Goal: Transaction & Acquisition: Purchase product/service

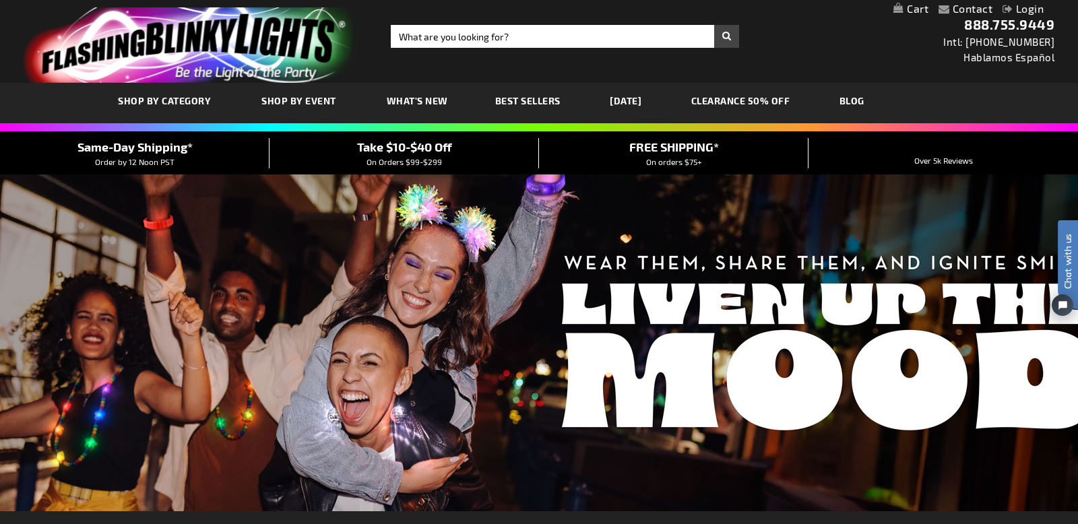
click at [1042, 13] on link "Login" at bounding box center [1023, 8] width 41 height 13
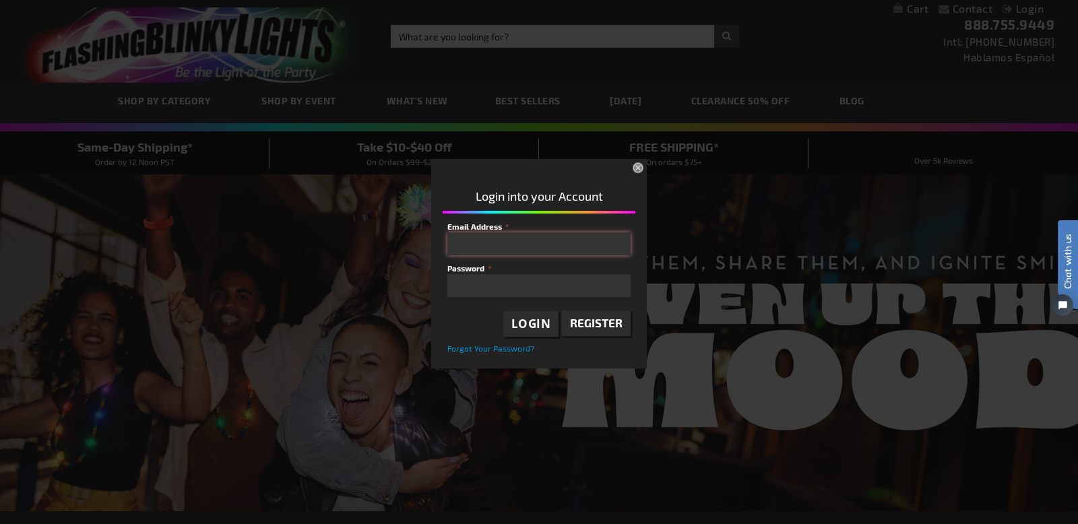
click at [560, 243] on input "Email Address" at bounding box center [538, 244] width 183 height 23
type input "ena.meza@yahoo.com"
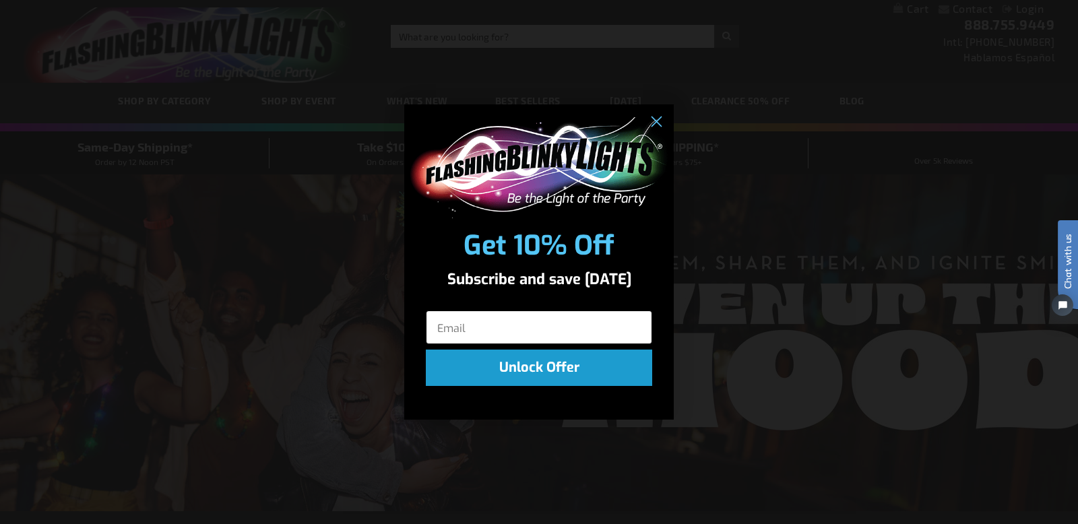
click at [516, 327] on input "Email" at bounding box center [539, 328] width 226 height 34
click at [537, 364] on button "Unlock Offer" at bounding box center [539, 368] width 226 height 36
click at [524, 329] on input "Email" at bounding box center [539, 328] width 226 height 34
click at [655, 126] on circle "Close dialog" at bounding box center [656, 122] width 22 height 22
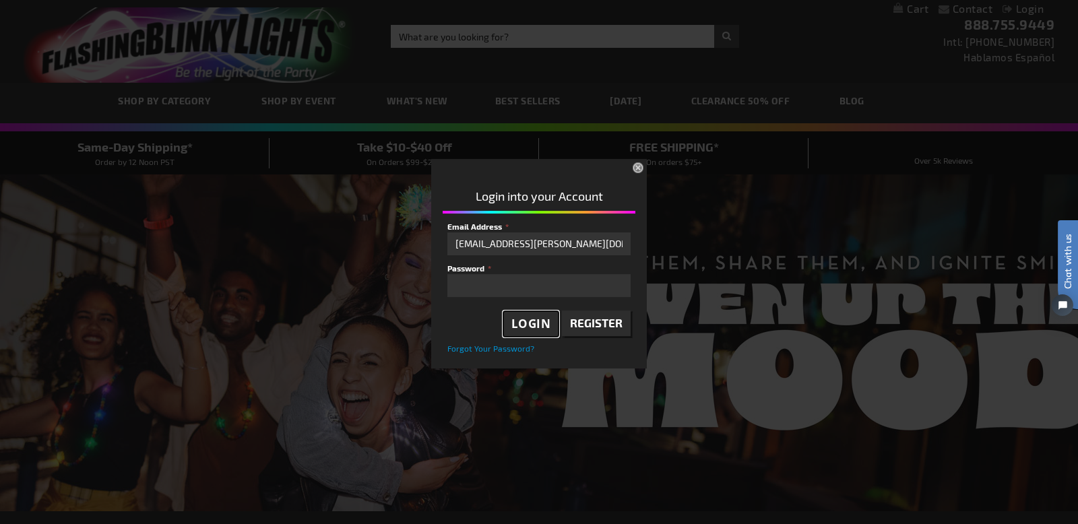
click at [549, 330] on span "Login" at bounding box center [532, 324] width 40 height 16
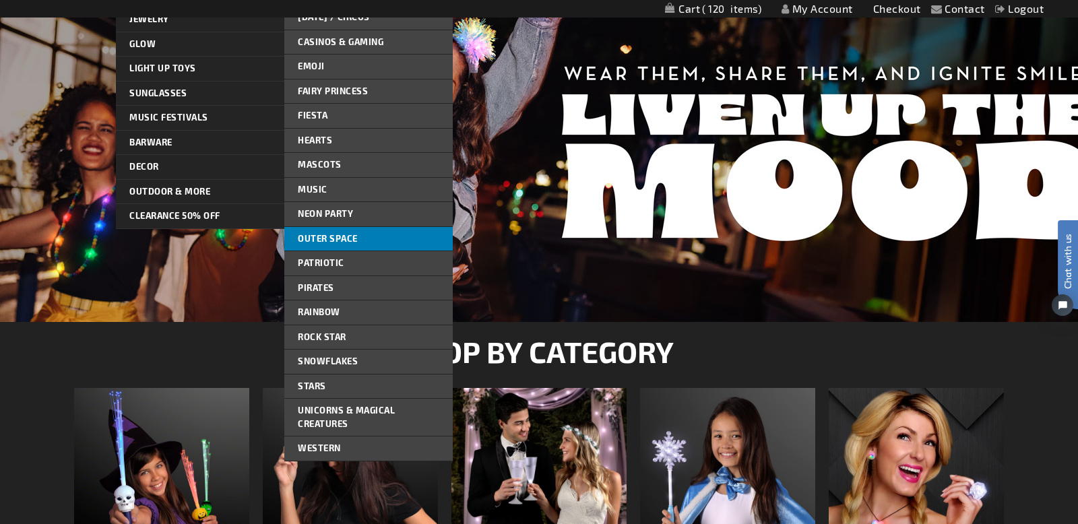
scroll to position [190, 0]
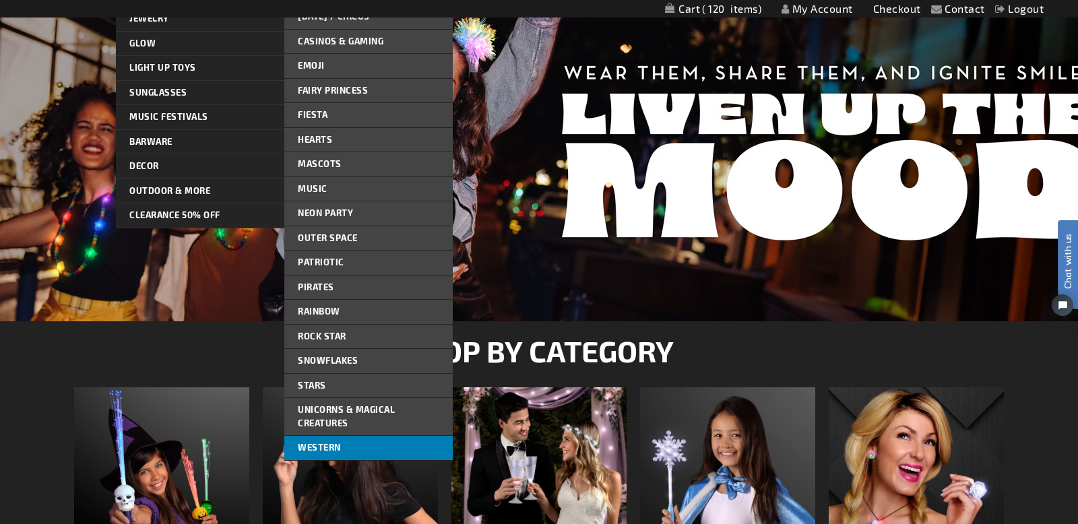
click at [339, 441] on link "Western" at bounding box center [368, 448] width 168 height 24
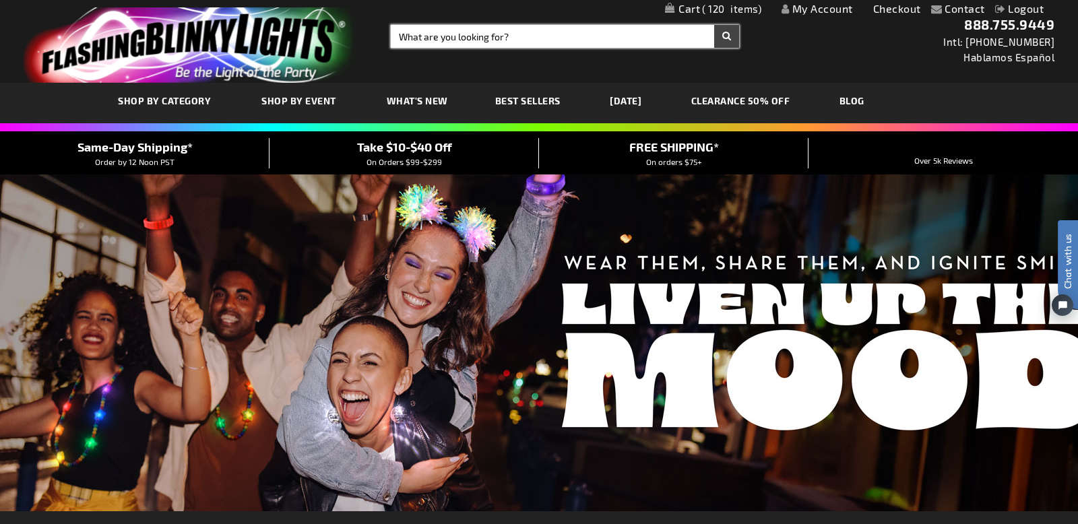
click at [509, 34] on input "Search" at bounding box center [565, 36] width 348 height 23
type input "wstern"
click at [714, 25] on button "Search" at bounding box center [726, 36] width 25 height 23
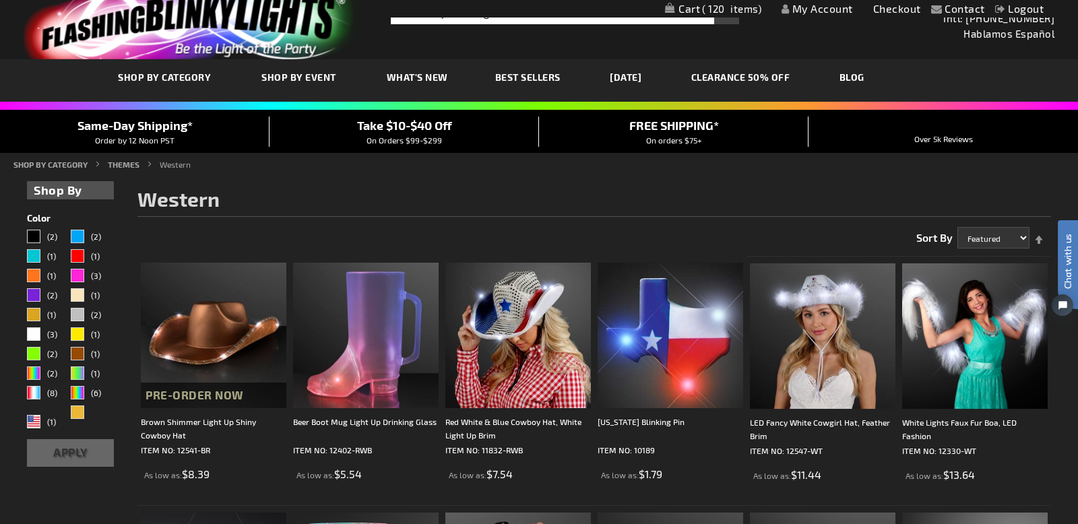
scroll to position [28, 0]
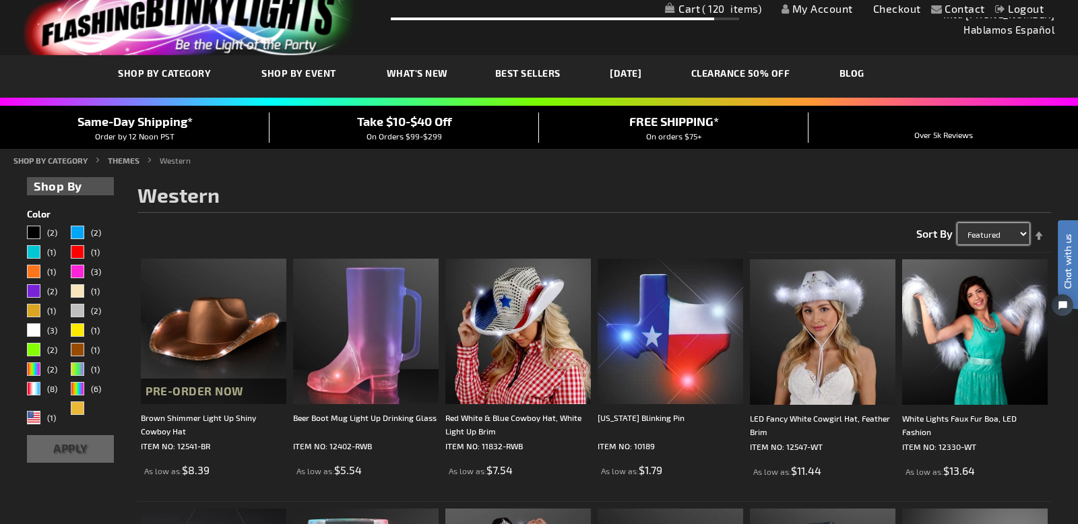
click at [1022, 233] on select "Featured Name Price Best Sellers" at bounding box center [994, 234] width 72 height 22
select select "price"
click at [958, 223] on select "Featured Name Price Best Sellers" at bounding box center [994, 234] width 72 height 22
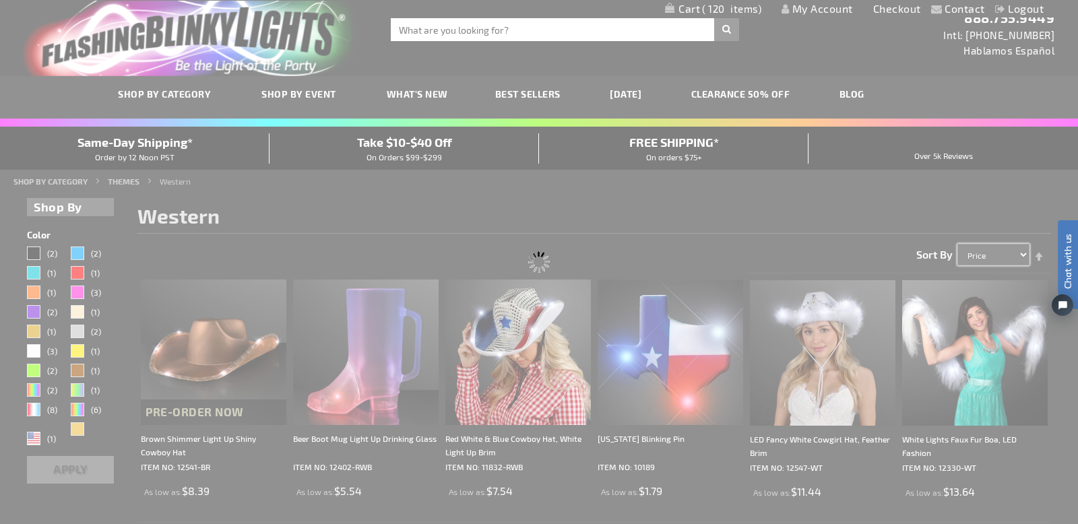
scroll to position [0, 0]
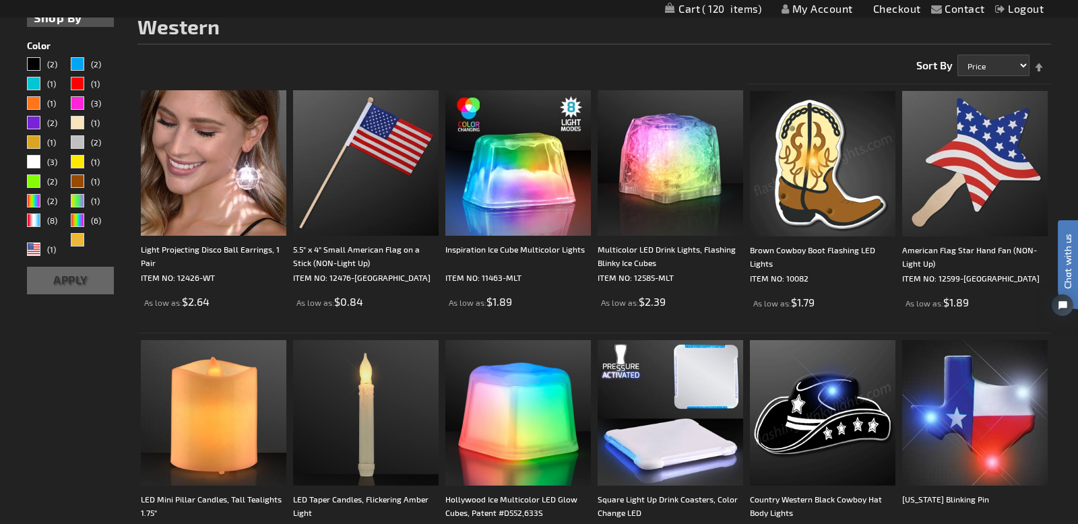
scroll to position [169, 0]
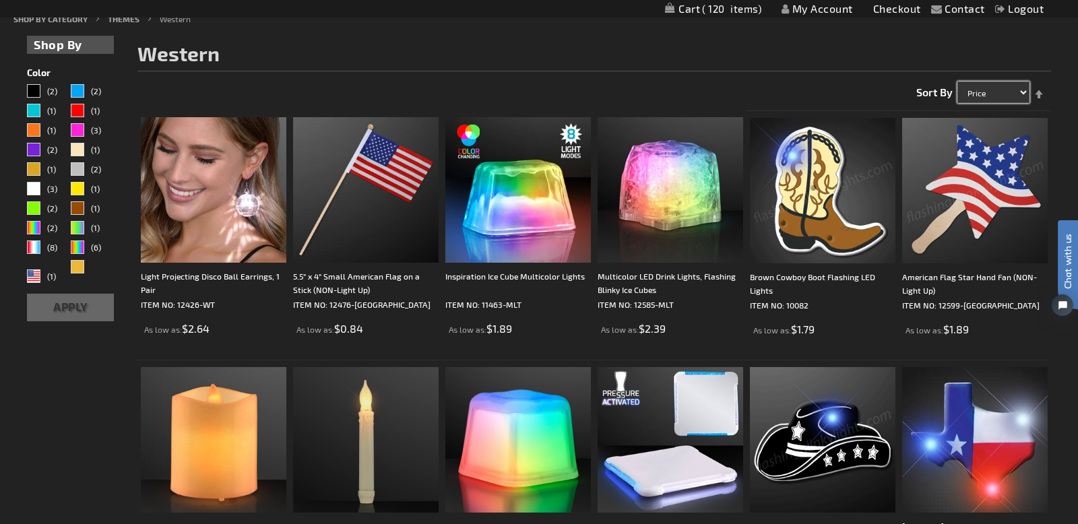
click at [1025, 94] on select "Featured Name Price Best Sellers" at bounding box center [994, 93] width 72 height 22
select select "position"
click at [958, 82] on select "Featured Name Price Best Sellers" at bounding box center [994, 93] width 72 height 22
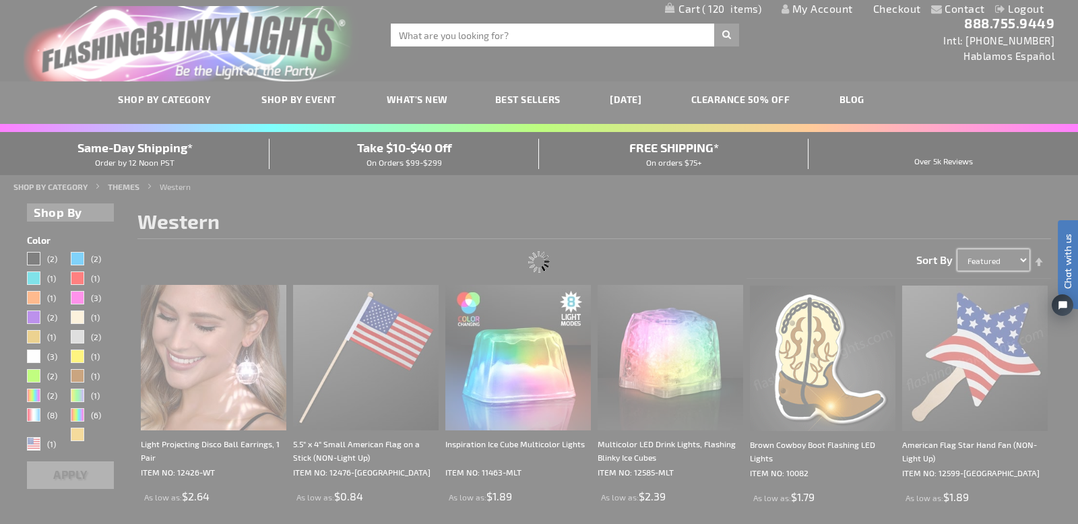
scroll to position [0, 0]
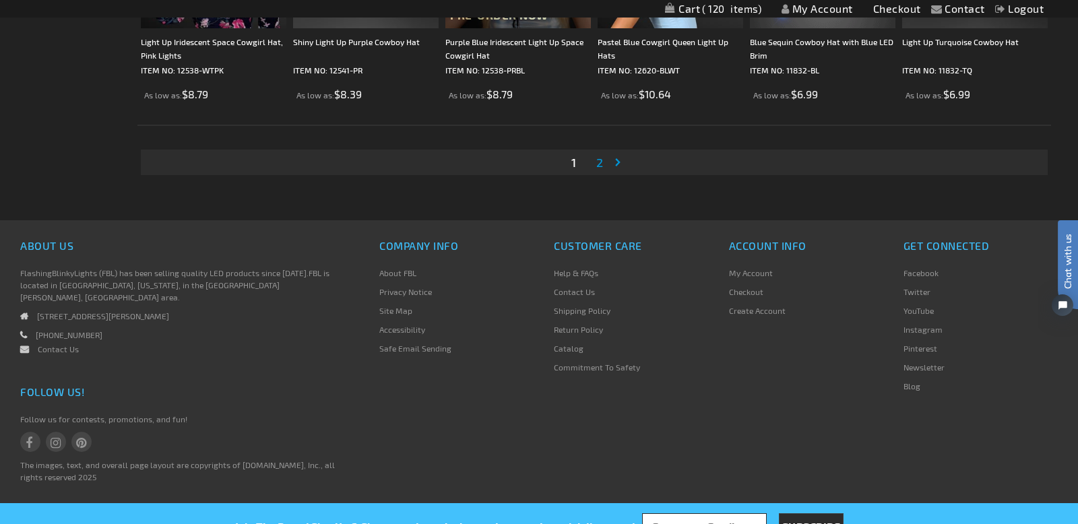
scroll to position [2659, 0]
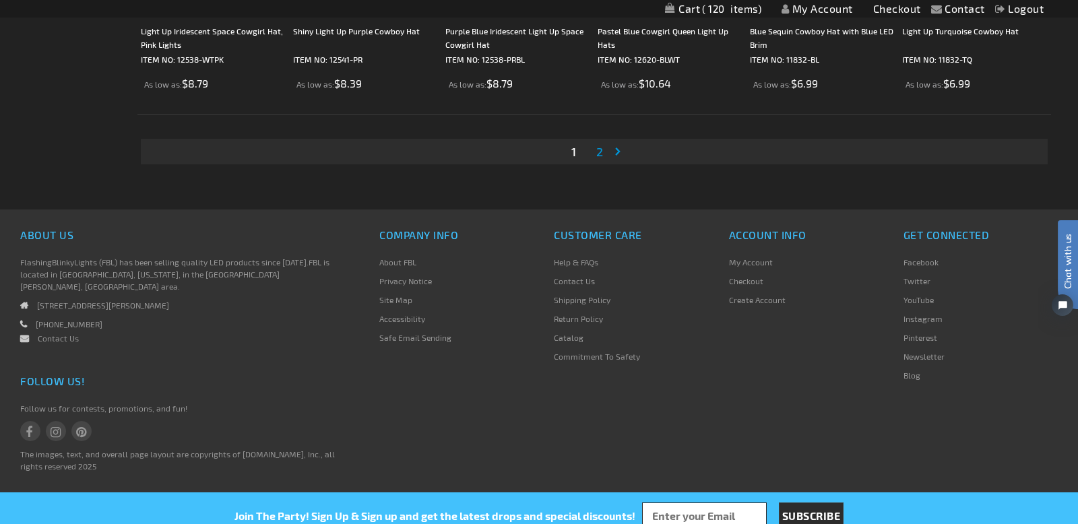
click at [595, 153] on link "Page 2" at bounding box center [600, 152] width 12 height 20
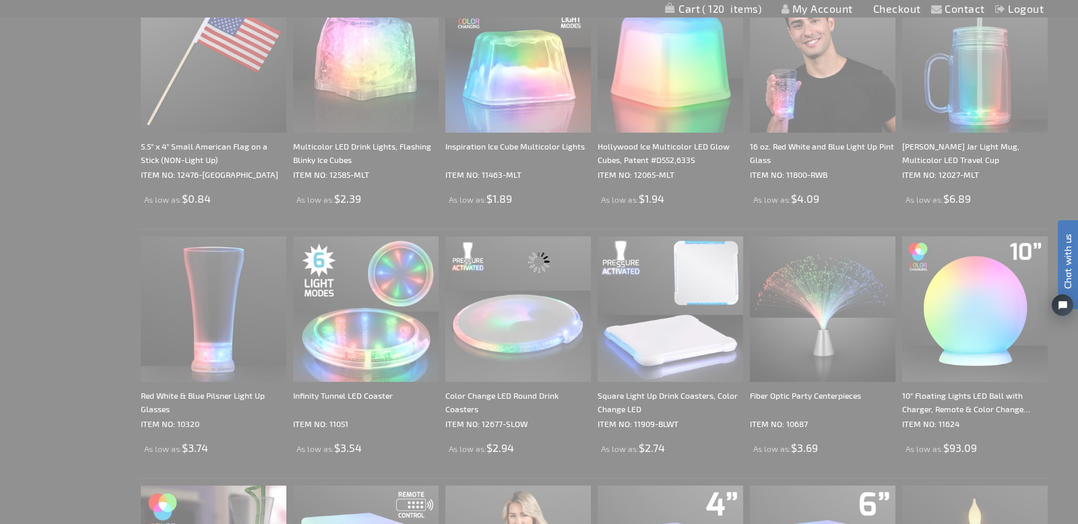
scroll to position [803, 0]
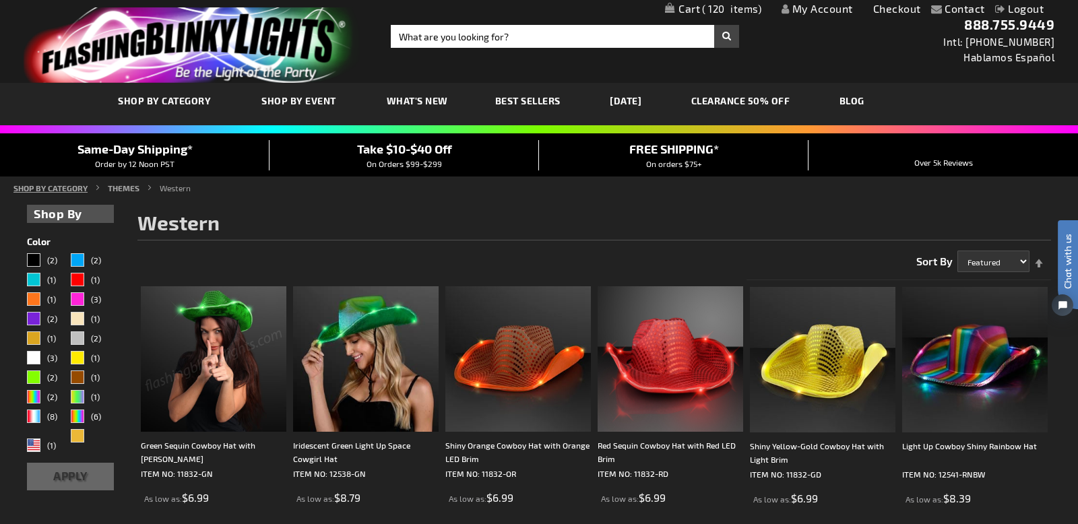
click at [51, 186] on link "SHOP BY CATEGORY" at bounding box center [50, 187] width 74 height 9
click at [96, 189] on li "SHOP BY CATEGORY" at bounding box center [59, 188] width 92 height 12
click at [65, 189] on link "SHOP BY CATEGORY" at bounding box center [50, 187] width 74 height 9
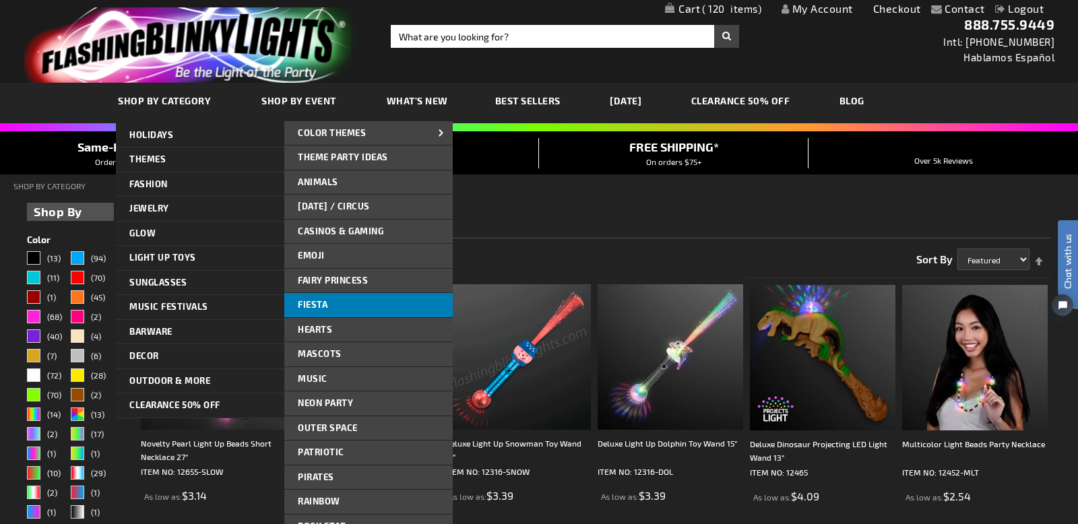
click at [311, 303] on span "Fiesta" at bounding box center [313, 304] width 30 height 11
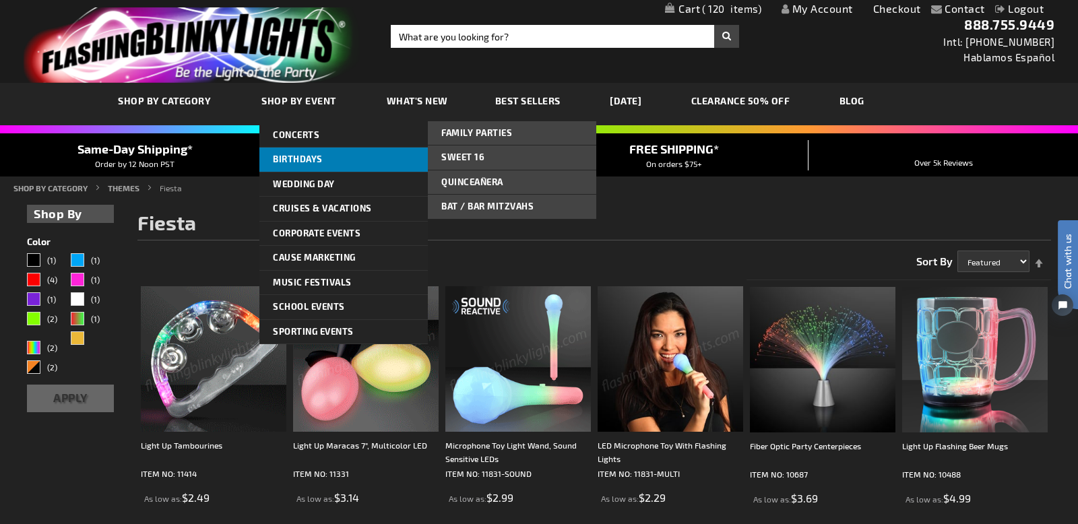
click at [297, 160] on span "Birthdays" at bounding box center [298, 159] width 50 height 11
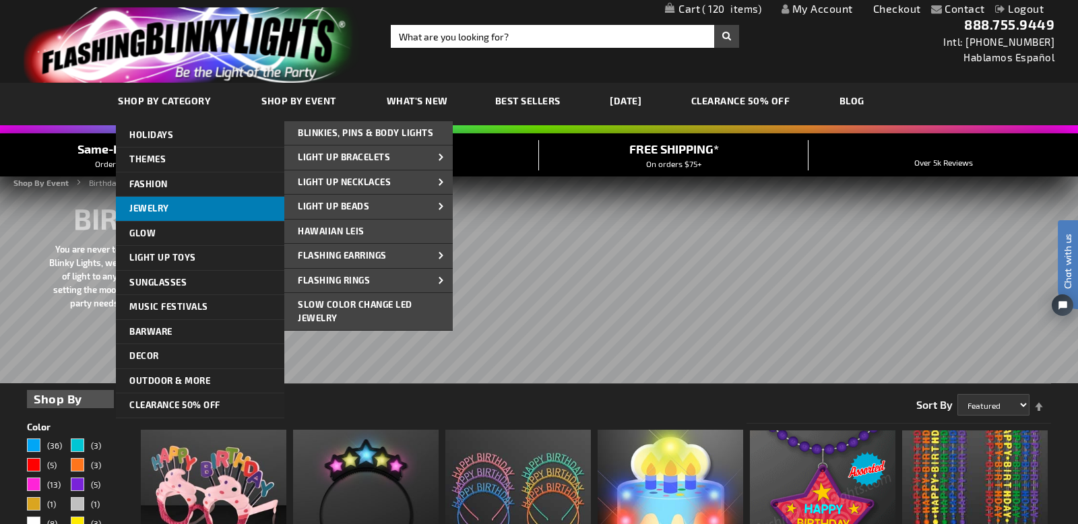
click at [150, 205] on span "Jewelry" at bounding box center [149, 208] width 40 height 11
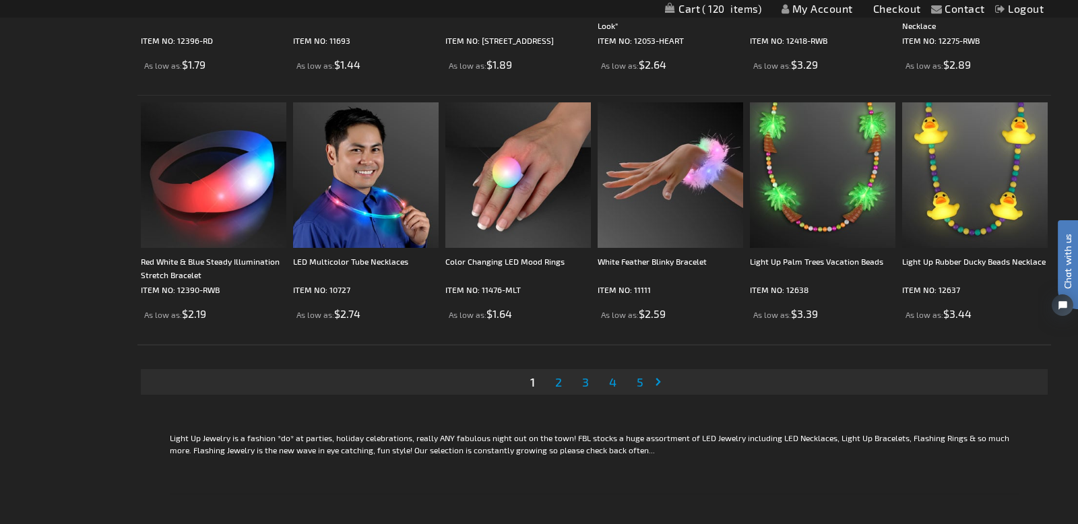
scroll to position [2553, 0]
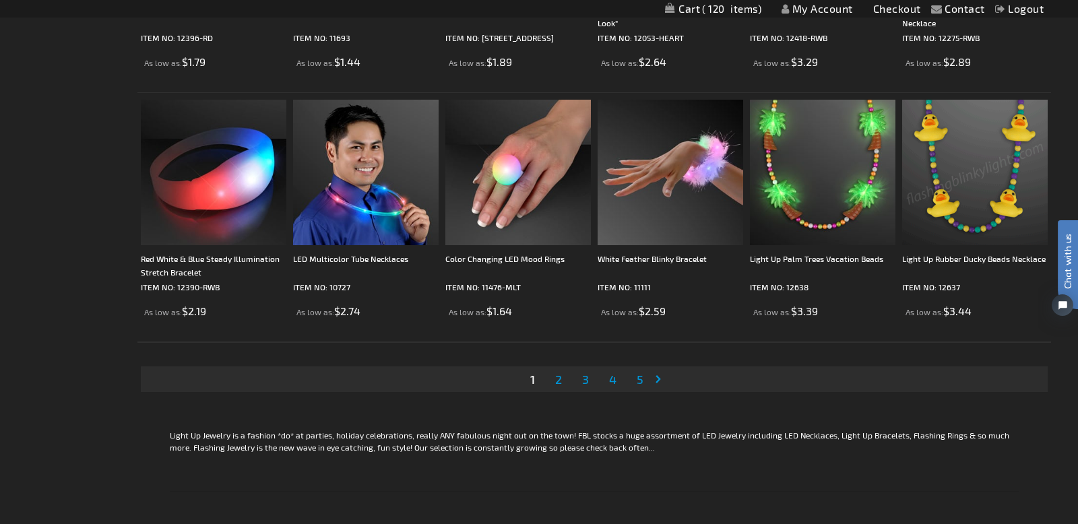
click at [559, 379] on span "2" at bounding box center [558, 379] width 7 height 15
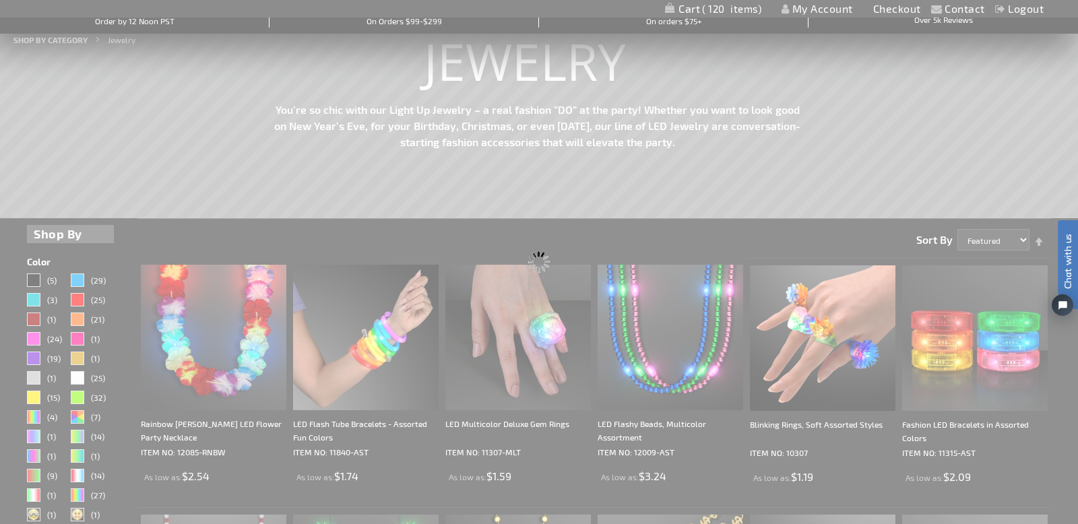
scroll to position [0, 0]
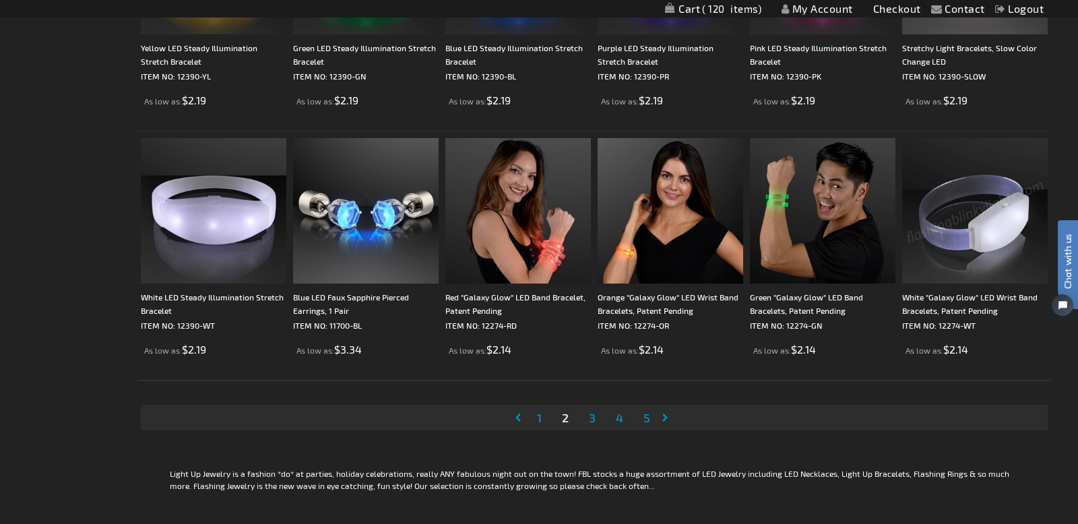
scroll to position [2525, 0]
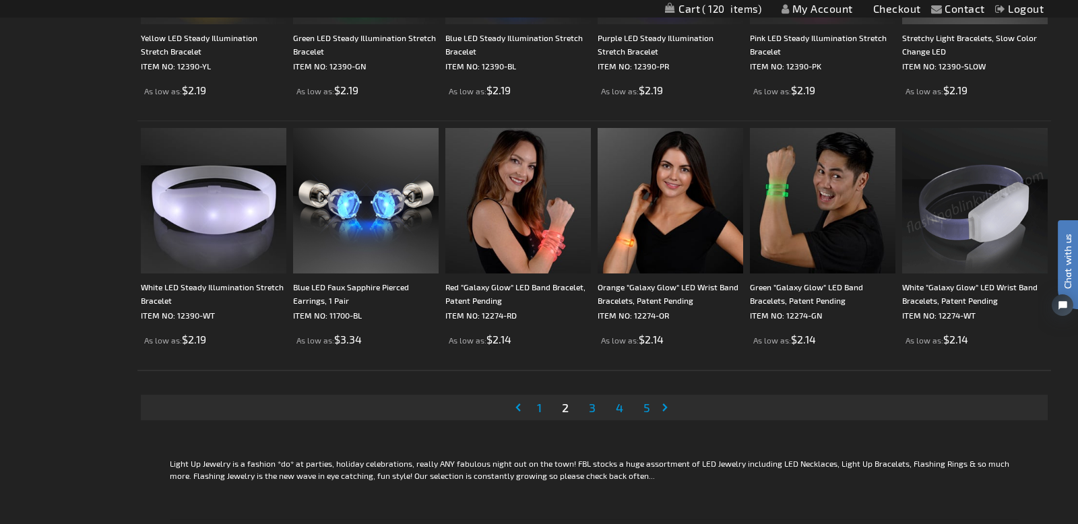
click at [590, 409] on span "3" at bounding box center [592, 407] width 7 height 15
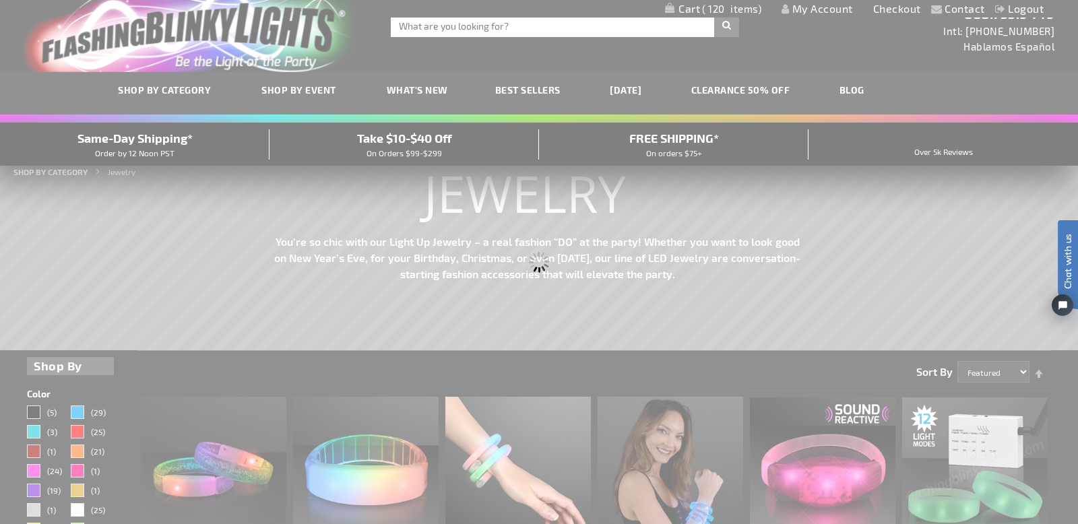
scroll to position [0, 0]
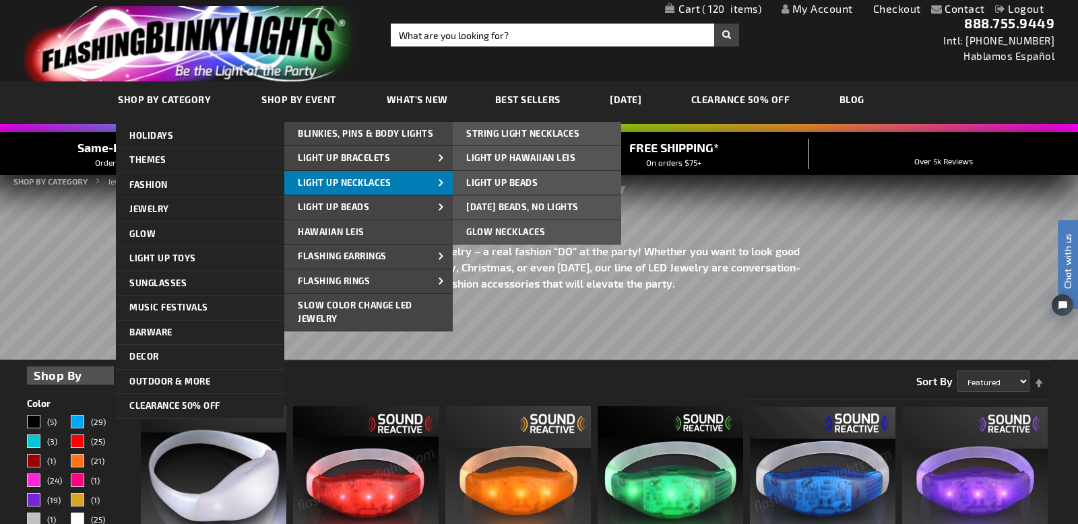
scroll to position [3, 0]
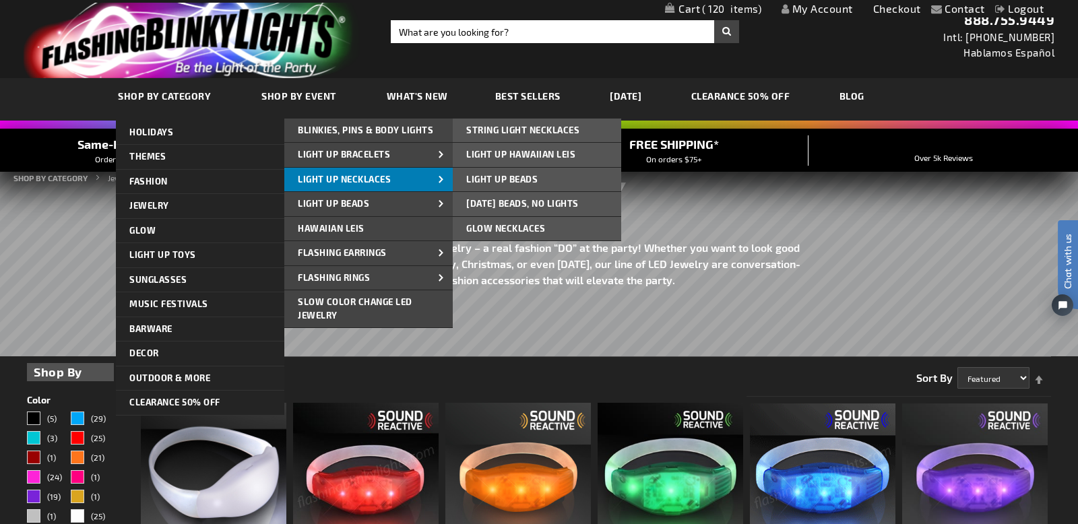
click at [332, 187] on link "Light Up Necklaces" at bounding box center [368, 180] width 168 height 24
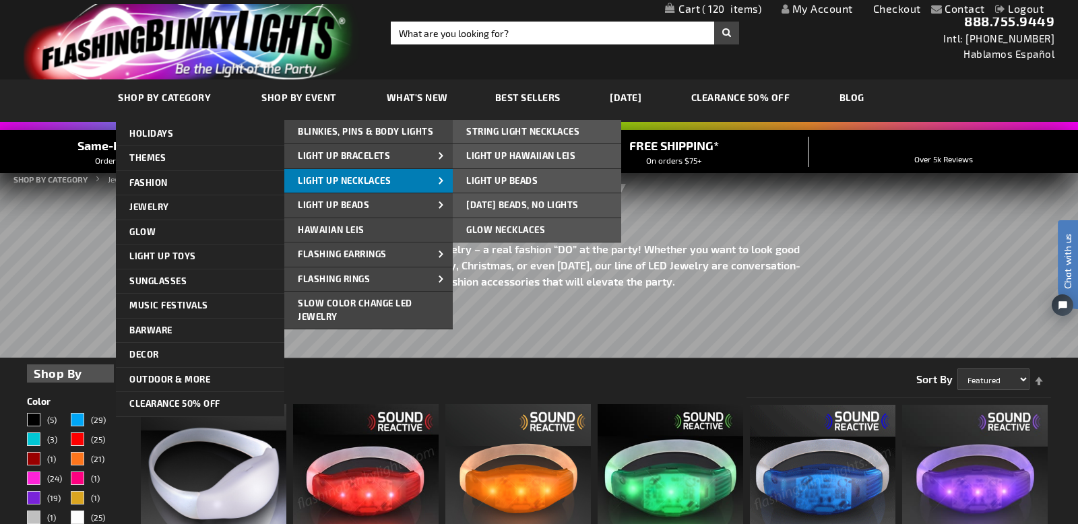
scroll to position [0, 0]
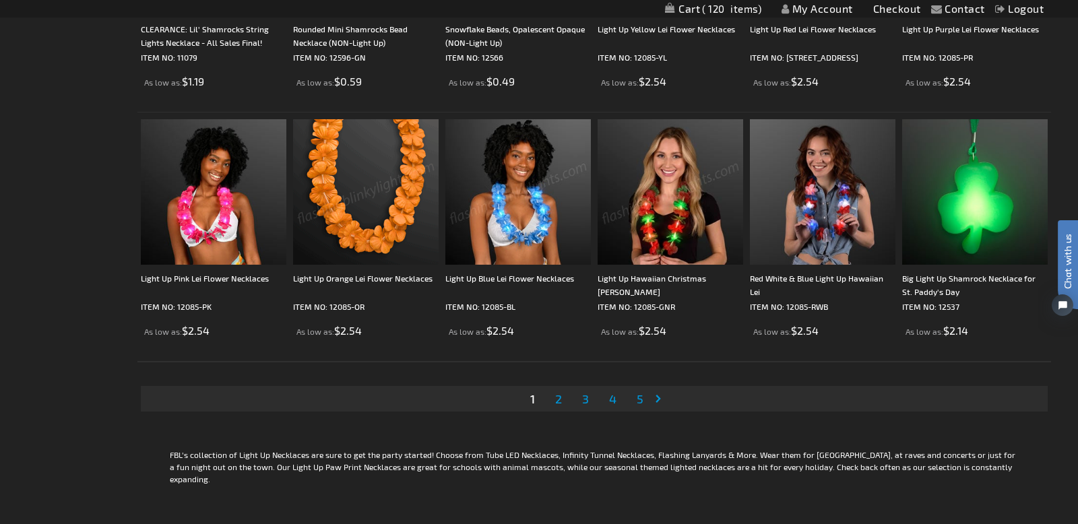
scroll to position [2420, 0]
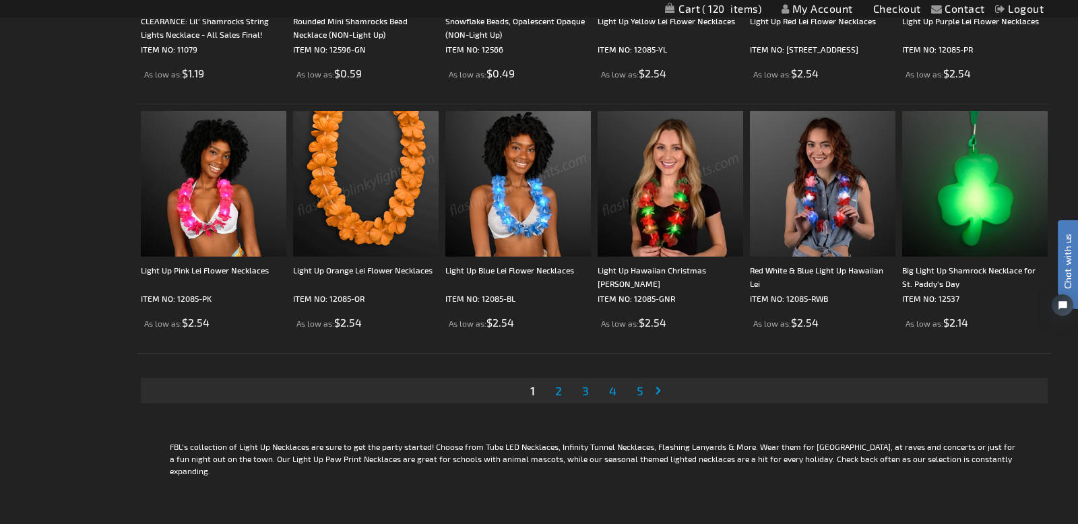
click at [560, 391] on span "2" at bounding box center [558, 390] width 7 height 15
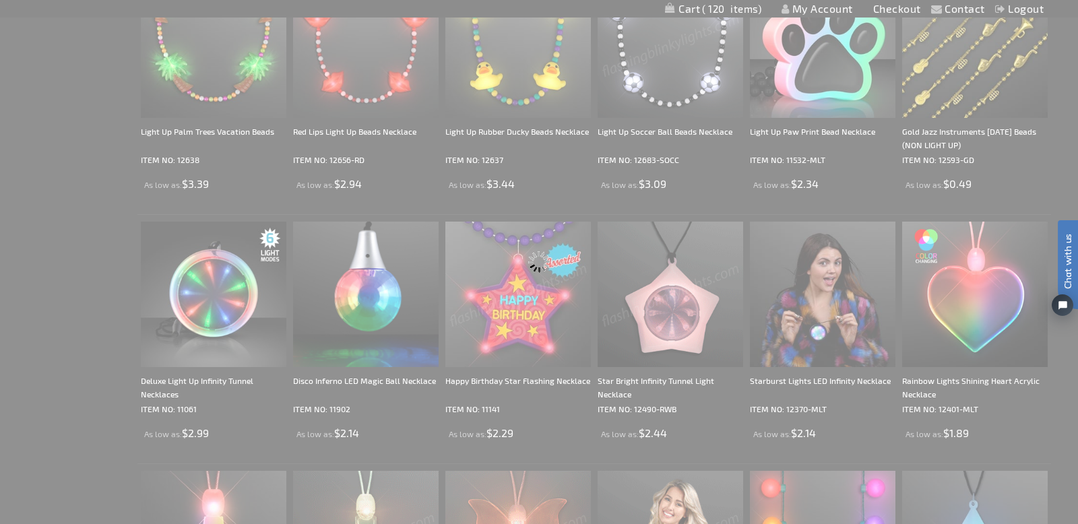
scroll to position [0, 0]
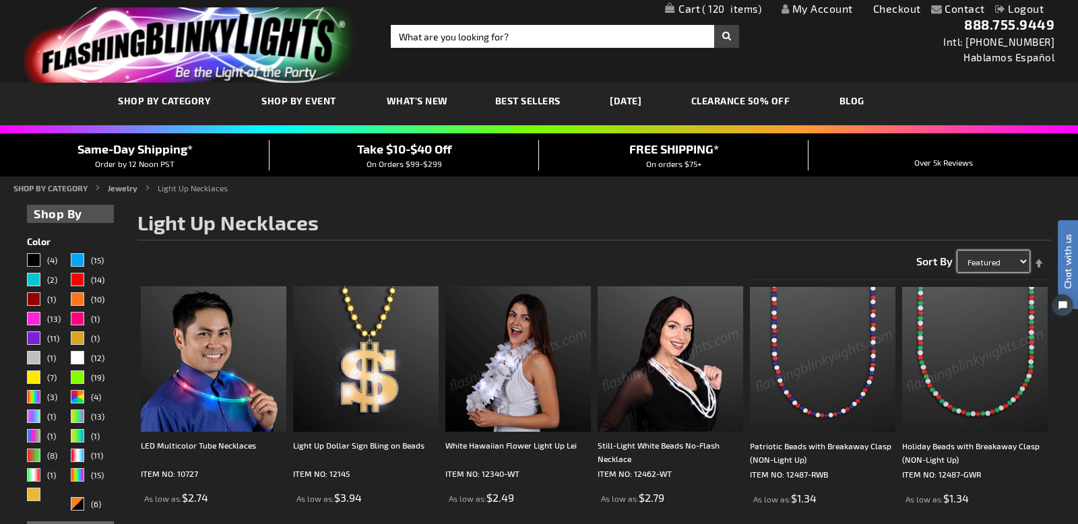
click at [1008, 262] on select "Featured Name Price Best Sellers" at bounding box center [994, 262] width 72 height 22
select select "sale"
click at [958, 251] on select "Featured Name Price Best Sellers" at bounding box center [994, 262] width 72 height 22
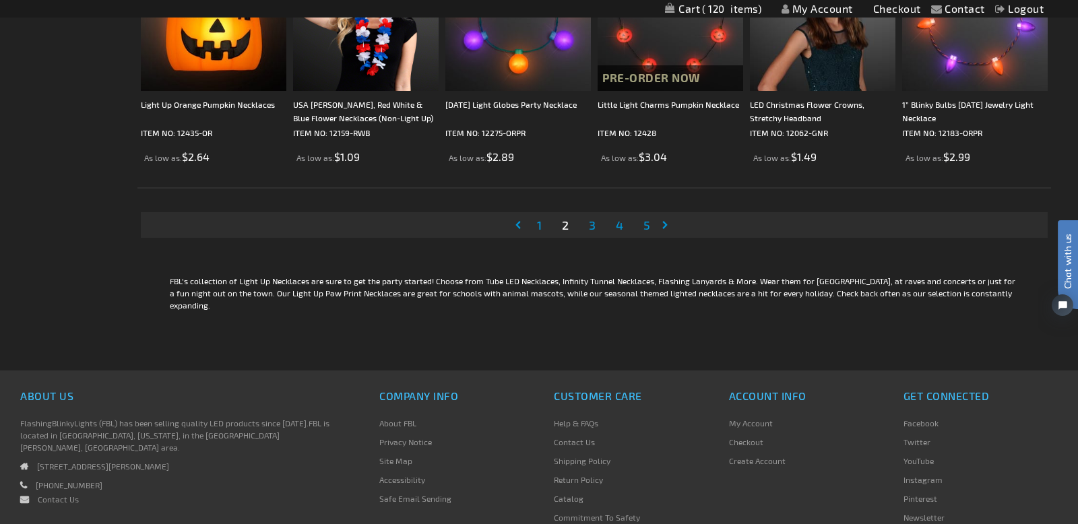
scroll to position [2587, 0]
click at [594, 225] on span "3" at bounding box center [592, 223] width 7 height 15
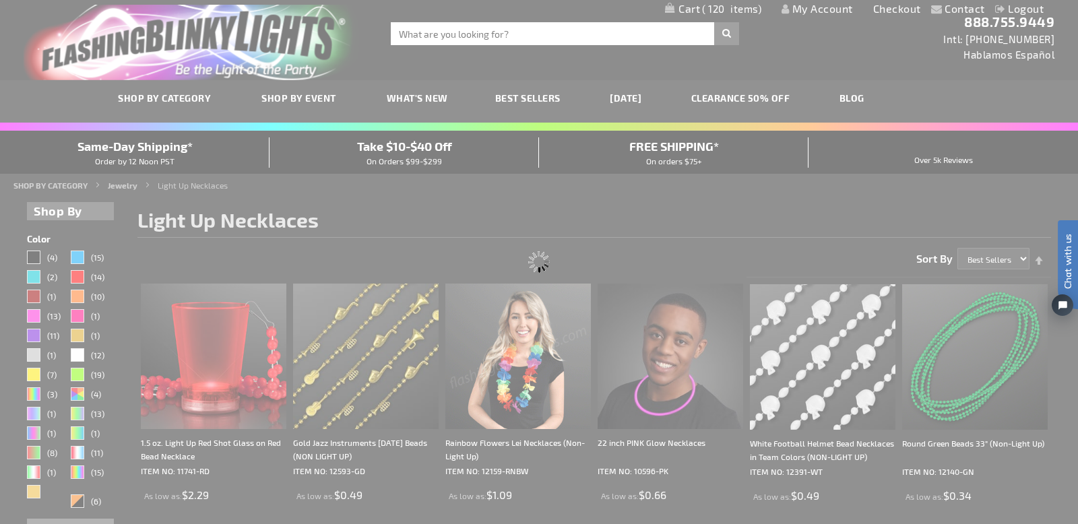
scroll to position [0, 0]
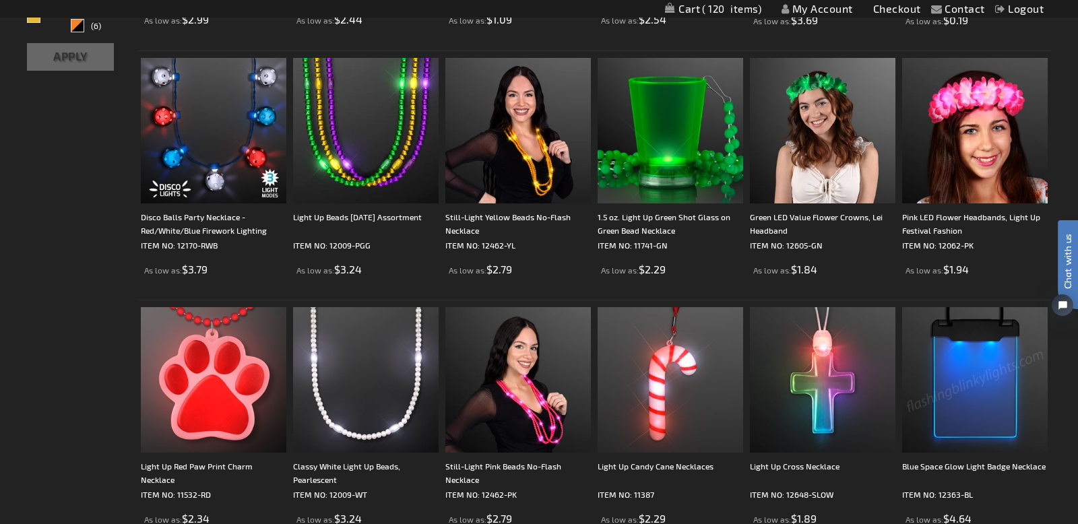
scroll to position [481, 0]
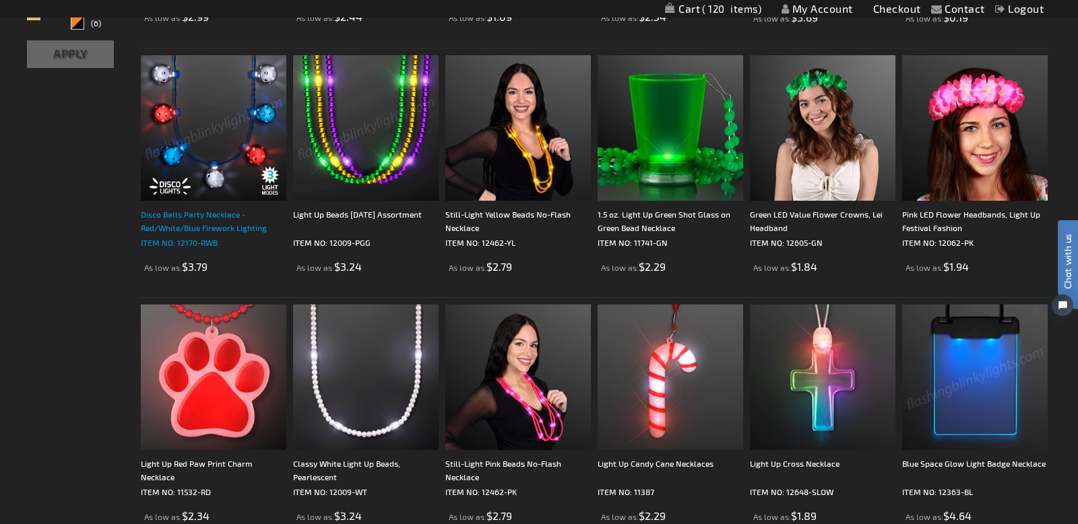
click at [193, 226] on div "Disco Balls Party Necklace - Red/White/Blue Firework Lighting" at bounding box center [214, 221] width 146 height 27
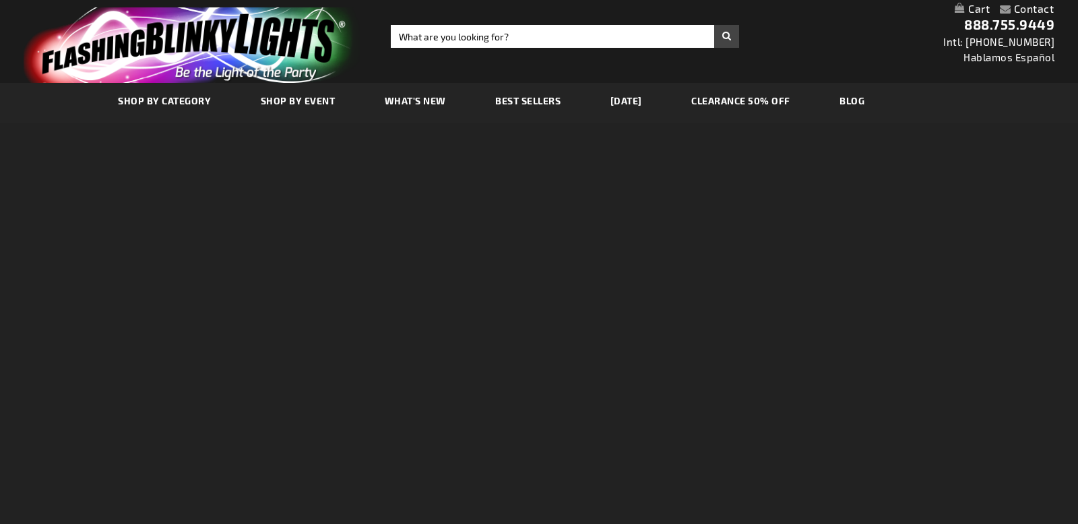
click at [212, 216] on div "Contact Compare Products My Account Checkout Logout Skip to Content My Cart Tog…" at bounding box center [539, 262] width 1078 height 524
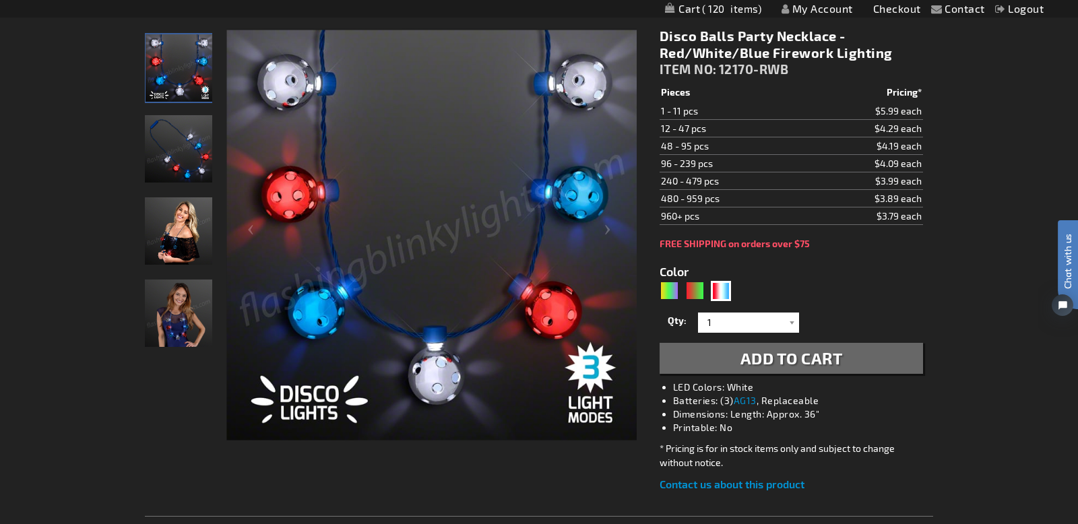
click at [187, 163] on img "Light Up Red White & Blue Disco Ball Necklace" at bounding box center [178, 148] width 67 height 67
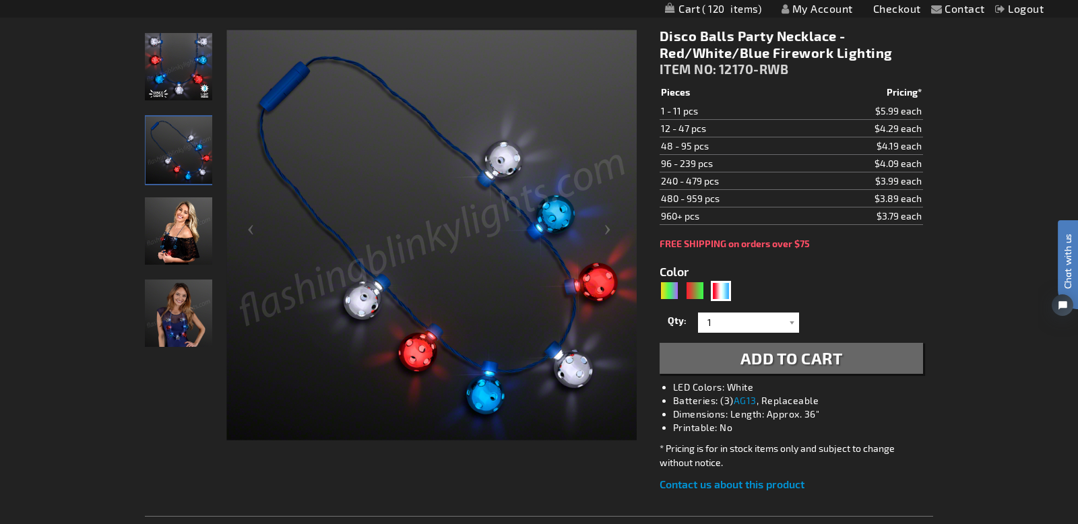
click at [177, 224] on img "Woman model displaying Light Up Red White & Blue Disco Ball Necklace" at bounding box center [178, 230] width 67 height 67
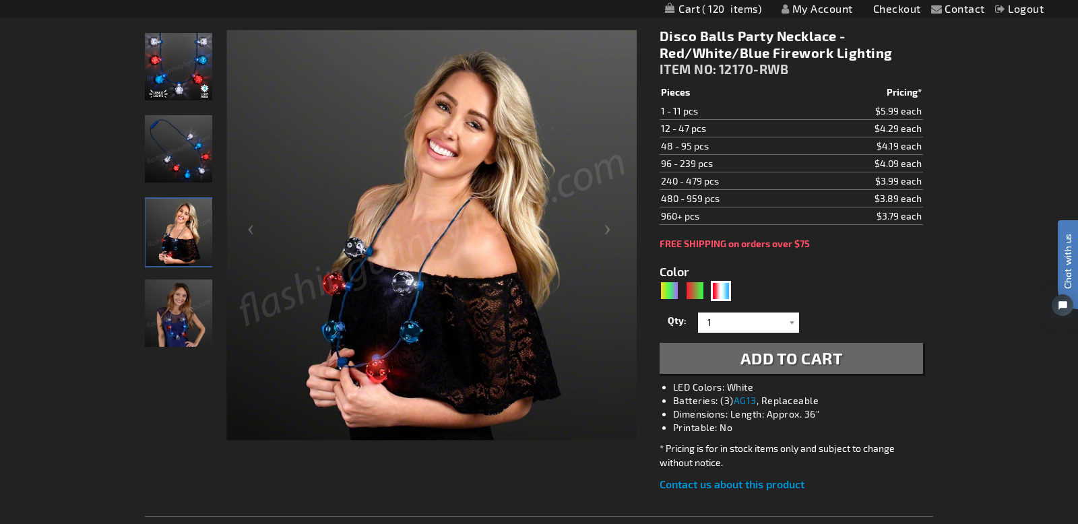
click at [185, 326] on img "Woman model displaying Light Up Red White & Blue Disco Ball Necklace" at bounding box center [178, 313] width 67 height 67
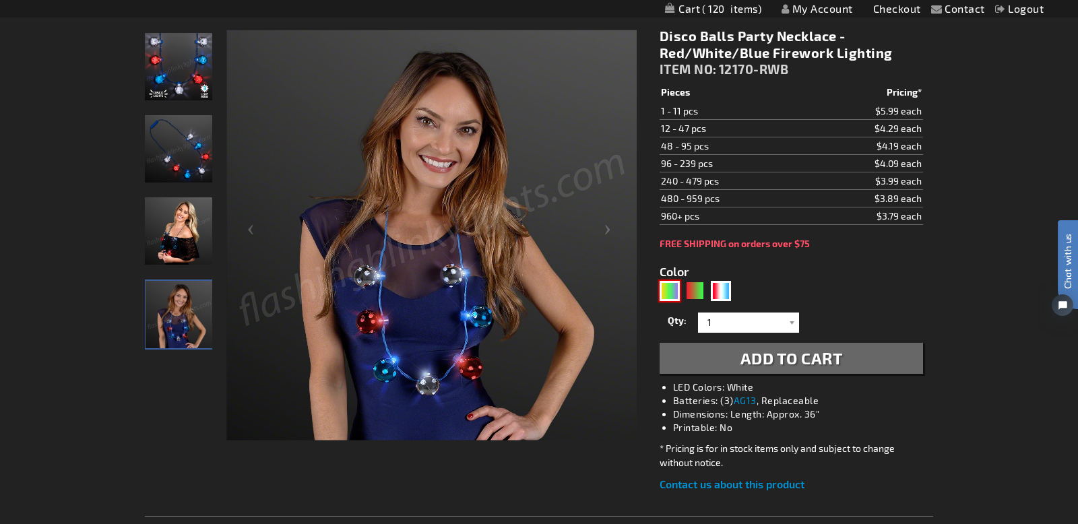
click at [674, 295] on div "PGG" at bounding box center [670, 291] width 20 height 20
type input "5638"
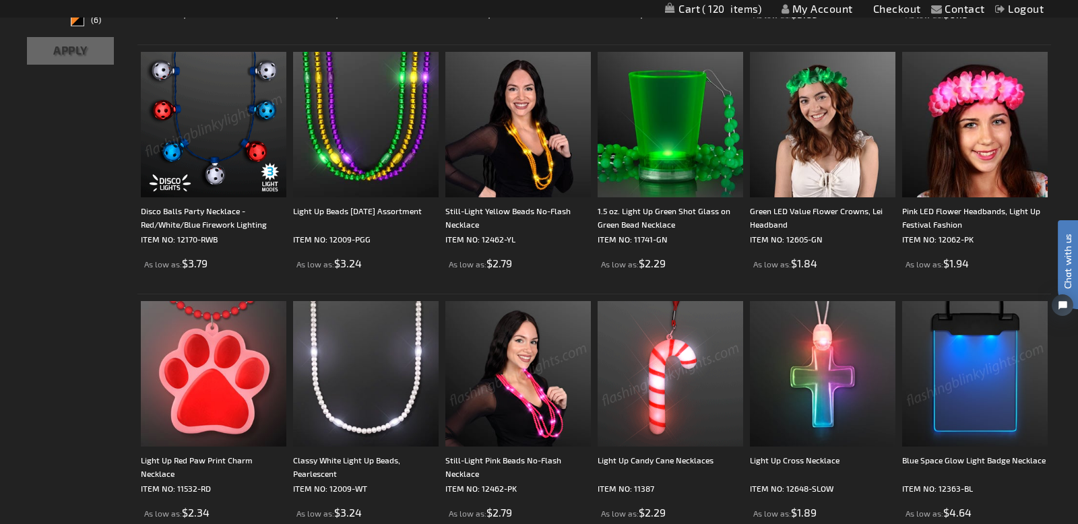
click at [185, 146] on img at bounding box center [214, 125] width 146 height 146
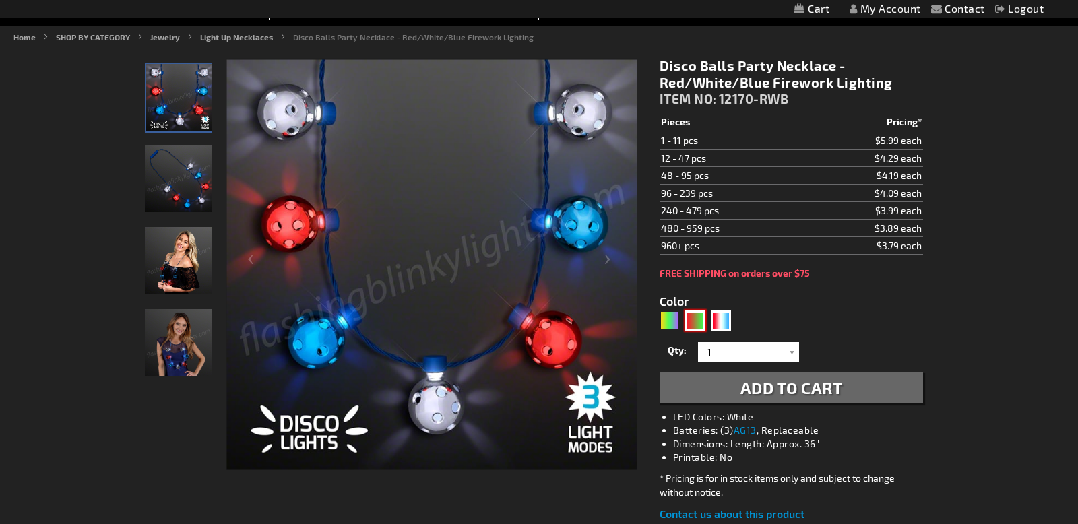
click at [697, 326] on div "RNG" at bounding box center [695, 321] width 20 height 20
type input "5642"
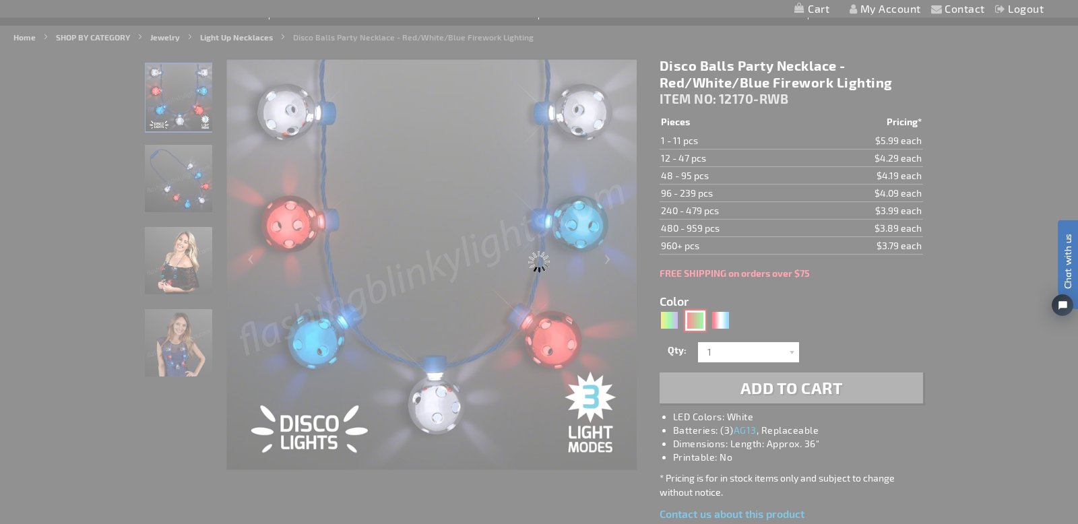
type input "12170-GNR"
type input "Customize - Christmas Disco Light Up Party Necklace - ITEM NO: 12170-GNR"
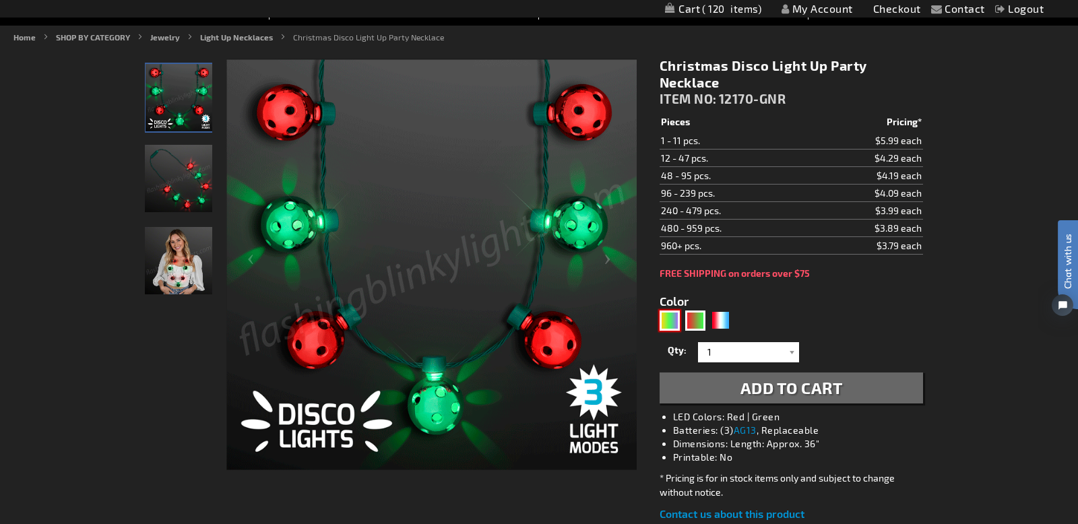
click at [667, 322] on div "PGG" at bounding box center [670, 321] width 20 height 20
type input "5638"
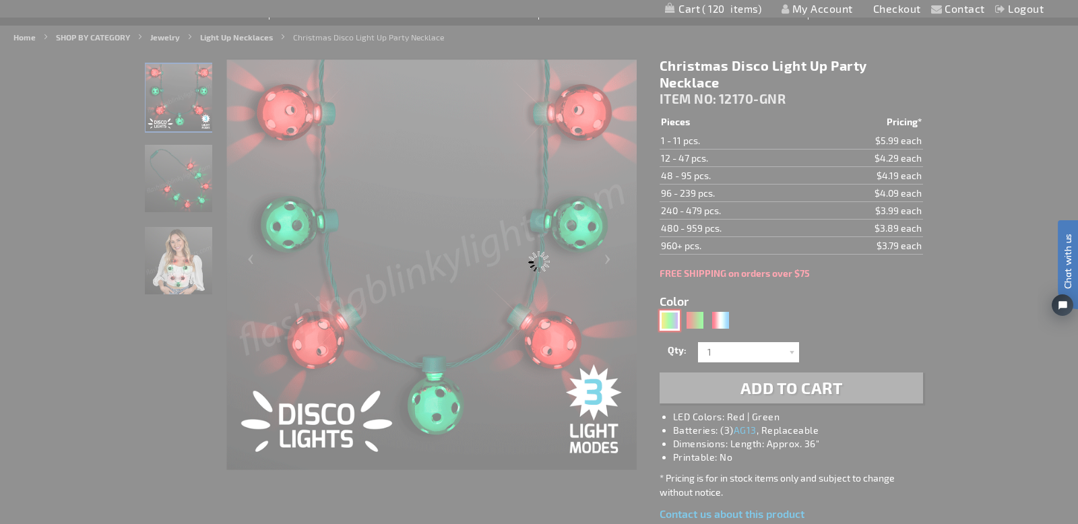
type input "12170-PGG"
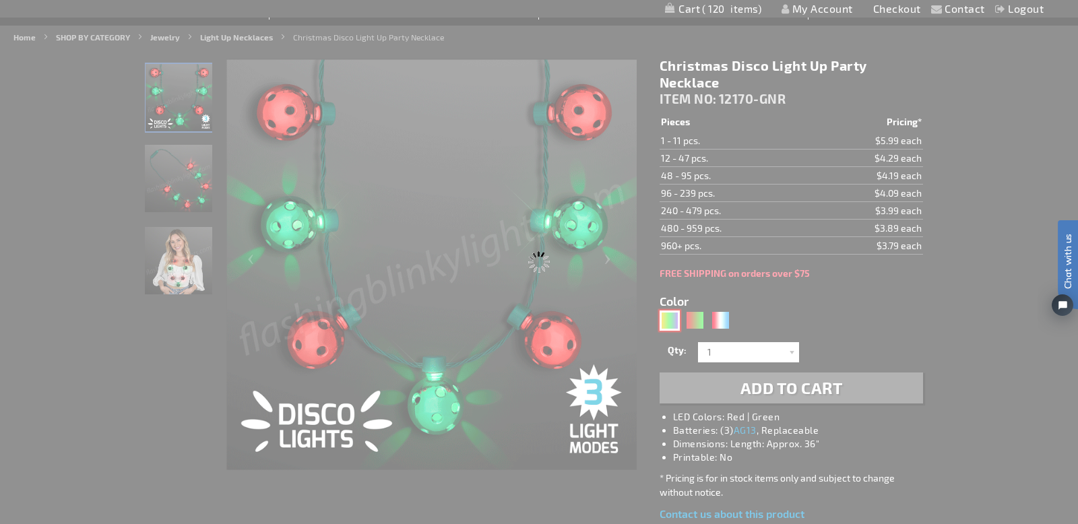
type input "Customize - Disco Lights Mardi Gras Party Necklace - ITEM NO: 12170-PGG"
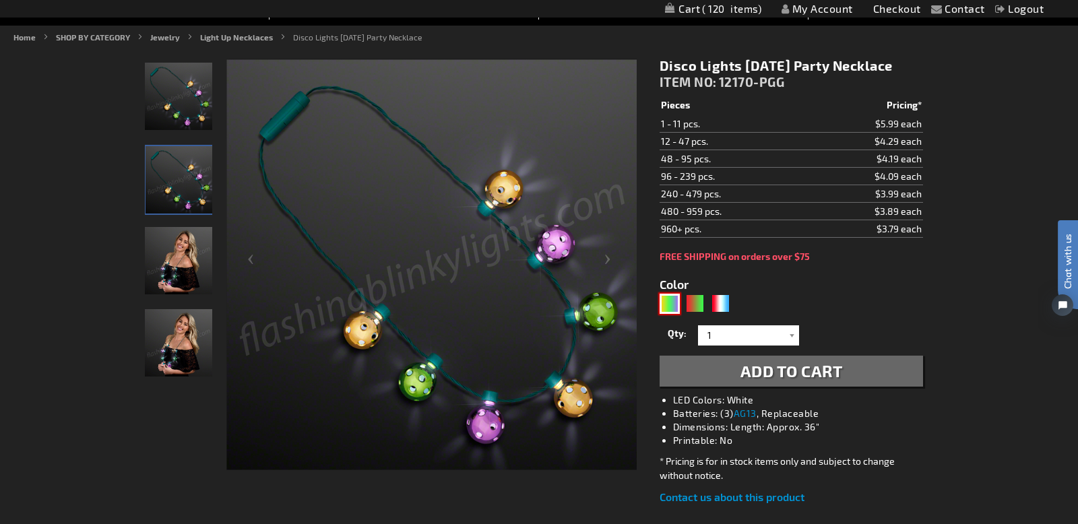
click at [189, 96] on img at bounding box center [178, 96] width 67 height 67
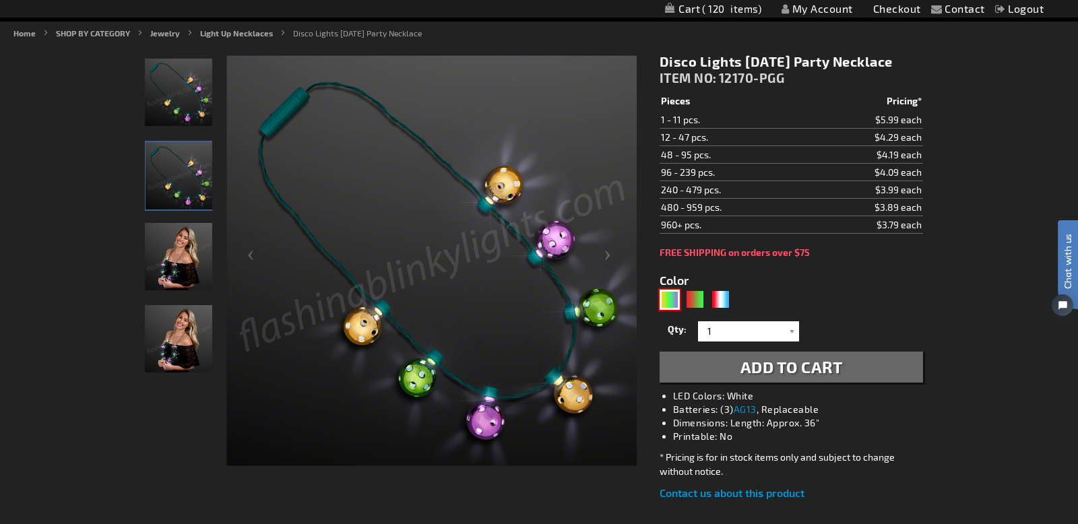
click at [173, 115] on img at bounding box center [178, 92] width 67 height 67
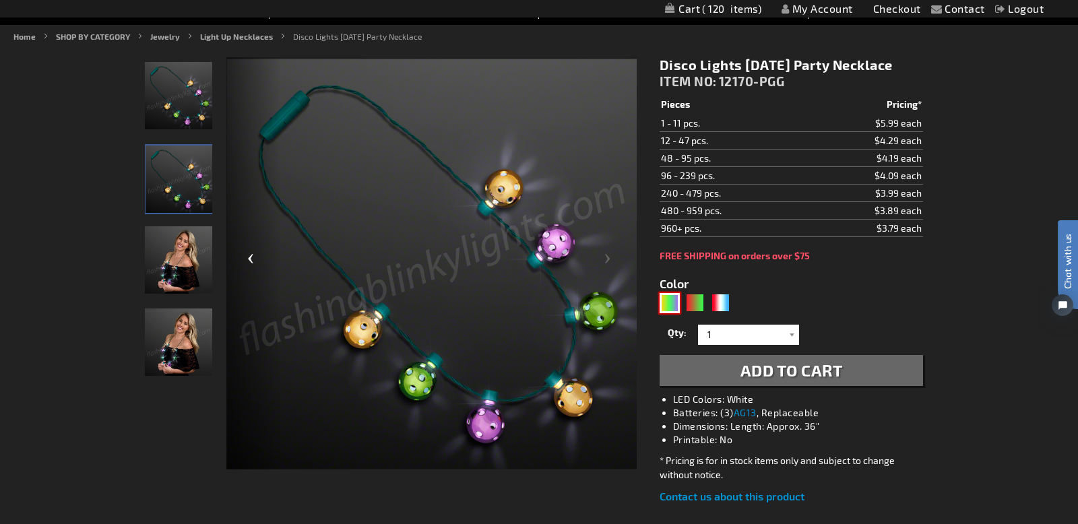
click at [253, 261] on div "Previous" at bounding box center [253, 264] width 54 height 414
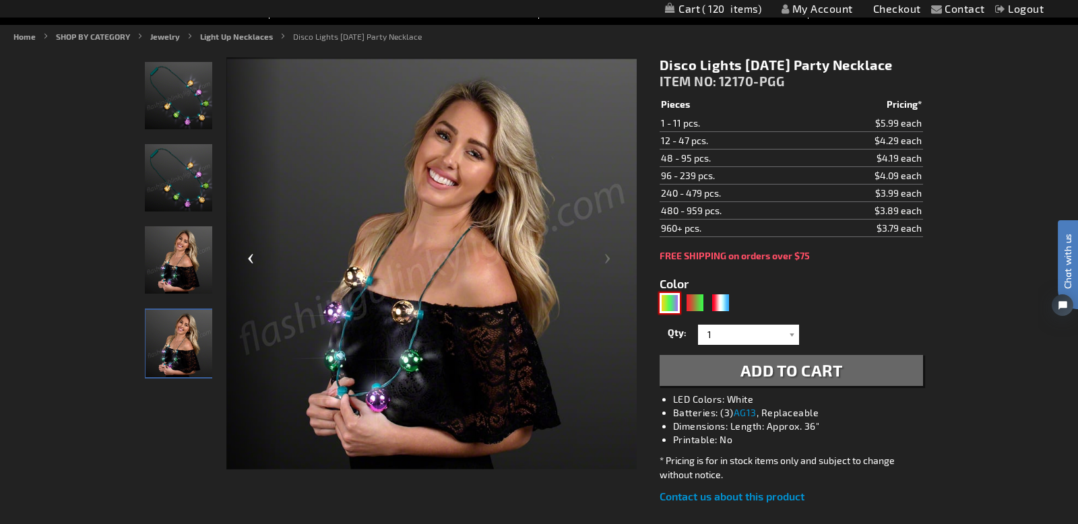
click at [253, 261] on div "Previous" at bounding box center [253, 264] width 54 height 414
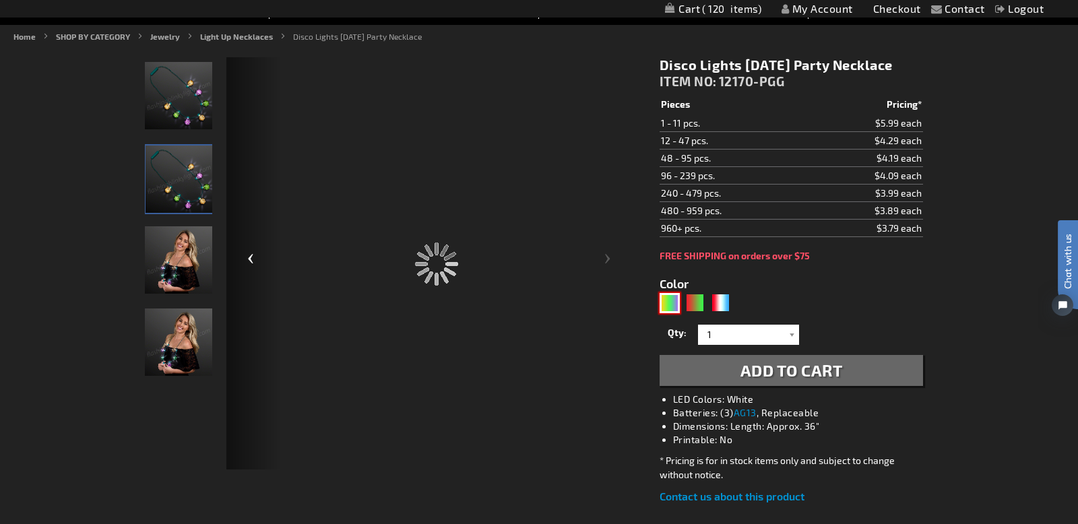
click at [253, 261] on div "Previous" at bounding box center [253, 264] width 54 height 414
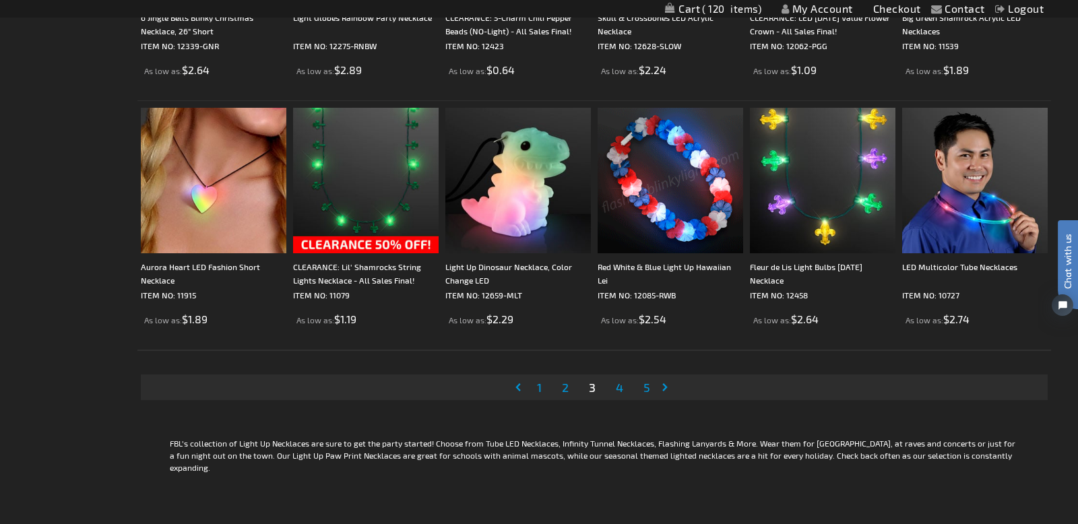
scroll to position [2424, 0]
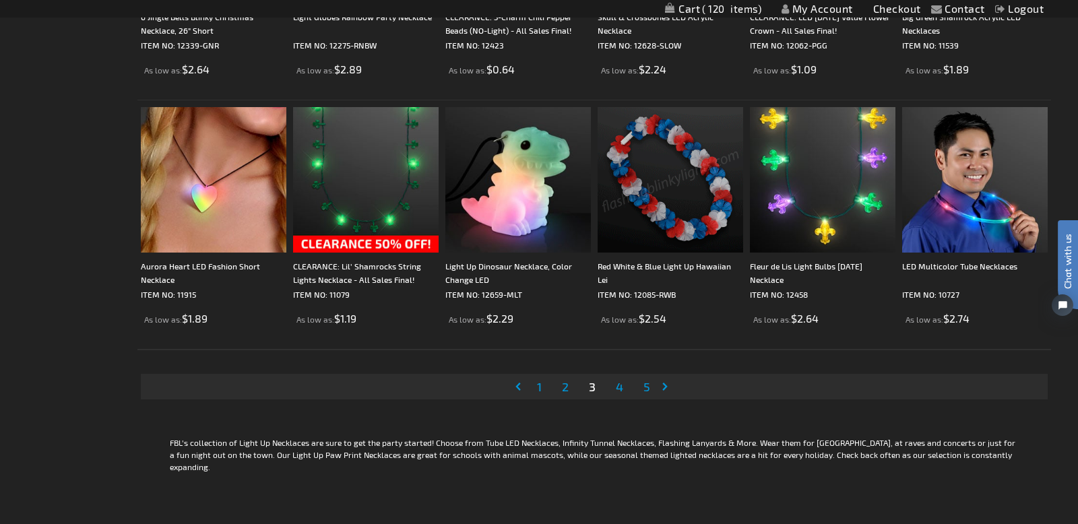
click at [619, 388] on span "4" at bounding box center [619, 386] width 7 height 15
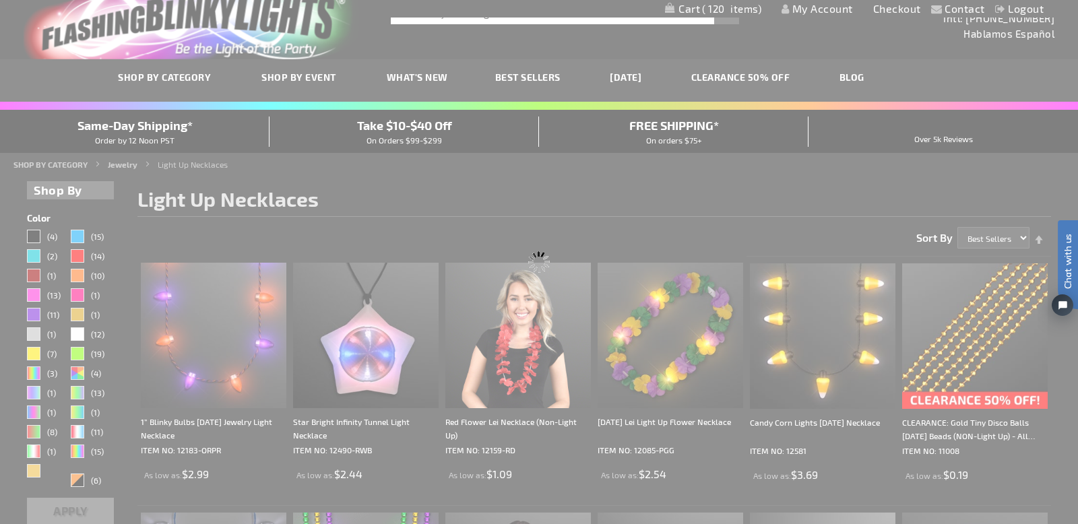
scroll to position [0, 0]
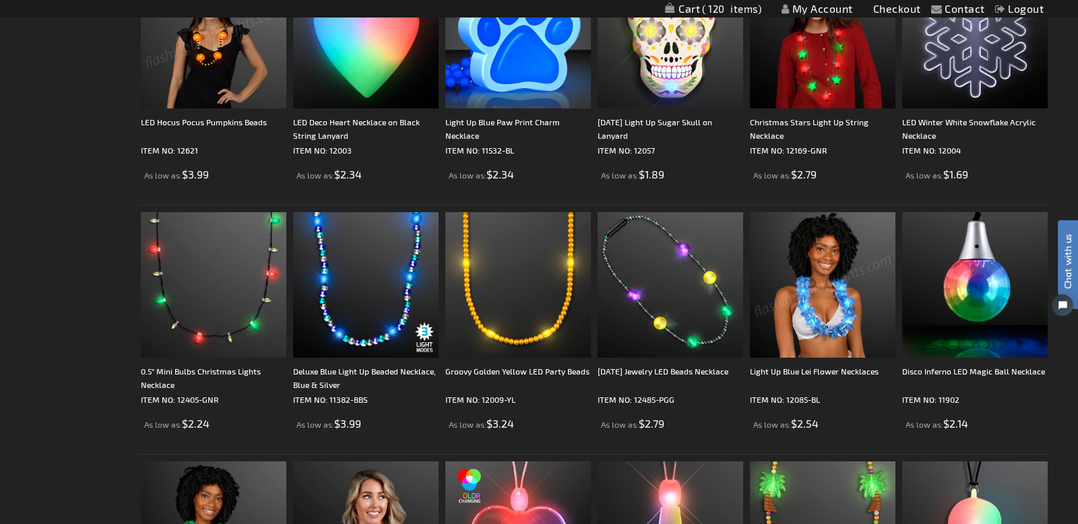
scroll to position [1325, 0]
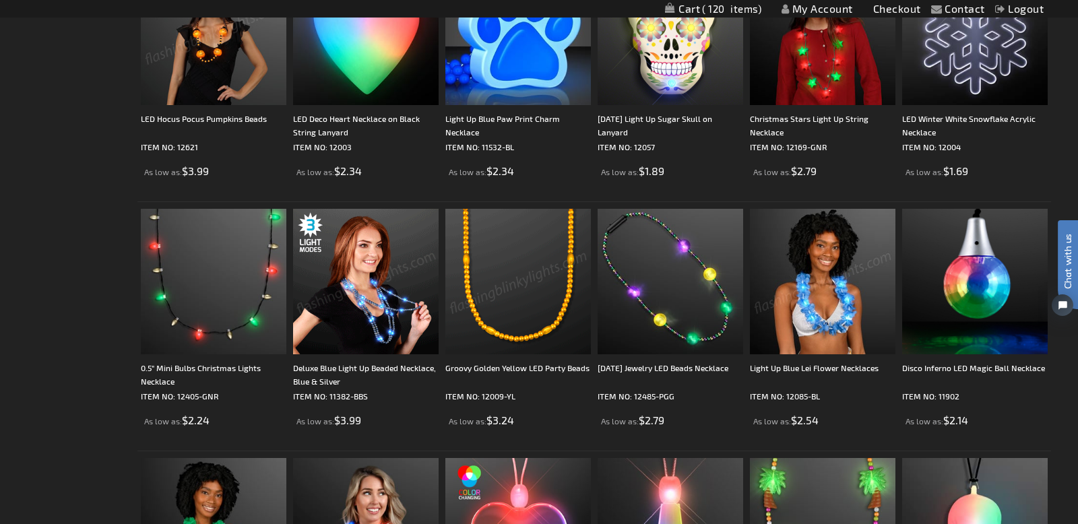
click at [354, 292] on img at bounding box center [366, 282] width 146 height 146
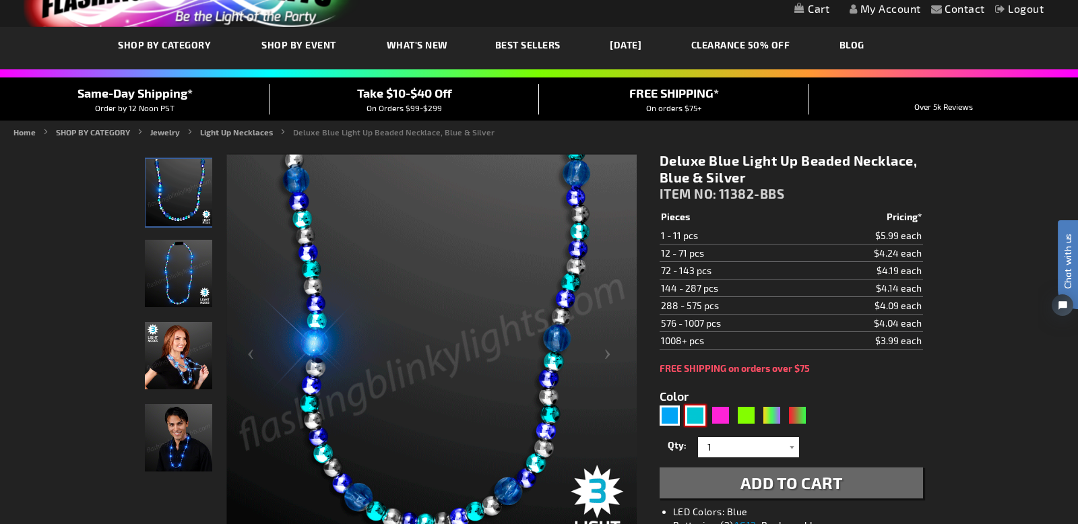
click at [704, 416] on div "Turquoise" at bounding box center [695, 416] width 20 height 20
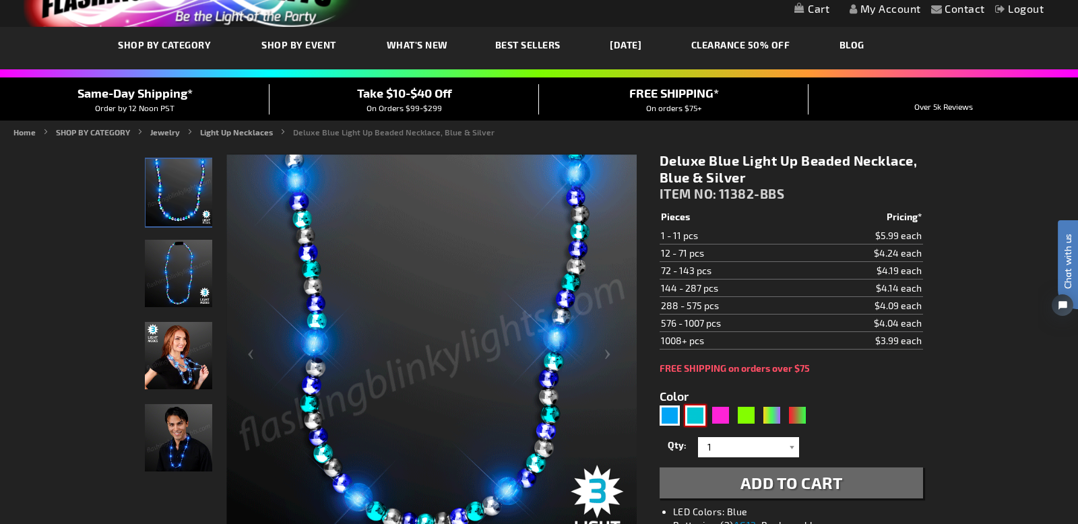
type input "5653"
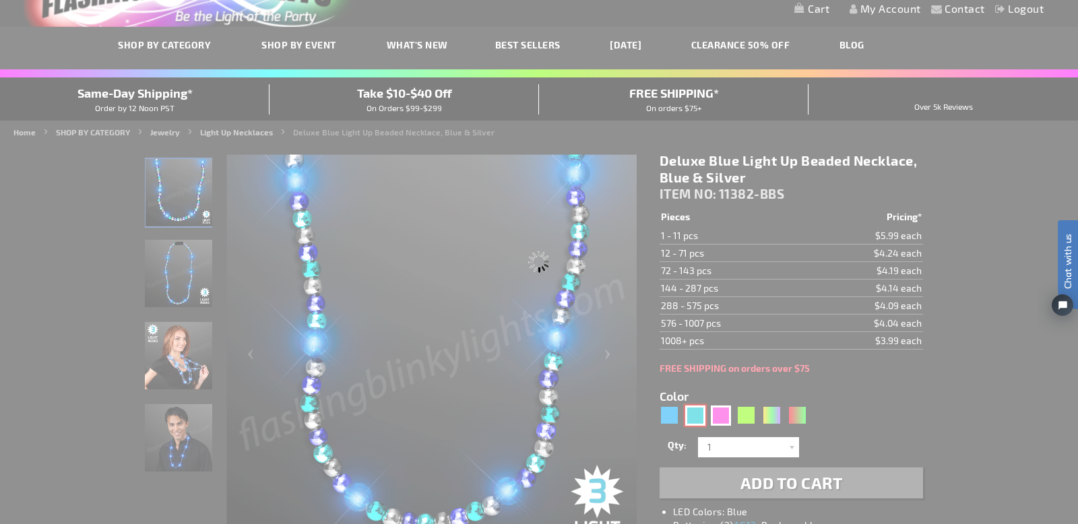
type input "11382-TQP"
type input "Customize - Deluxe Turquoise LED Beaded Necklace, Winter Colors - ITEM NO: 1138…"
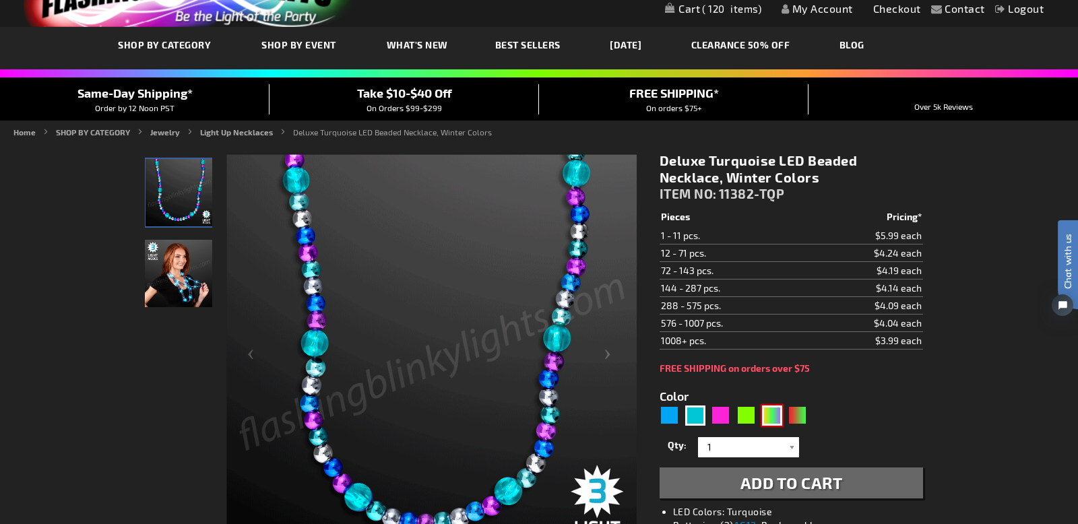
click at [778, 417] on div "PGG" at bounding box center [772, 416] width 20 height 20
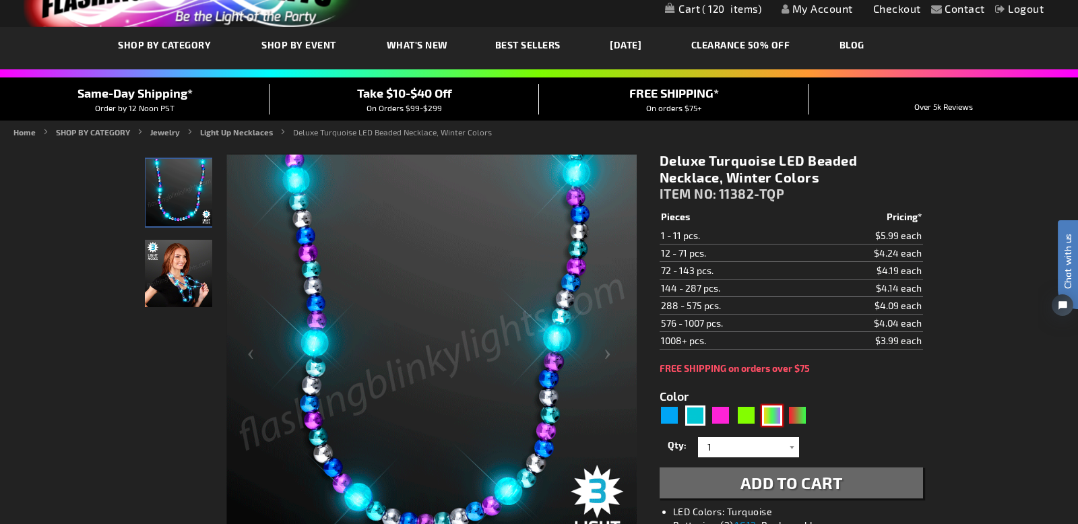
type input "5638"
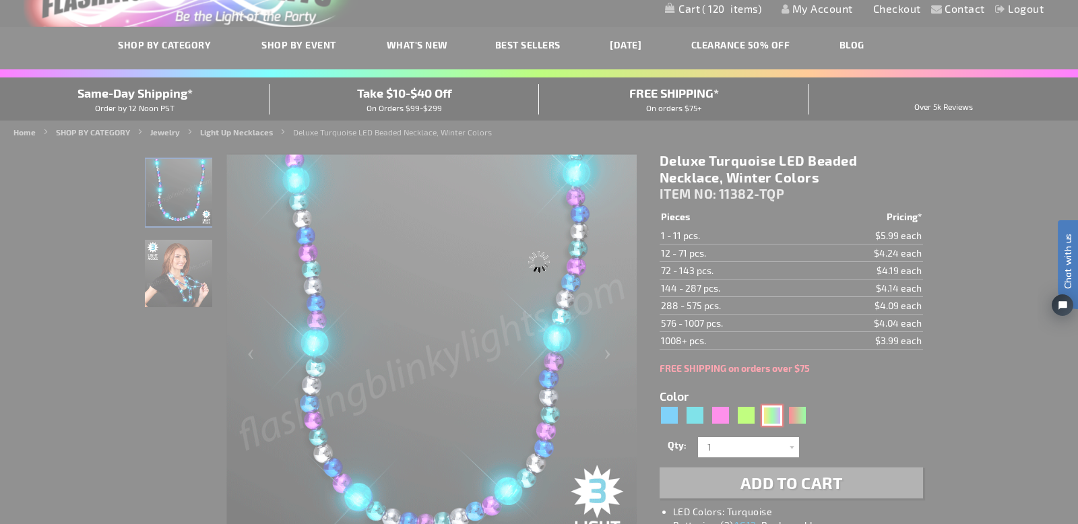
type input "11382-PGG"
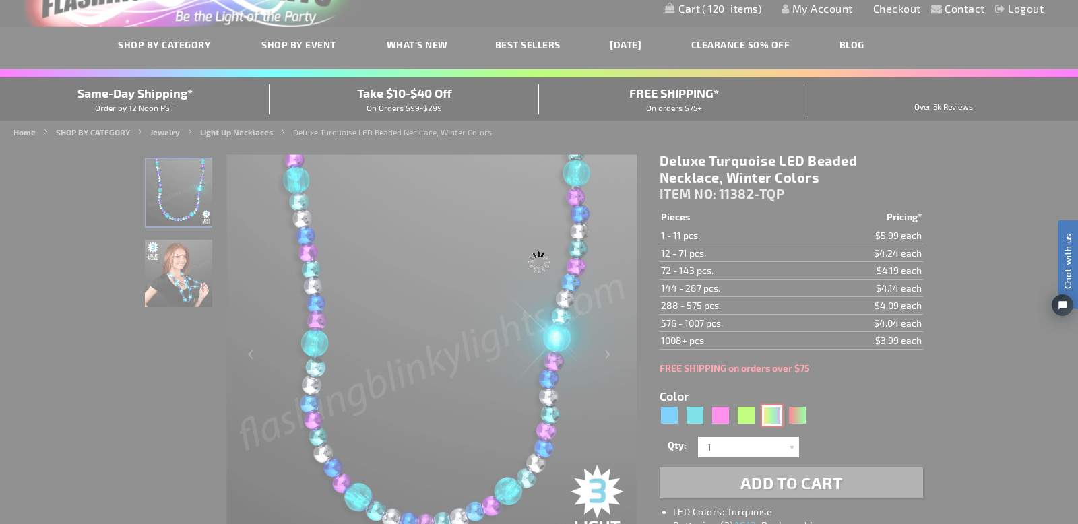
type input "Customize - Deluxe Light Up Beads Mardi Gras Necklace, Purple Green &amp; Gold …"
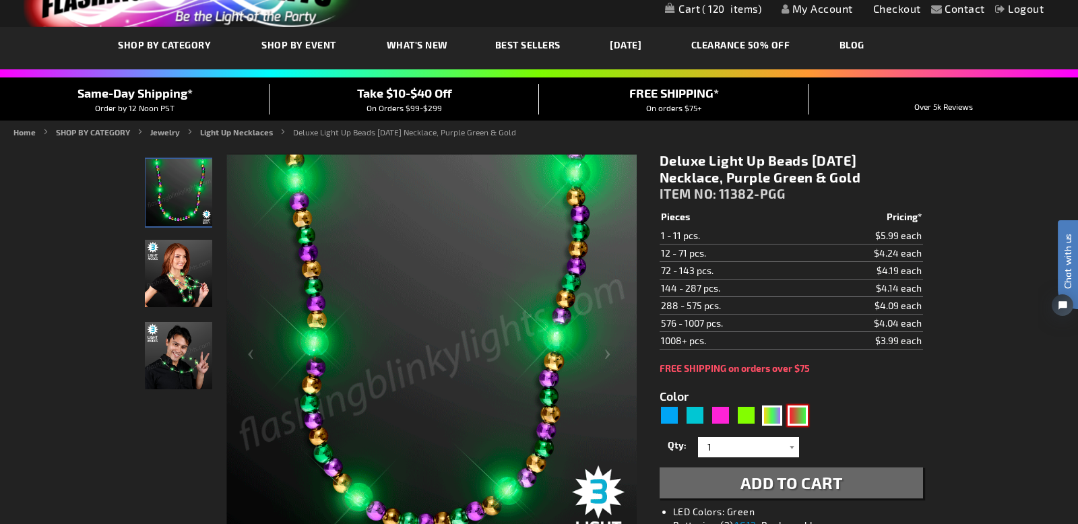
click at [800, 416] on div "RNG" at bounding box center [798, 416] width 20 height 20
type input "5642"
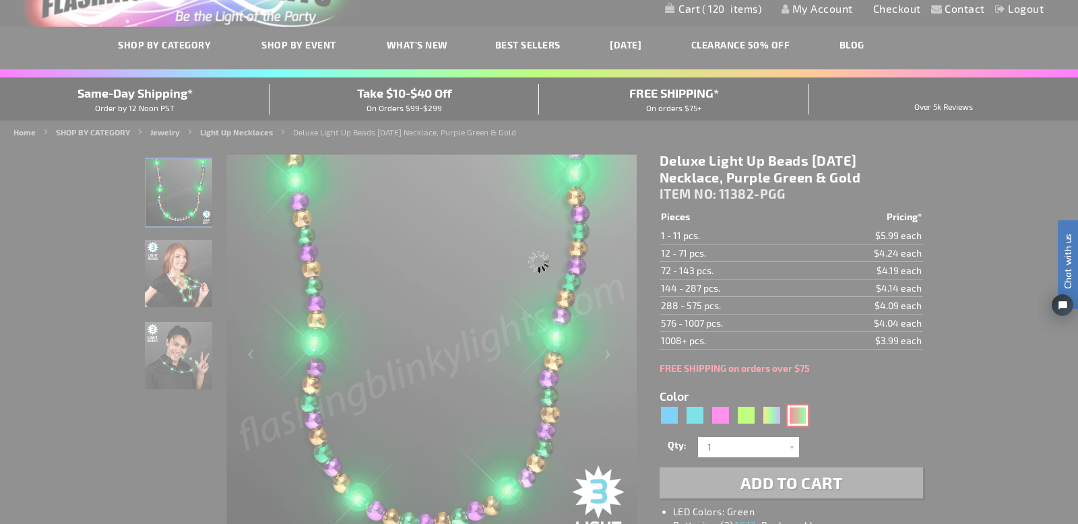
type input "11382-GNR"
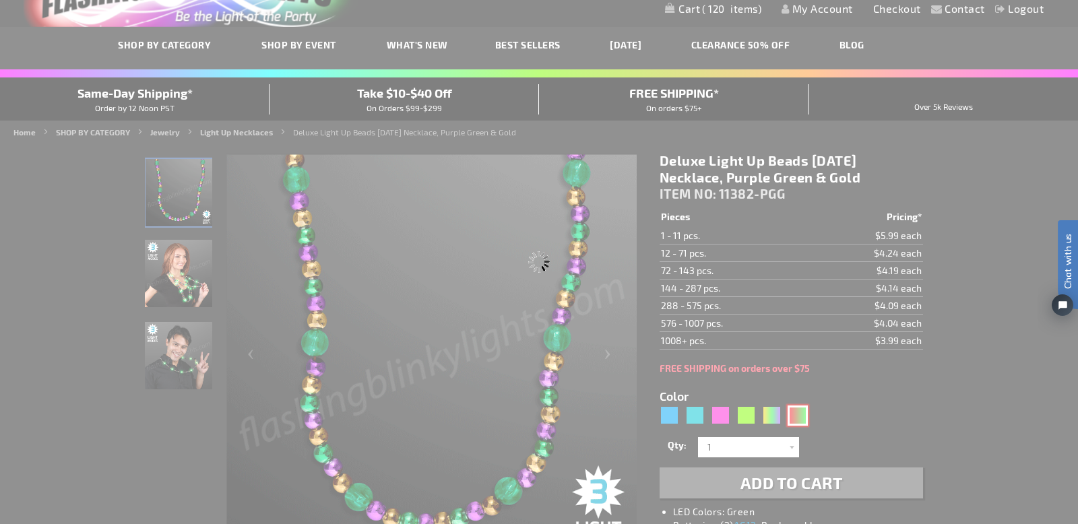
type input "Customize - Deluxe Light Up Beads Flashing Holiday Necklaces, Green &amp; Red -…"
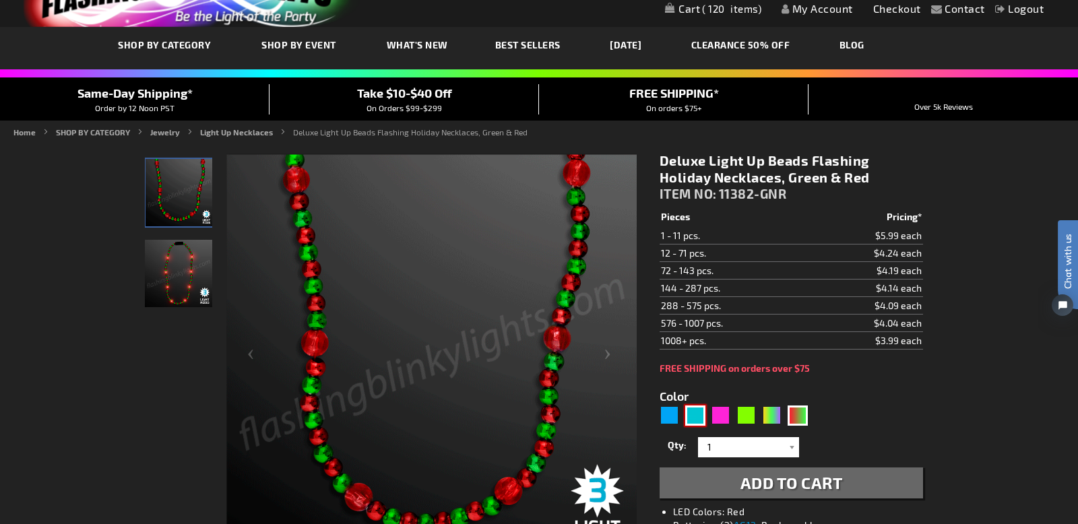
click at [698, 414] on div "Turquoise" at bounding box center [695, 416] width 20 height 20
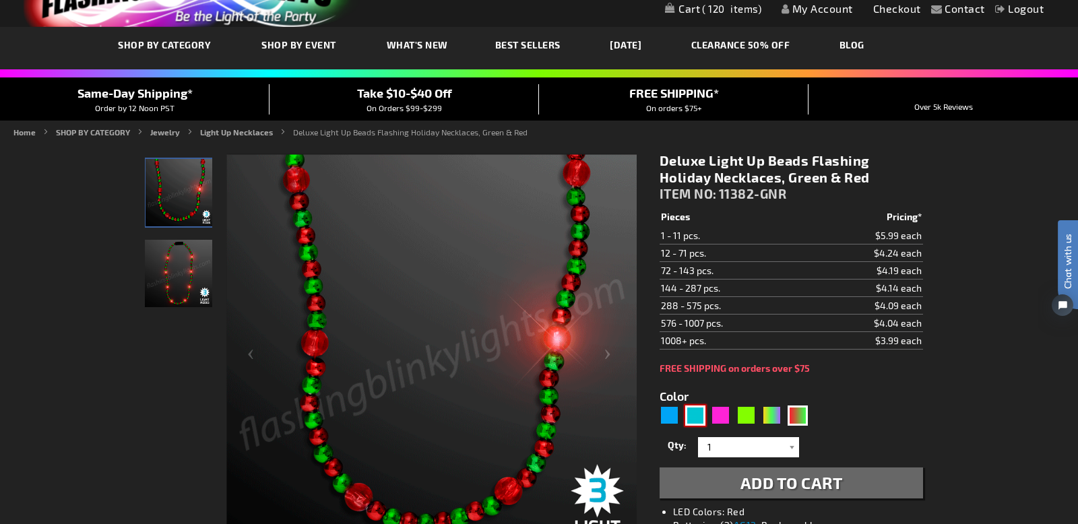
type input "5653"
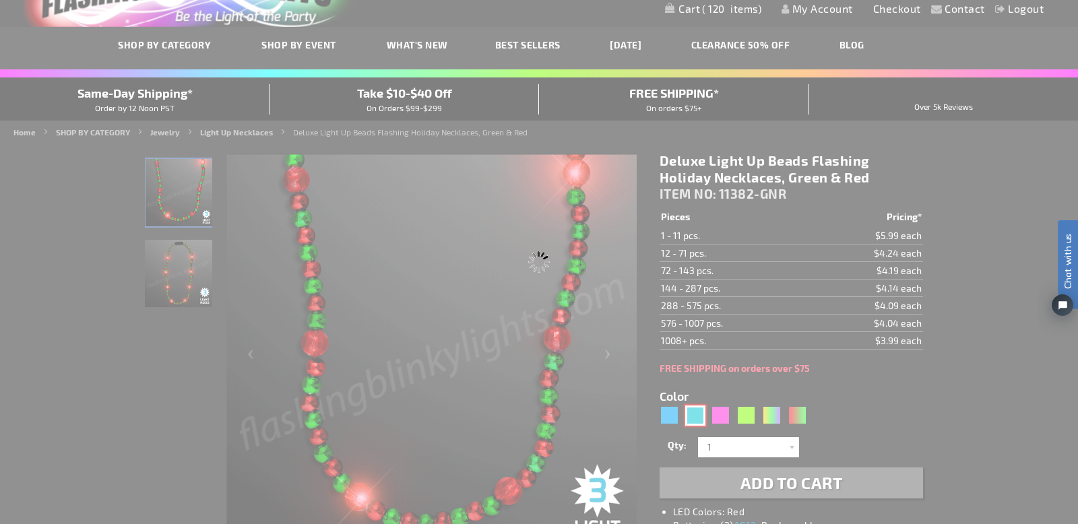
type input "11382-TQP"
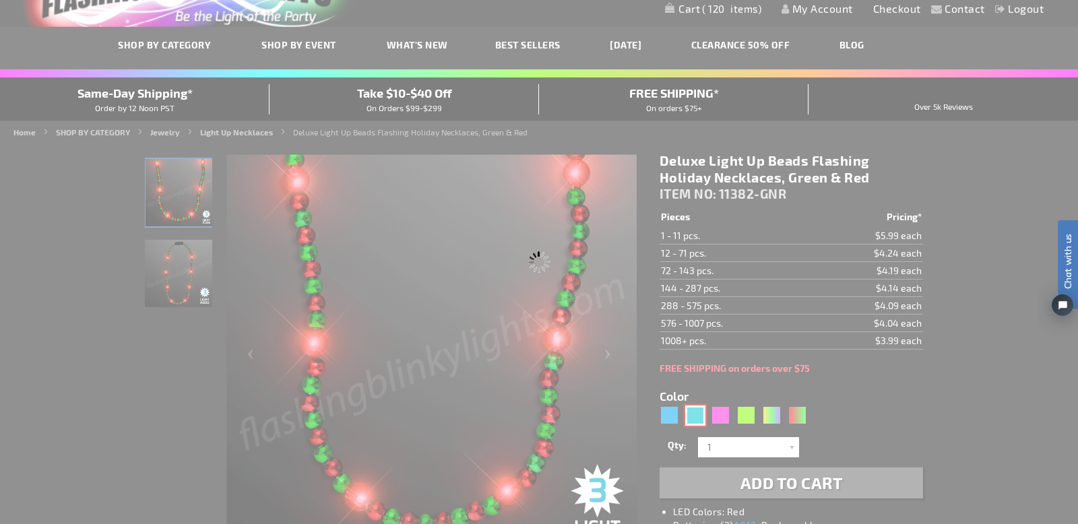
type input "Customize - Deluxe Turquoise LED Beaded Necklace, Winter Colors - ITEM NO: 1138…"
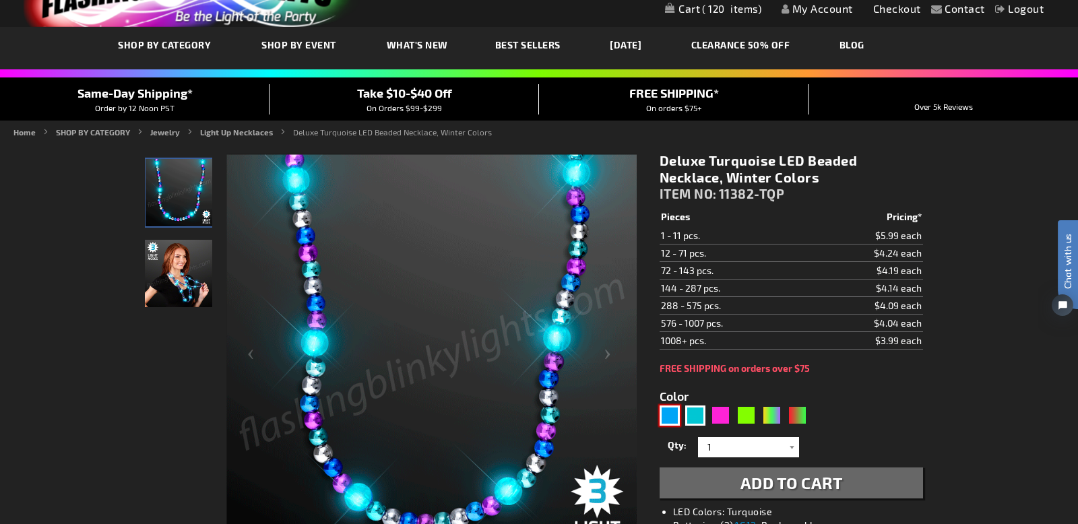
click at [671, 415] on div "Blue" at bounding box center [670, 416] width 20 height 20
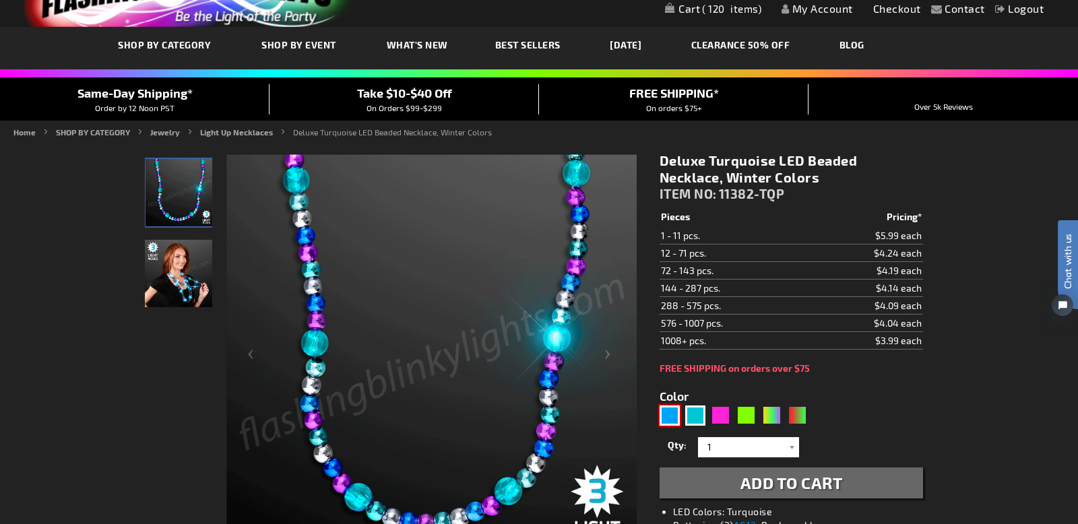
type input "5629"
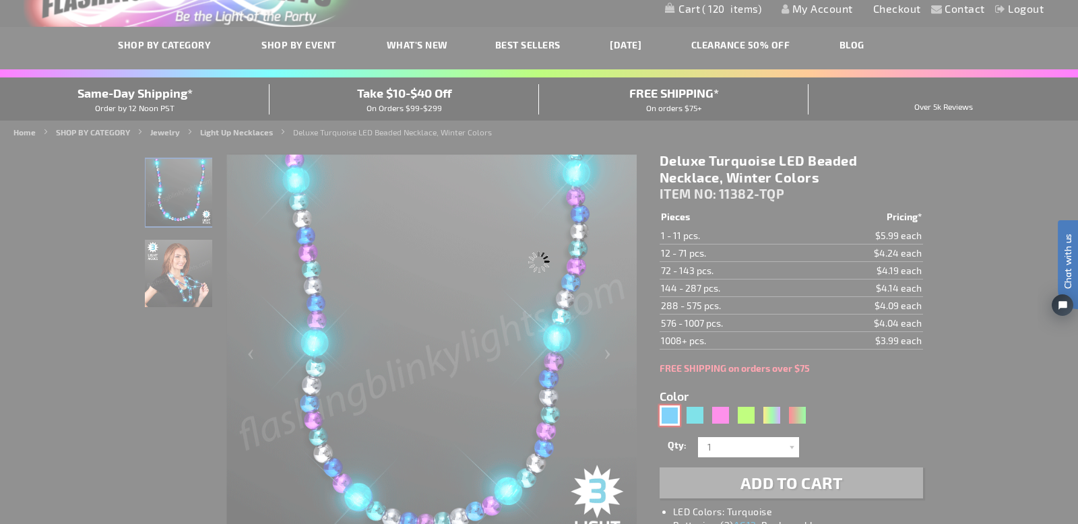
type input "11382-BBS"
type input "Customize - Deluxe Blue Light Up Beaded Necklace, Blue &amp; Silver - ITEM NO: …"
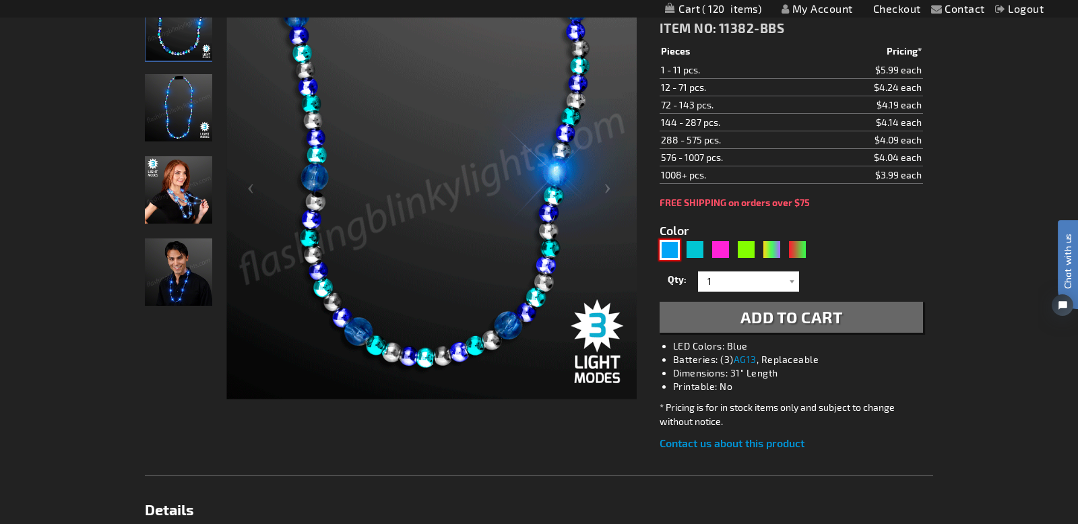
scroll to position [222, 0]
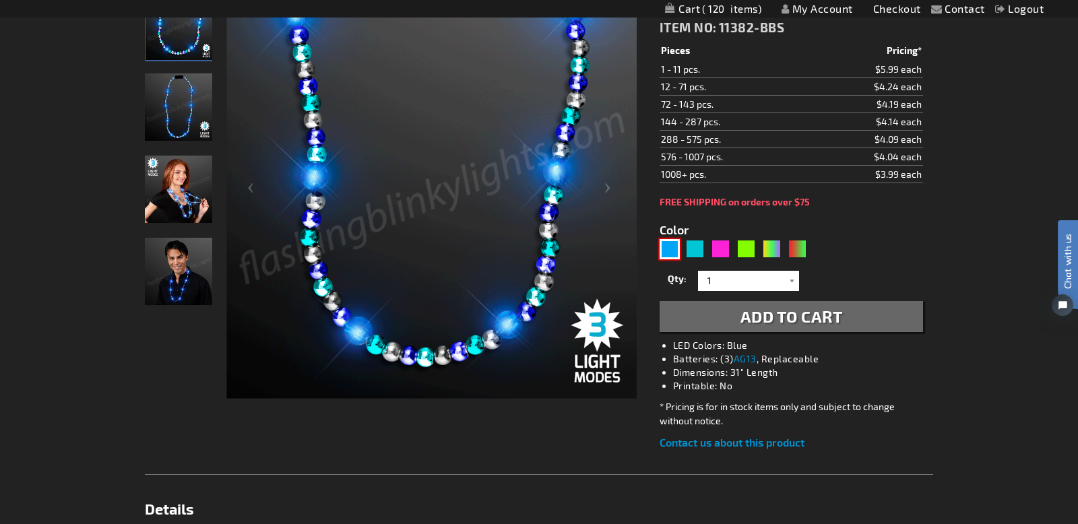
click at [184, 274] on img at bounding box center [178, 271] width 67 height 67
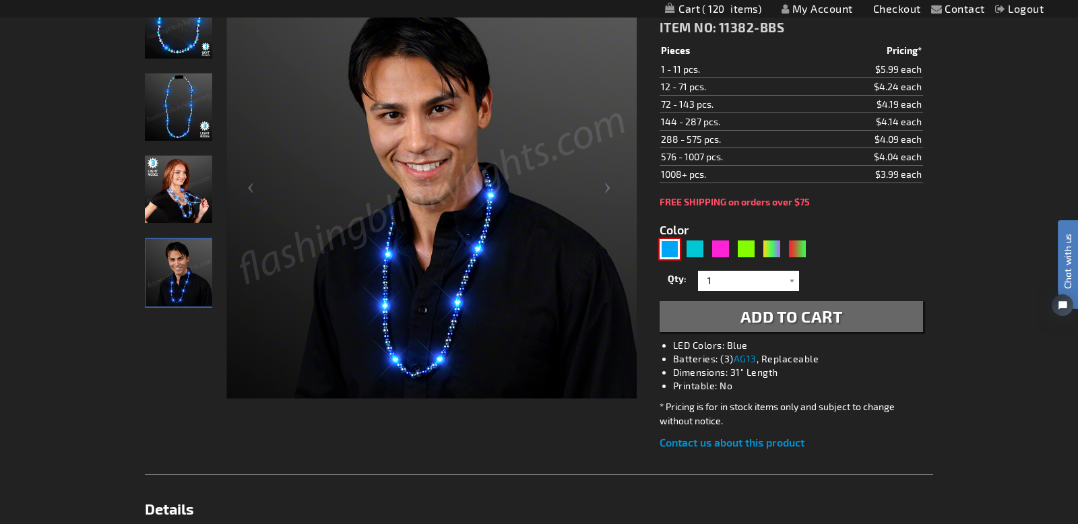
click at [181, 56] on img at bounding box center [178, 24] width 67 height 67
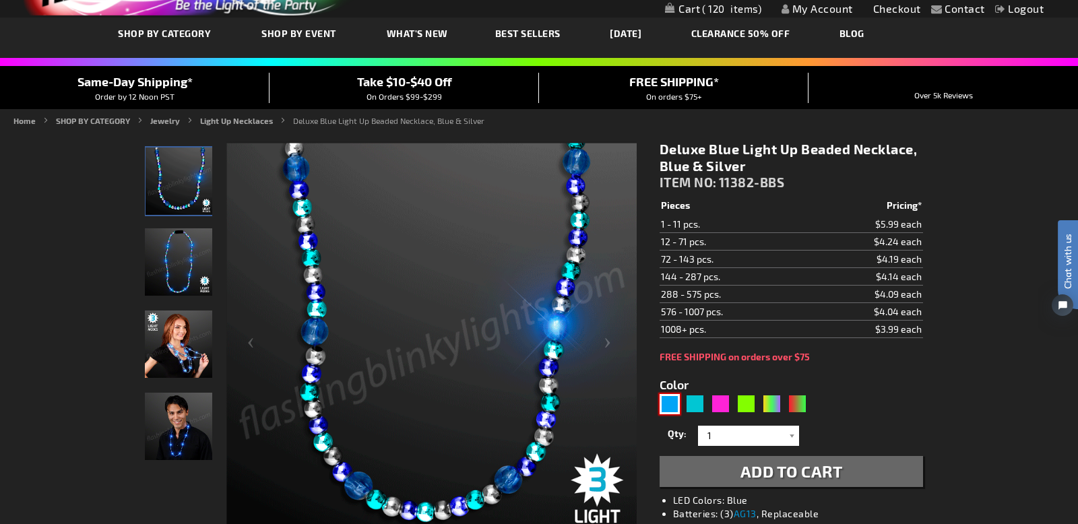
scroll to position [76, 0]
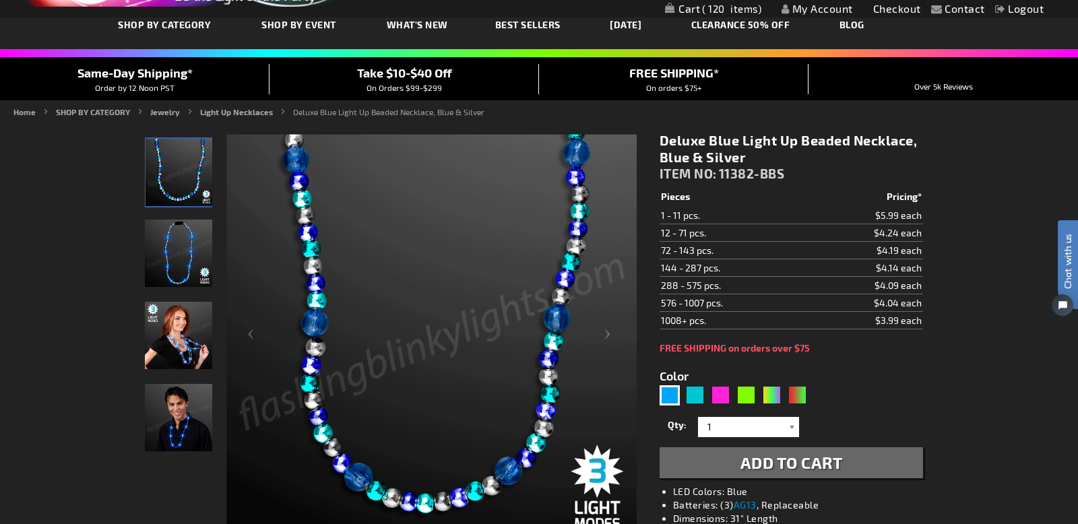
click at [793, 429] on div at bounding box center [792, 427] width 13 height 20
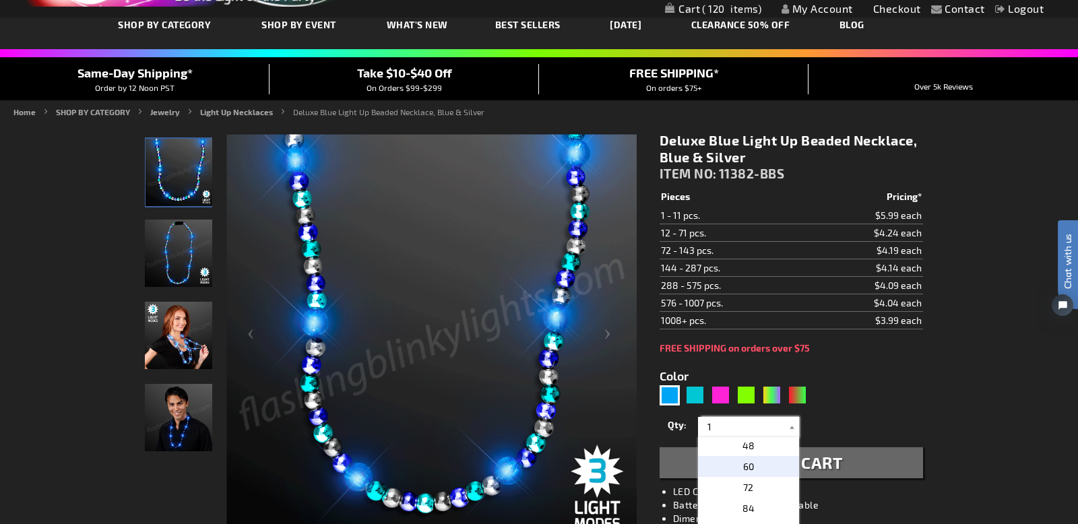
scroll to position [269, 0]
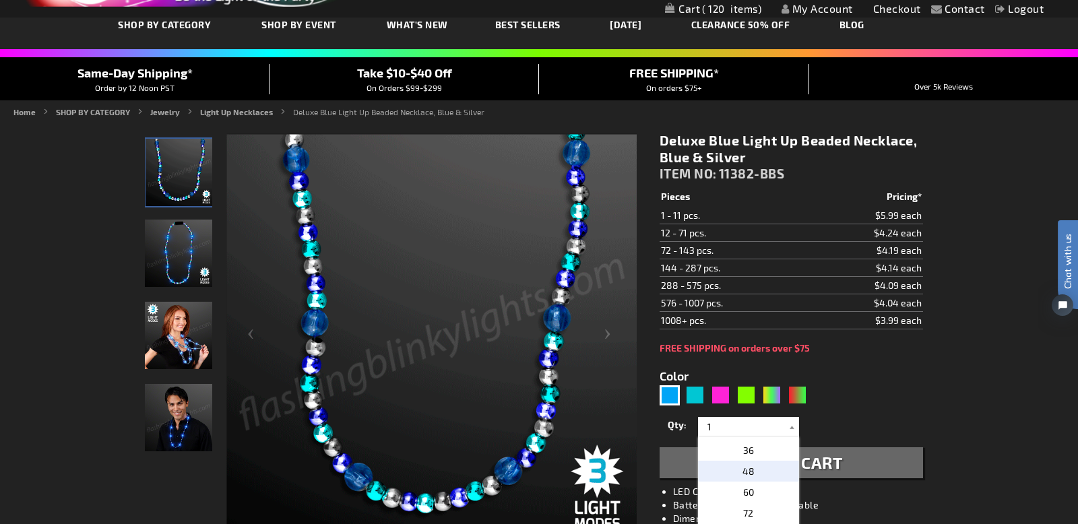
click at [755, 470] on p "48" at bounding box center [748, 471] width 101 height 21
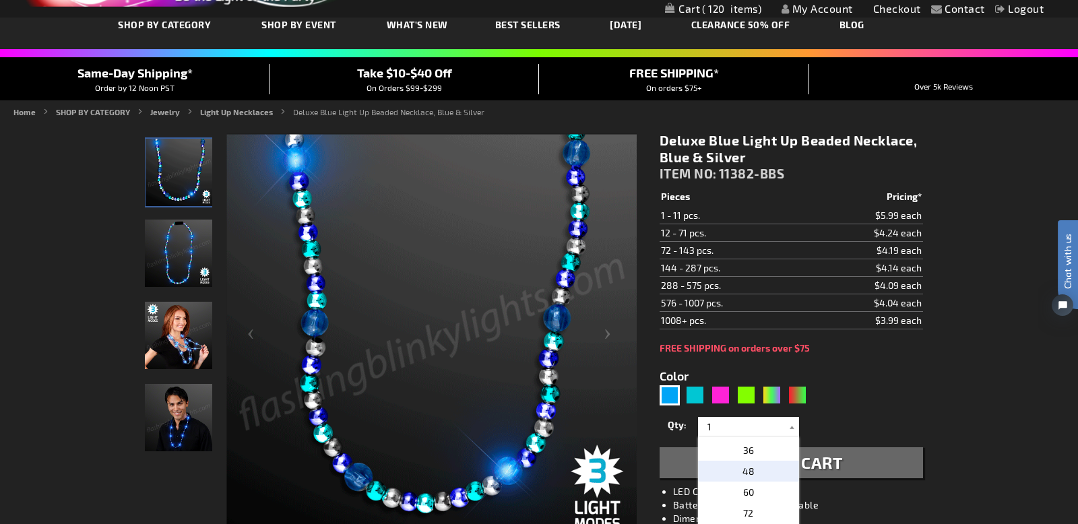
type input "48"
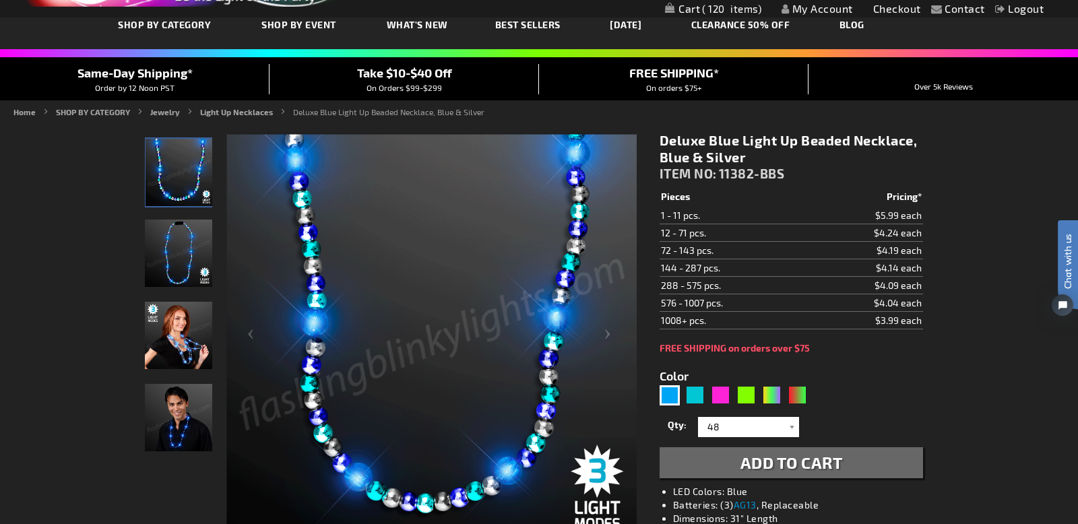
click at [808, 467] on span "Add to Cart" at bounding box center [792, 463] width 102 height 20
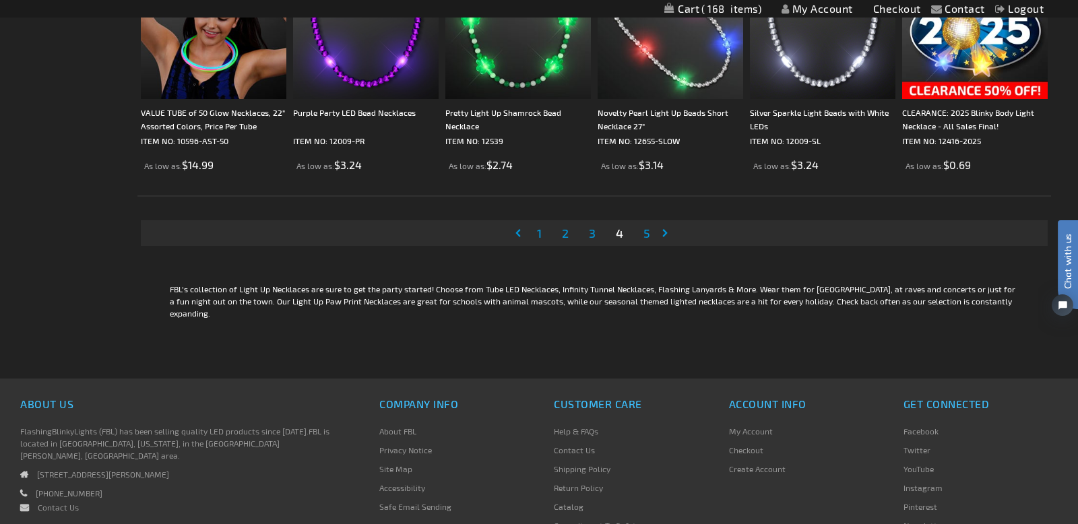
scroll to position [2590, 0]
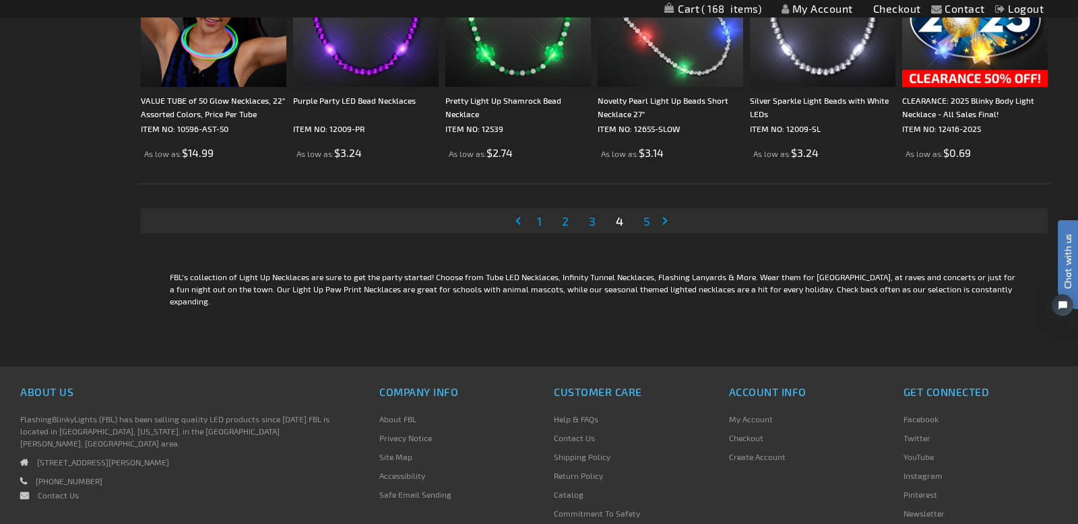
click at [648, 222] on span "5" at bounding box center [647, 221] width 7 height 15
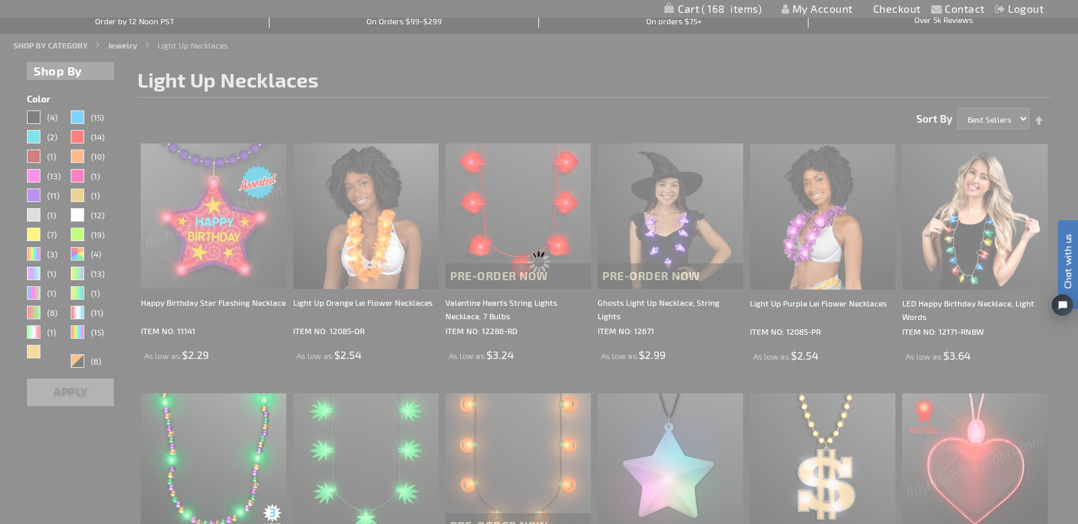
scroll to position [0, 0]
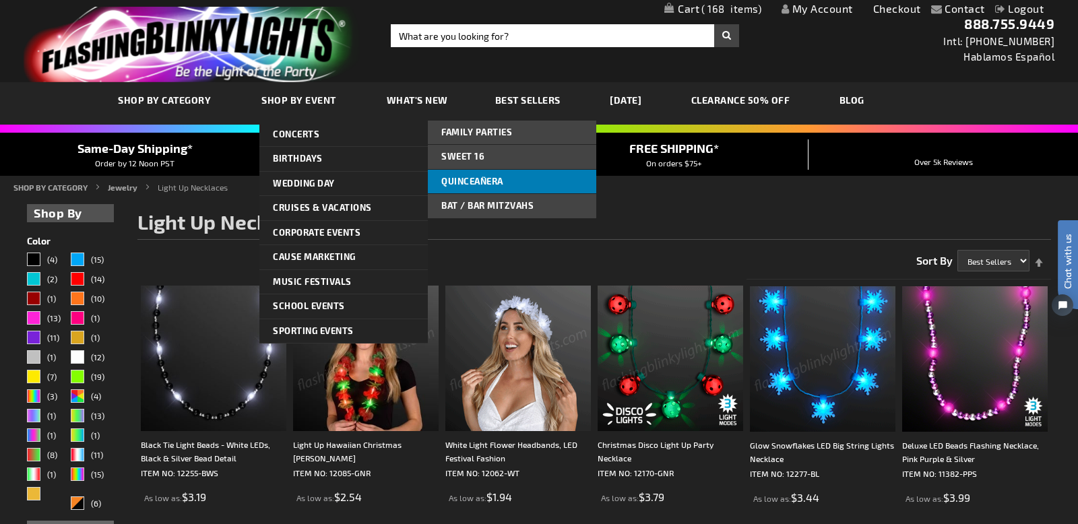
scroll to position [3, 0]
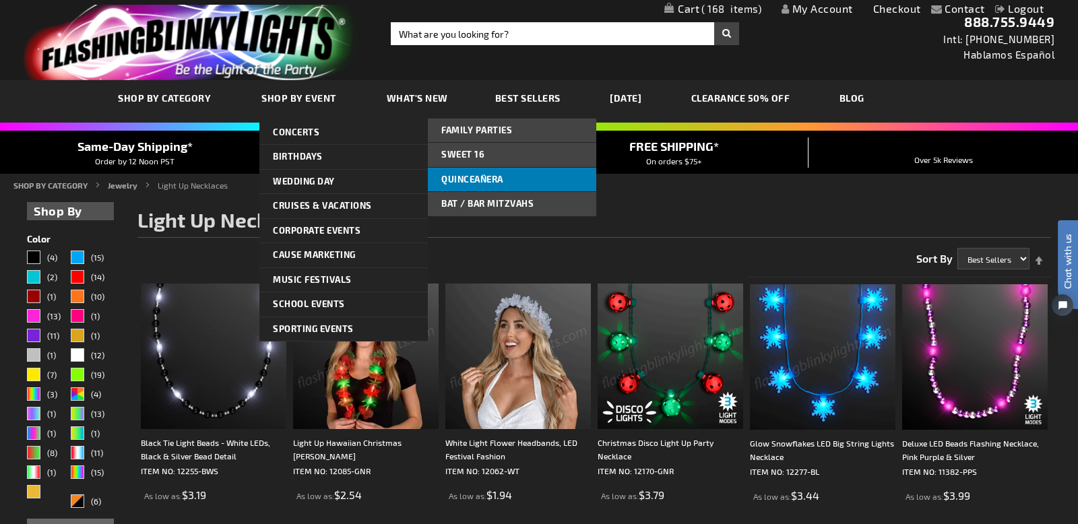
click at [489, 183] on span "Quinceañera" at bounding box center [472, 179] width 62 height 11
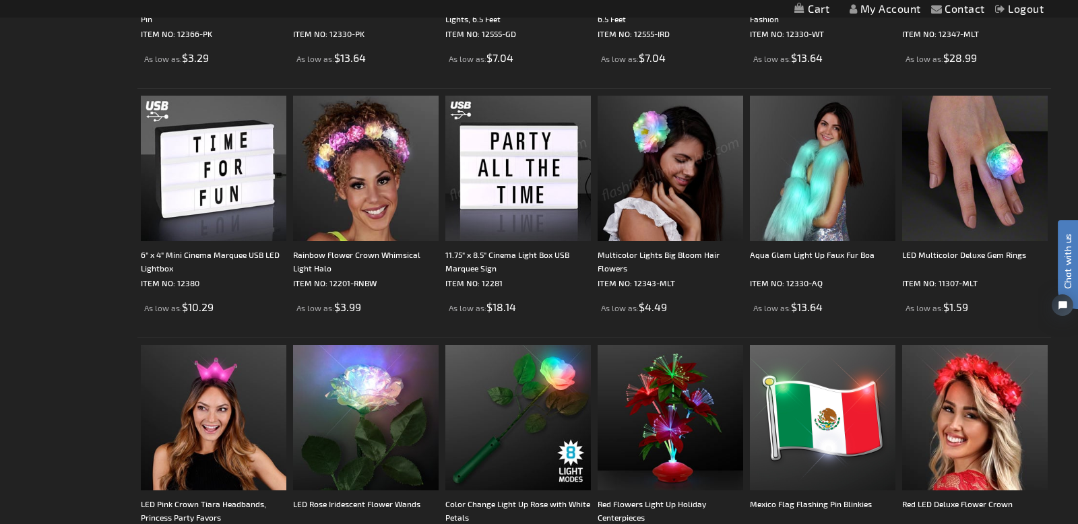
scroll to position [942, 0]
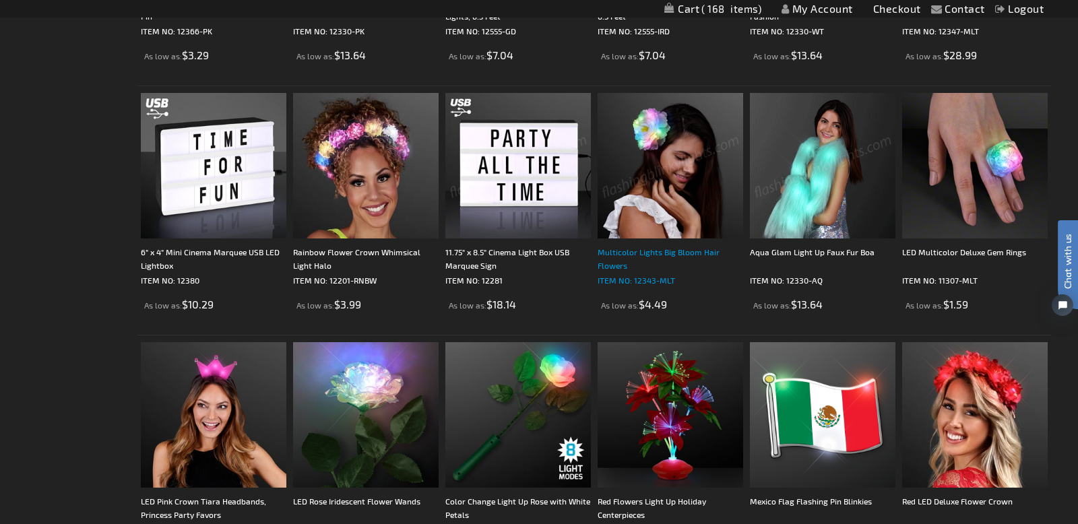
click at [643, 252] on div "Multicolor Lights Big Bloom Hair Flowers" at bounding box center [671, 258] width 146 height 27
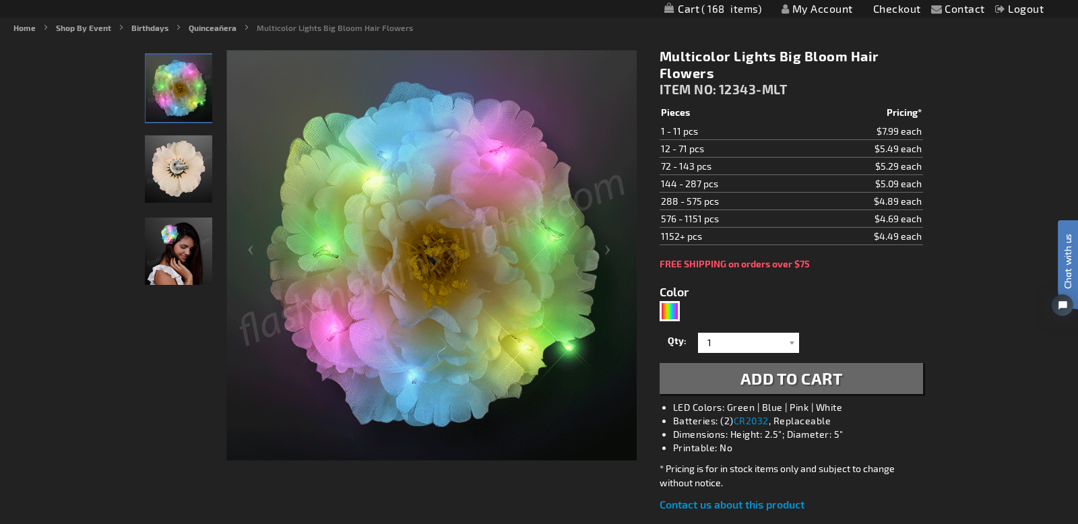
click at [174, 227] on img "Female wearing Multicolor Light Up Big Bloom LED Hair Clip" at bounding box center [178, 251] width 67 height 67
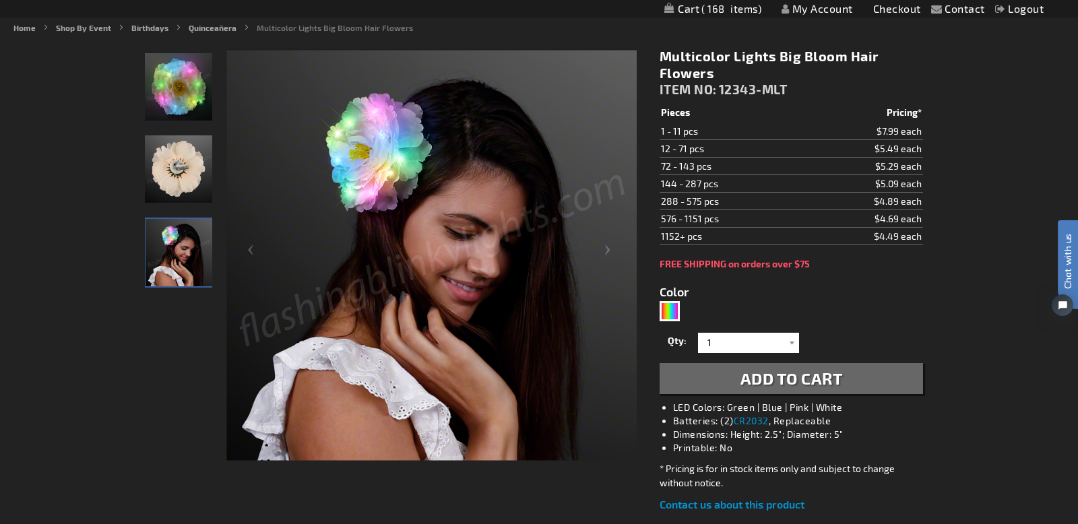
click at [174, 82] on img "Multicolor Light Up Big Bloom LED Hair Clip" at bounding box center [178, 86] width 67 height 67
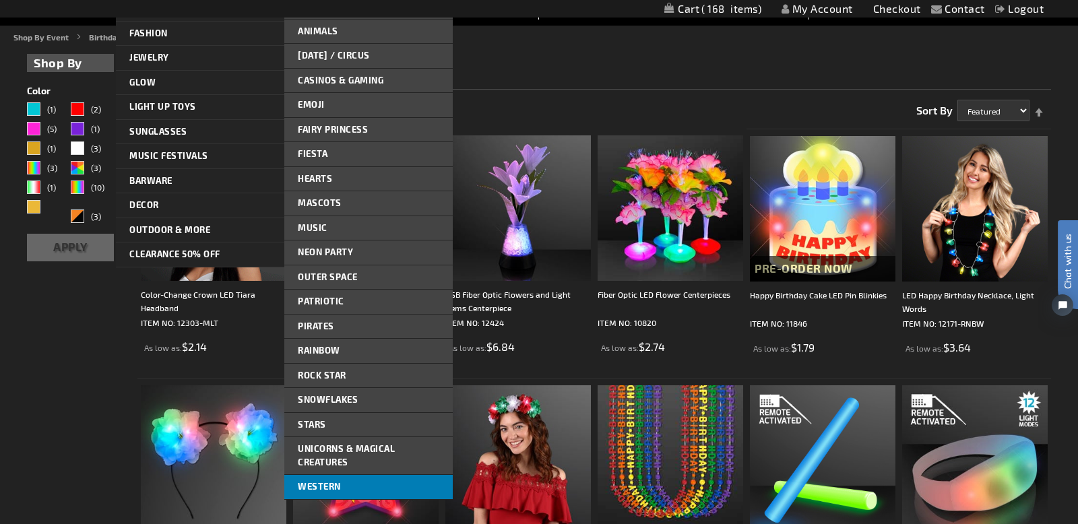
scroll to position [153, 0]
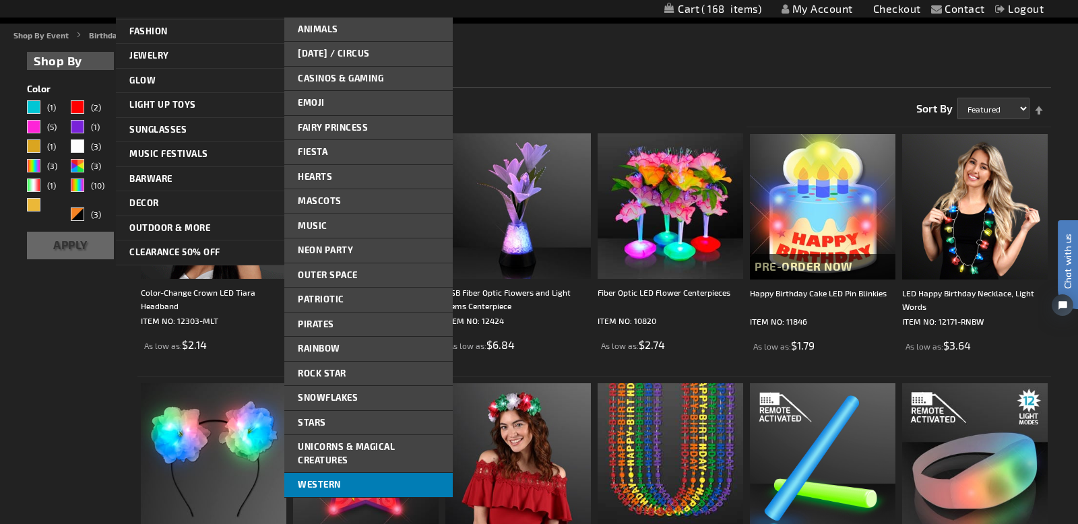
click at [317, 485] on span "Western" at bounding box center [319, 484] width 43 height 11
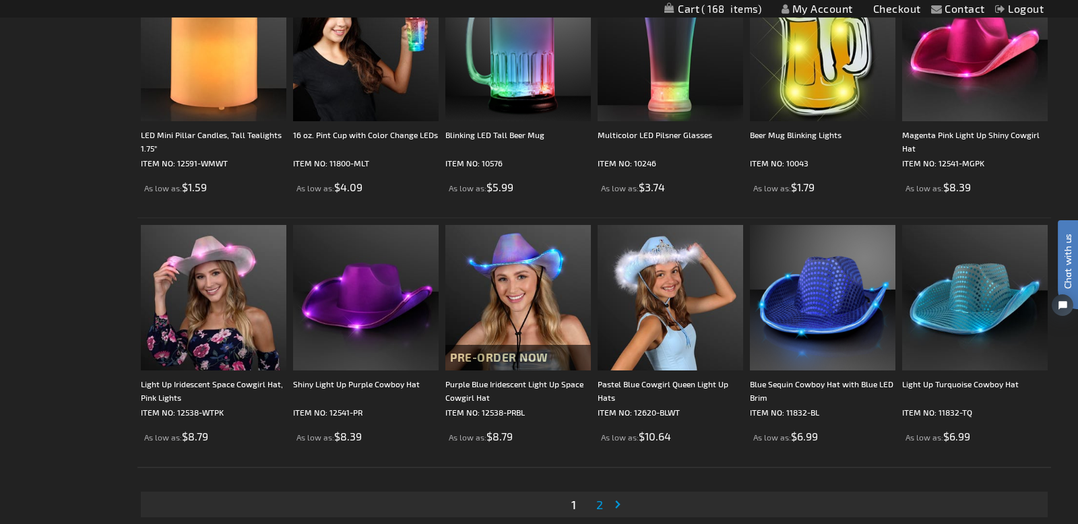
scroll to position [2328, 0]
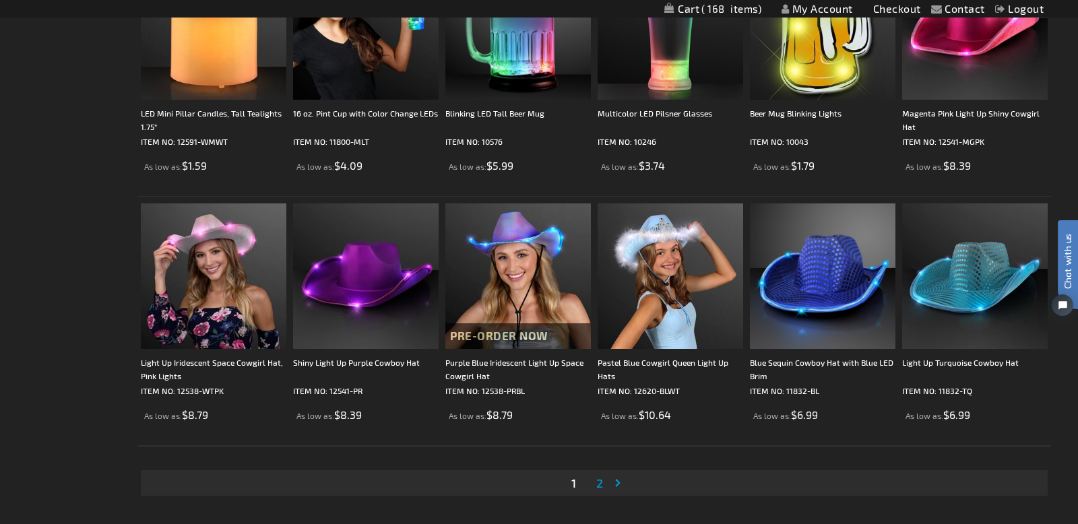
click at [600, 483] on span "2" at bounding box center [599, 483] width 7 height 15
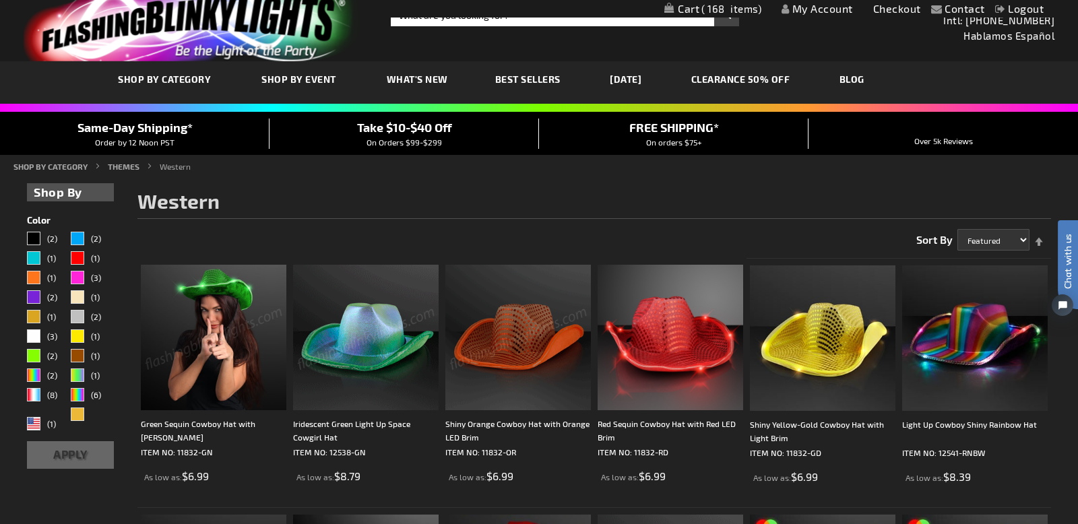
scroll to position [27, 0]
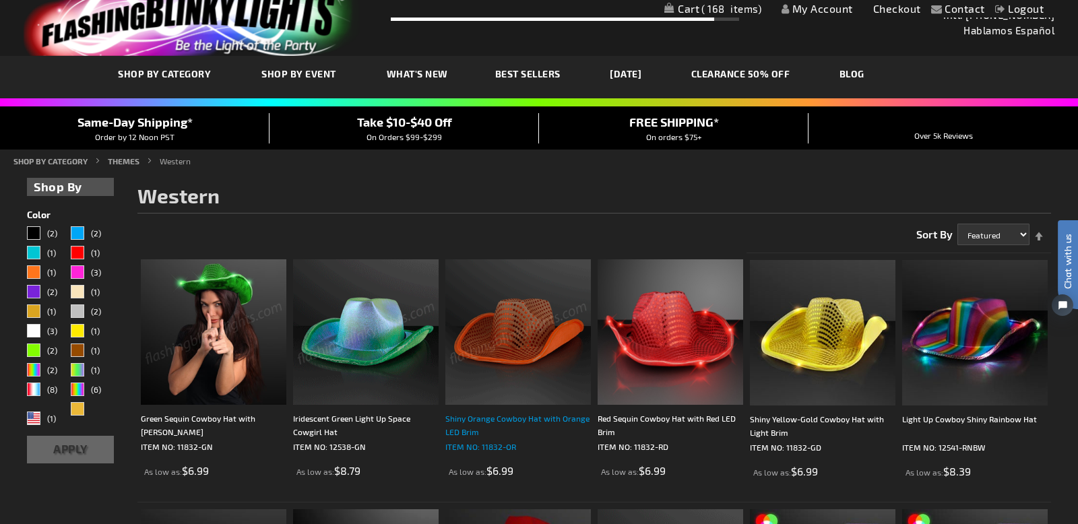
click at [522, 420] on div "Shiny Orange Cowboy Hat with Orange LED Brim" at bounding box center [518, 425] width 146 height 27
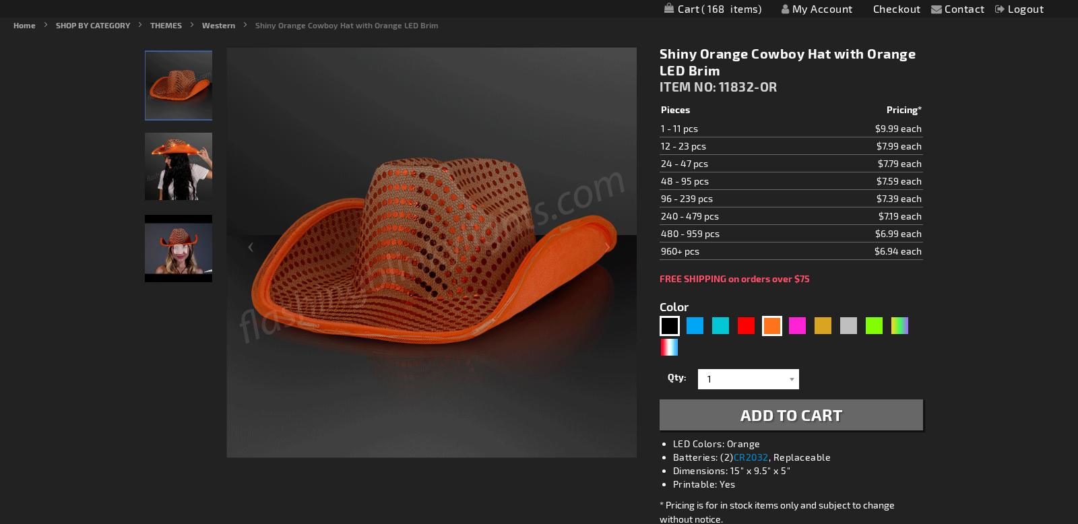
scroll to position [165, 0]
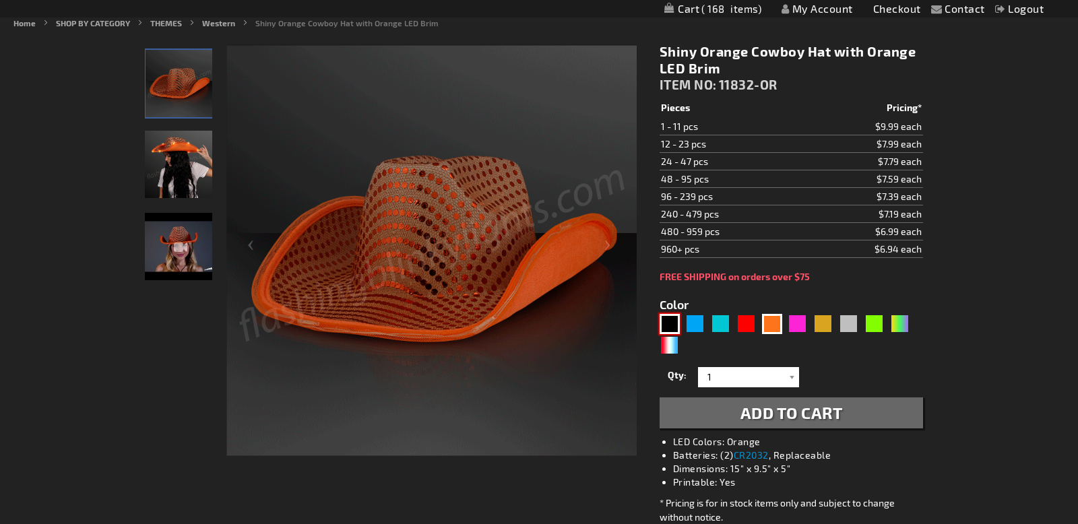
click at [673, 330] on div "Black" at bounding box center [670, 324] width 20 height 20
type input "5631"
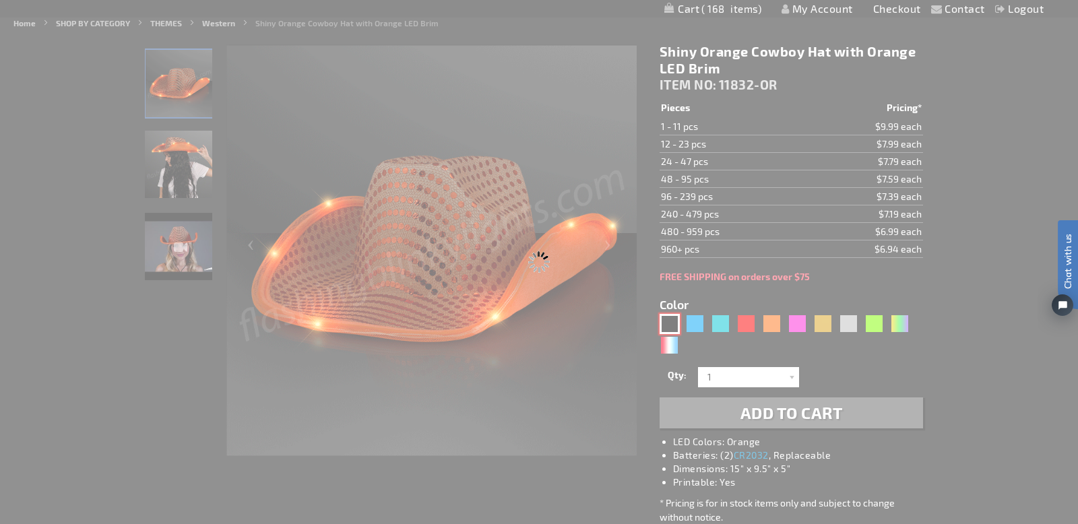
scroll to position [0, 0]
type input "11832-BK"
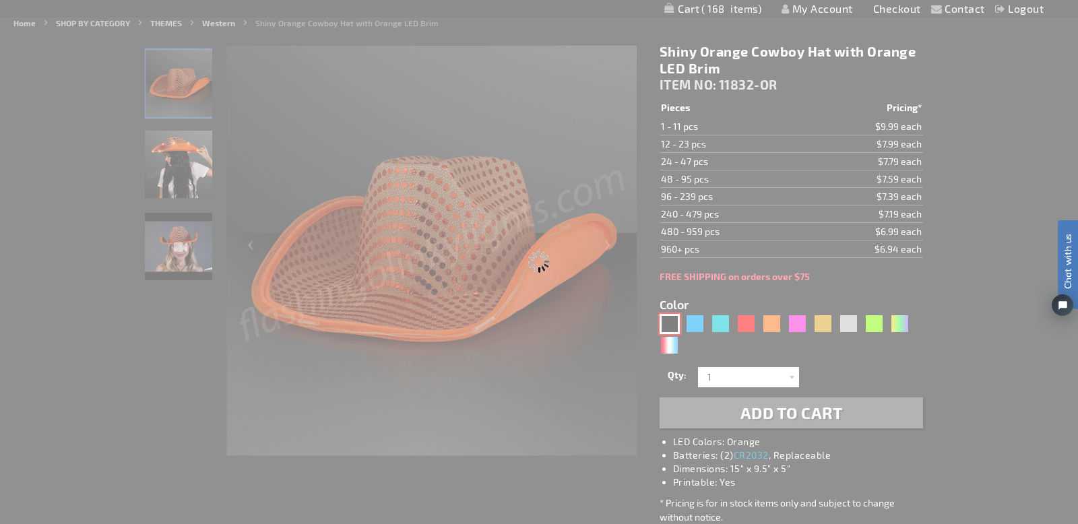
type input "Customize - Black Sequin Cowboy Hat White LED Light Up Brim - ITEM NO: 11832-BK"
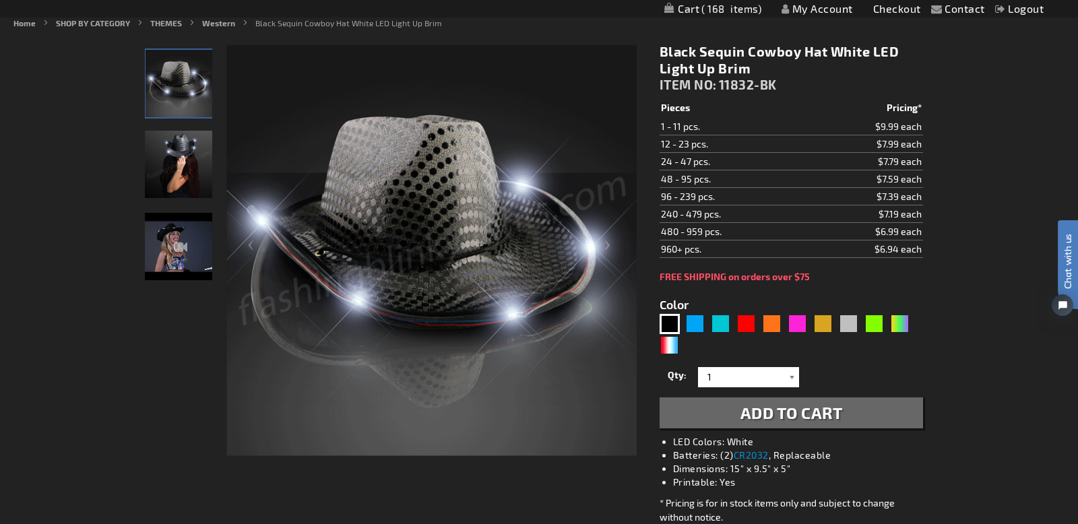
click at [792, 377] on div at bounding box center [792, 377] width 13 height 20
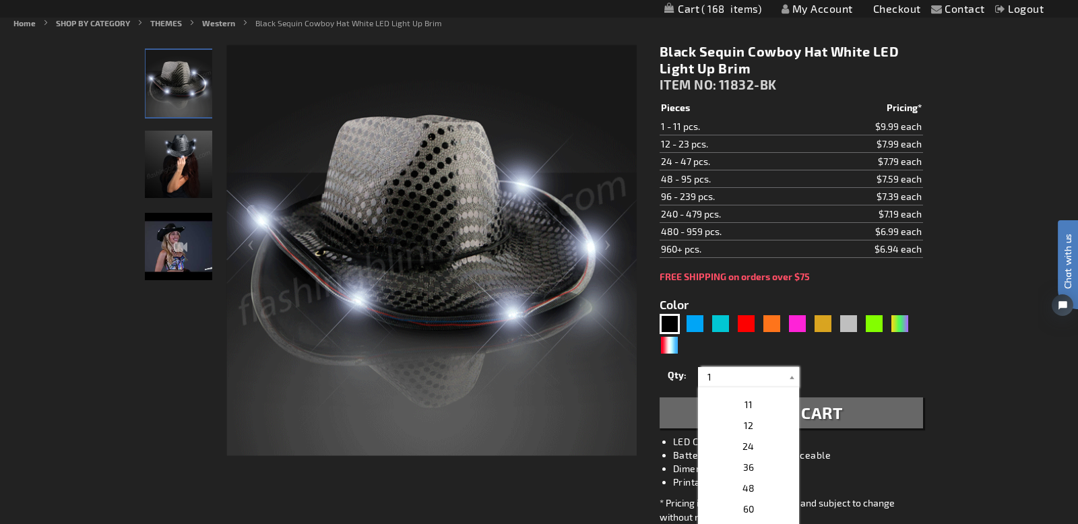
scroll to position [199, 0]
click at [753, 449] on p "24" at bounding box center [748, 449] width 101 height 21
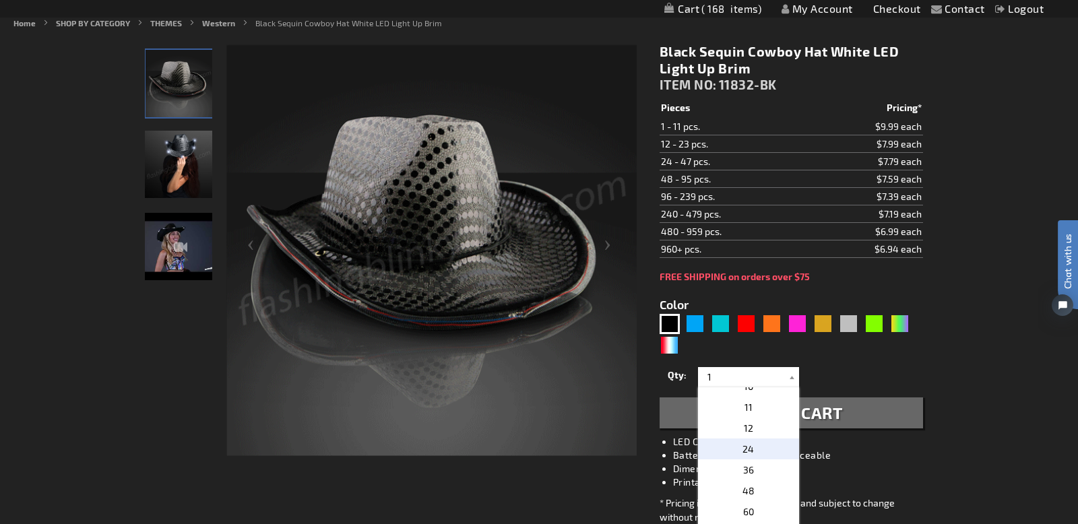
type input "24"
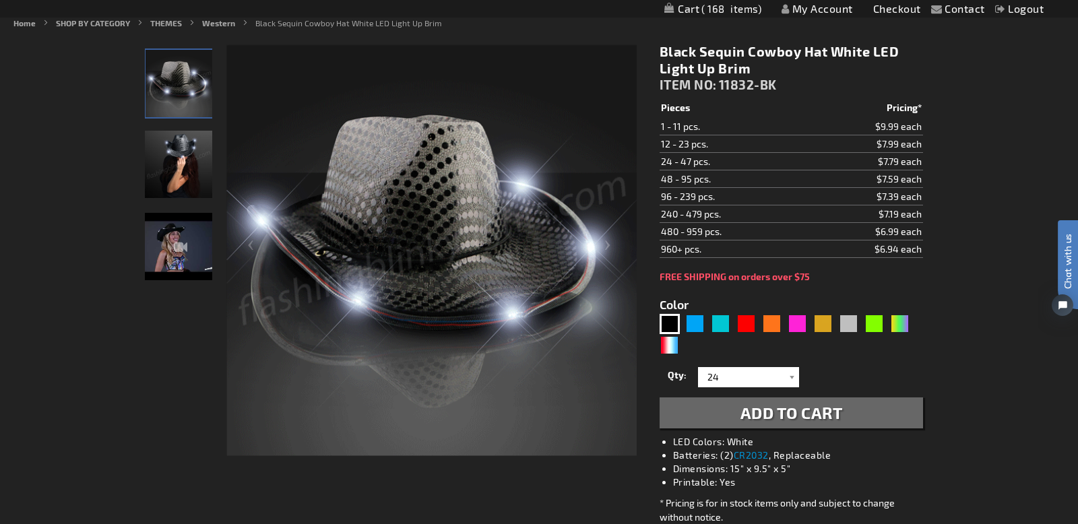
click at [787, 415] on span "Add to Cart" at bounding box center [792, 413] width 102 height 20
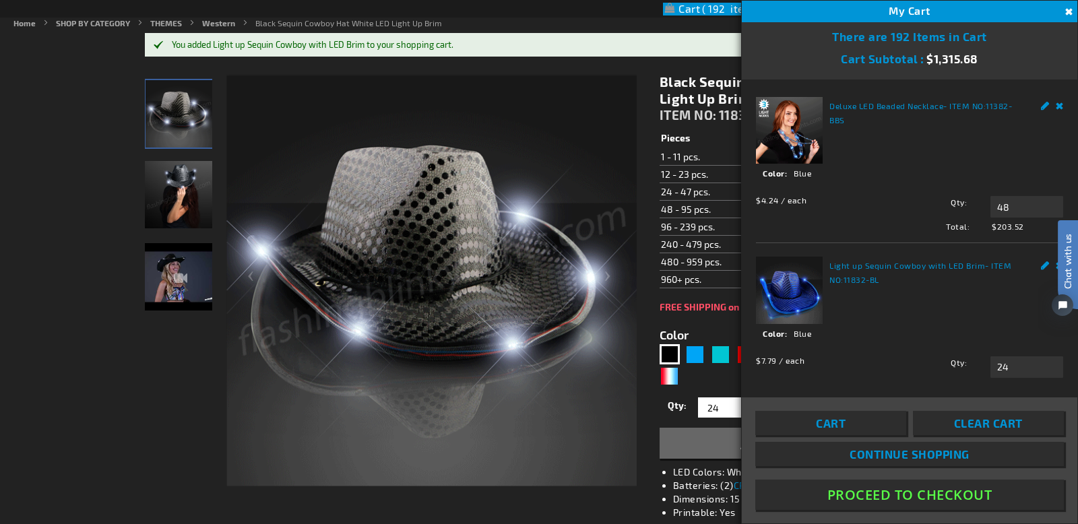
click at [506, 402] on img at bounding box center [431, 281] width 410 height 410
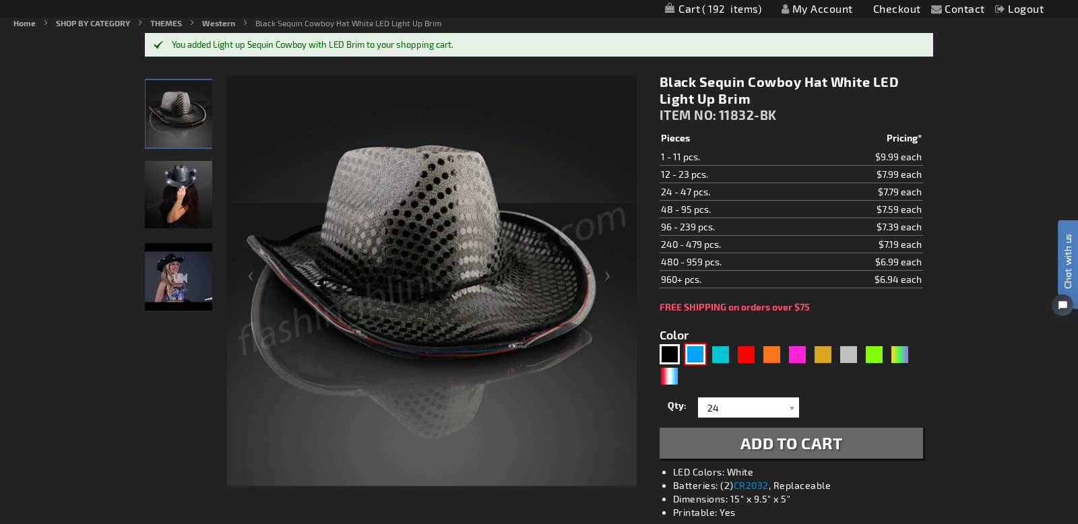
click at [696, 356] on div "Blue" at bounding box center [695, 354] width 20 height 20
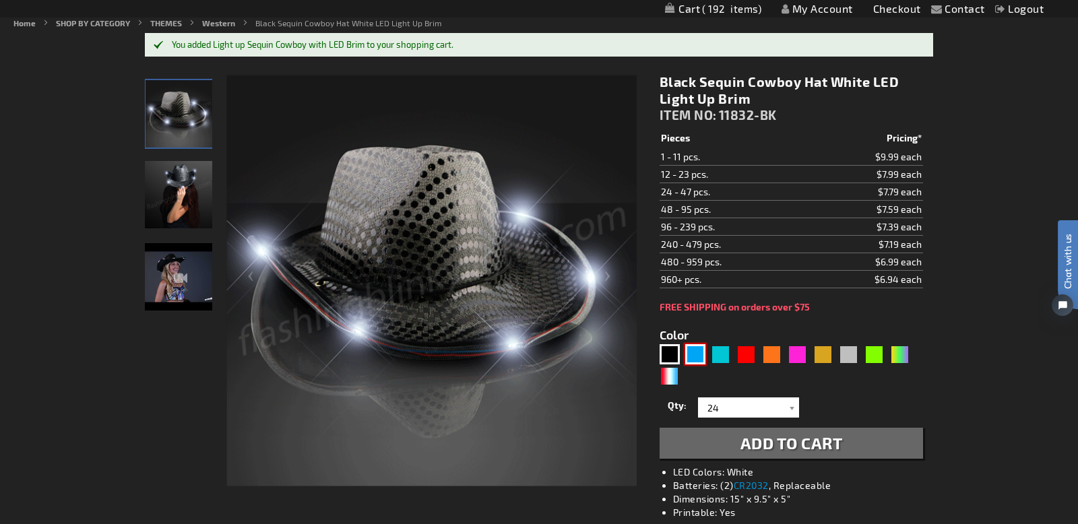
type input "5629"
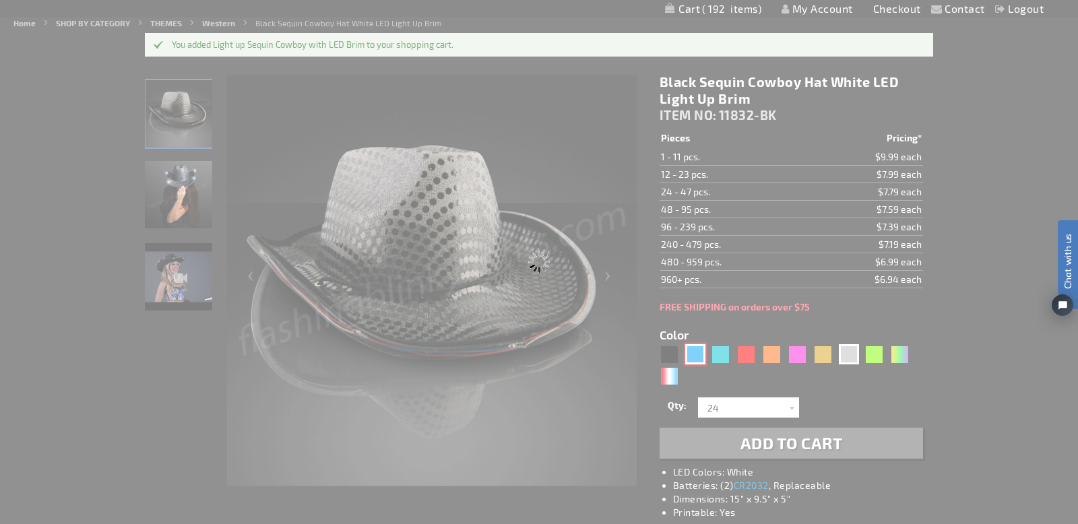
type input "11832-BL"
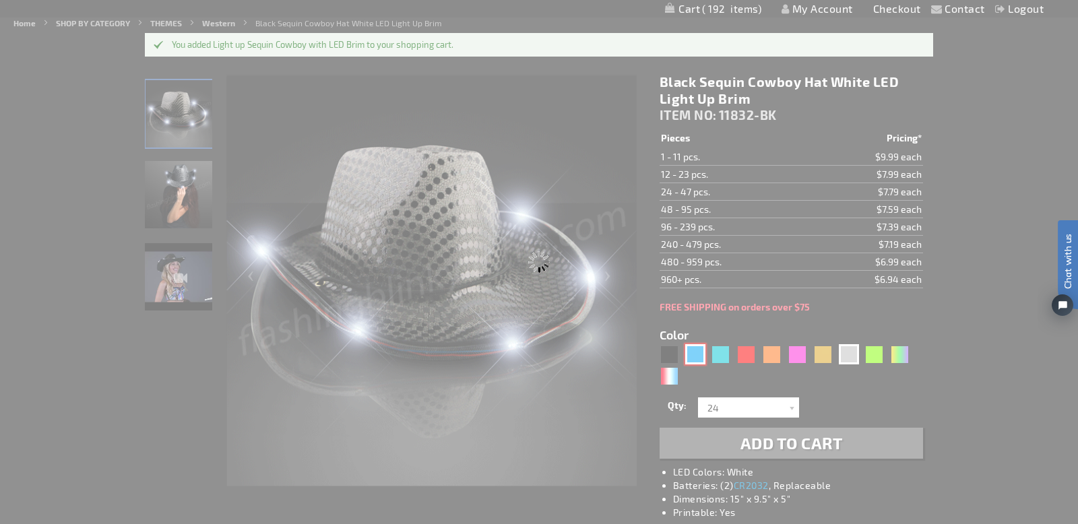
type input "Customize - Blue Sequin Cowboy Hat with Blue LED Brim - ITEM NO: 11832-BL"
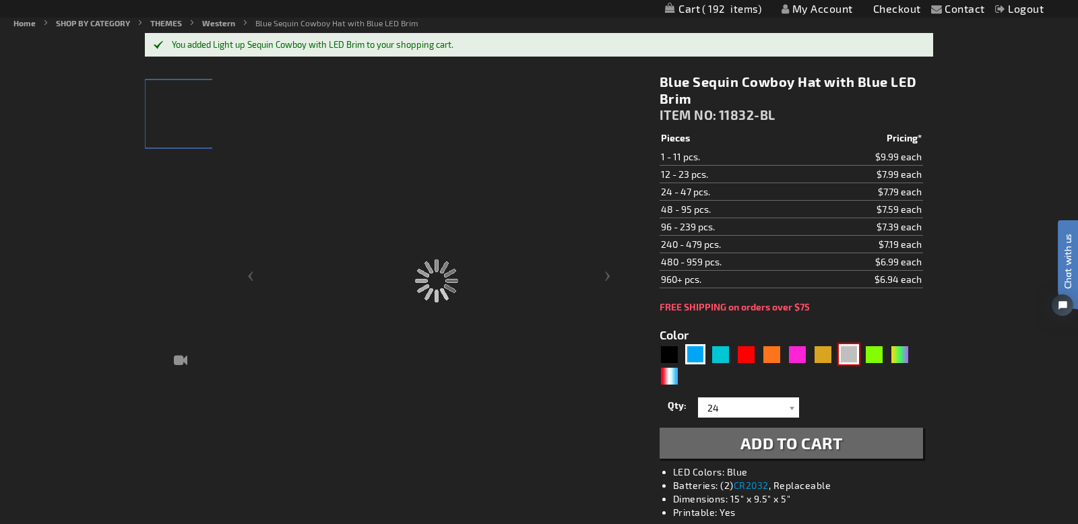
click at [850, 357] on div "5629" at bounding box center [792, 365] width 264 height 43
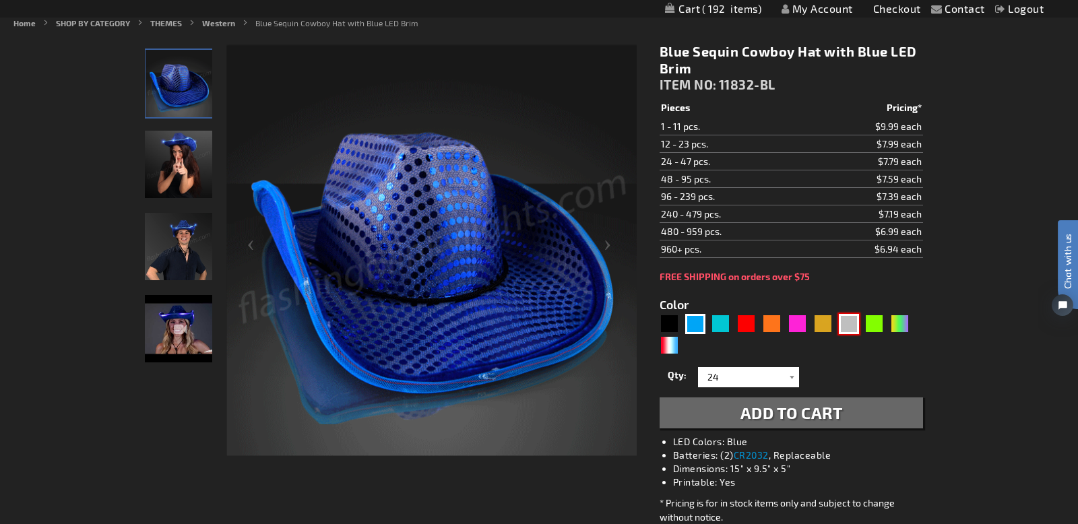
click at [846, 328] on div "Silver" at bounding box center [849, 324] width 20 height 20
type input "5644"
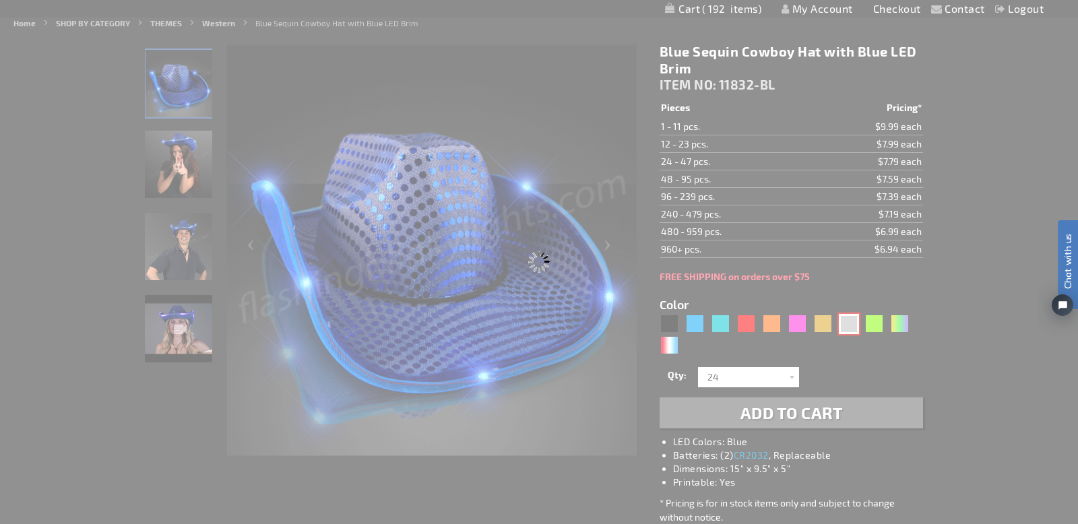
type input "11832-SL"
type input "Customize - Silver Sequin Cowboy Hat with White LED Brim - ITEM NO: 11832-SL"
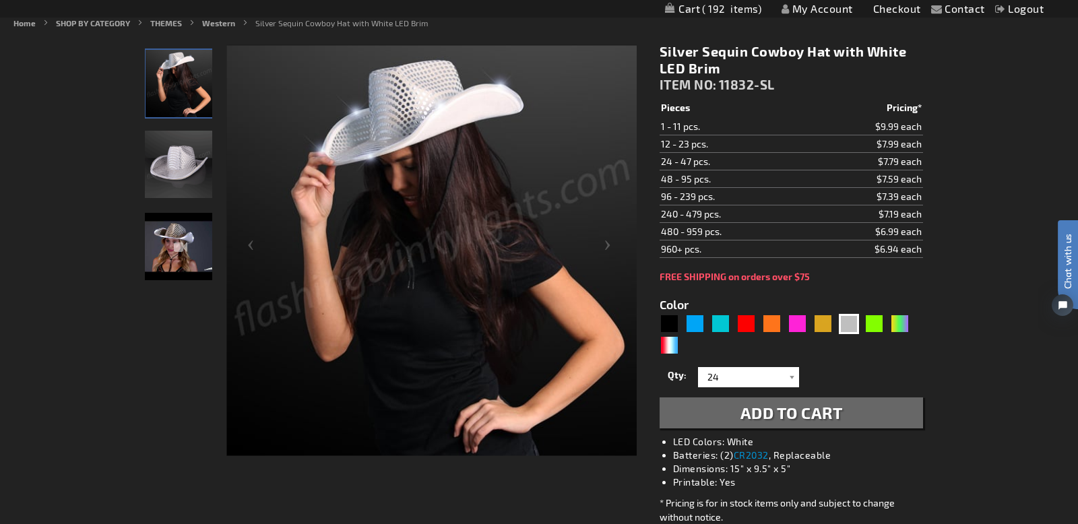
click at [782, 413] on span "Add to Cart" at bounding box center [792, 413] width 102 height 20
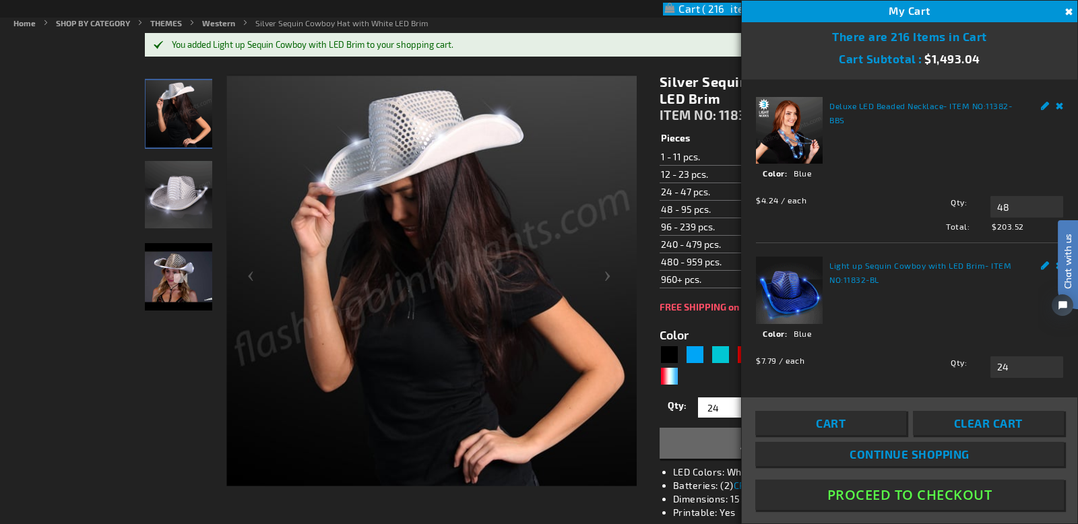
click at [707, 381] on div "5644" at bounding box center [792, 365] width 264 height 43
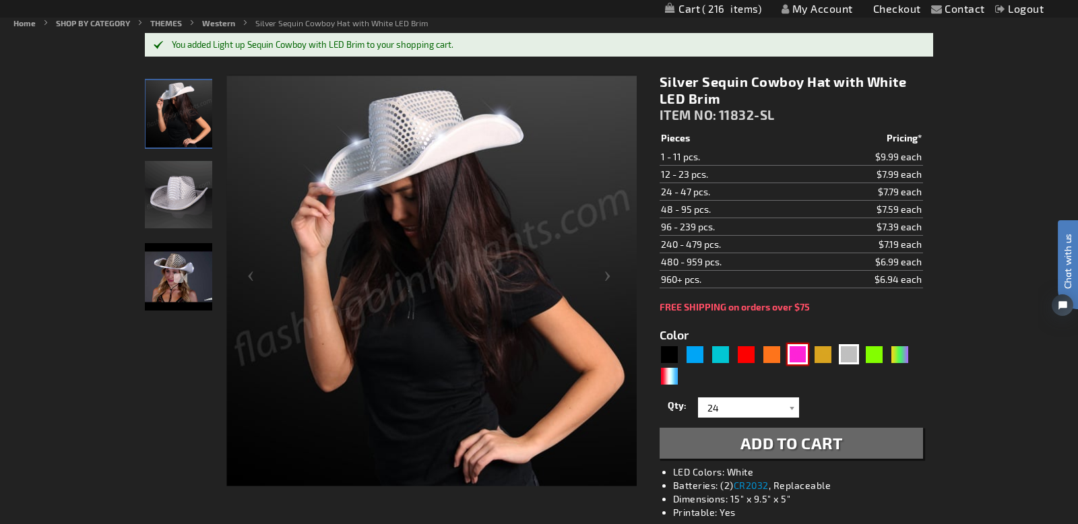
click at [803, 358] on div "Pink" at bounding box center [798, 354] width 20 height 20
type input "5639"
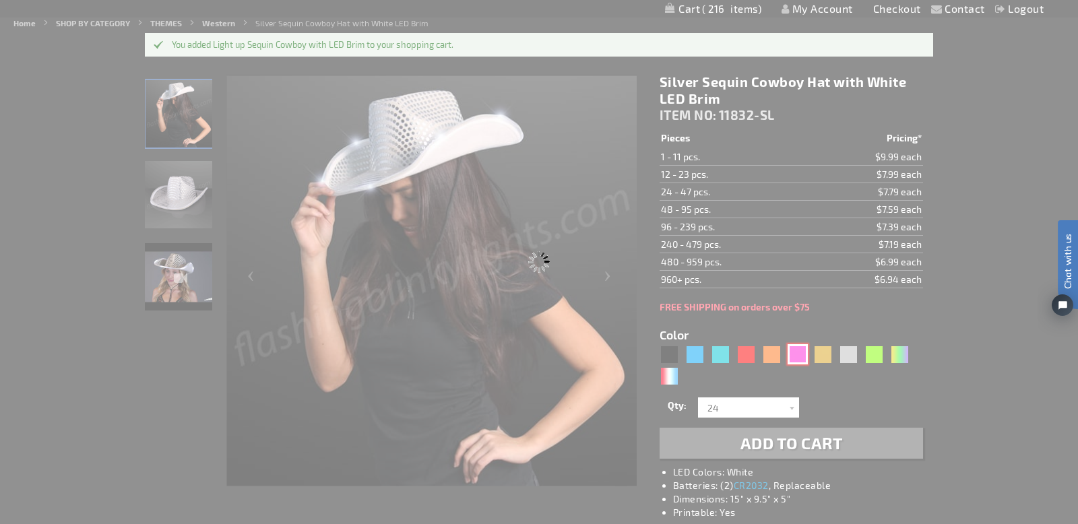
type input "11832-PK"
type input "Customize - Pink Sequin Cowboy Hats with Pink LED Brim - ITEM NO: 11832-PK"
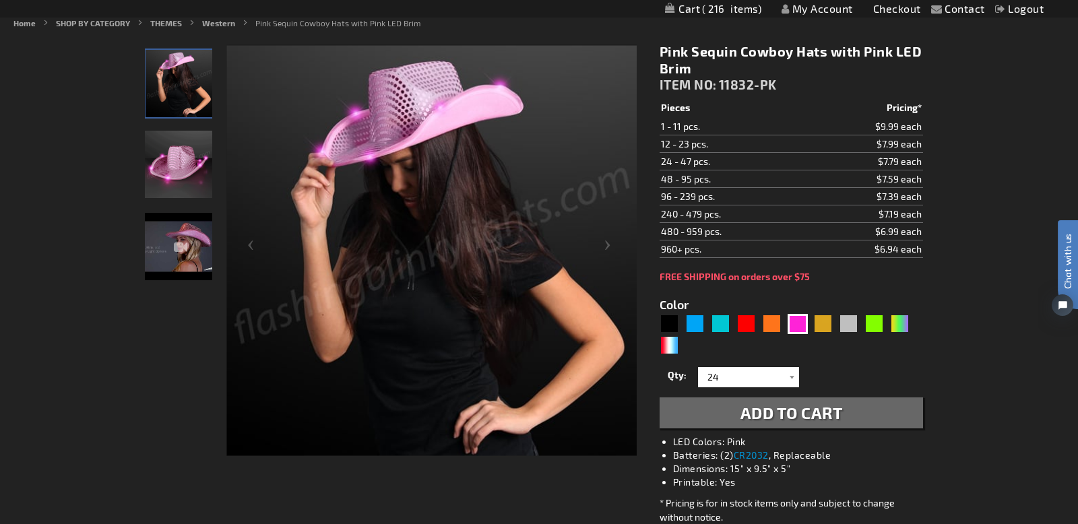
click at [789, 412] on span "Add to Cart" at bounding box center [792, 413] width 102 height 20
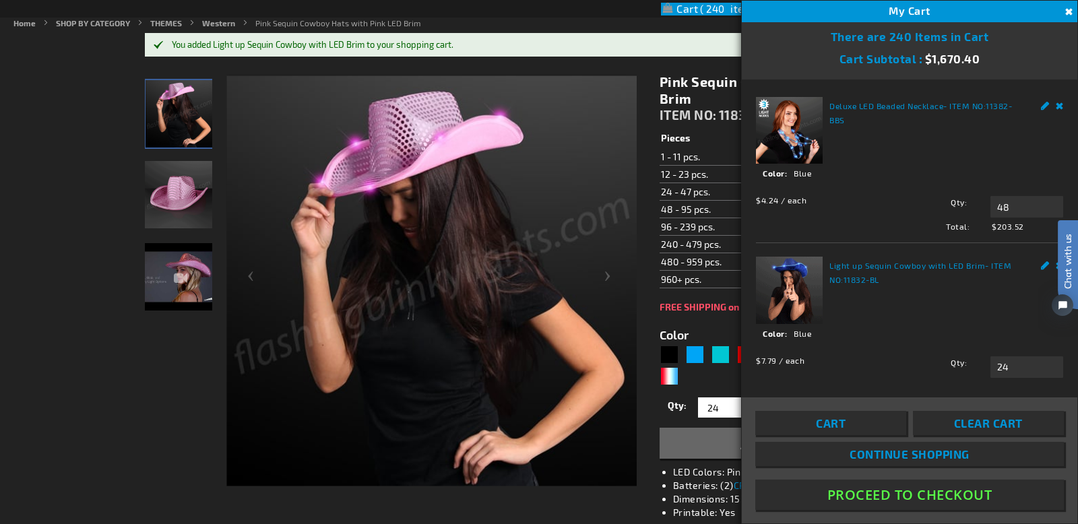
click at [721, 384] on div "5639" at bounding box center [792, 365] width 264 height 43
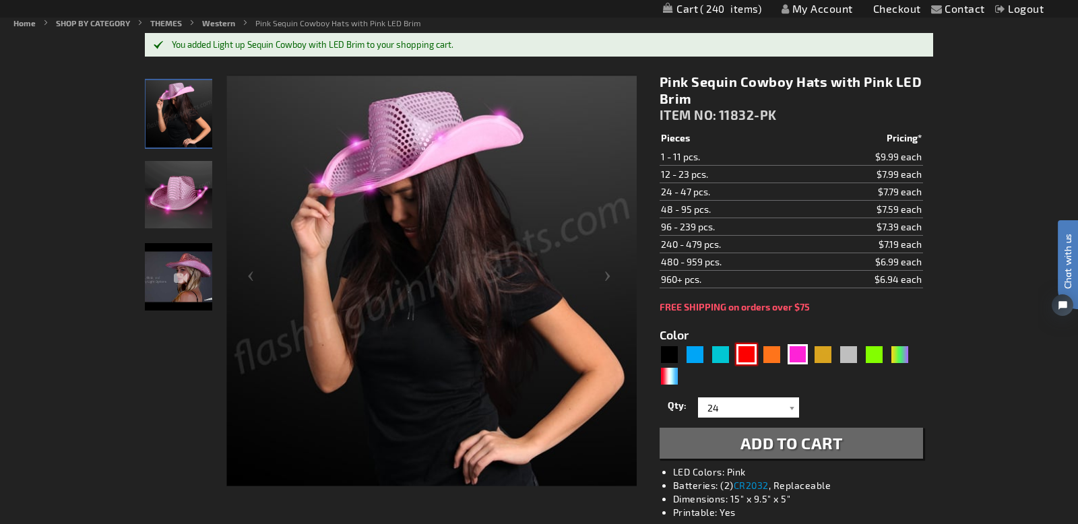
click at [744, 359] on div "Red" at bounding box center [747, 354] width 20 height 20
type input "5641"
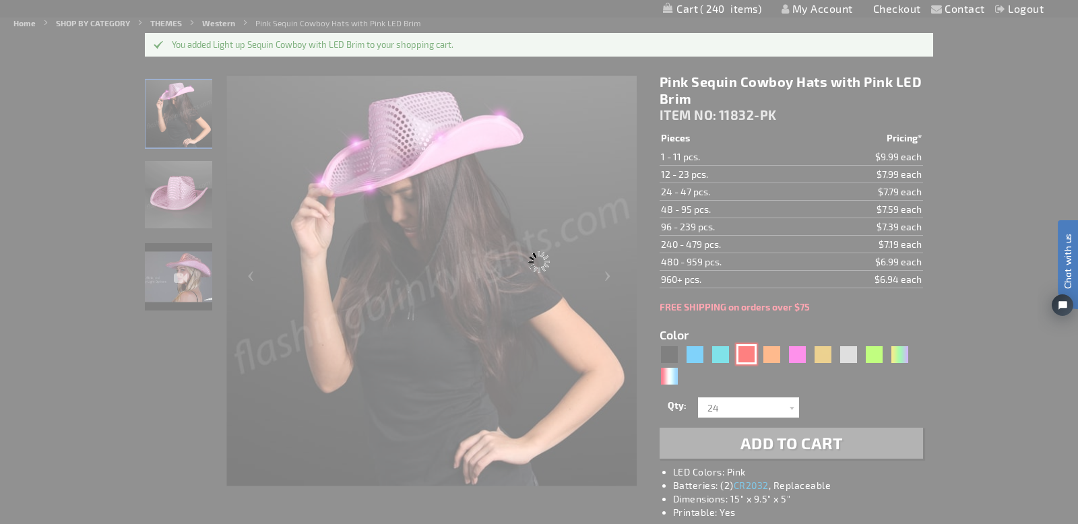
type input "11832-RD"
type input "Customize - Red Sequin Cowboy Hat with Red LED Brim - ITEM NO: 11832-RD"
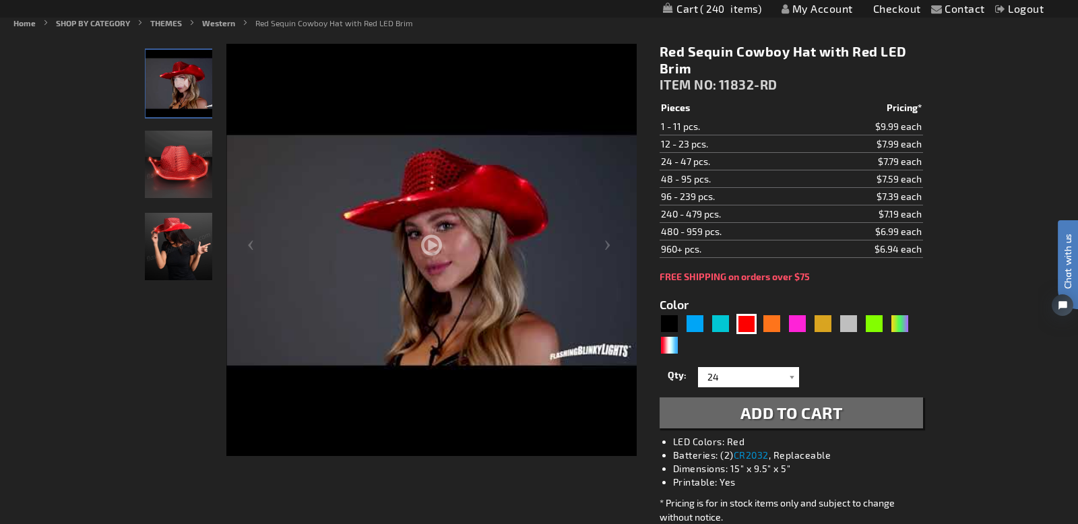
click at [778, 416] on span "Add to Cart" at bounding box center [792, 413] width 102 height 20
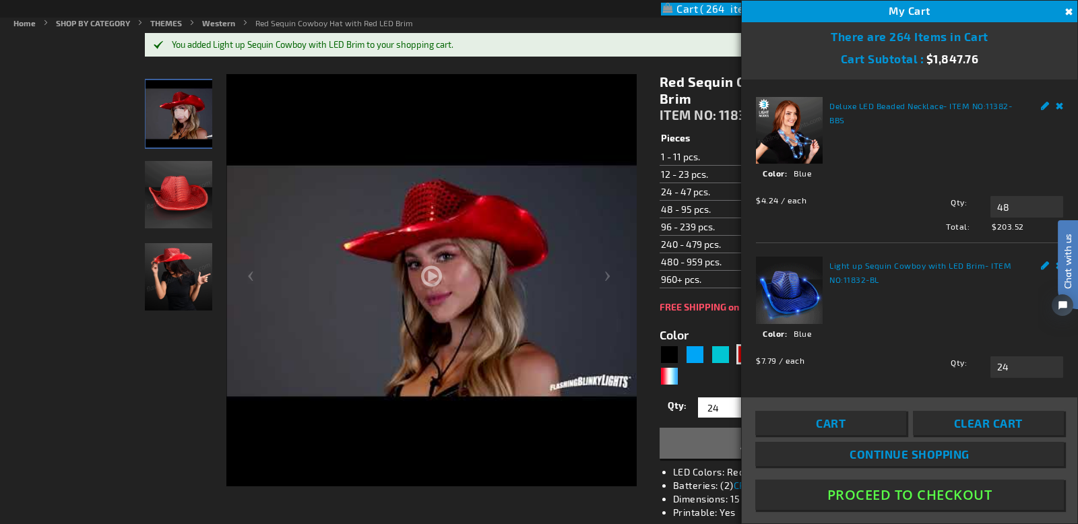
click at [880, 211] on div "$4.24 / each Total: $203.52 Qty 48 Update" at bounding box center [909, 210] width 307 height 43
click at [654, 295] on div "Red Sequin Cowboy Hat with Red LED Brim ITEM NO: 11832-RD $6.99 Pieces Pricing*…" at bounding box center [792, 358] width 284 height 591
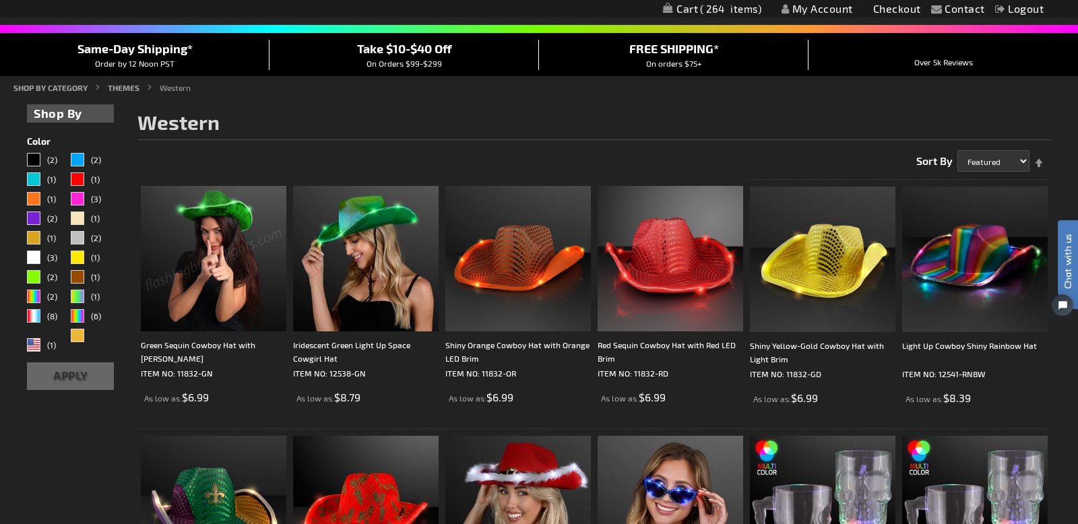
scroll to position [111, 0]
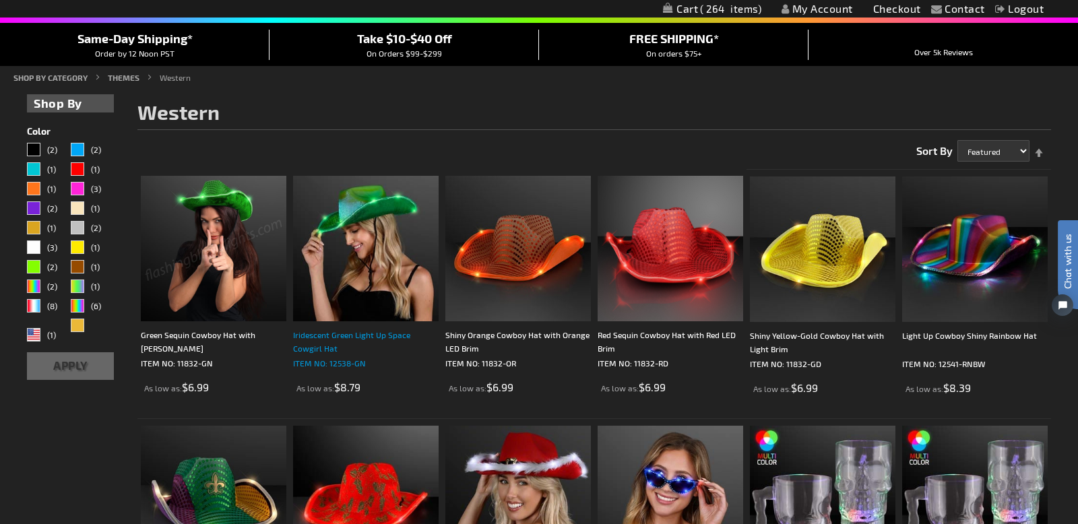
click at [321, 335] on div "Iridescent Green Light Up Space Cowgirl Hat" at bounding box center [366, 341] width 146 height 27
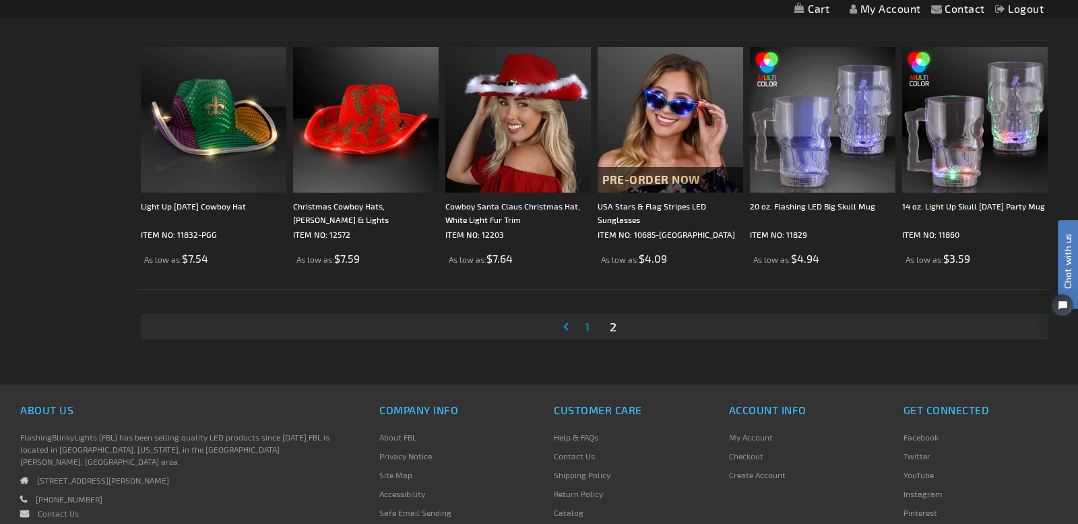
scroll to position [490, 0]
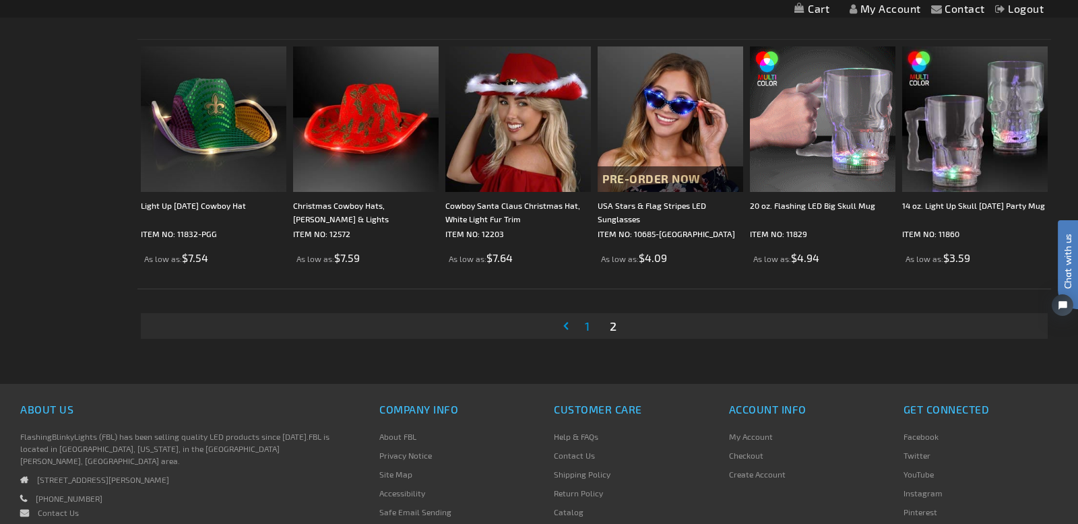
click at [585, 327] on span "1" at bounding box center [587, 326] width 5 height 15
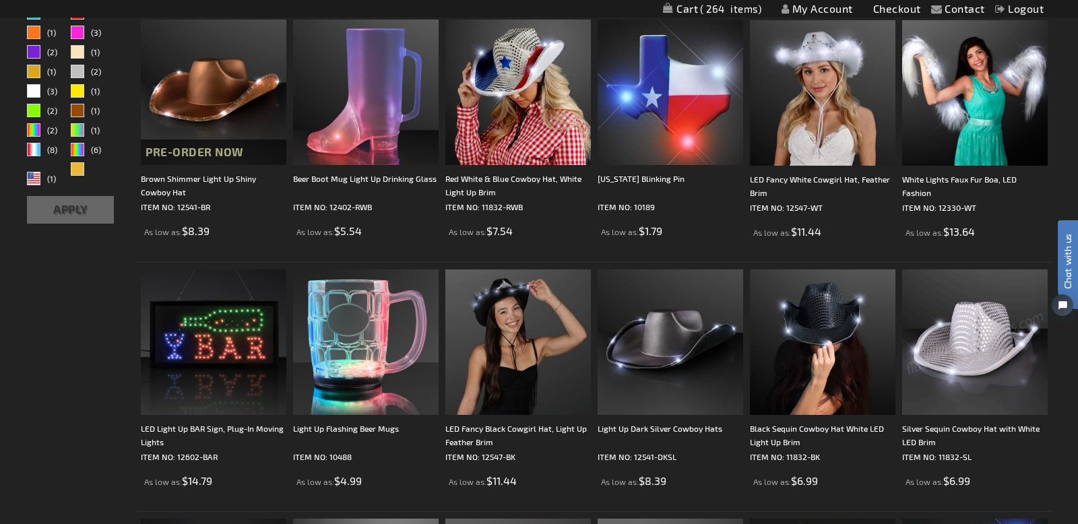
scroll to position [271, 0]
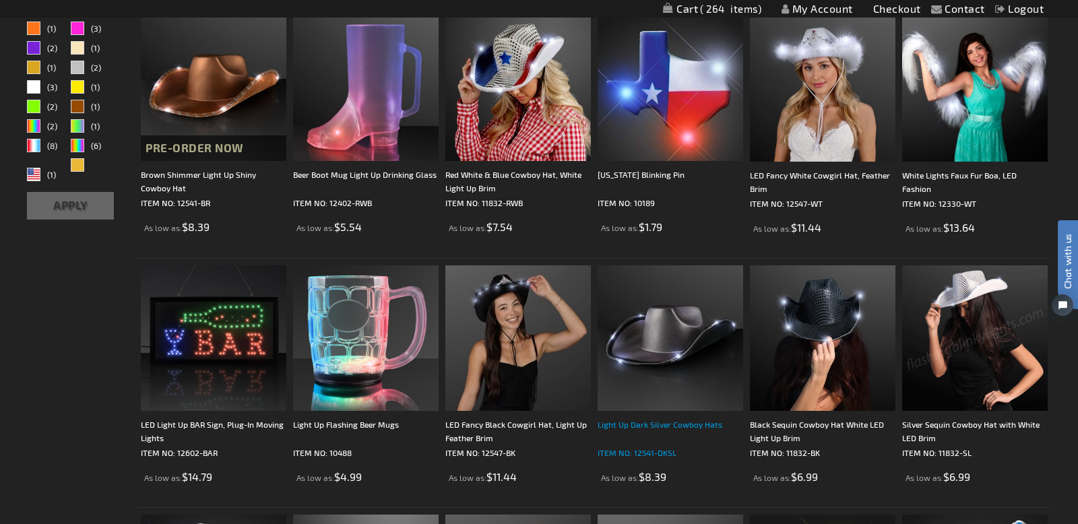
click at [644, 422] on div "Light Up Dark Silver Cowboy Hats" at bounding box center [671, 431] width 146 height 27
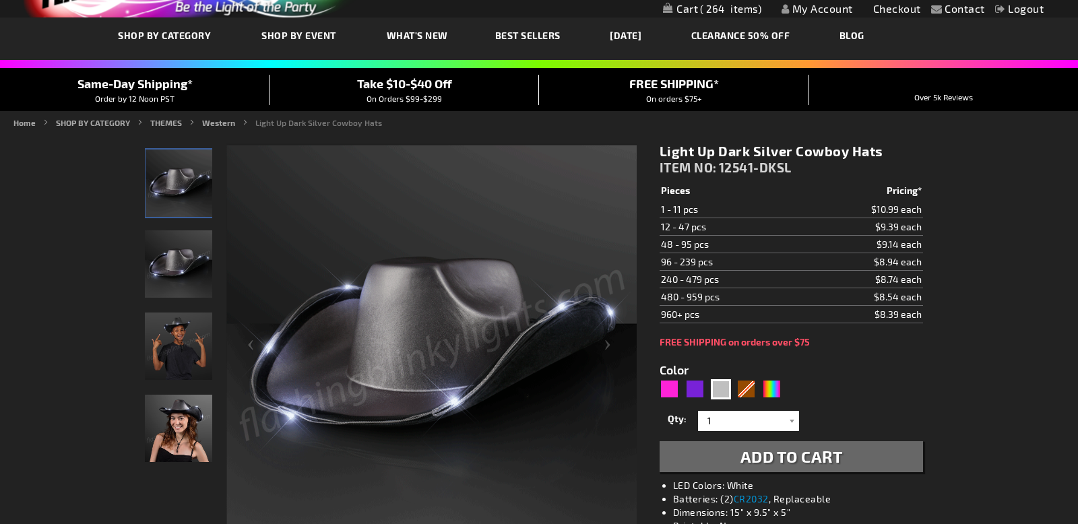
scroll to position [79, 0]
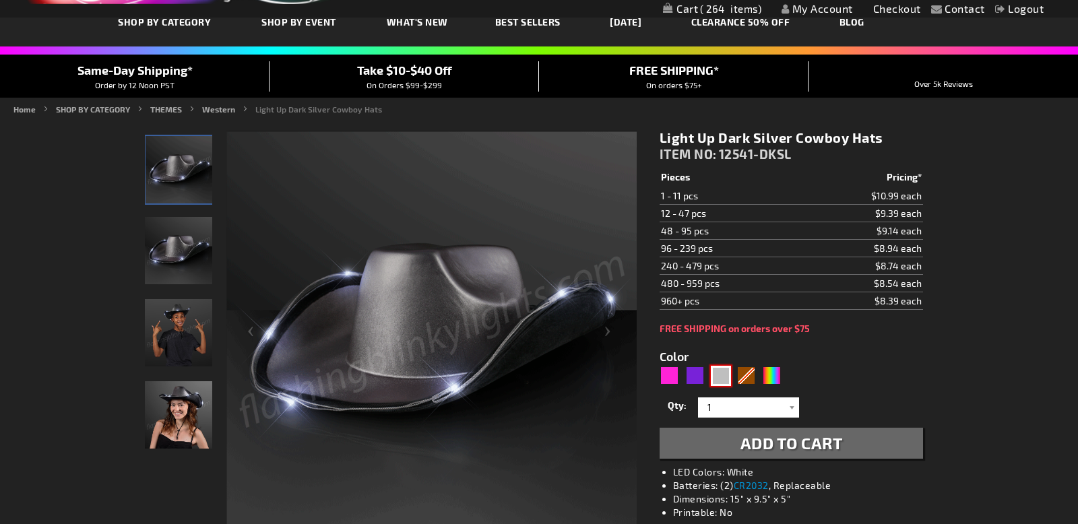
click at [724, 381] on div "Silver" at bounding box center [721, 376] width 20 height 20
click at [720, 377] on div "Silver" at bounding box center [721, 376] width 20 height 20
click at [200, 406] on img at bounding box center [178, 414] width 67 height 67
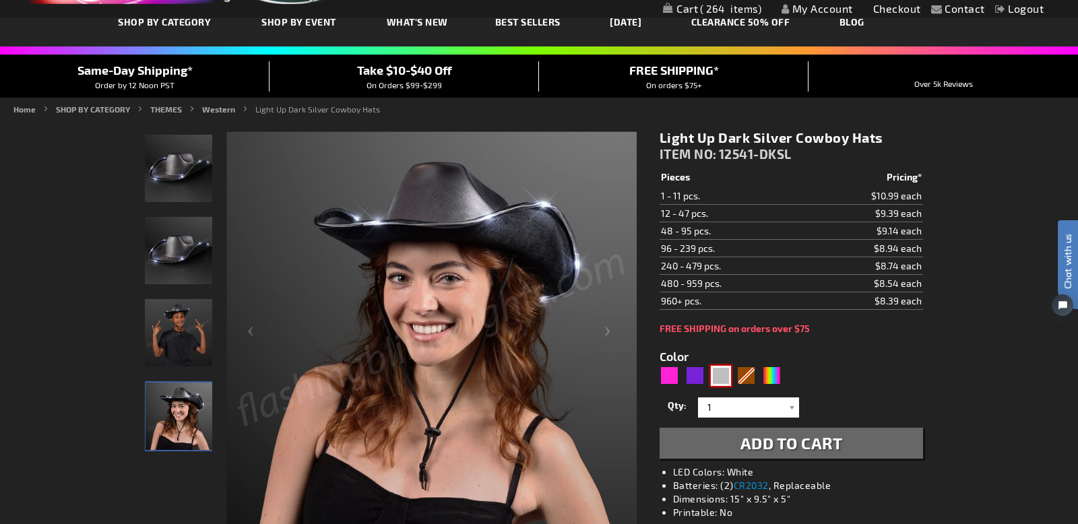
click at [720, 377] on div "Silver" at bounding box center [721, 376] width 20 height 20
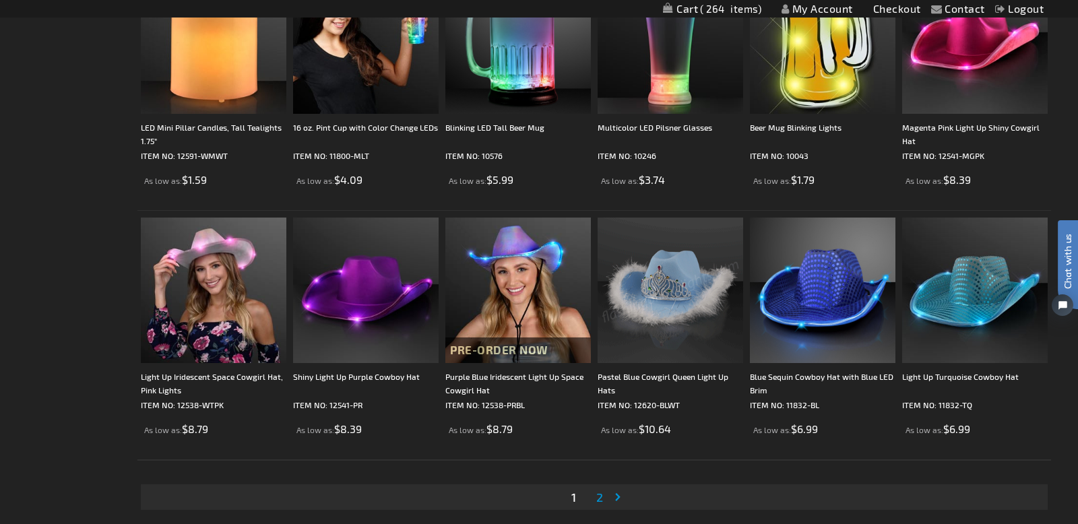
scroll to position [2318, 0]
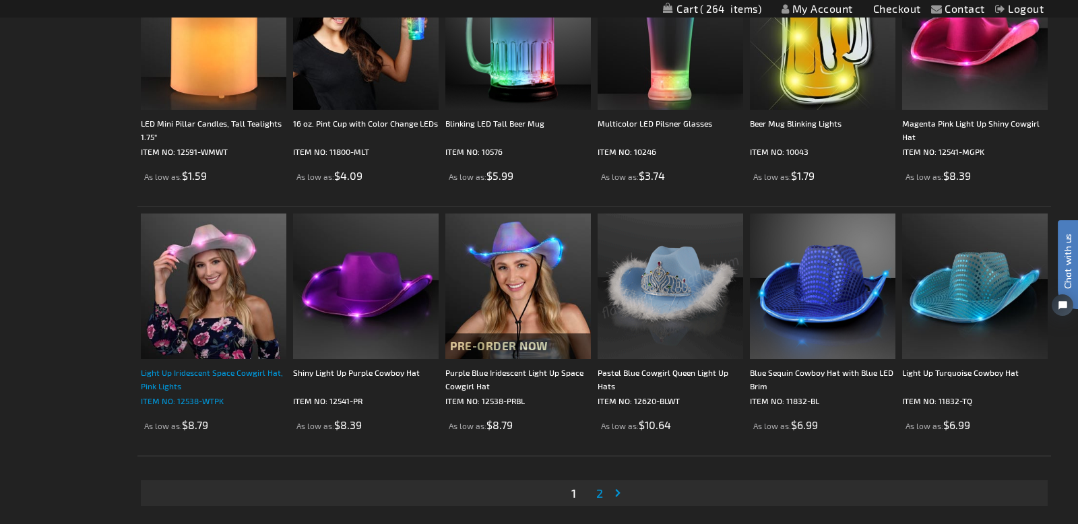
click at [189, 370] on div "Light Up Iridescent Space Cowgirl Hat, Pink Lights" at bounding box center [214, 379] width 146 height 27
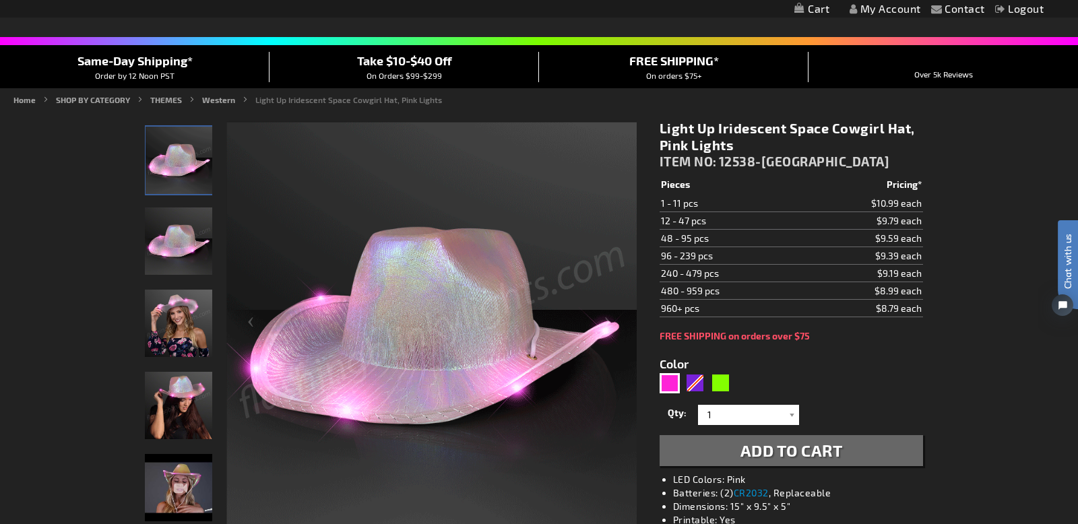
click at [210, 328] on img "Woman wearing Iridescent Light Up Space Cowgirl Hat" at bounding box center [178, 323] width 67 height 67
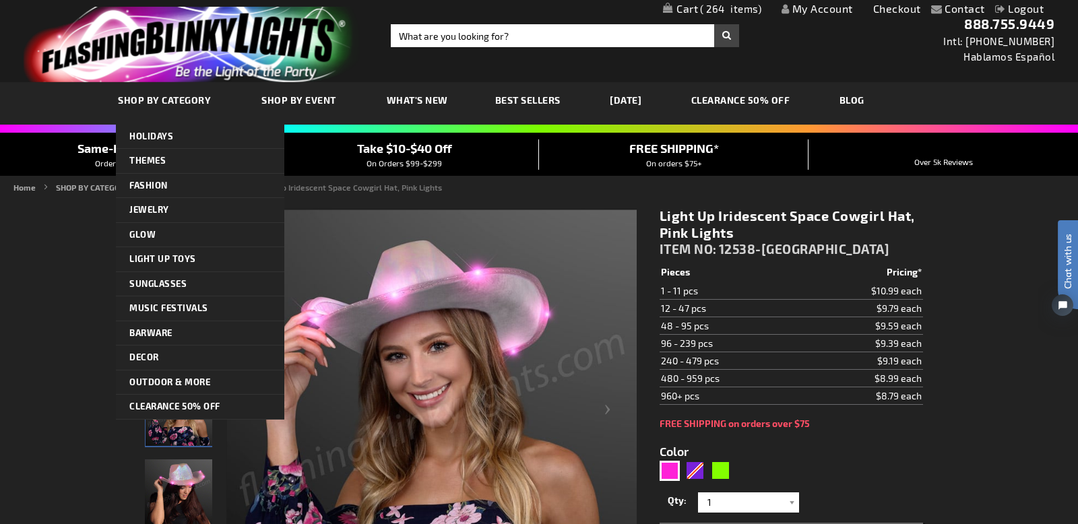
scroll to position [1, 0]
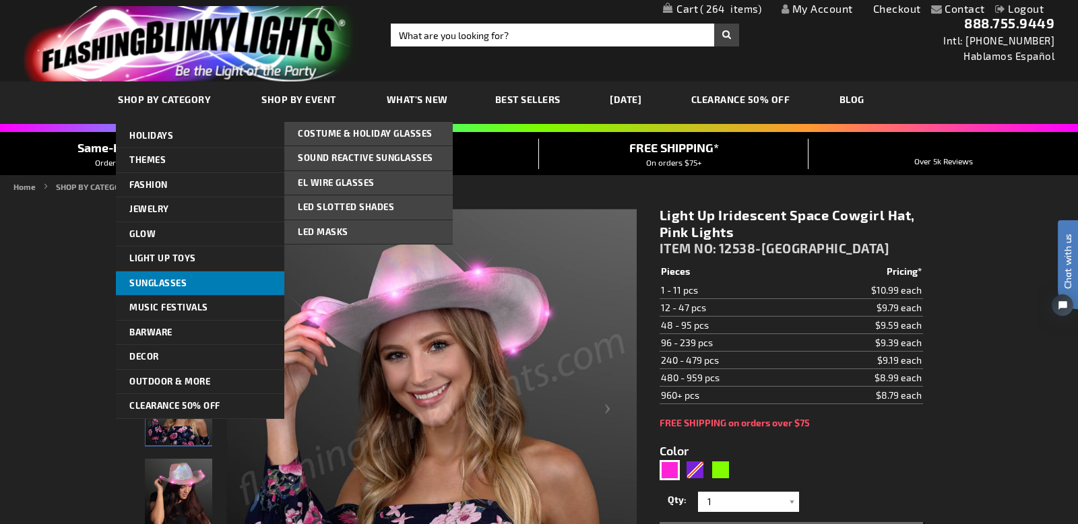
click at [160, 281] on span "Sunglasses" at bounding box center [157, 283] width 57 height 11
click at [171, 285] on span "Sunglasses" at bounding box center [157, 283] width 57 height 11
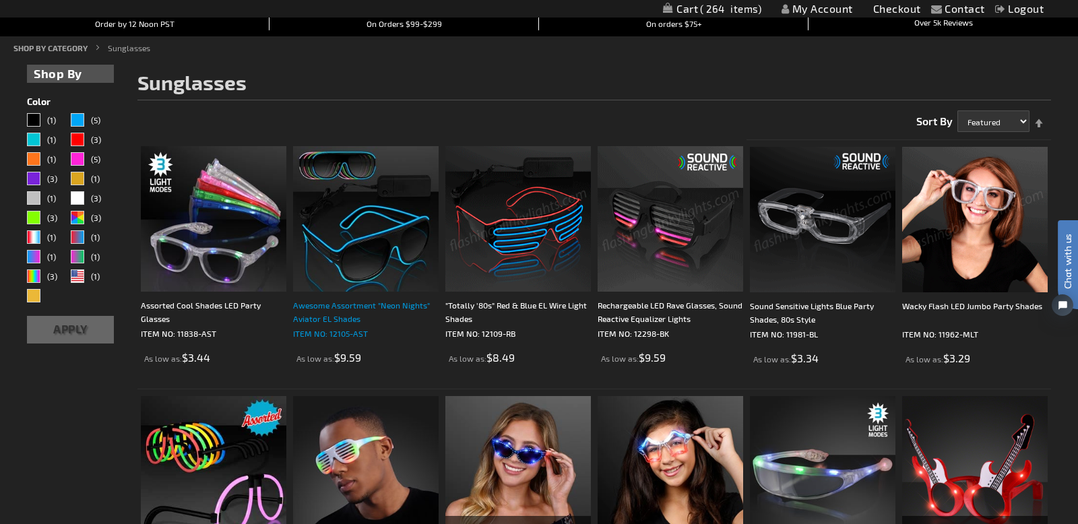
scroll to position [144, 0]
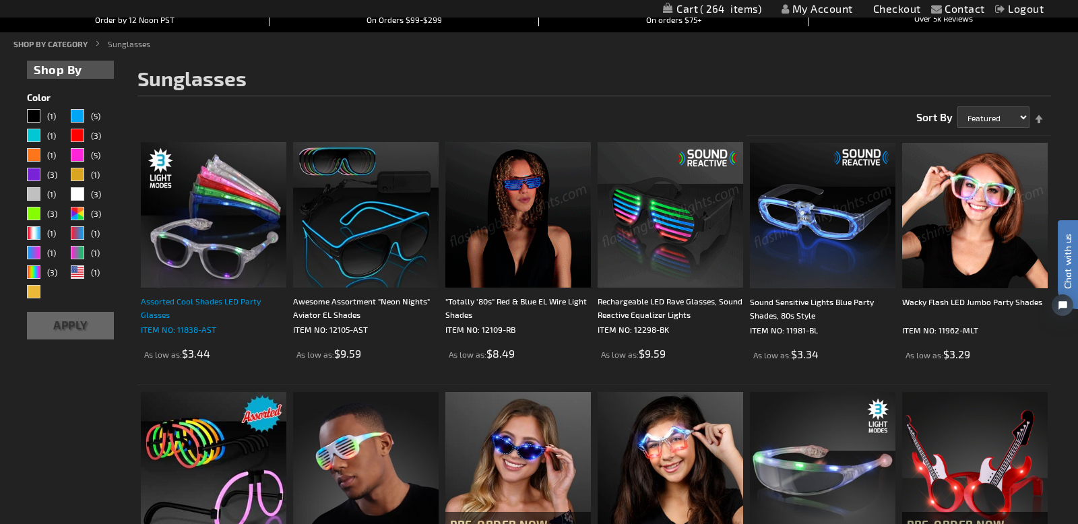
click at [167, 299] on div "Assorted Cool Shades LED Party Glasses" at bounding box center [214, 308] width 146 height 27
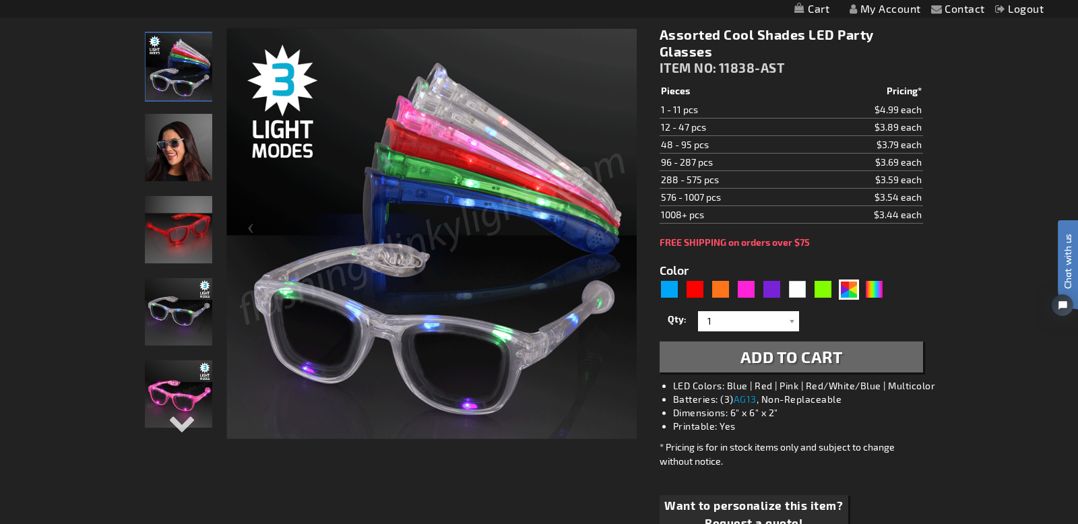
click at [183, 155] on img "Female wearing Light Up Assorted Colors LED Party Shades" at bounding box center [178, 147] width 67 height 67
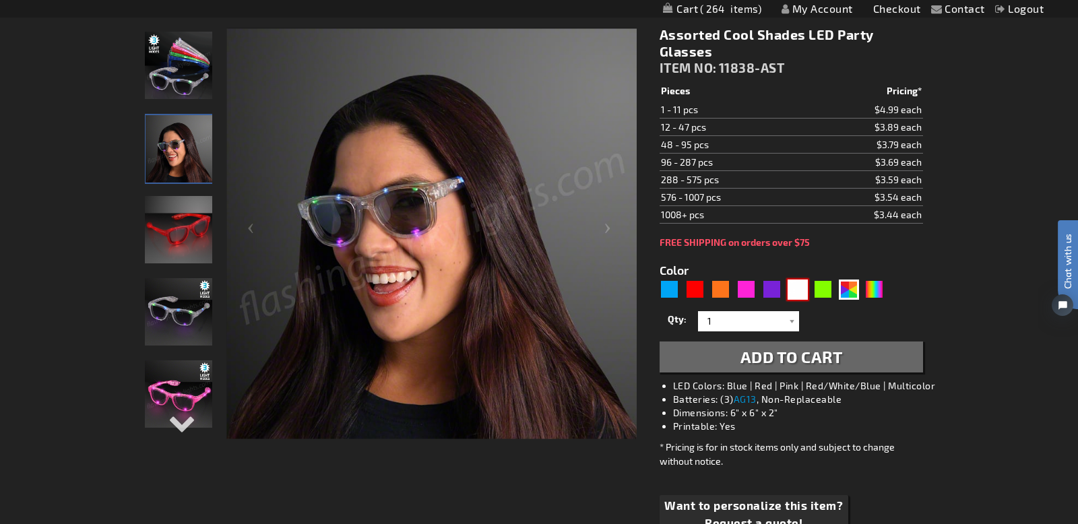
click at [797, 290] on div "White" at bounding box center [798, 290] width 20 height 20
type input "5646"
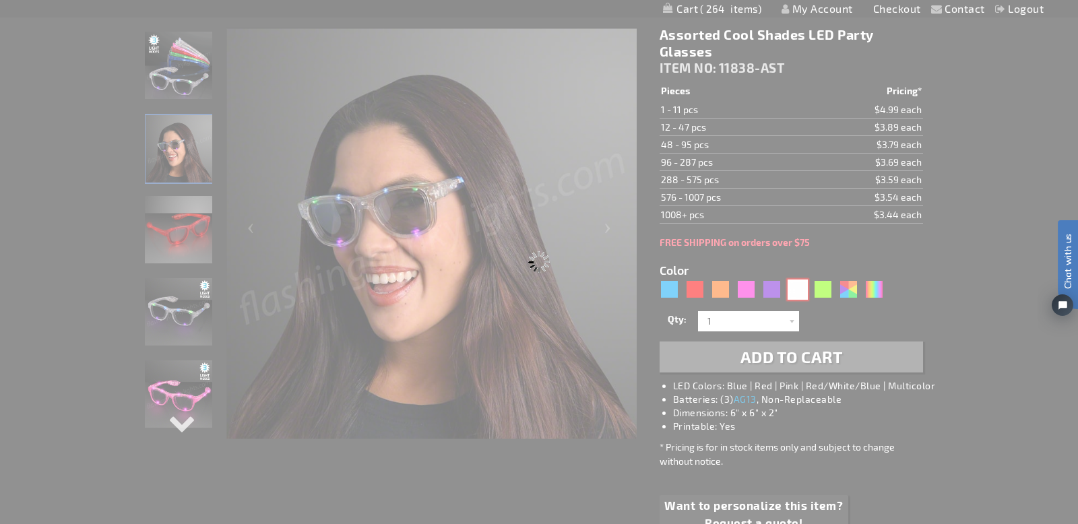
type input "11838-WT"
type input "Customize - White LED Cool Shades Party Glasses - ITEM NO: 11838-WT"
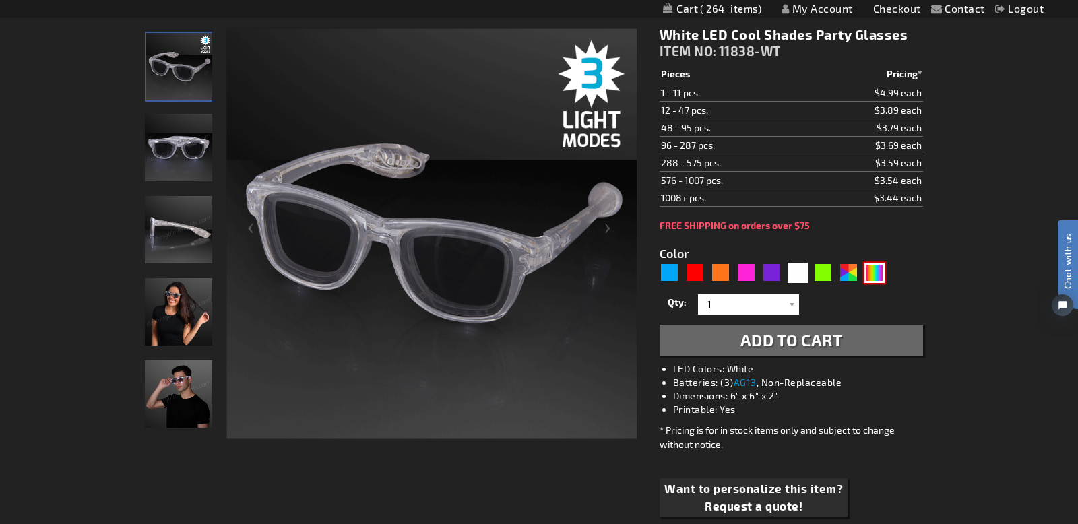
click at [869, 273] on div "Multicolor" at bounding box center [875, 273] width 20 height 20
type input "5659"
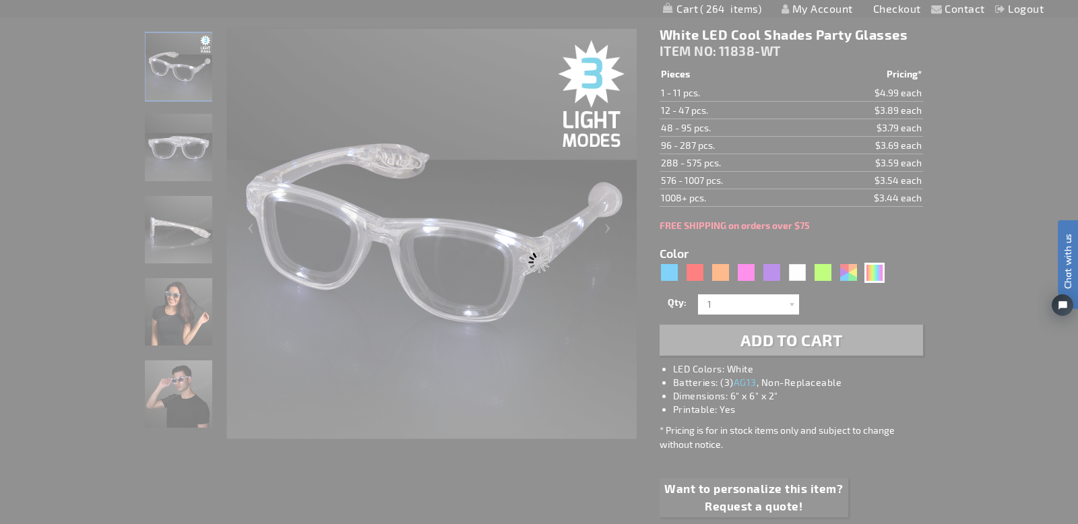
click at [847, 274] on div "Please wait..." at bounding box center [539, 262] width 1078 height 524
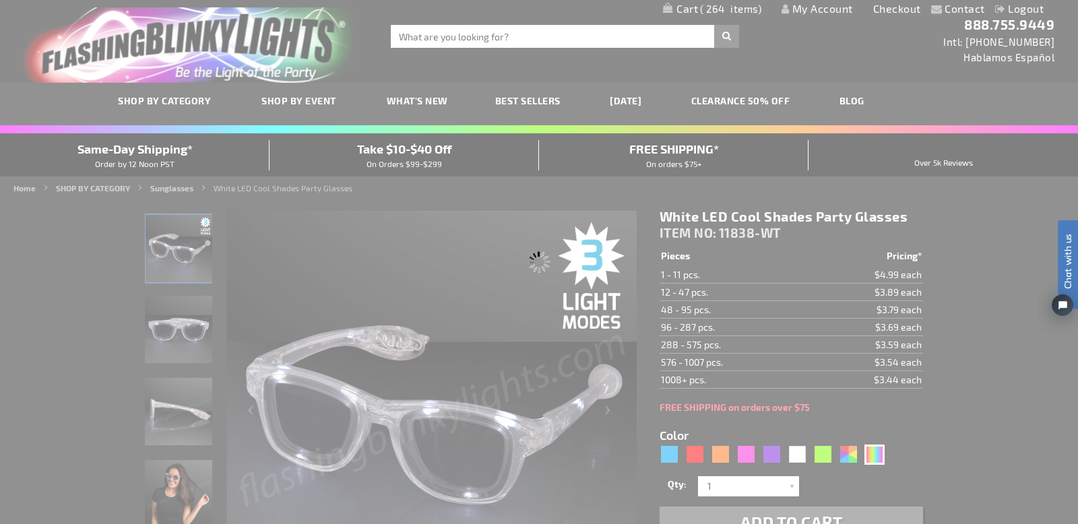
type input "11838-MLT"
type input "Customize - Multicolor Cool Shades LED Party Glasses - ITEM NO: 11838-MLT"
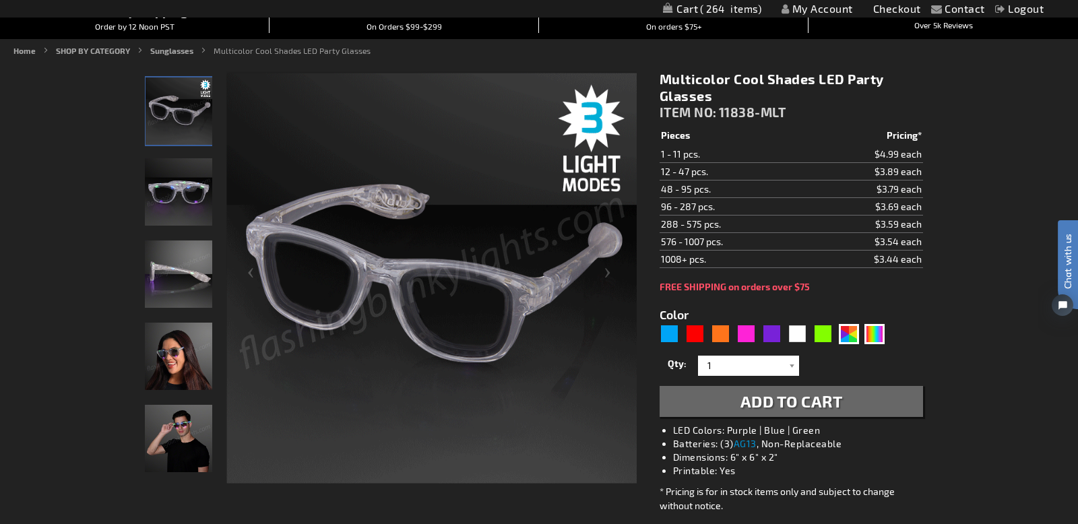
scroll to position [146, 0]
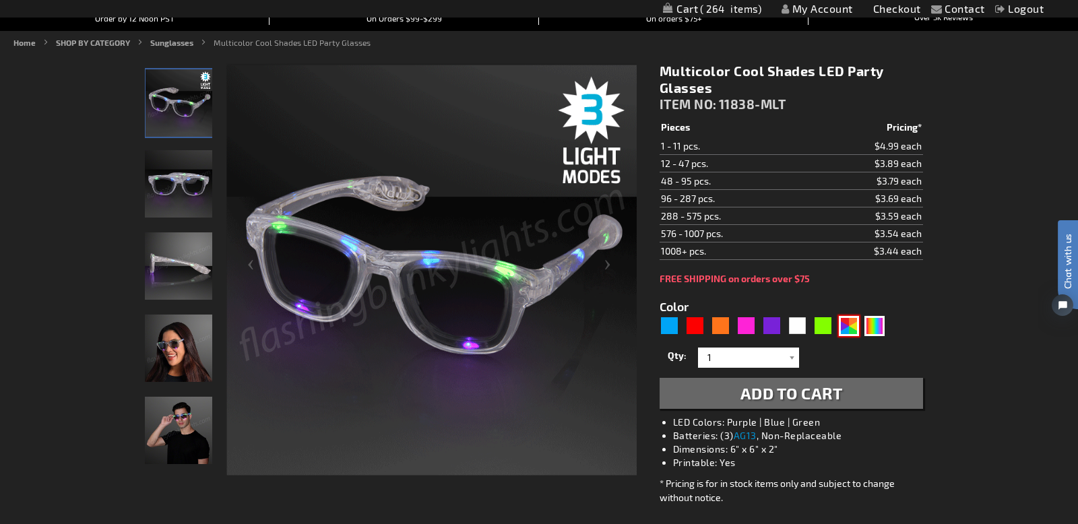
click at [848, 326] on div "AST" at bounding box center [849, 326] width 20 height 20
type input "5630"
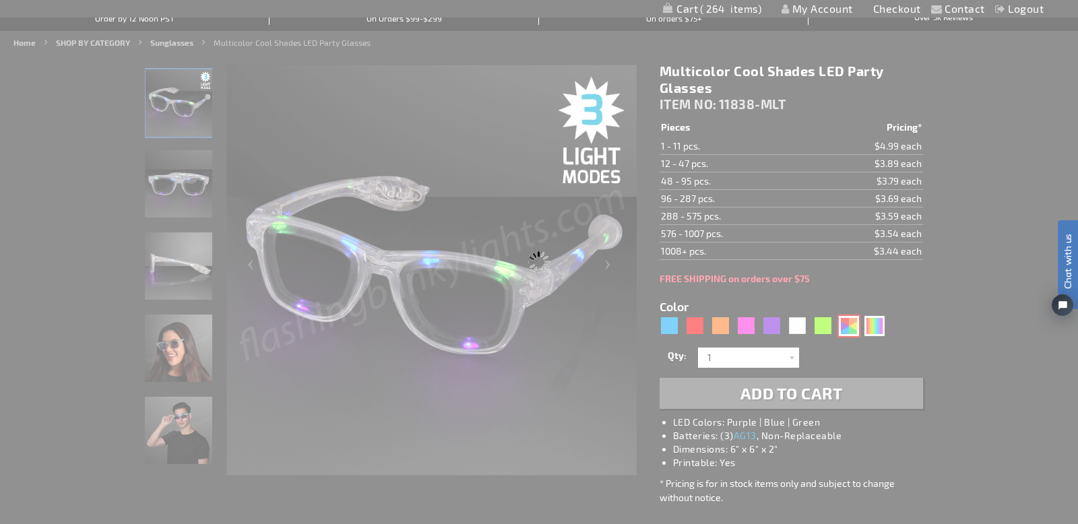
type input "11838-AST"
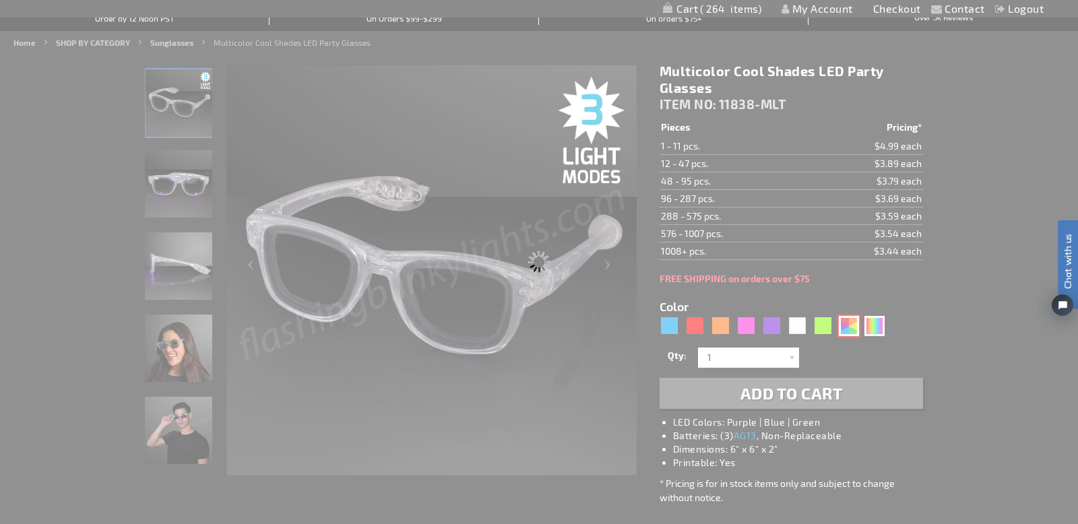
type input "Customize - Assorted Cool Shades LED Party Glasses - ITEM NO: 11838-AST"
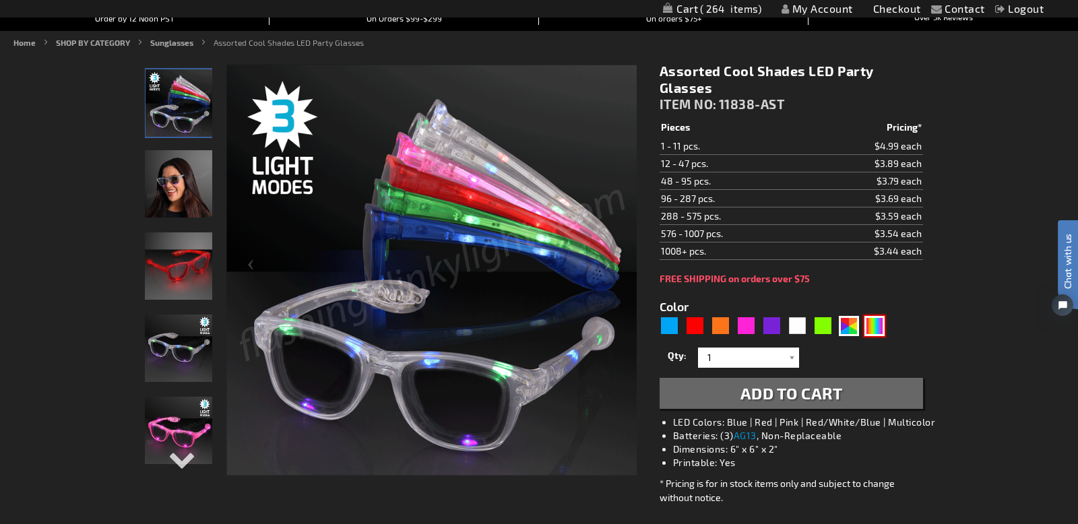
click at [874, 324] on div "Multicolor" at bounding box center [875, 326] width 20 height 20
type input "5659"
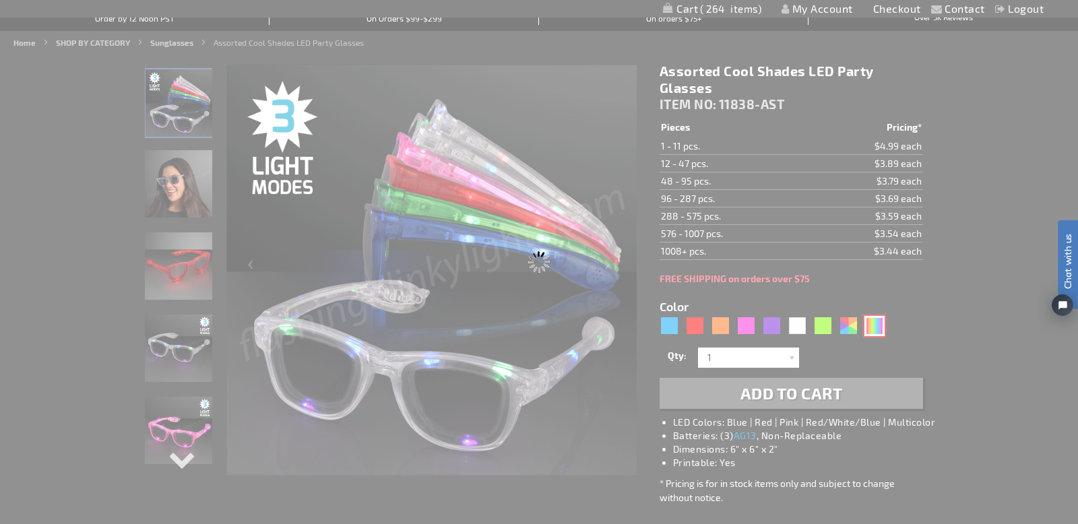
type input "11838-MLT"
type input "Customize - Multicolor Cool Shades LED Party Glasses - ITEM NO: 11838-MLT"
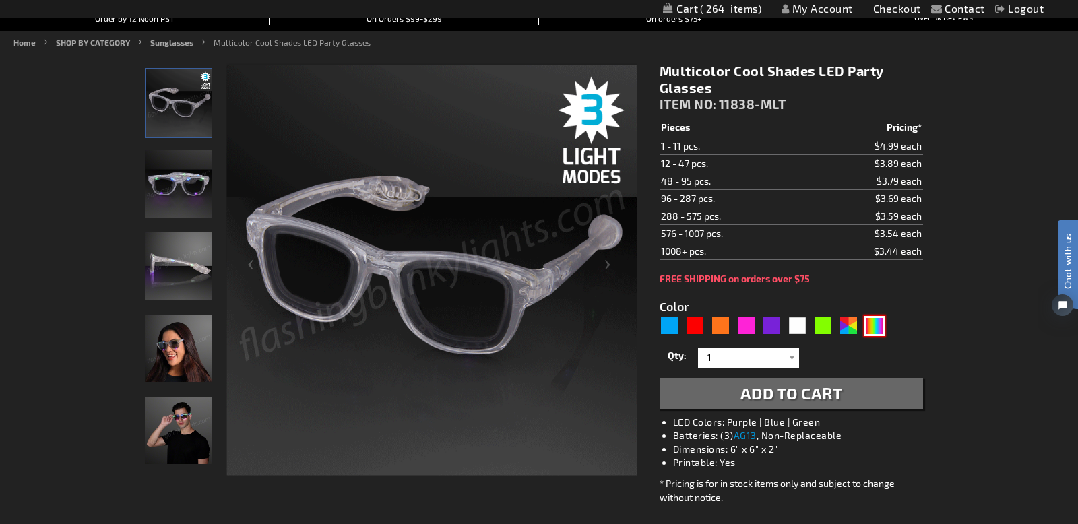
click at [160, 343] on img at bounding box center [178, 348] width 67 height 67
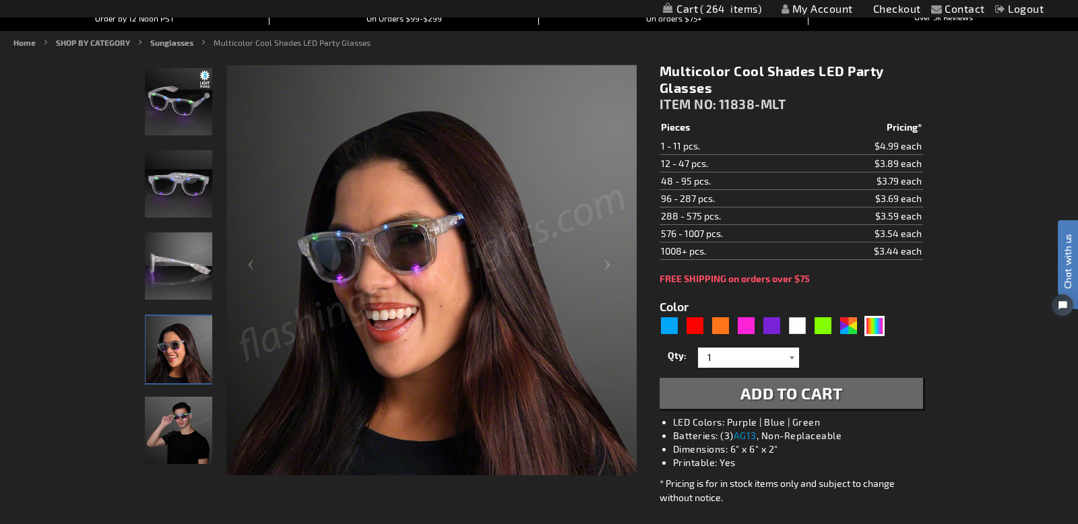
click at [793, 359] on div at bounding box center [792, 358] width 13 height 20
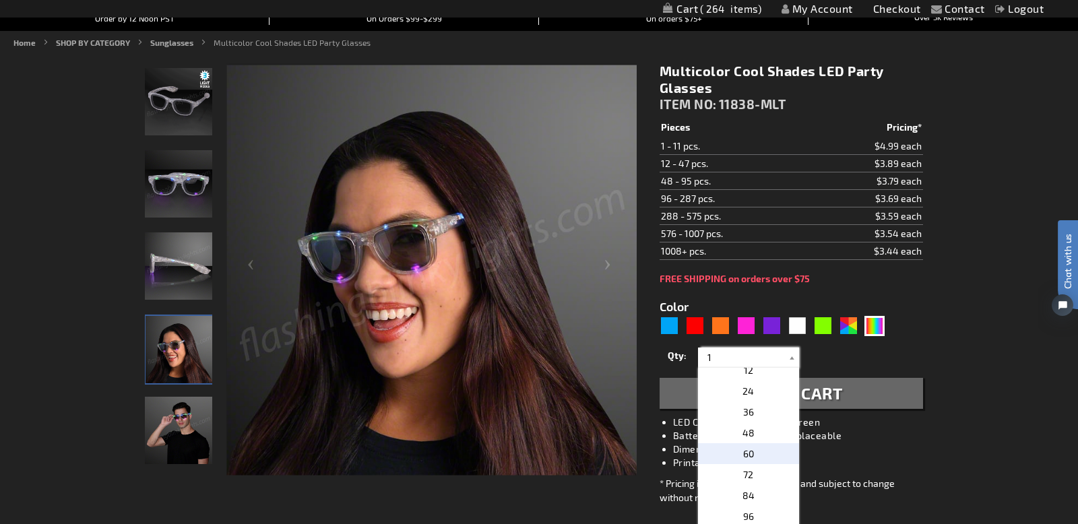
scroll to position [237, 0]
click at [756, 433] on p "48" at bounding box center [748, 434] width 101 height 21
type input "48"
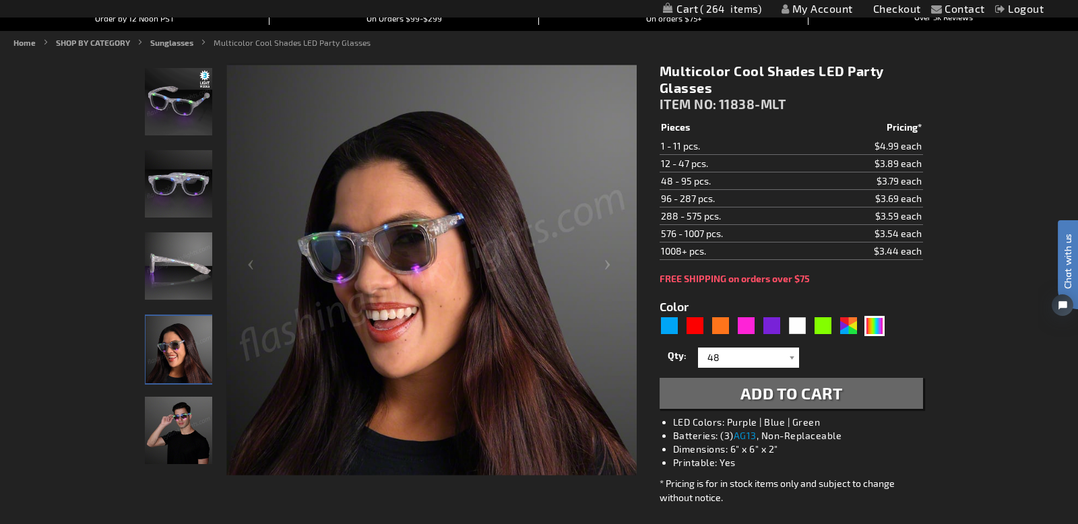
click at [815, 394] on span "Add to Cart" at bounding box center [792, 393] width 102 height 20
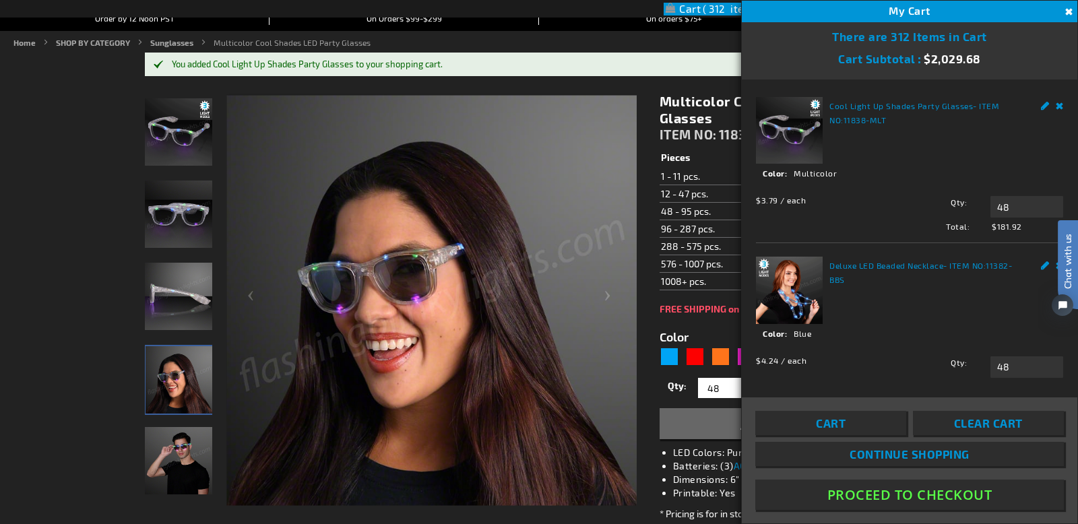
click at [847, 426] on link "Cart" at bounding box center [830, 423] width 151 height 24
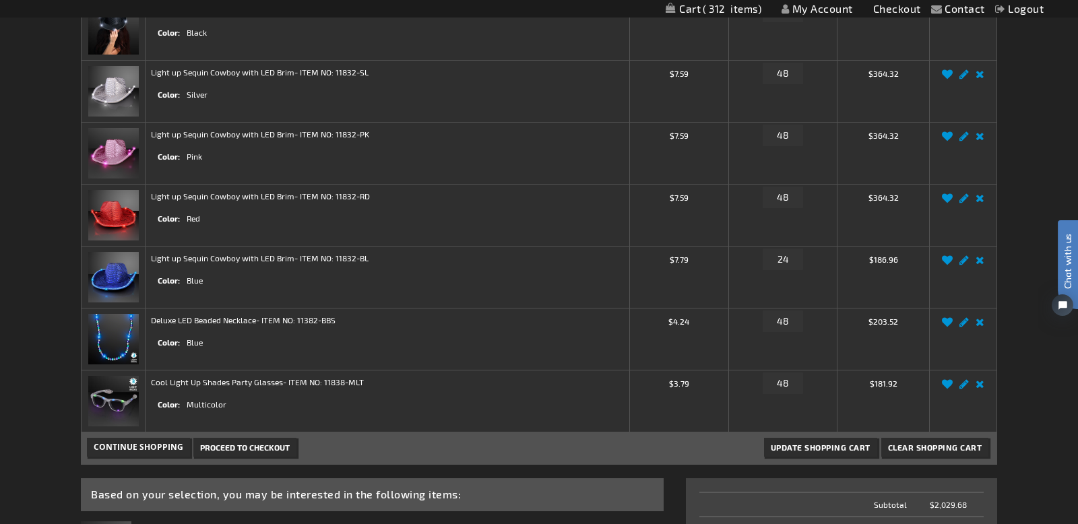
scroll to position [245, 0]
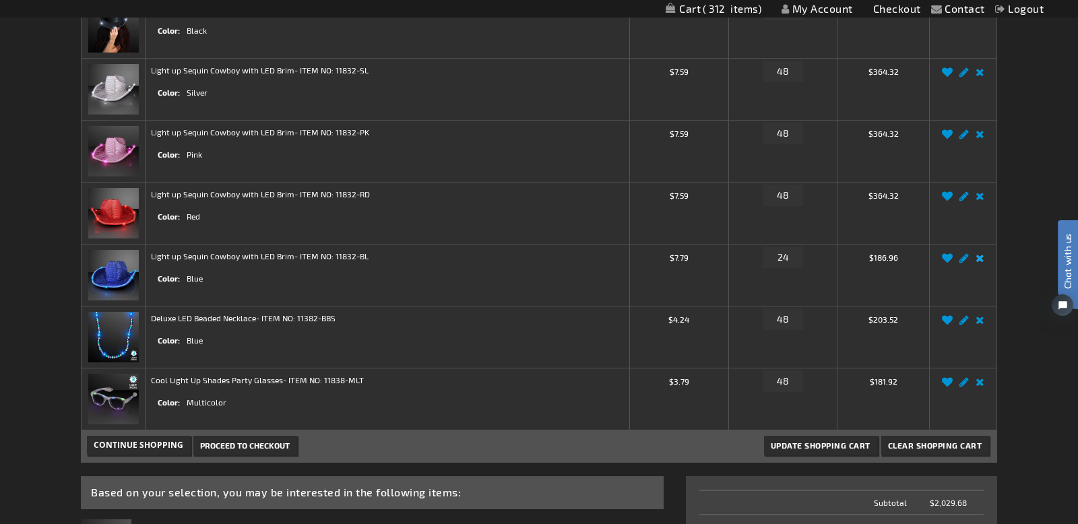
click at [981, 262] on link "Remove item" at bounding box center [980, 262] width 16 height 0
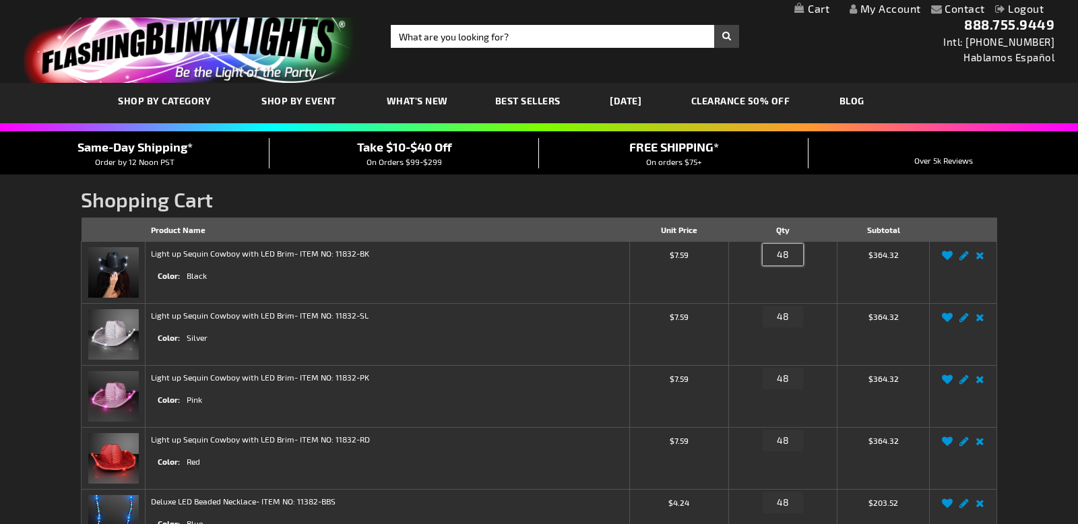
click at [791, 255] on input "48" at bounding box center [783, 255] width 40 height 22
click at [805, 255] on div "Qty 48" at bounding box center [784, 258] width 98 height 22
click at [965, 259] on link "Edit" at bounding box center [964, 259] width 16 height 0
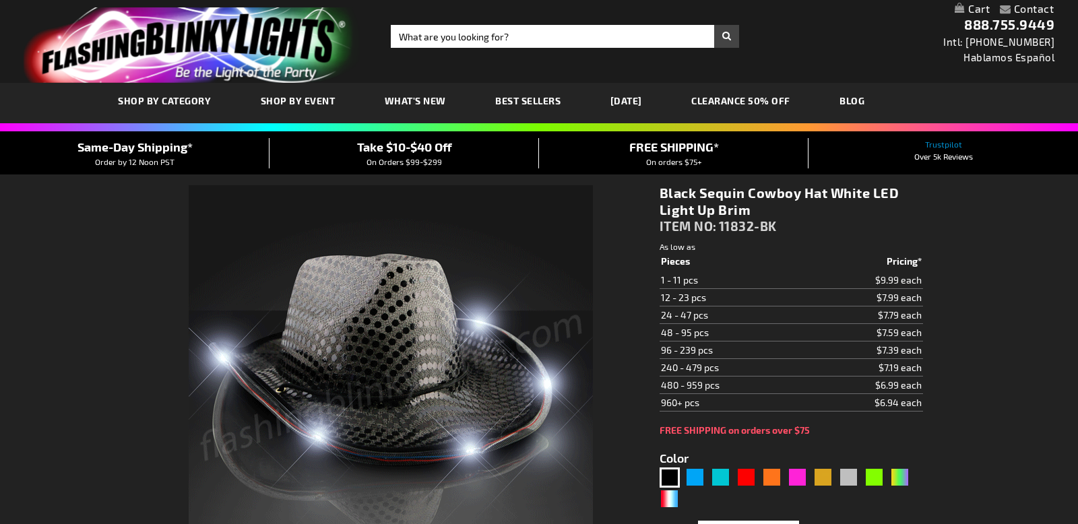
select select "48"
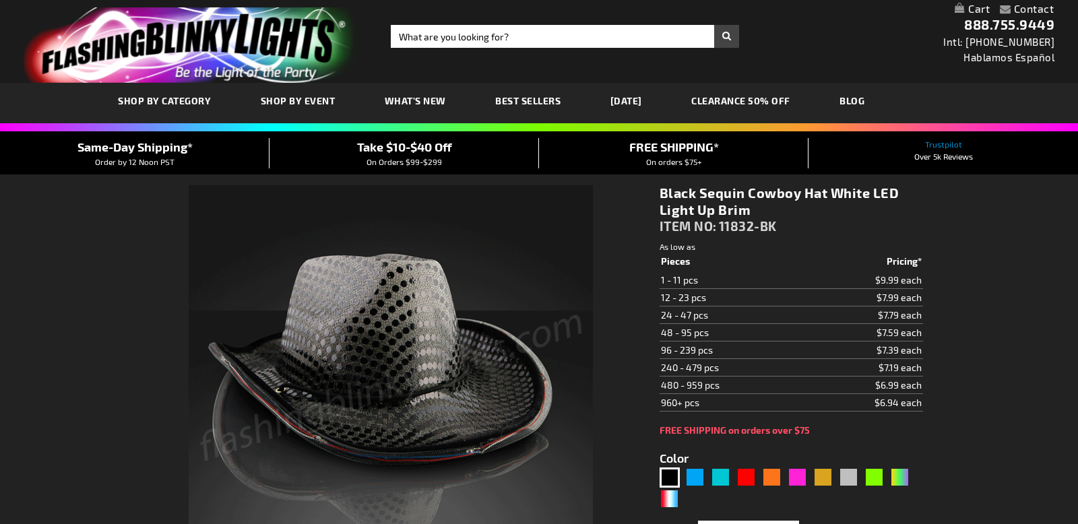
select select "48"
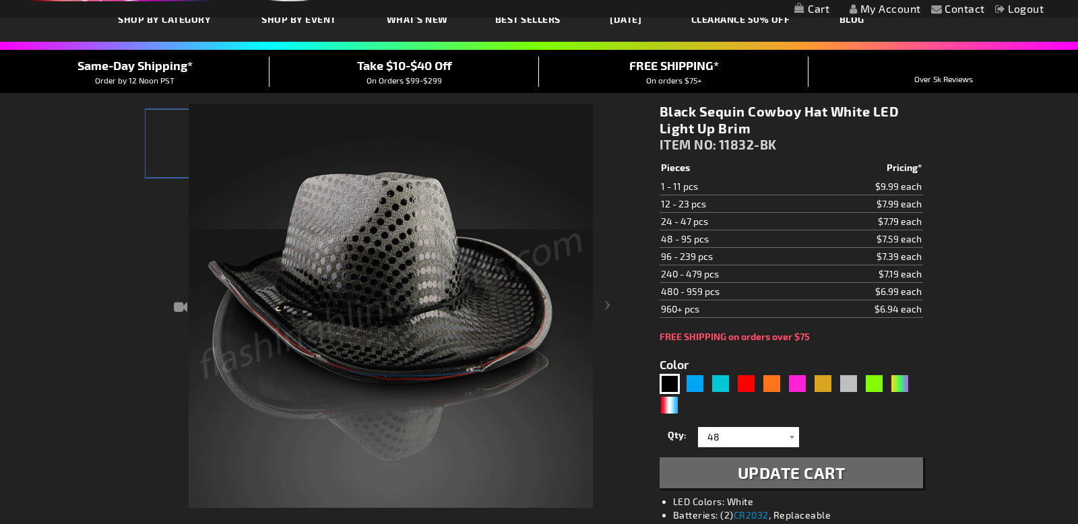
scroll to position [125, 0]
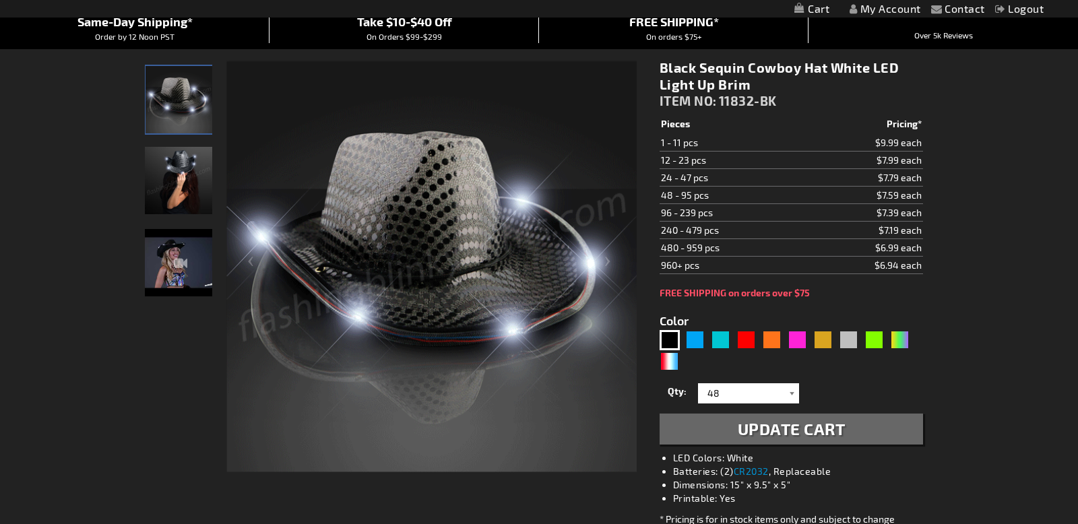
click at [788, 394] on div at bounding box center [792, 393] width 13 height 20
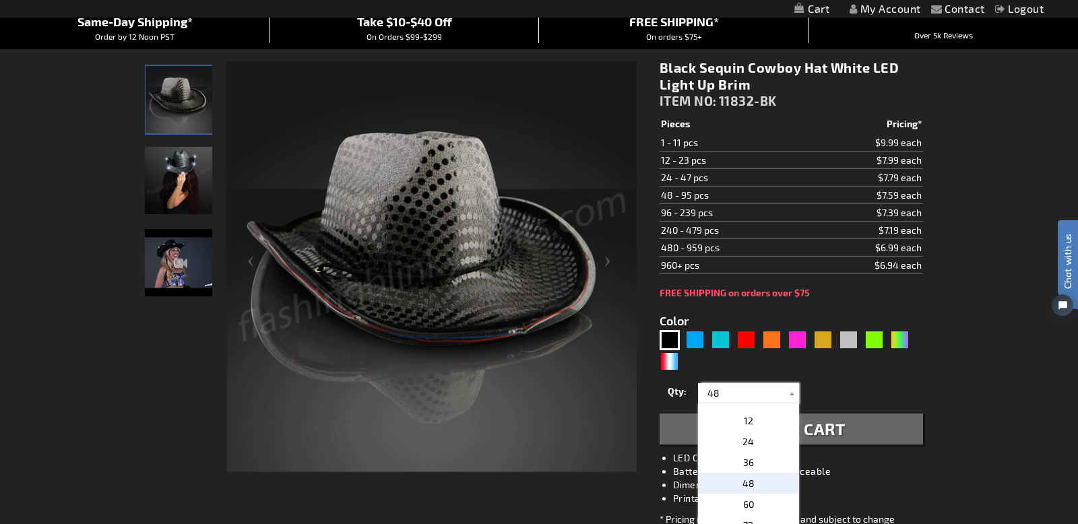
scroll to position [225, 0]
click at [749, 436] on span "24" at bounding box center [748, 439] width 11 height 11
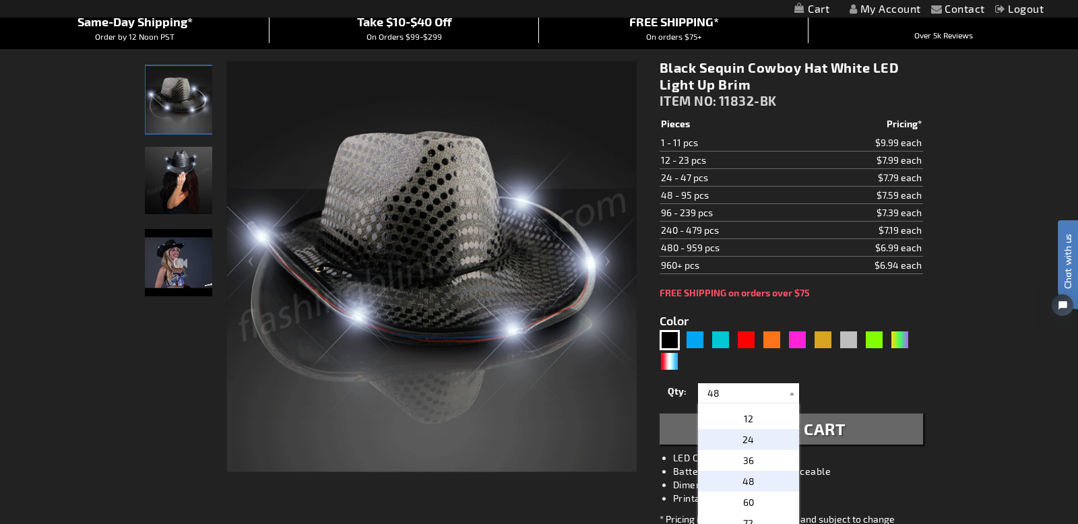
type input "24"
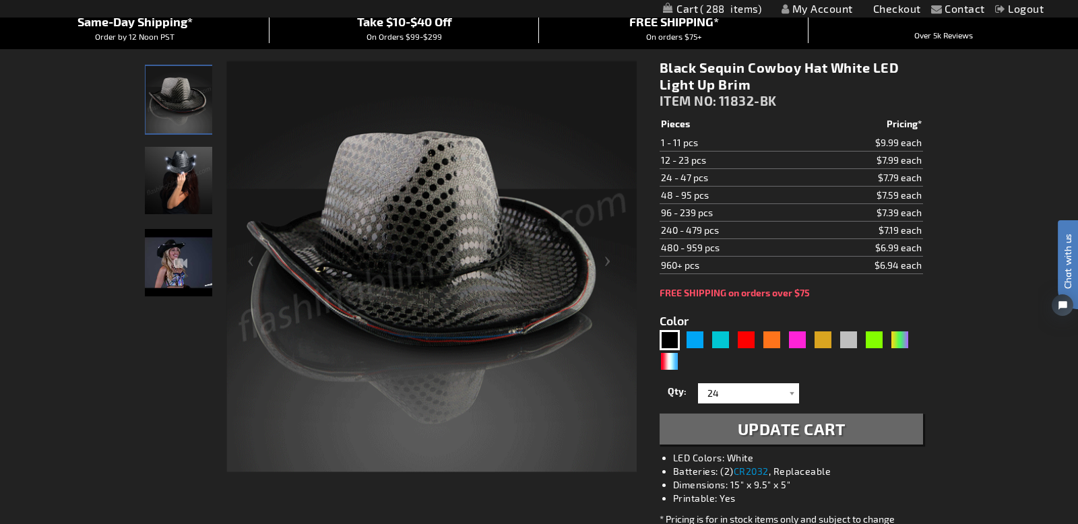
click at [791, 427] on span "Update Cart" at bounding box center [792, 429] width 108 height 20
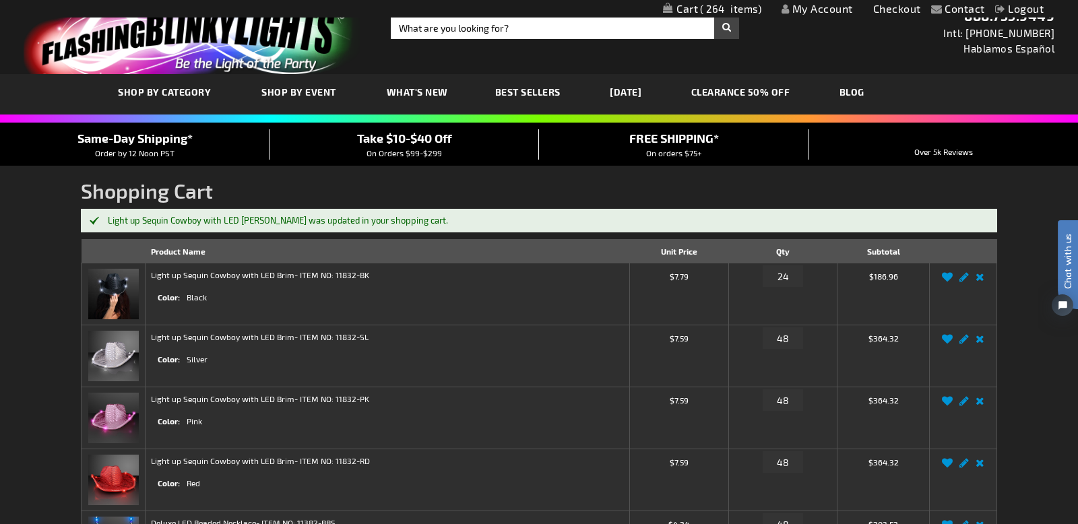
scroll to position [16, 0]
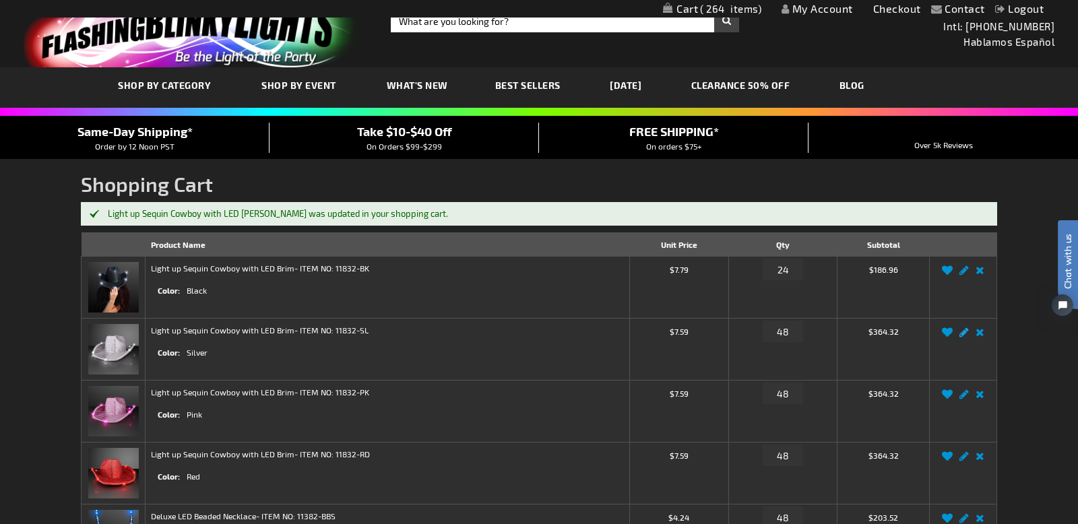
click at [965, 336] on link "Edit" at bounding box center [964, 336] width 16 height 0
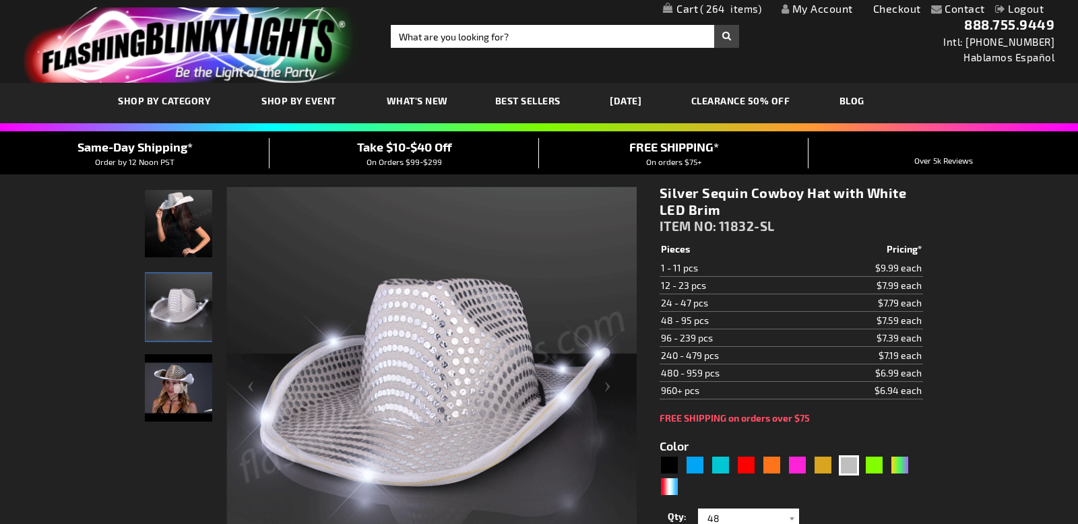
select select "48"
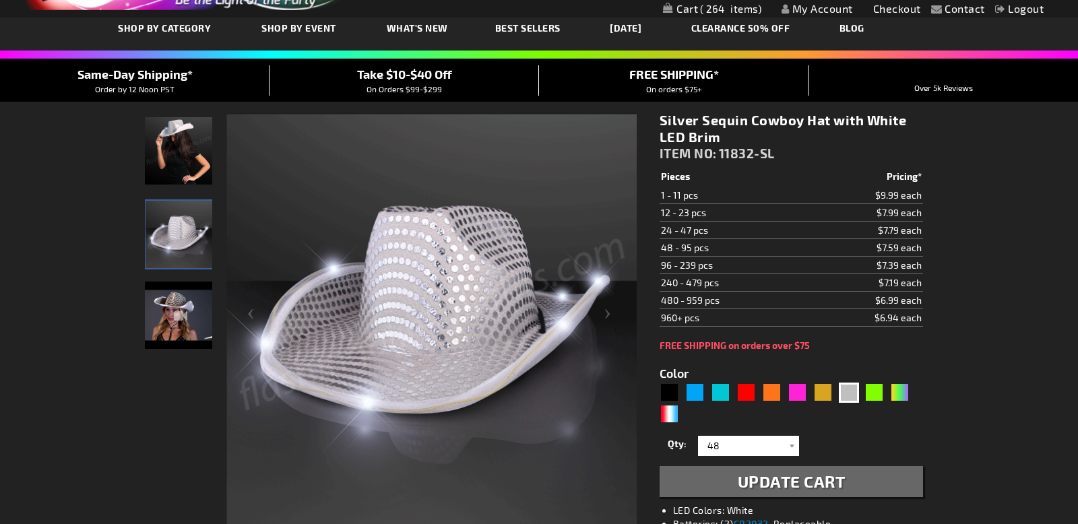
scroll to position [116, 0]
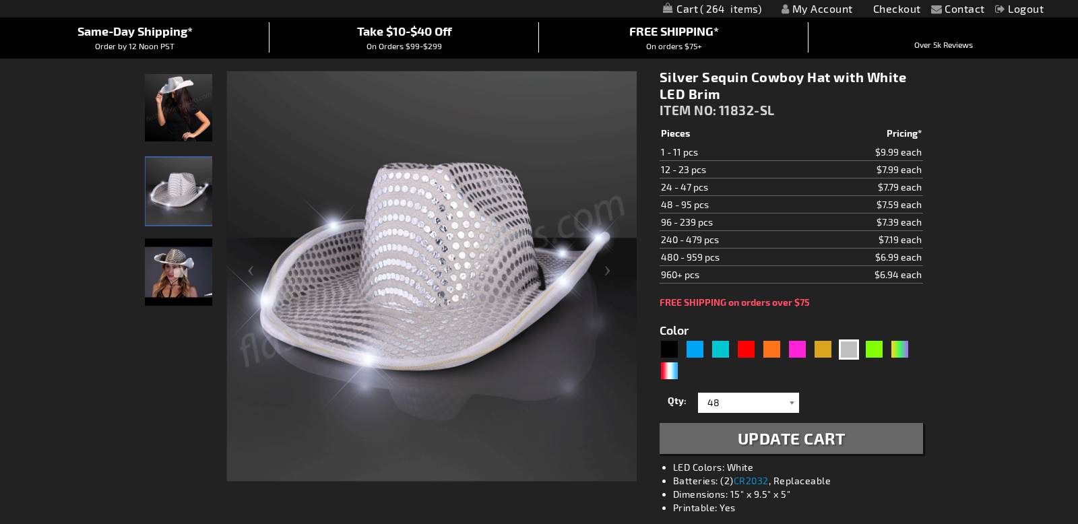
click at [786, 403] on div at bounding box center [792, 403] width 13 height 20
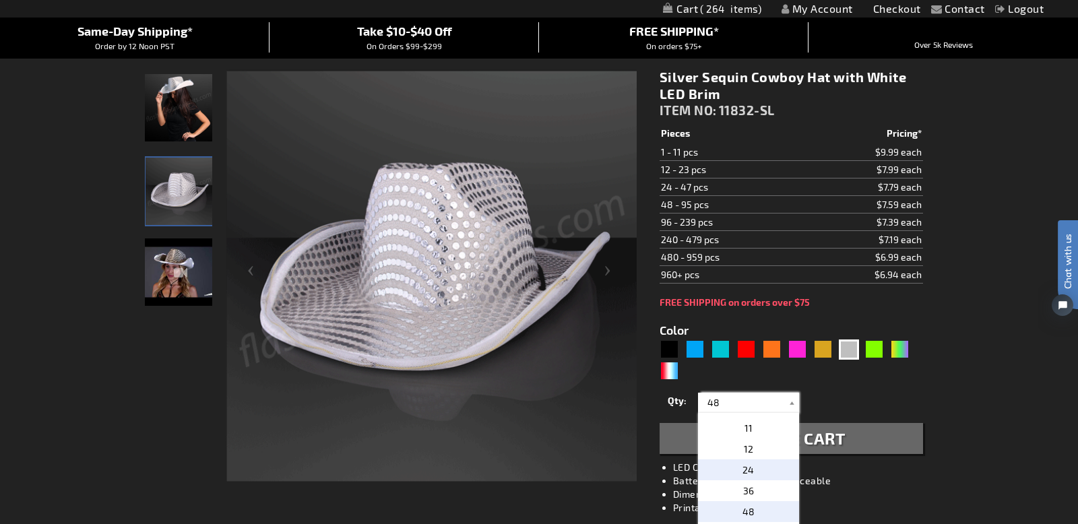
scroll to position [205, 0]
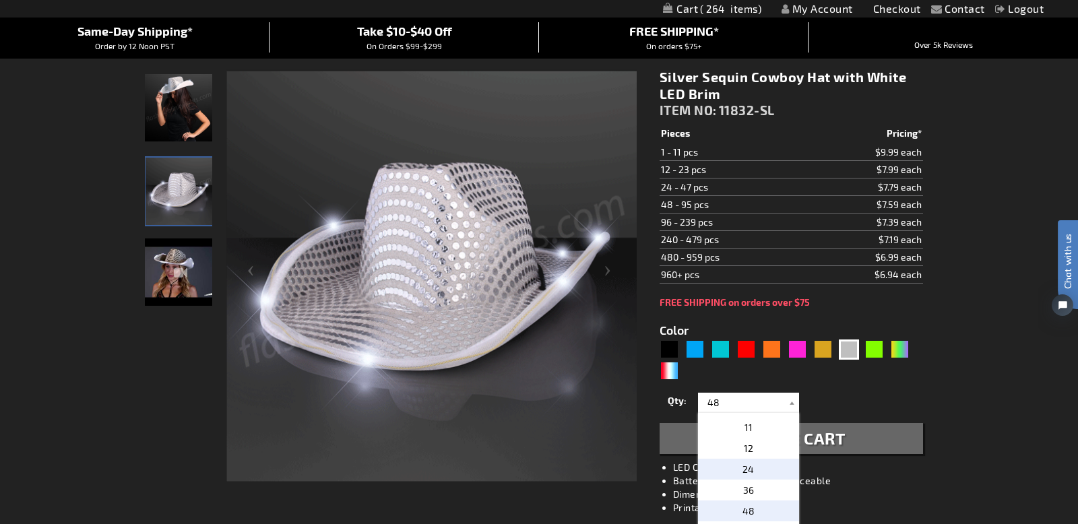
click at [752, 468] on span "24" at bounding box center [748, 469] width 11 height 11
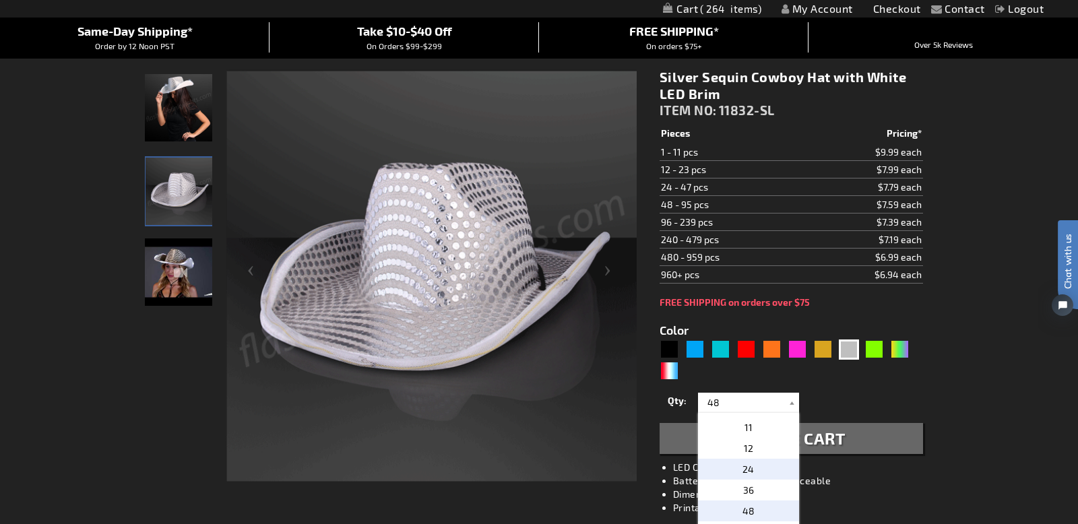
type input "24"
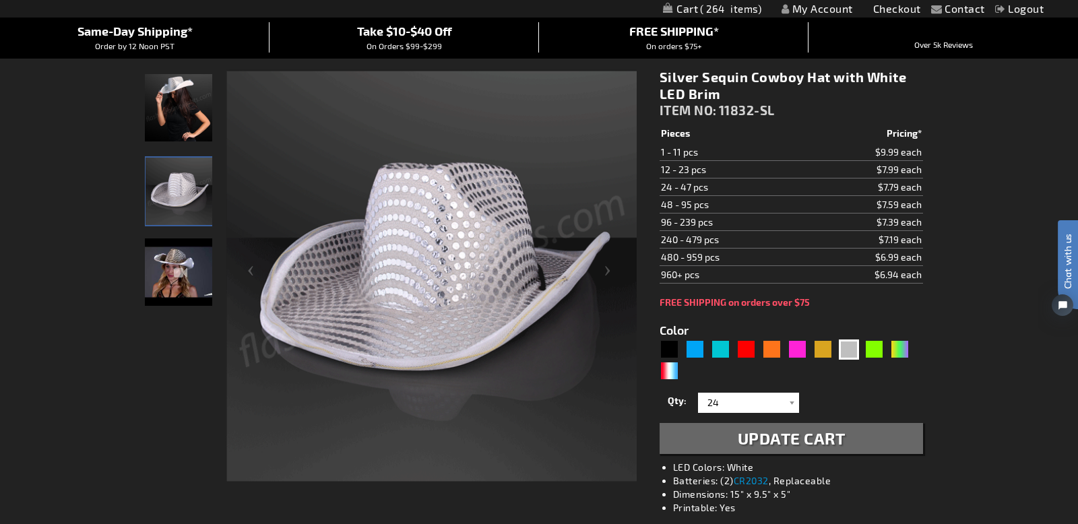
click at [819, 443] on span "Update Cart" at bounding box center [792, 439] width 108 height 20
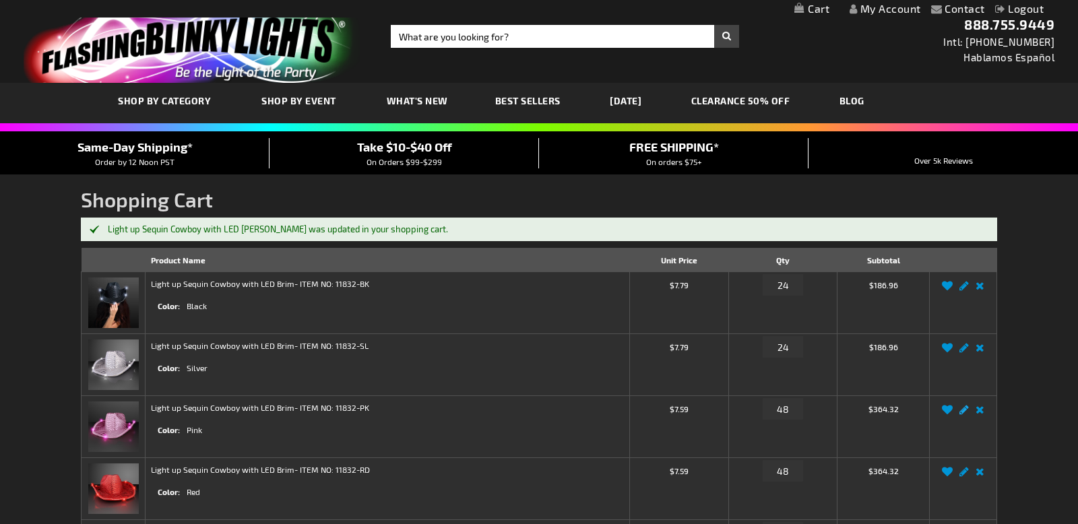
click at [964, 414] on link "Edit" at bounding box center [964, 414] width 16 height 0
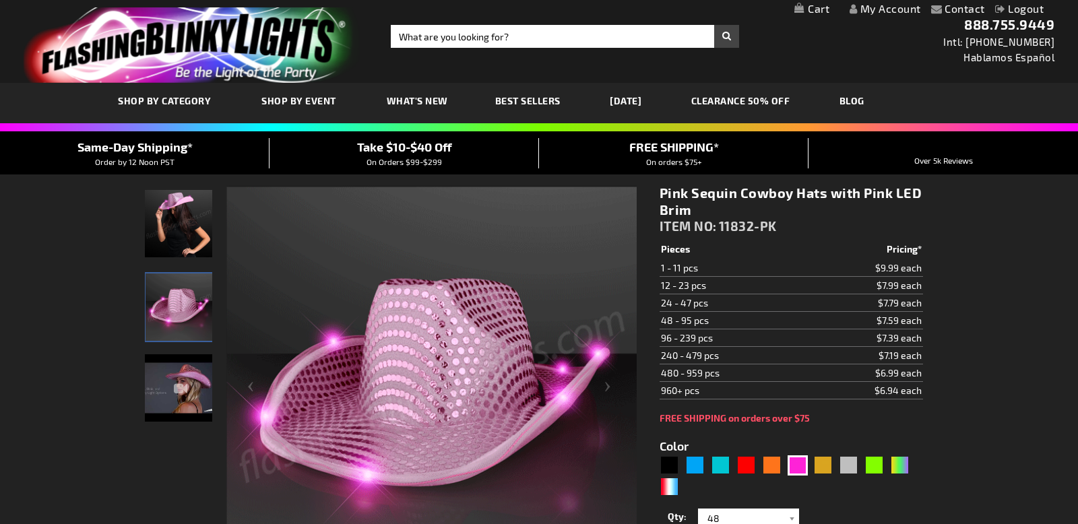
select select "48"
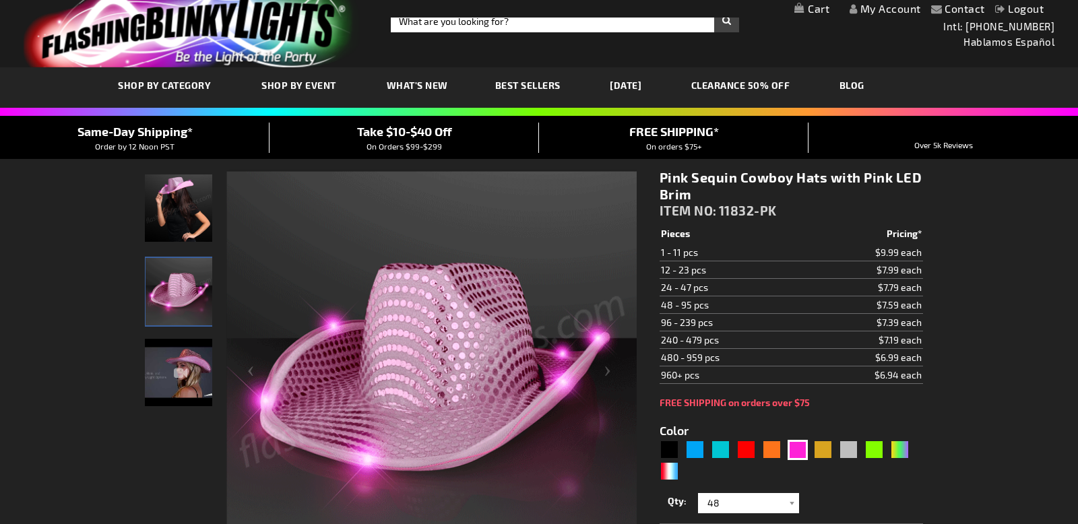
scroll to position [16, 0]
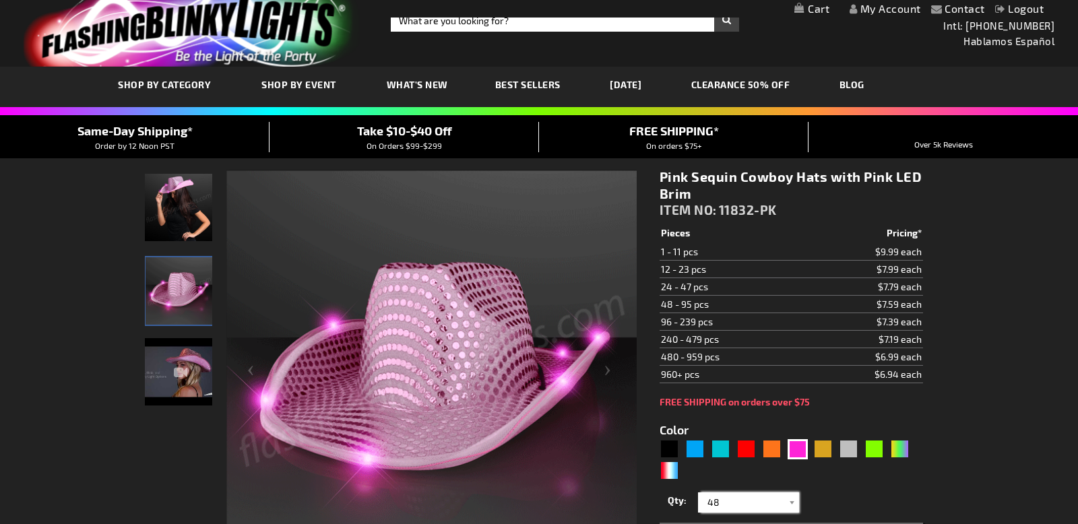
click at [784, 507] on input "48" at bounding box center [751, 503] width 98 height 20
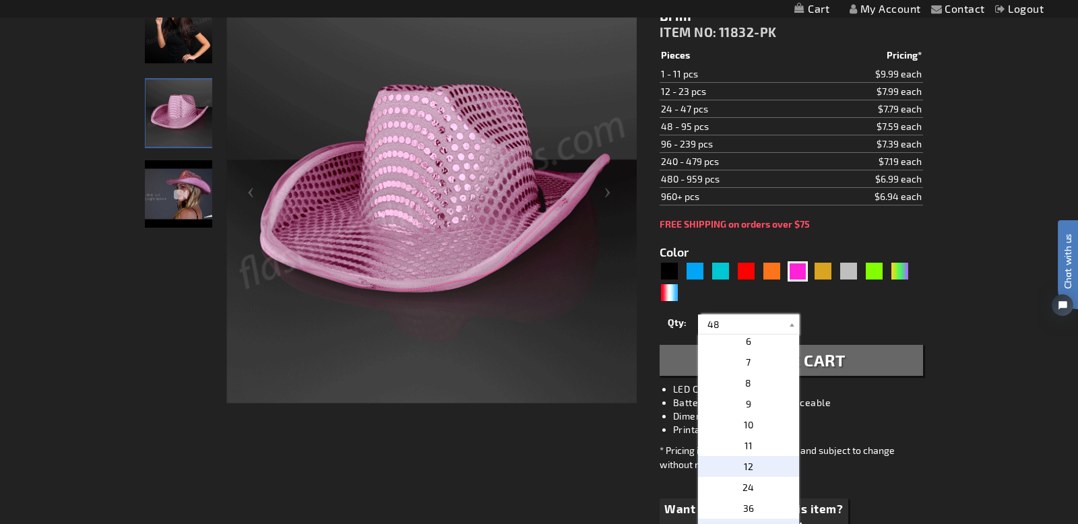
scroll to position [109, 0]
click at [747, 483] on span "24" at bounding box center [748, 486] width 11 height 11
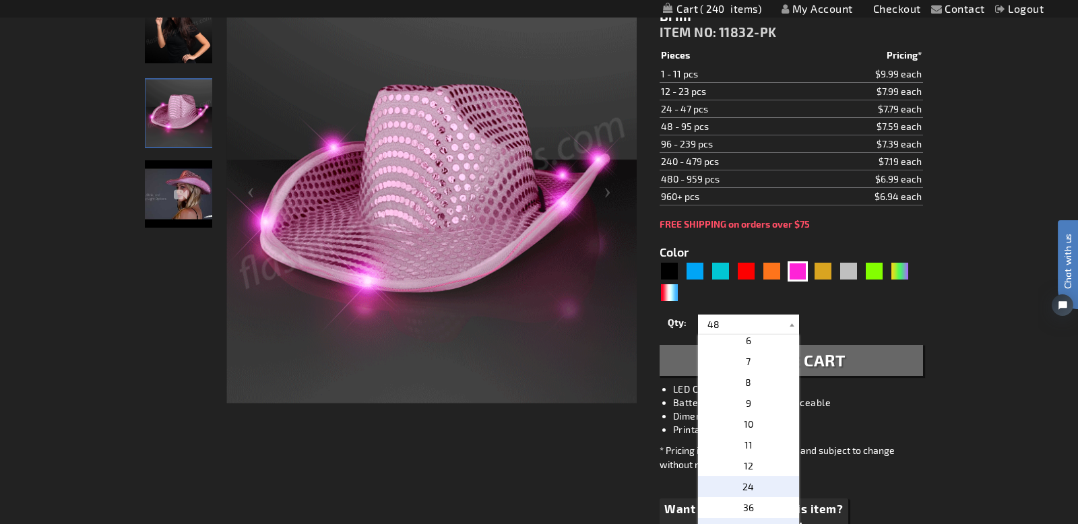
type input "24"
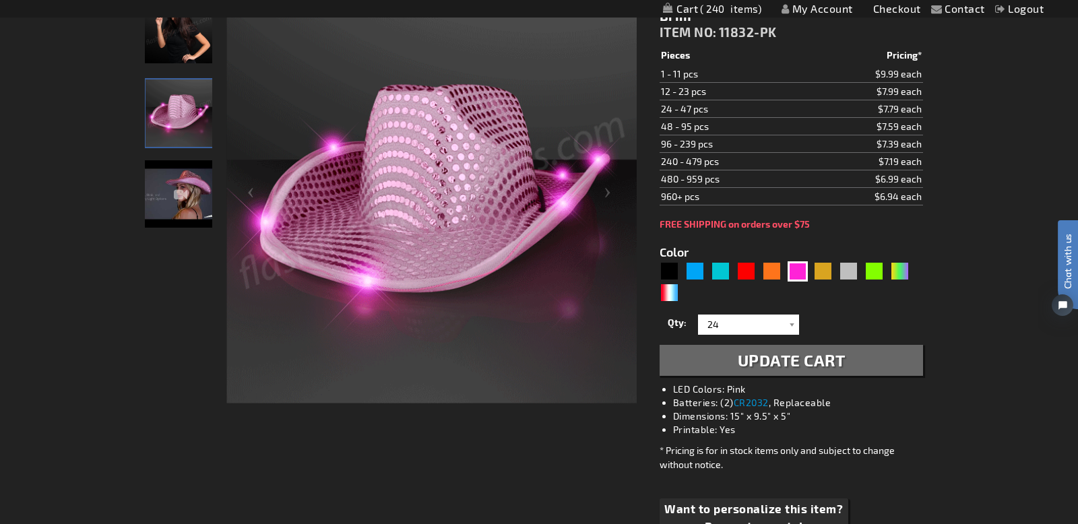
click at [807, 370] on button "Update Cart" at bounding box center [792, 360] width 264 height 31
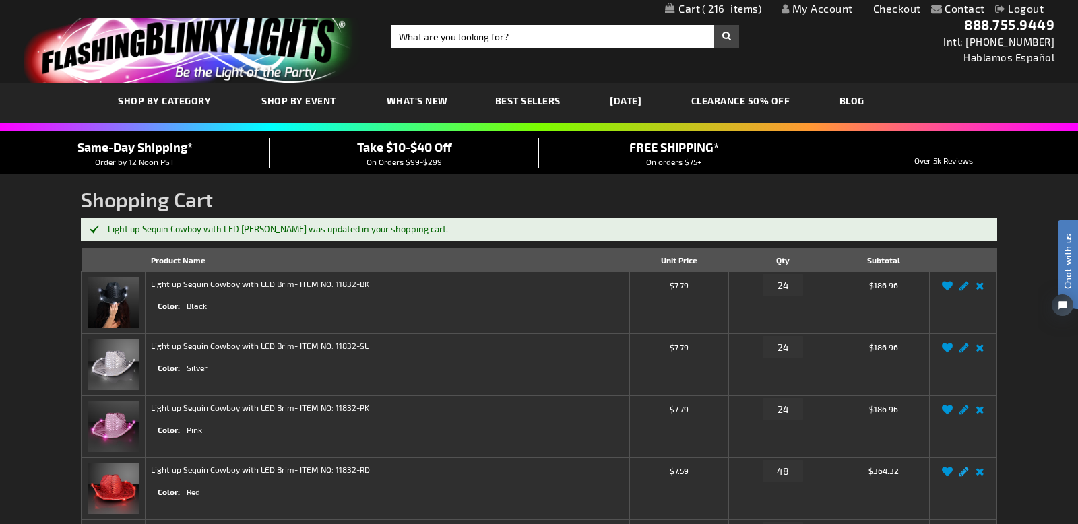
click at [968, 476] on link "Edit" at bounding box center [964, 476] width 16 height 0
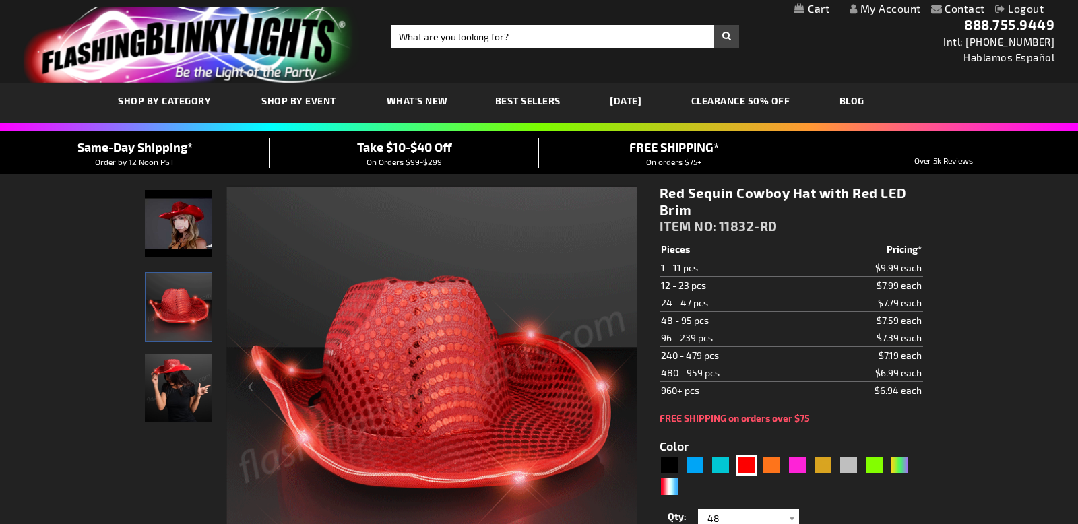
select select "48"
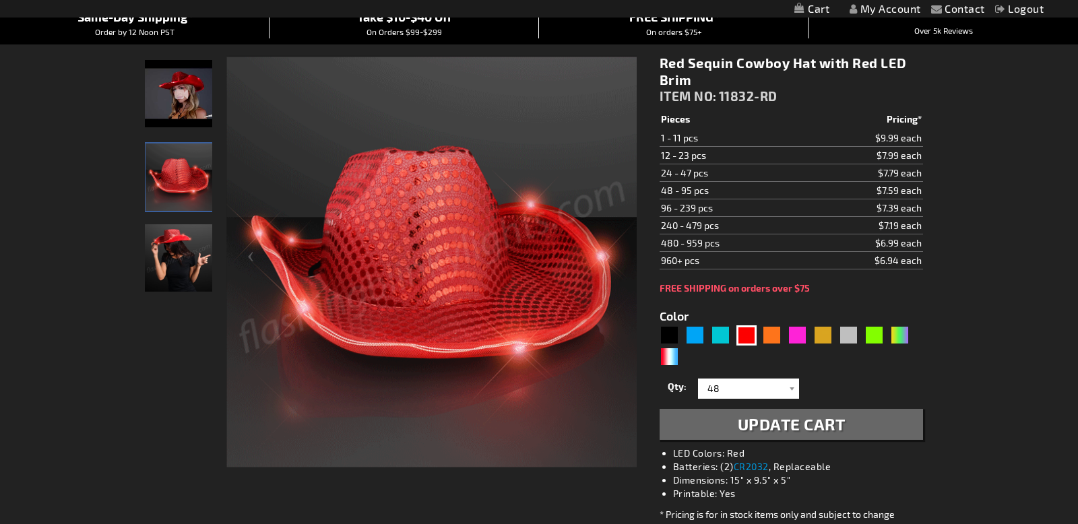
scroll to position [144, 0]
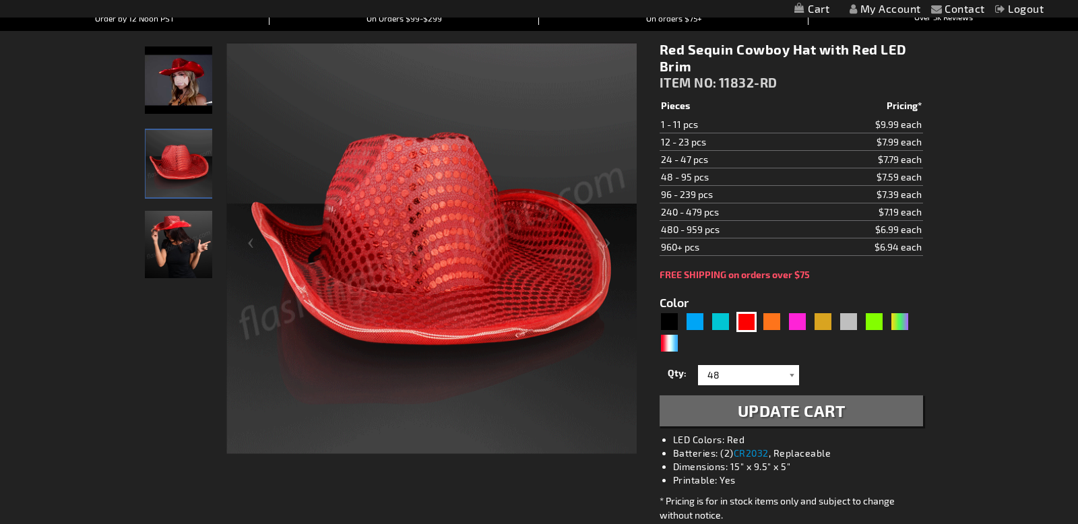
click at [788, 377] on div at bounding box center [792, 375] width 13 height 20
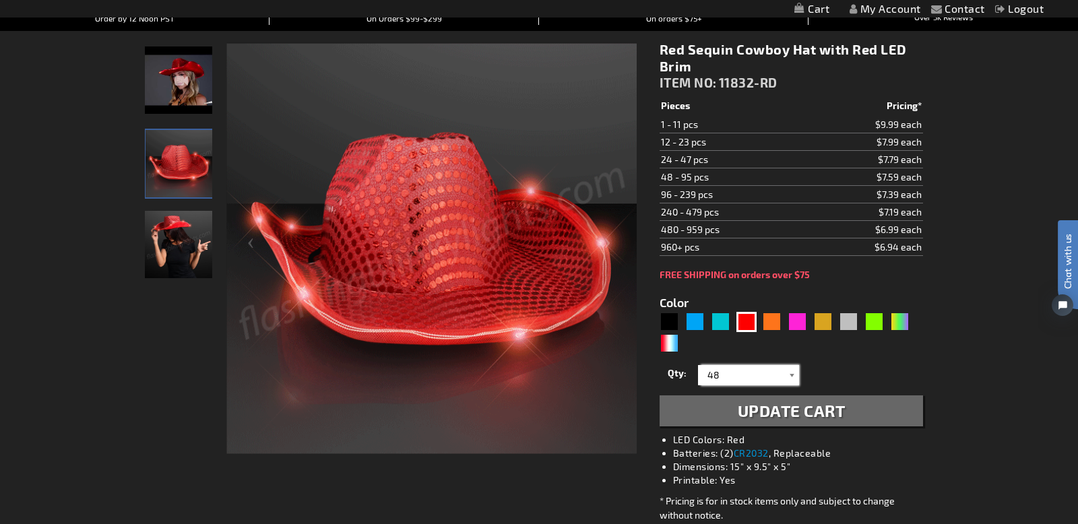
scroll to position [0, 0]
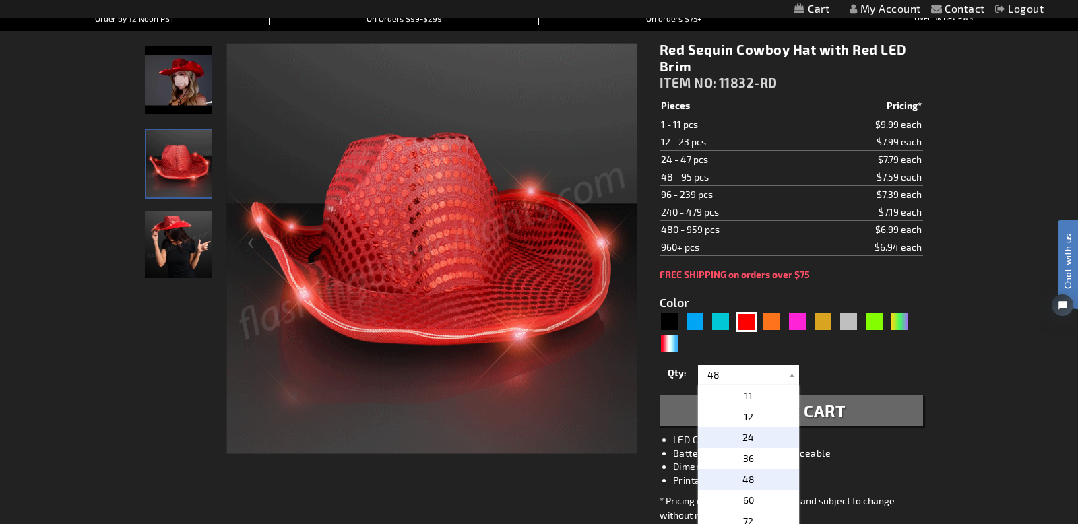
click at [749, 438] on span "24" at bounding box center [748, 437] width 11 height 11
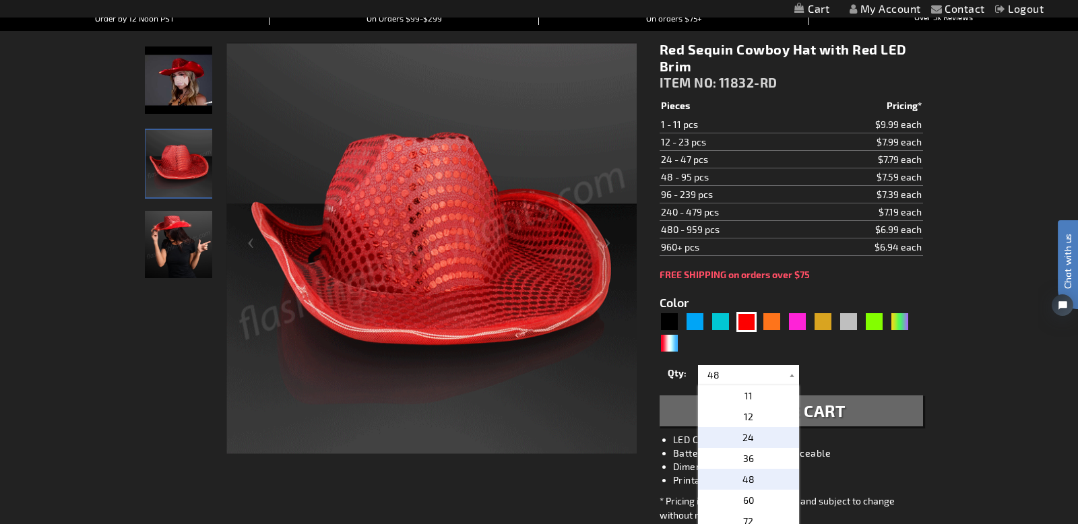
type input "24"
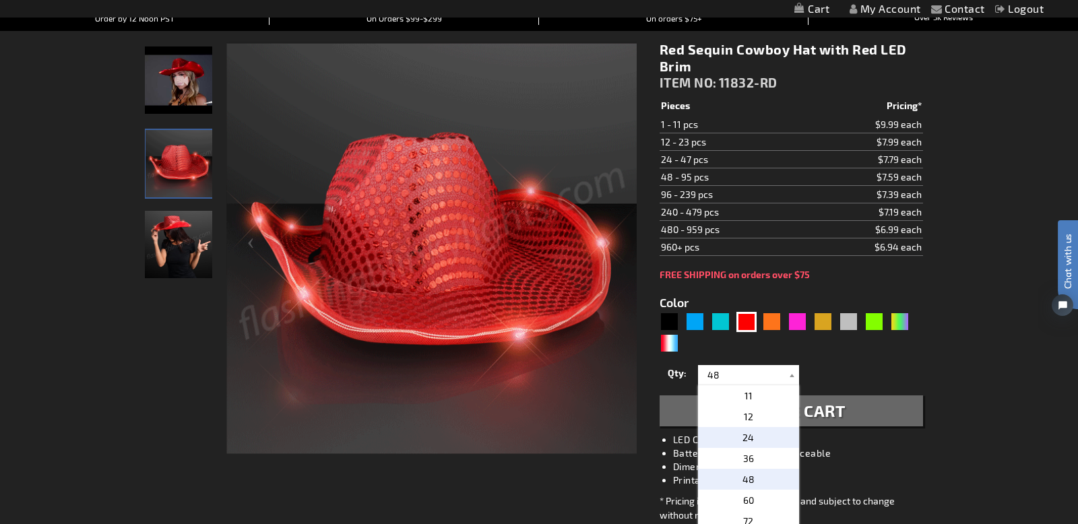
scroll to position [209, 0]
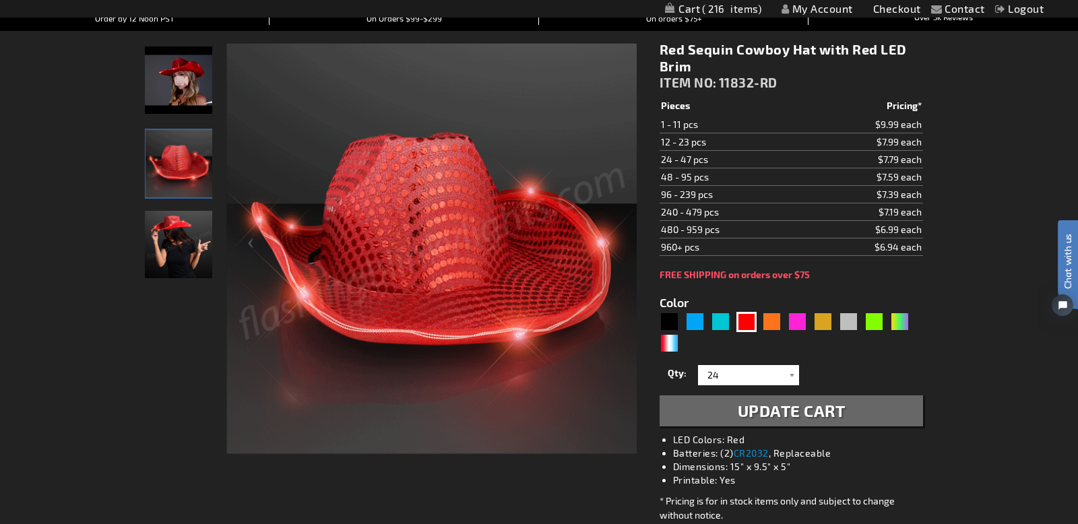
click at [811, 413] on span "Update Cart" at bounding box center [792, 411] width 108 height 20
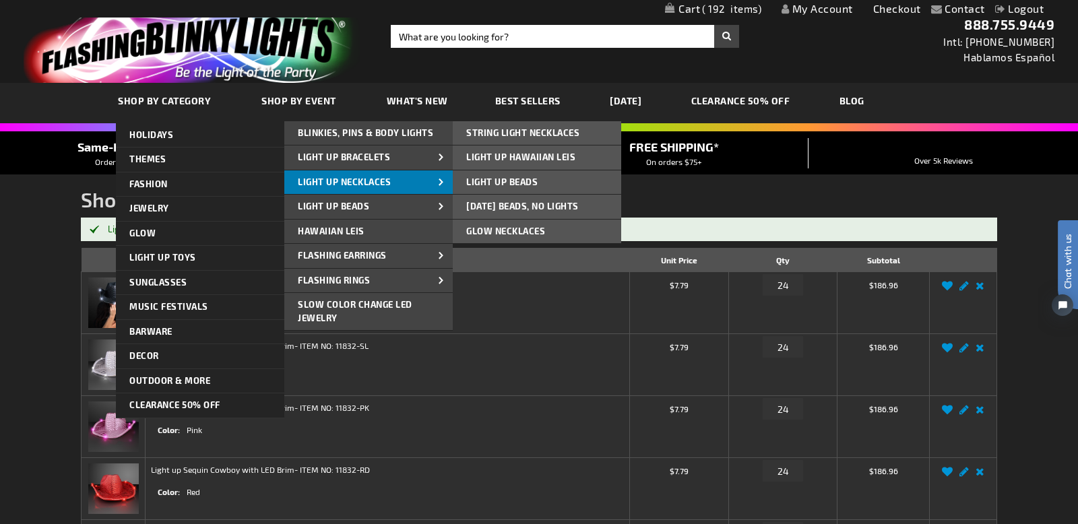
click at [342, 179] on span "Light Up Necklaces" at bounding box center [344, 182] width 93 height 11
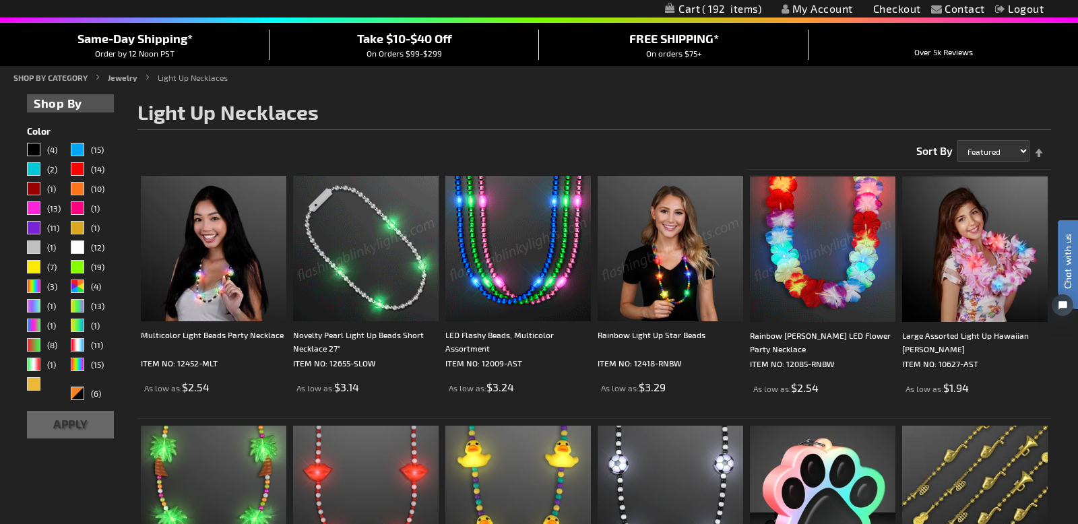
scroll to position [112, 0]
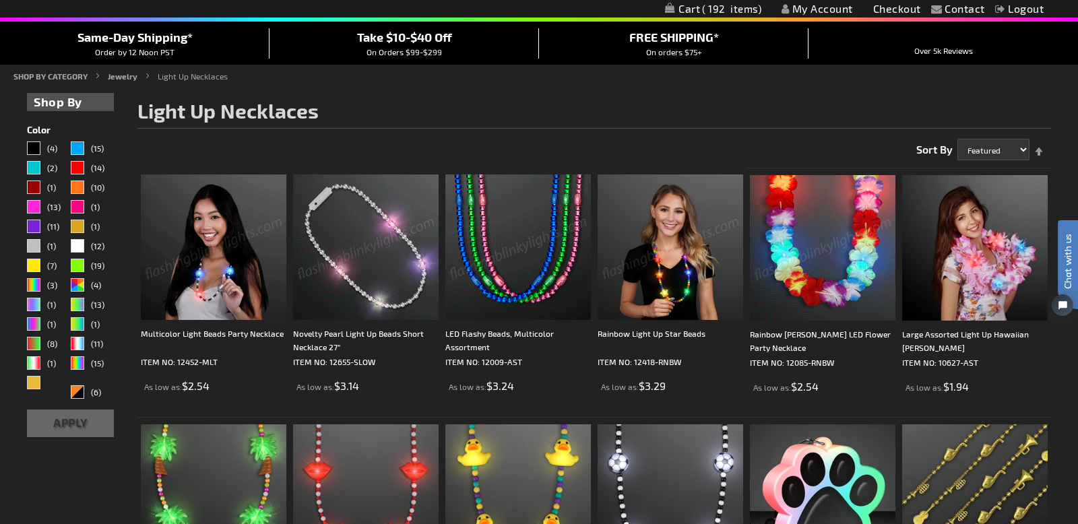
click at [210, 284] on img at bounding box center [214, 248] width 146 height 146
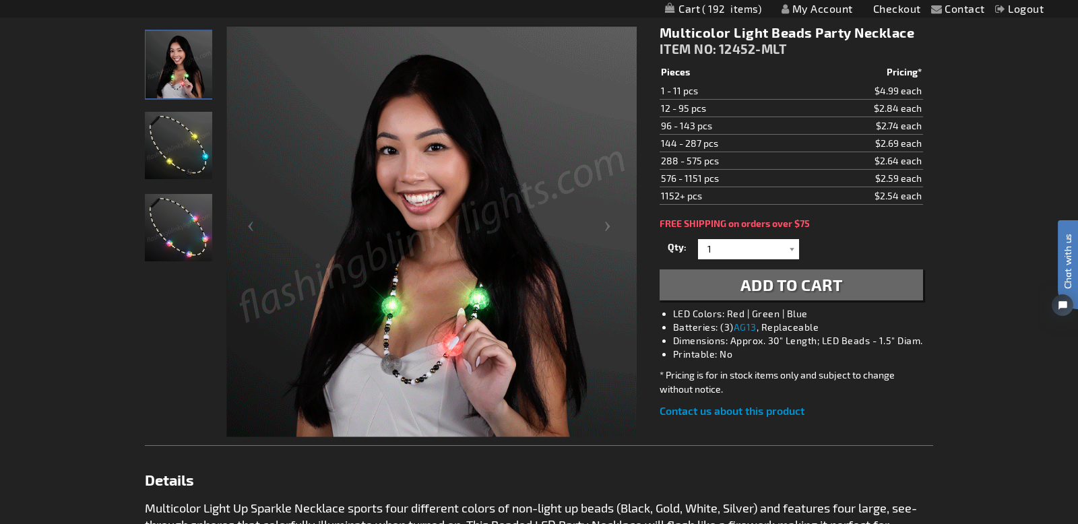
click at [195, 162] on img "Light Up Multicolor Beads Party LED Necklace" at bounding box center [178, 145] width 67 height 67
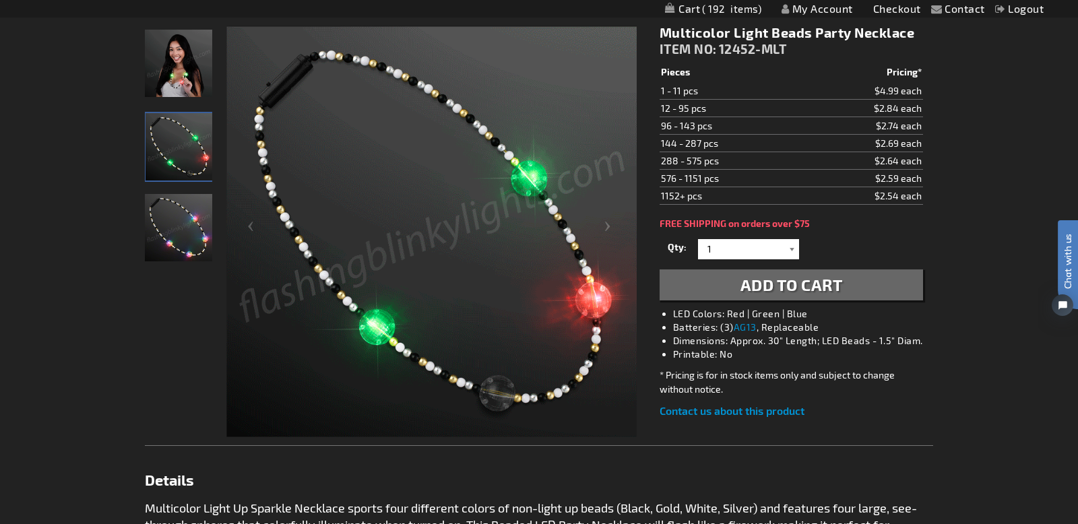
click at [793, 249] on div at bounding box center [792, 249] width 13 height 20
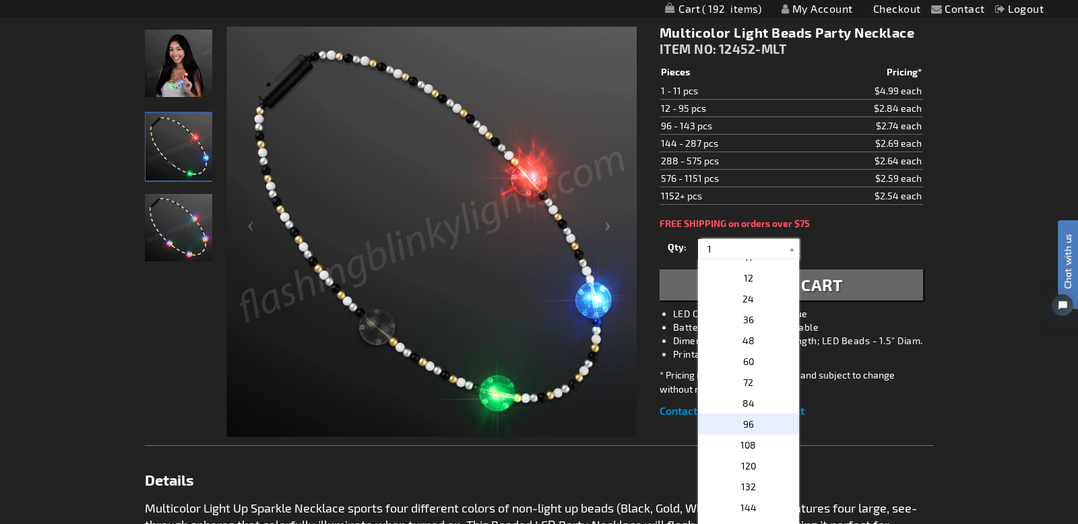
scroll to position [226, 0]
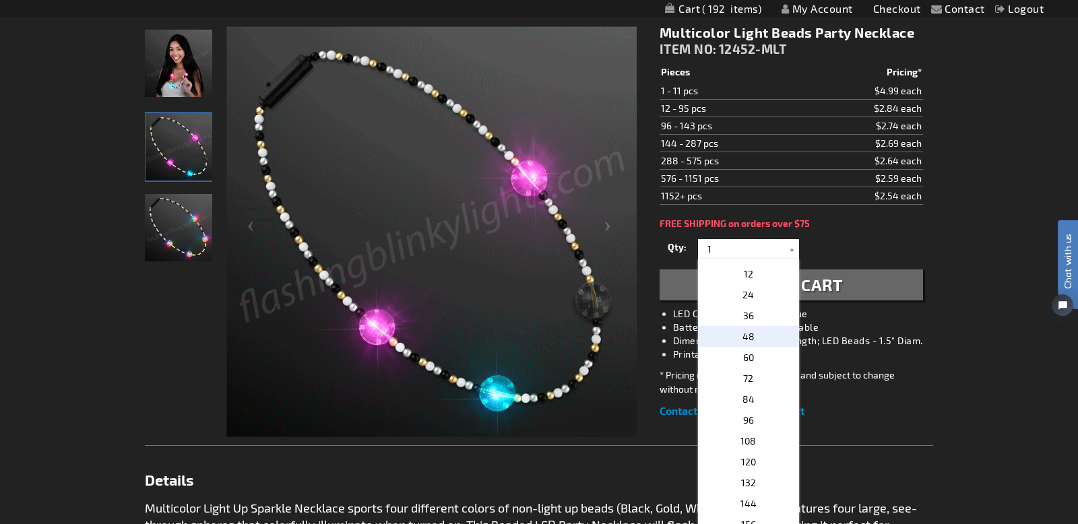
click at [753, 335] on p "48" at bounding box center [748, 336] width 101 height 21
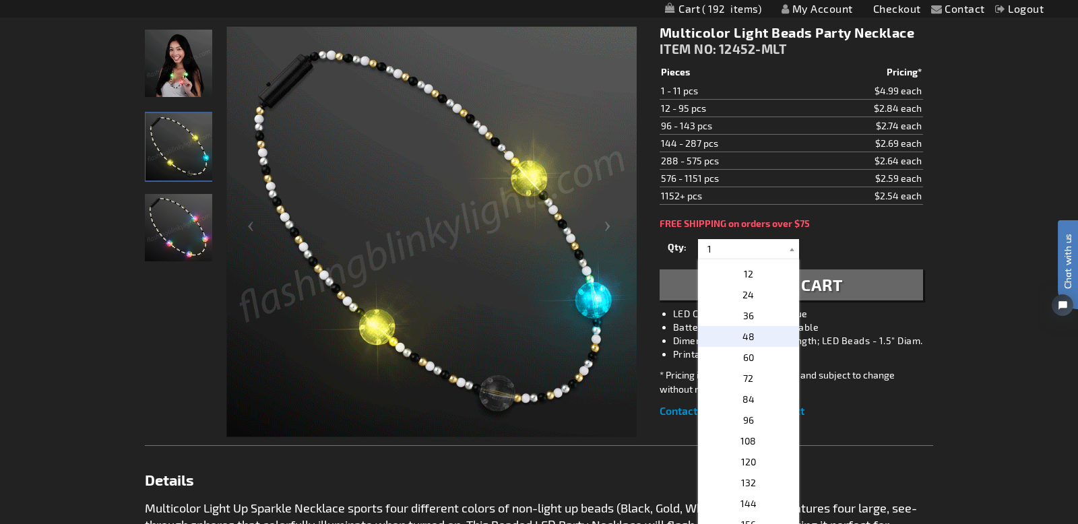
type input "48"
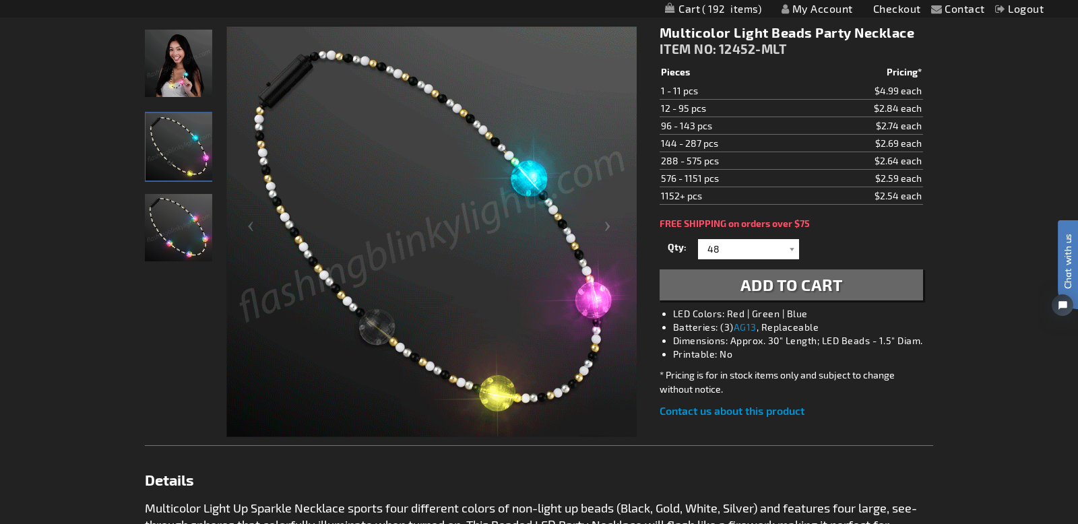
click at [801, 286] on span "Add to Cart" at bounding box center [792, 285] width 102 height 20
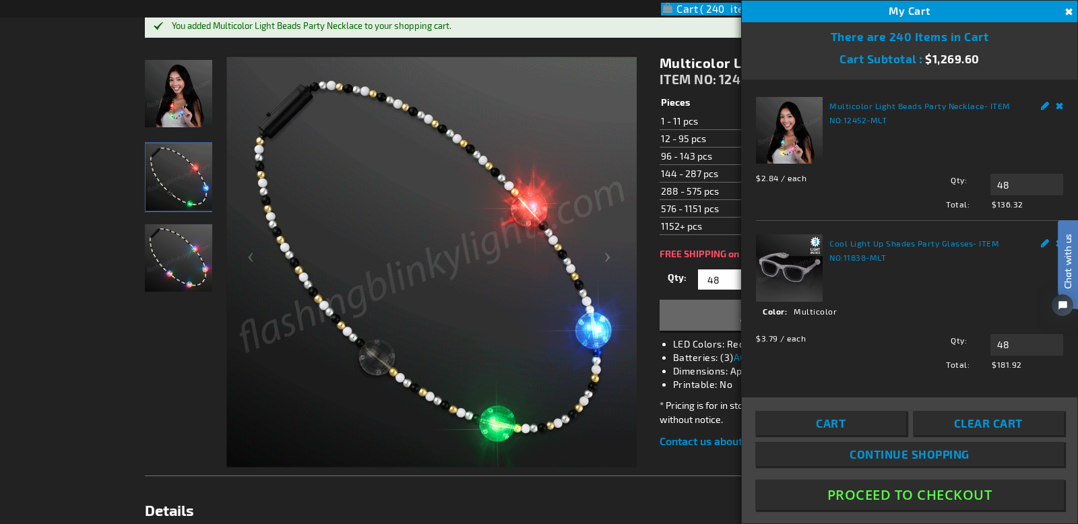
click at [848, 420] on link "Cart" at bounding box center [830, 423] width 151 height 24
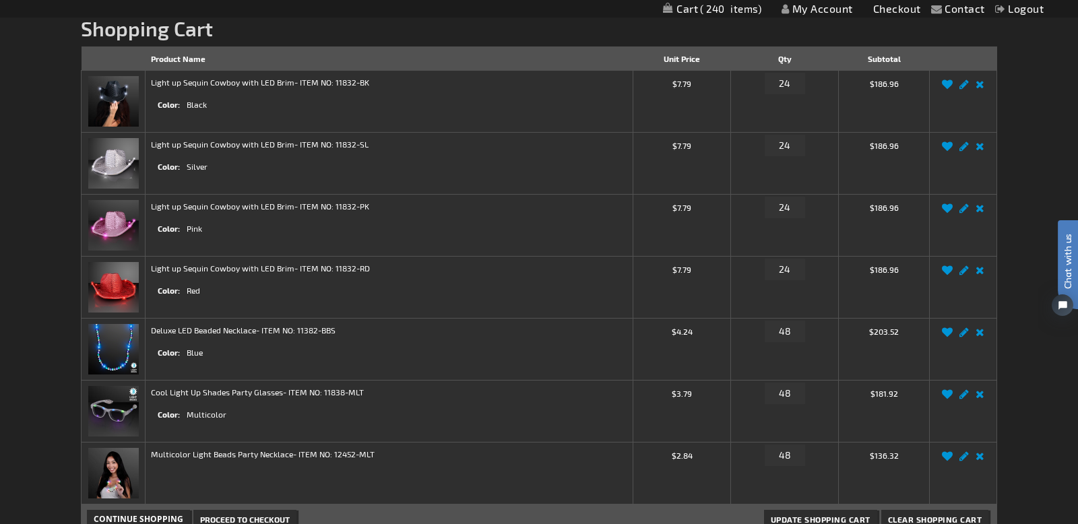
scroll to position [170, 0]
click at [982, 338] on link "Remove item" at bounding box center [980, 338] width 16 height 0
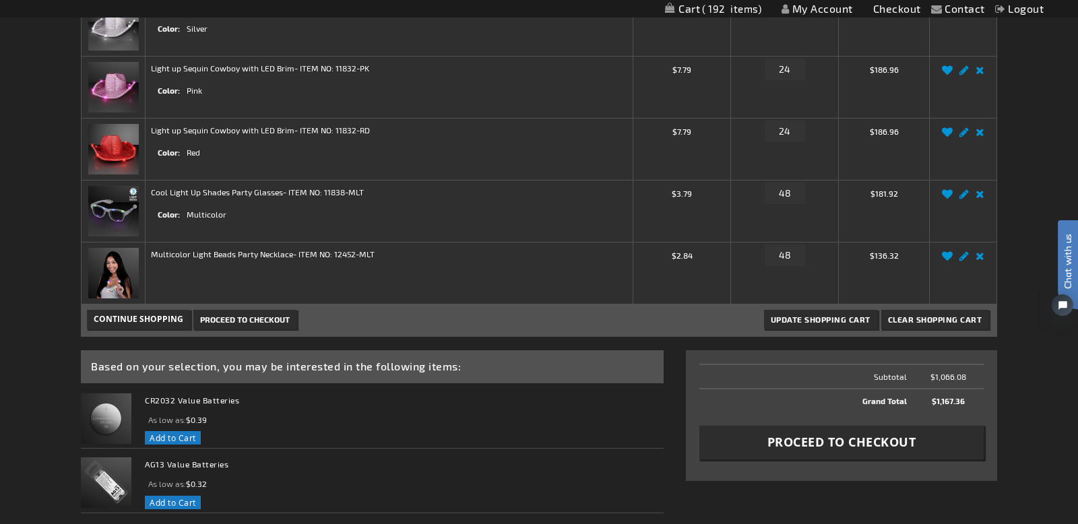
scroll to position [311, 0]
click at [254, 319] on span "Proceed to Checkout" at bounding box center [245, 317] width 90 height 9
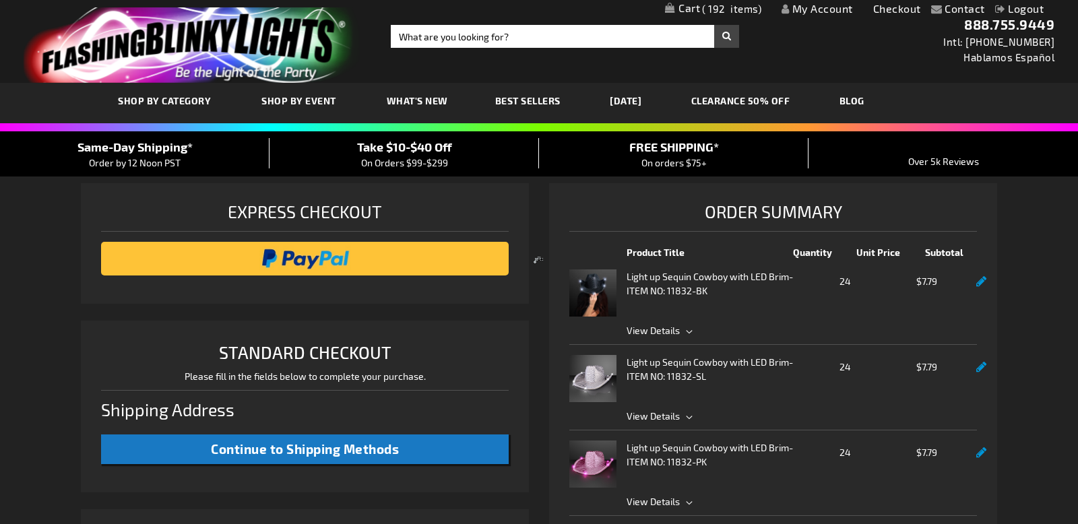
select select "US"
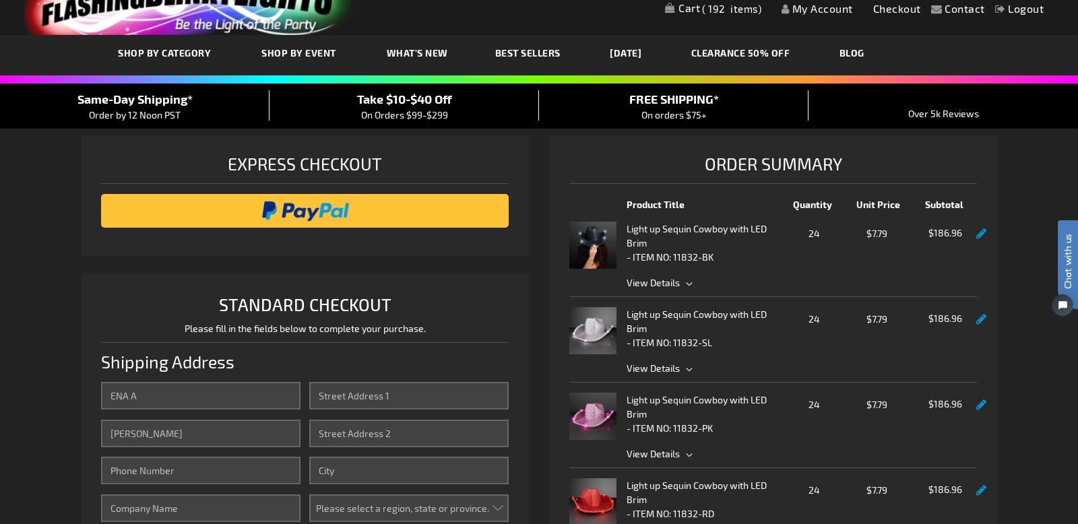
scroll to position [58, 0]
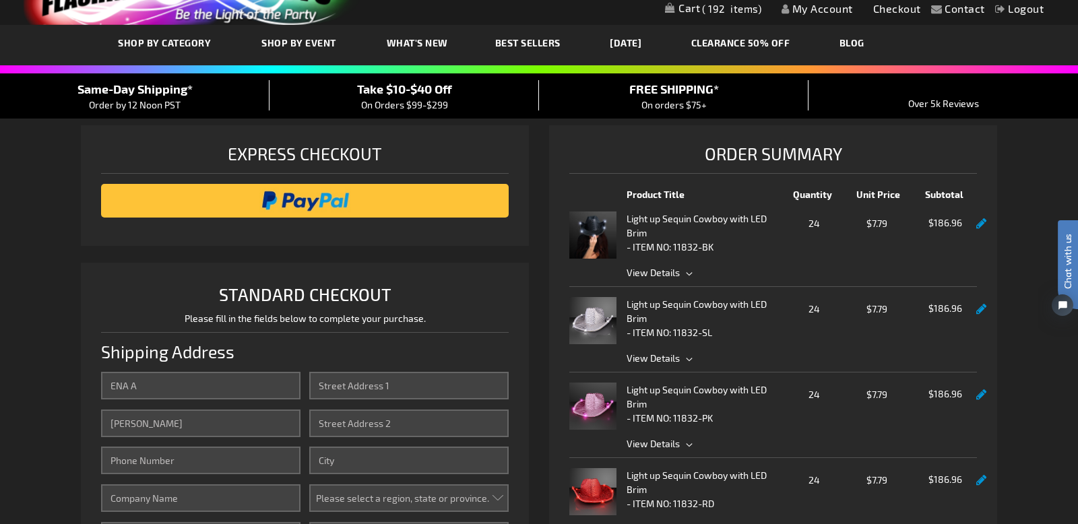
click at [406, 84] on span "Take $10-$40 Off" at bounding box center [404, 89] width 95 height 15
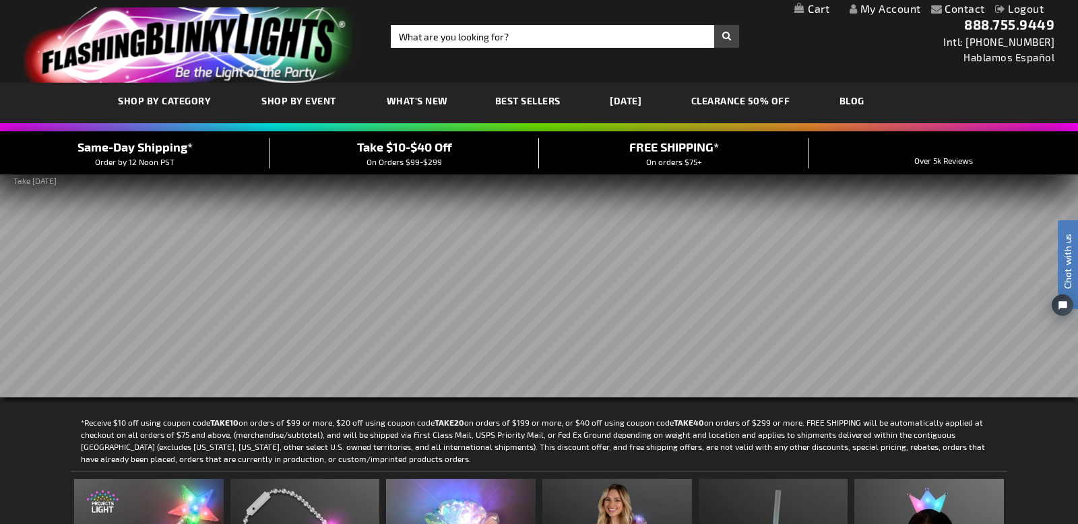
scroll to position [1, 0]
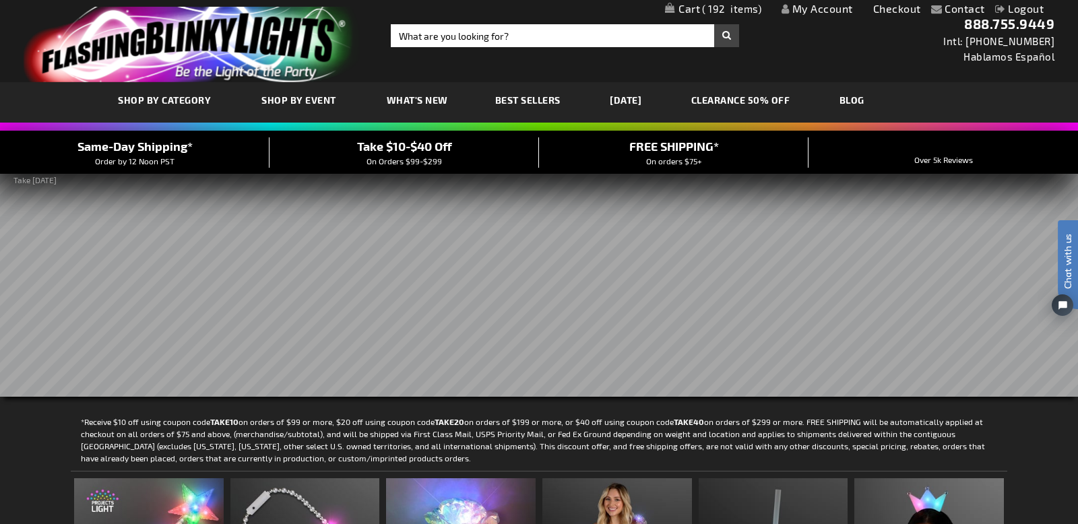
click at [720, 10] on span "192" at bounding box center [731, 9] width 59 height 12
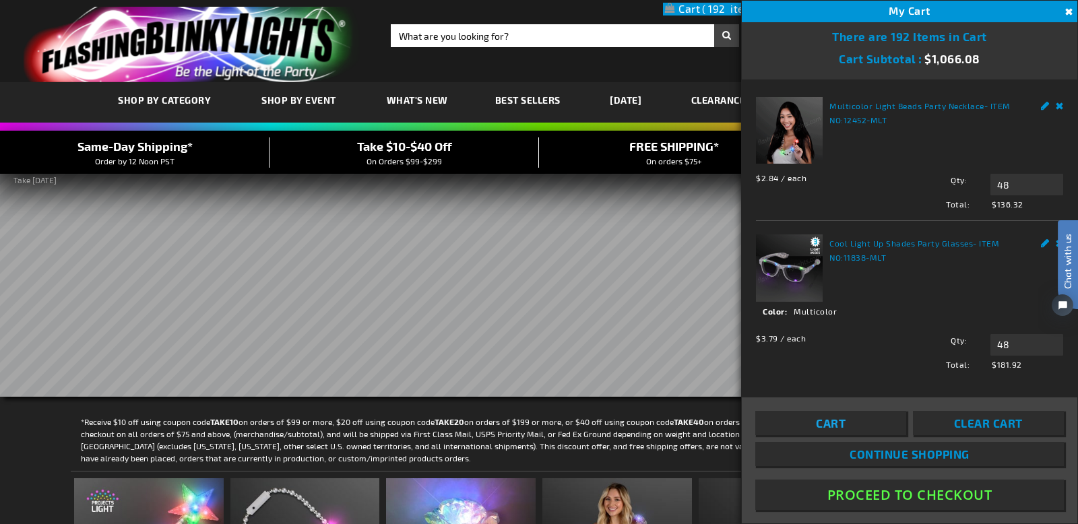
click at [857, 424] on link "Cart" at bounding box center [830, 423] width 151 height 24
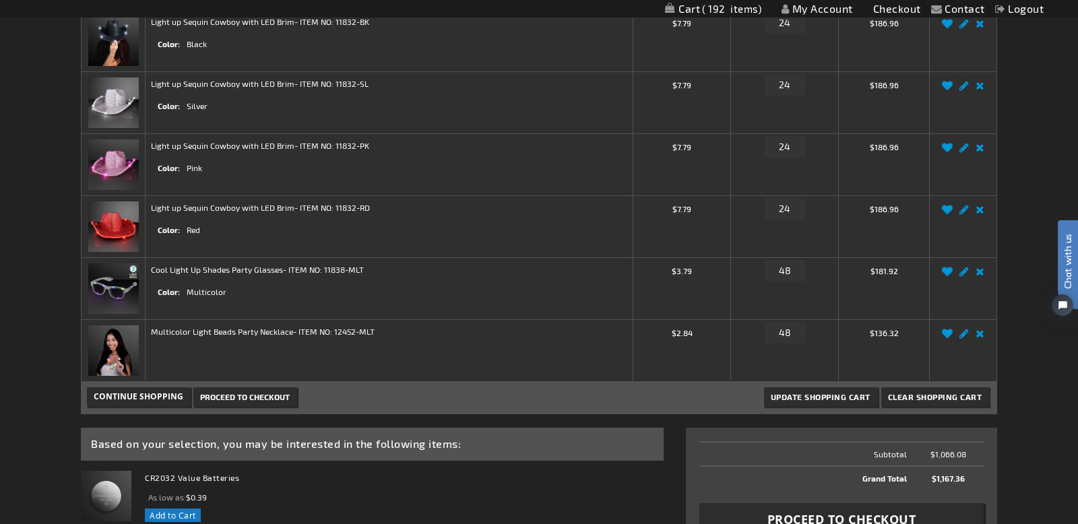
scroll to position [243, 0]
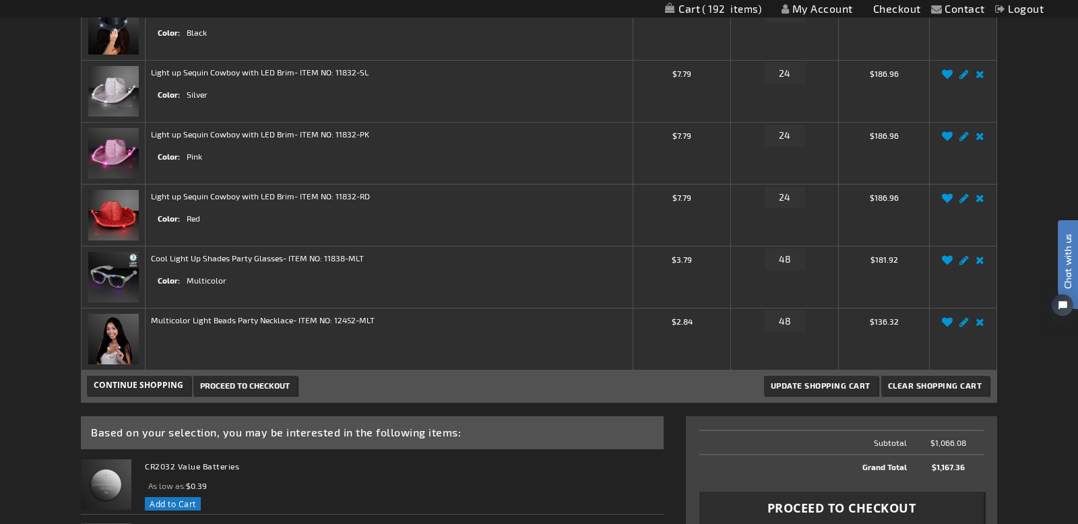
click at [245, 385] on span "Proceed to Checkout" at bounding box center [245, 385] width 90 height 9
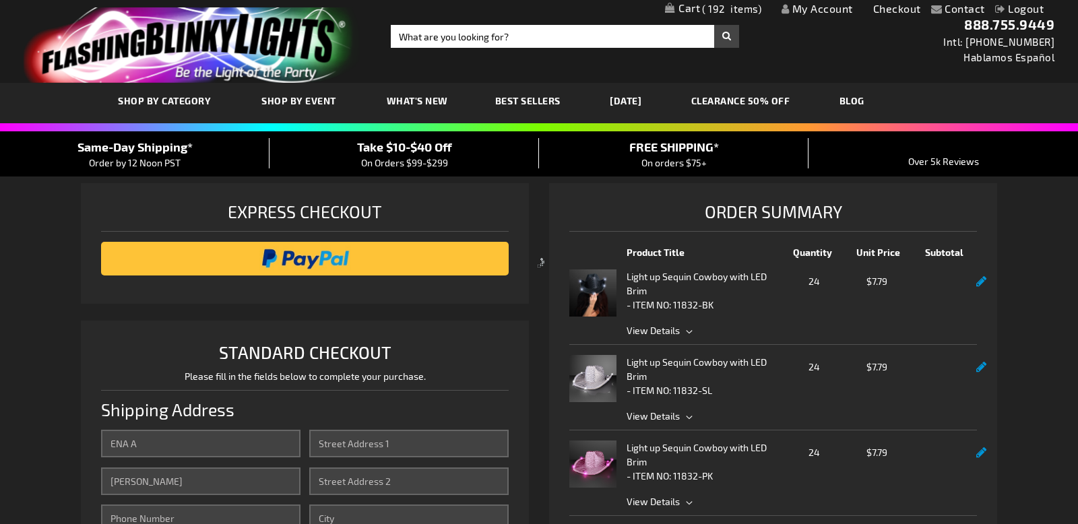
select select "US"
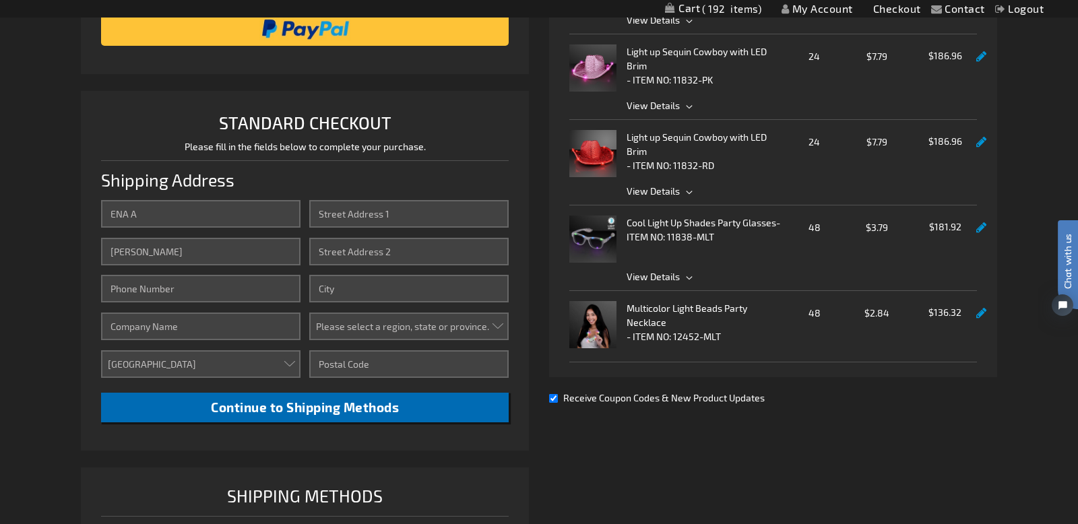
scroll to position [233, 0]
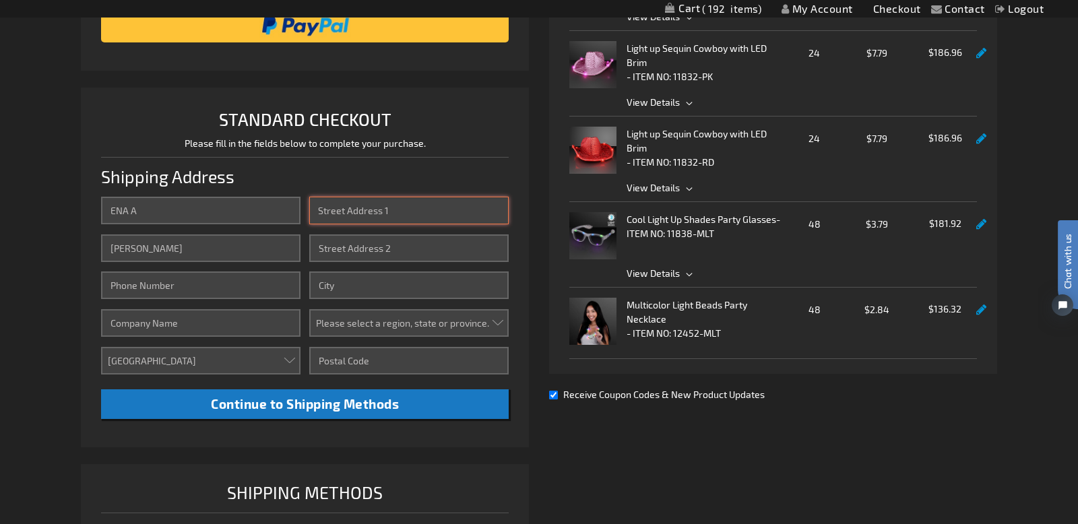
click at [376, 212] on input "Street Address: Line 1" at bounding box center [408, 211] width 199 height 28
type input "[STREET_ADDRESS]"
type input "3174403021"
type input "Brownsburg"
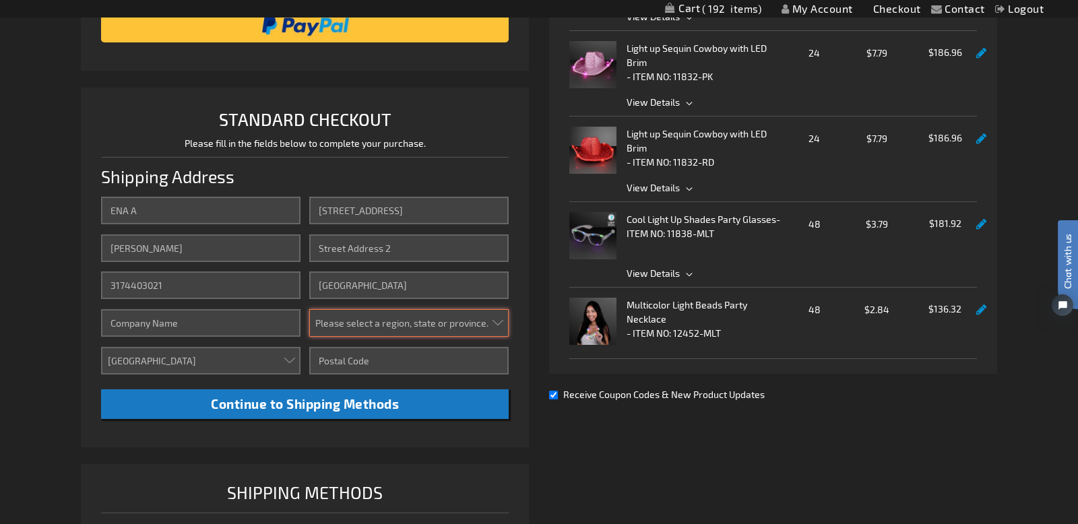
select select "24"
type input "46112"
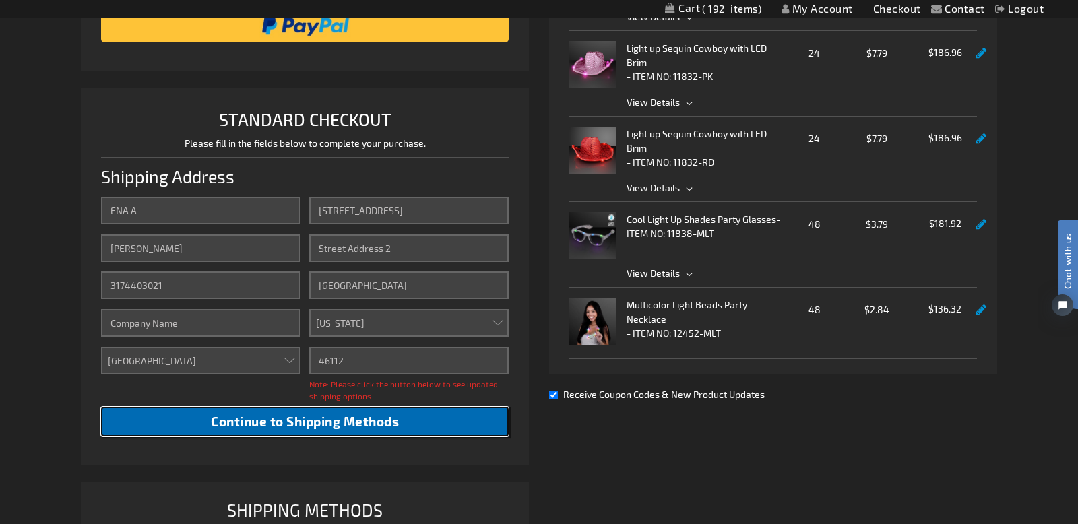
click at [290, 428] on span "Continue to Shipping Methods" at bounding box center [305, 422] width 188 height 16
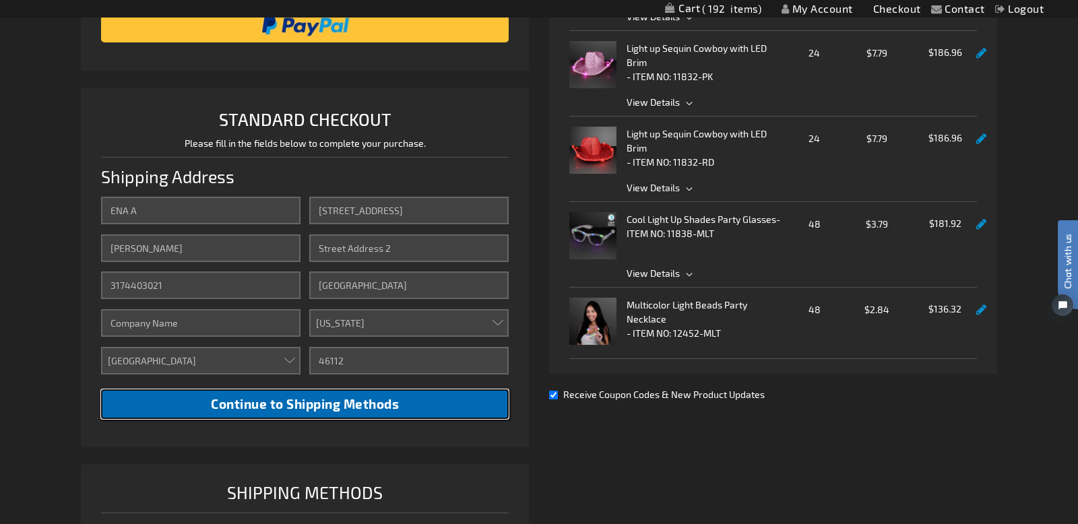
click at [354, 405] on span "Continue to Shipping Methods" at bounding box center [305, 404] width 188 height 16
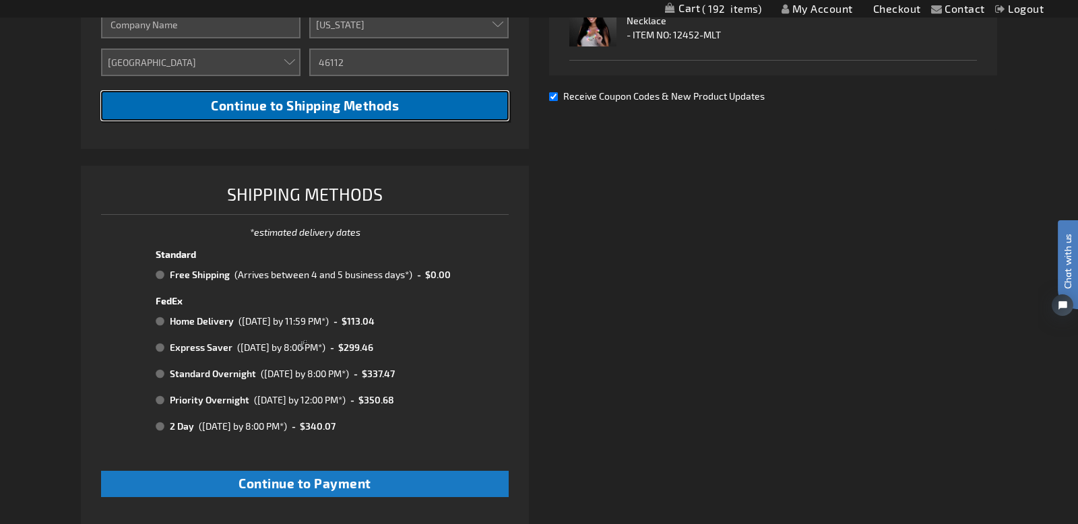
scroll to position [534, 0]
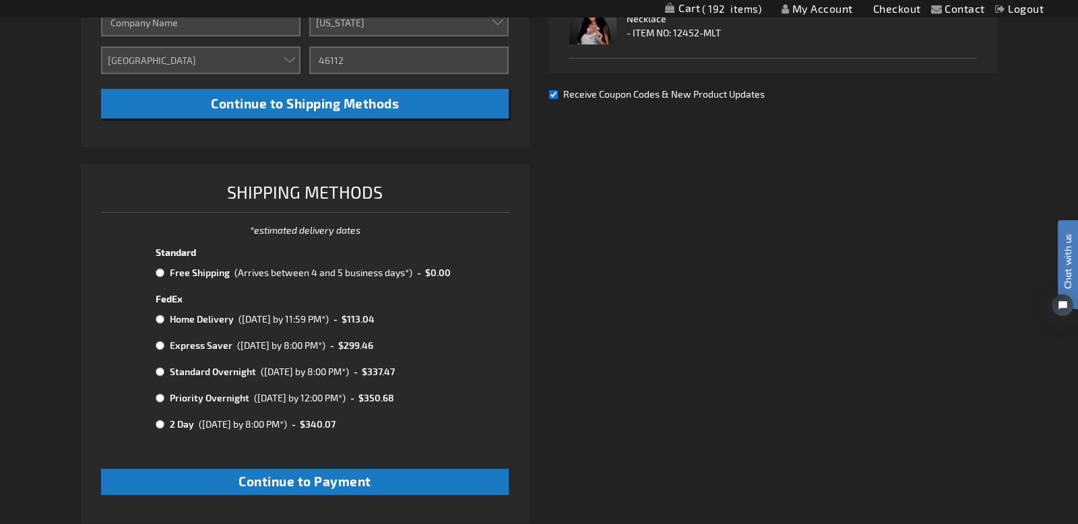
click at [158, 272] on input "radio" at bounding box center [160, 273] width 9 height 11
radio input "true"
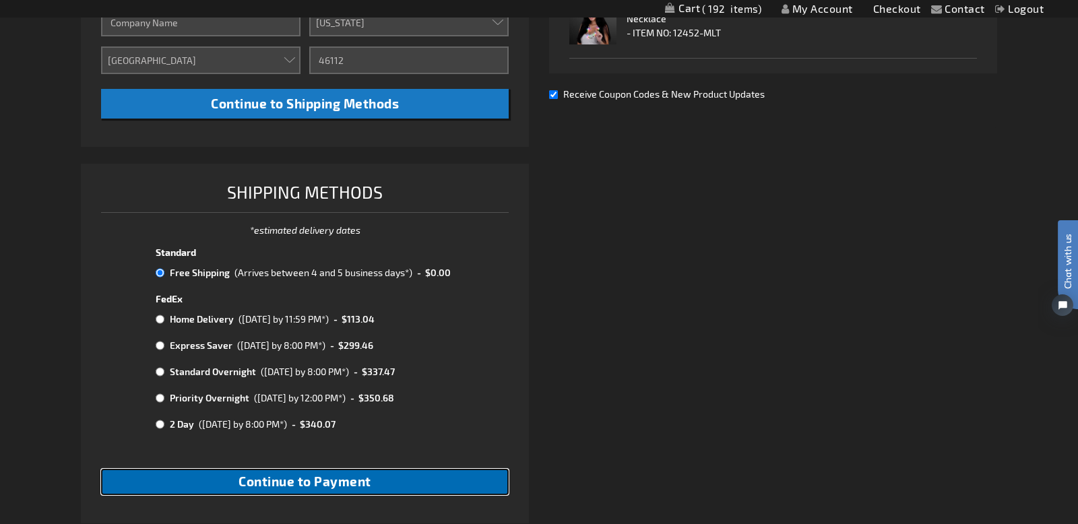
click at [334, 483] on span "Continue to Payment" at bounding box center [305, 482] width 133 height 16
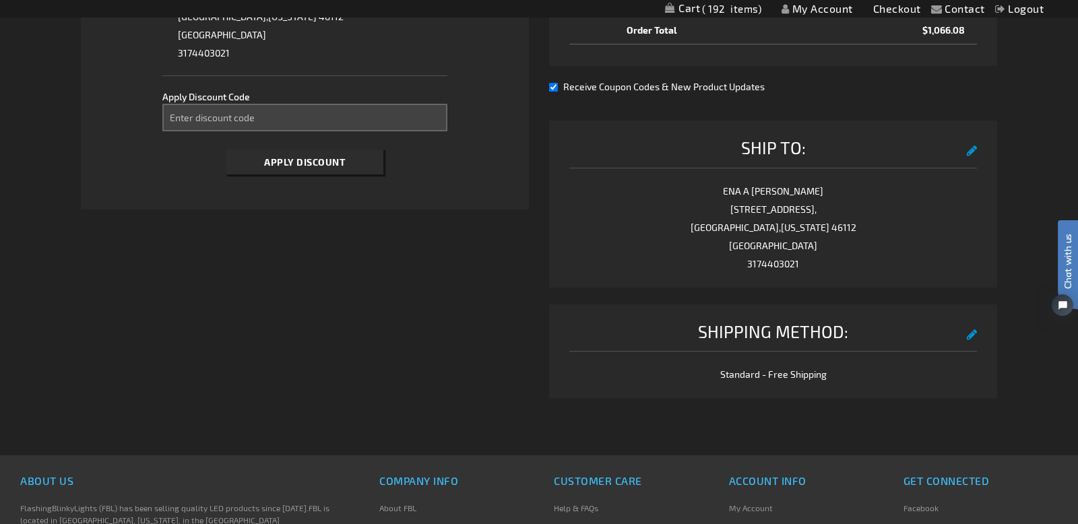
scroll to position [615, 0]
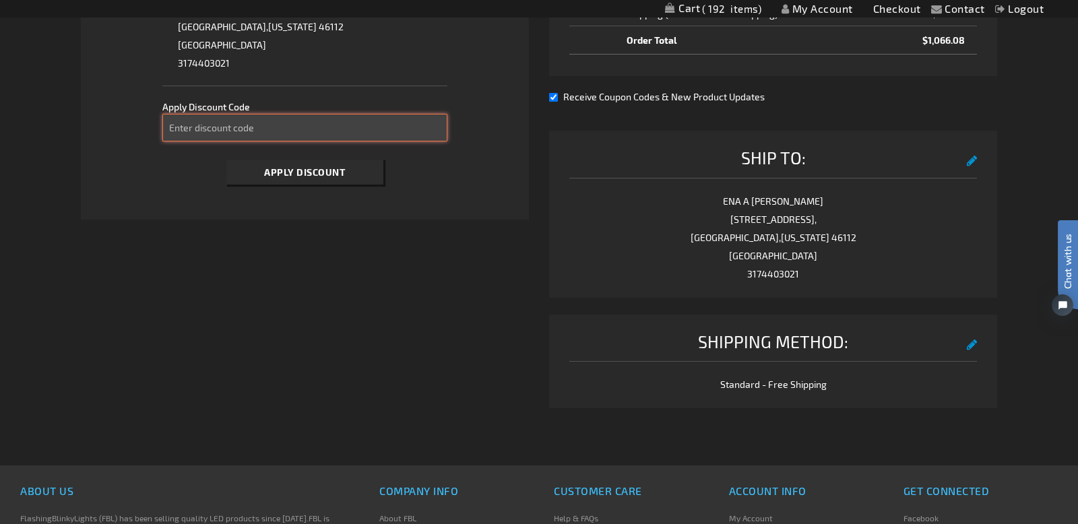
click at [328, 130] on input "Enter discount code" at bounding box center [305, 128] width 286 height 28
type input "take40"
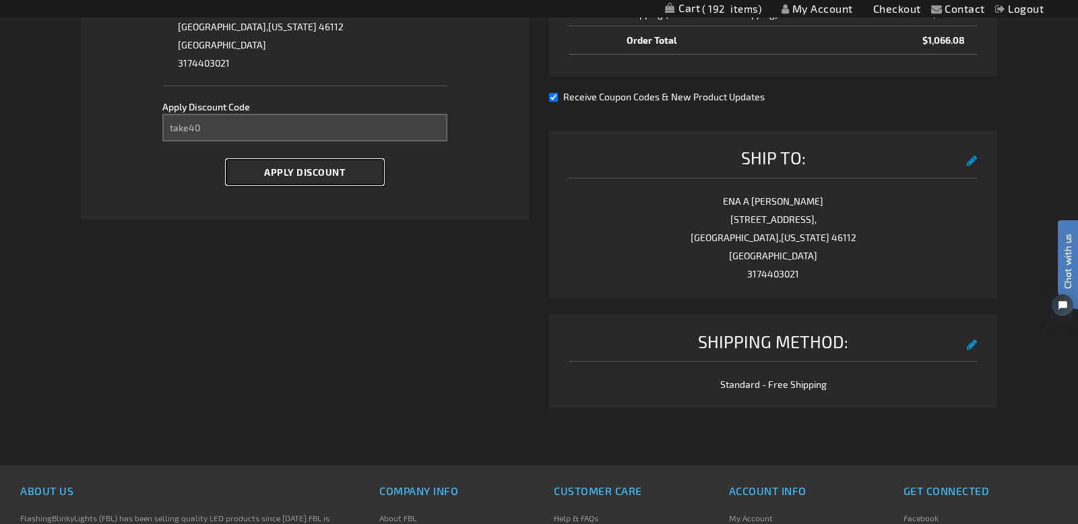
click at [326, 171] on span "Apply Discount" at bounding box center [304, 171] width 81 height 11
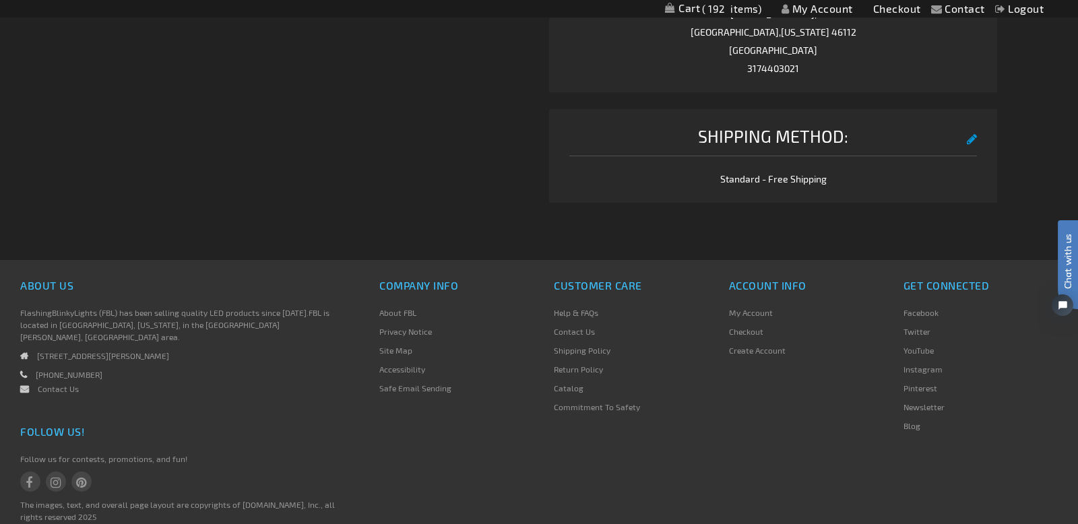
scroll to position [848, 0]
click at [581, 369] on link "Return Policy" at bounding box center [578, 366] width 49 height 9
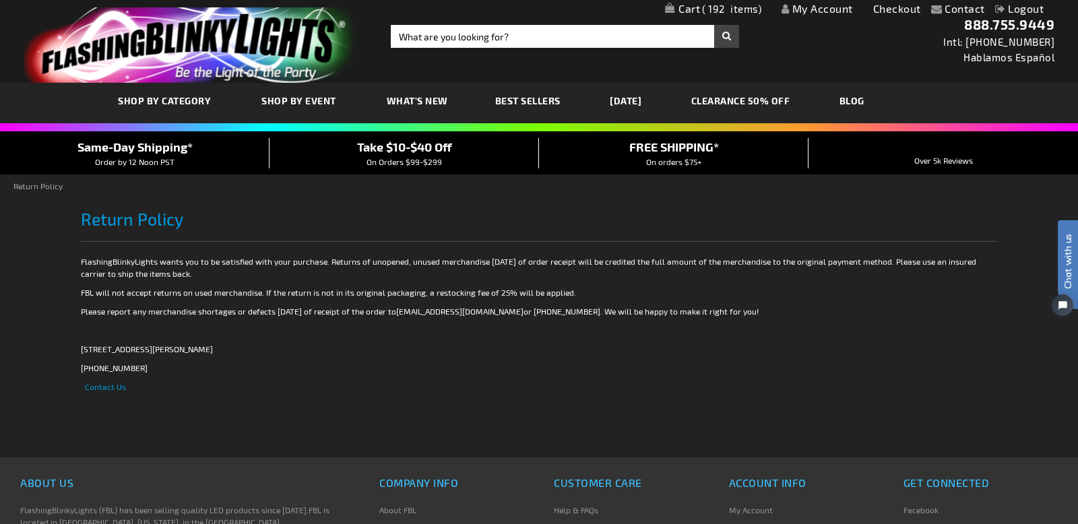
click at [716, 7] on span "192" at bounding box center [731, 9] width 59 height 12
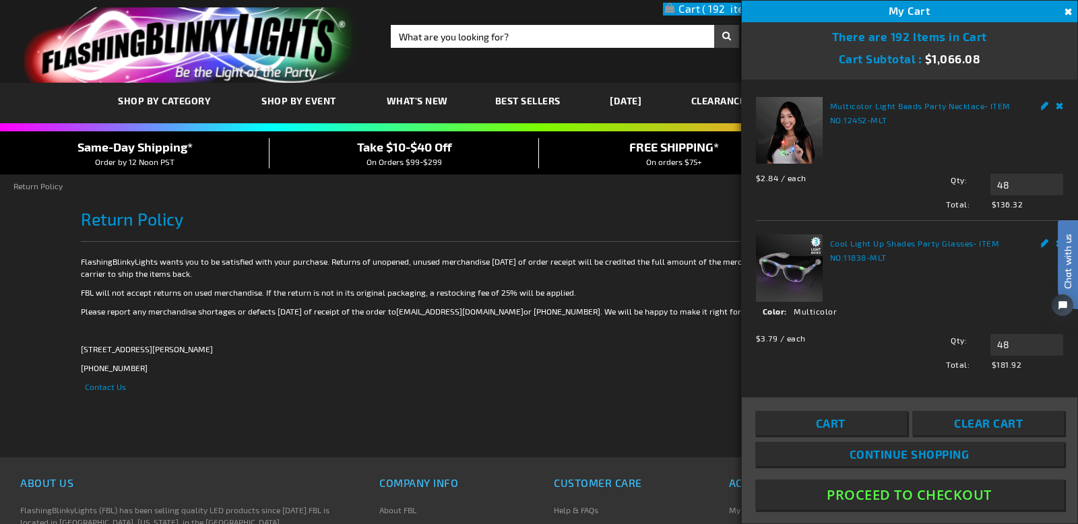
click at [910, 503] on button "Proceed To Checkout" at bounding box center [909, 495] width 309 height 30
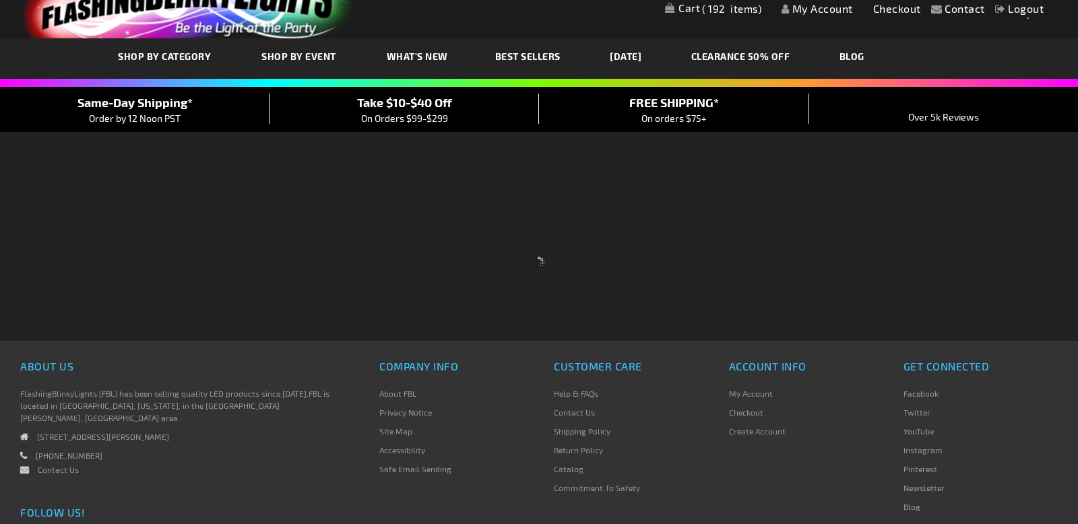
select select "US"
select select "24"
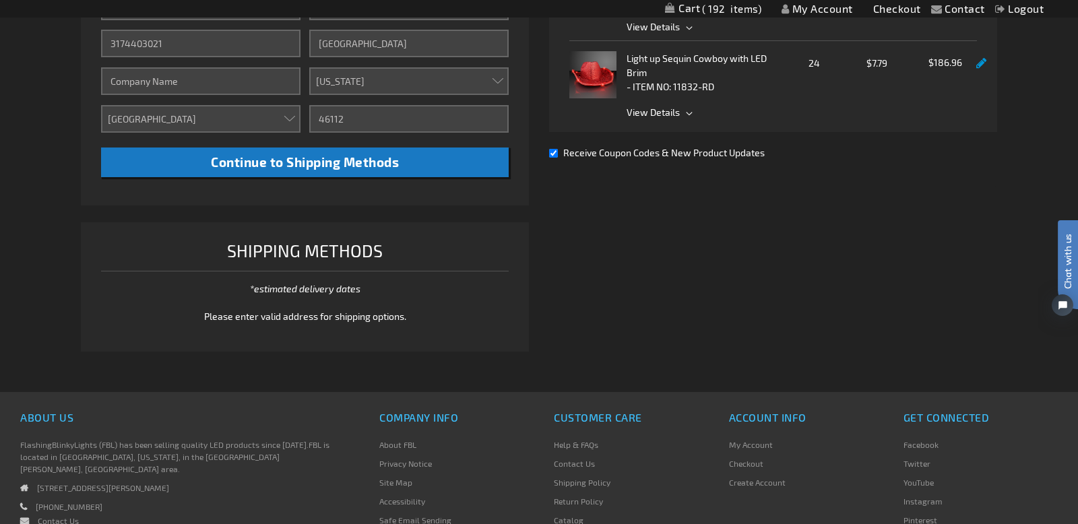
scroll to position [476, 0]
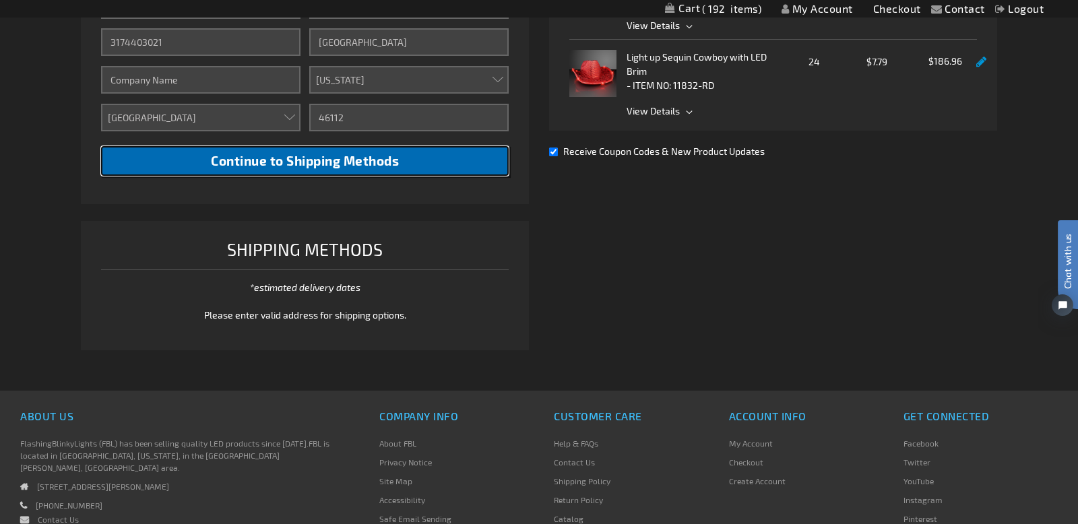
click at [328, 162] on span "Continue to Shipping Methods" at bounding box center [305, 161] width 188 height 16
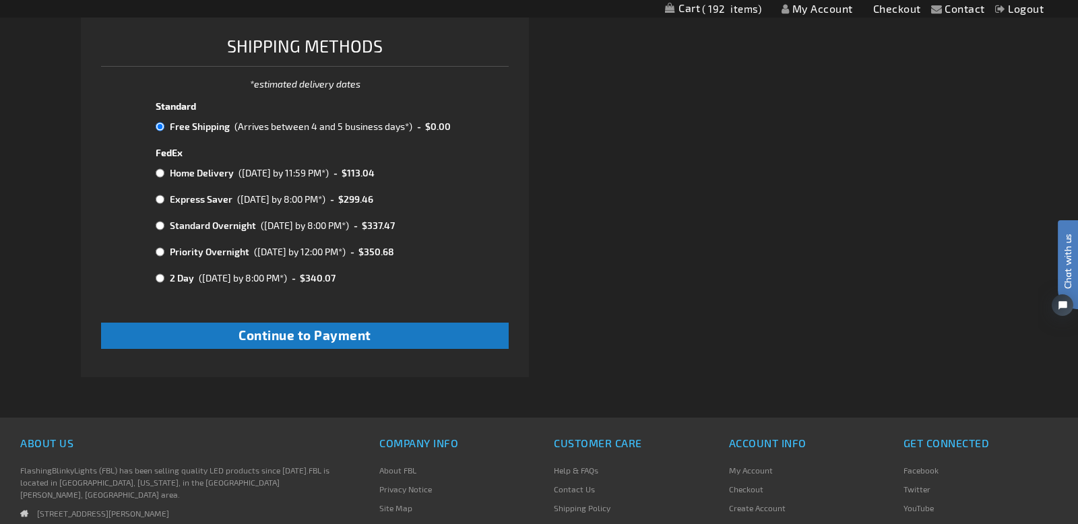
scroll to position [678, 0]
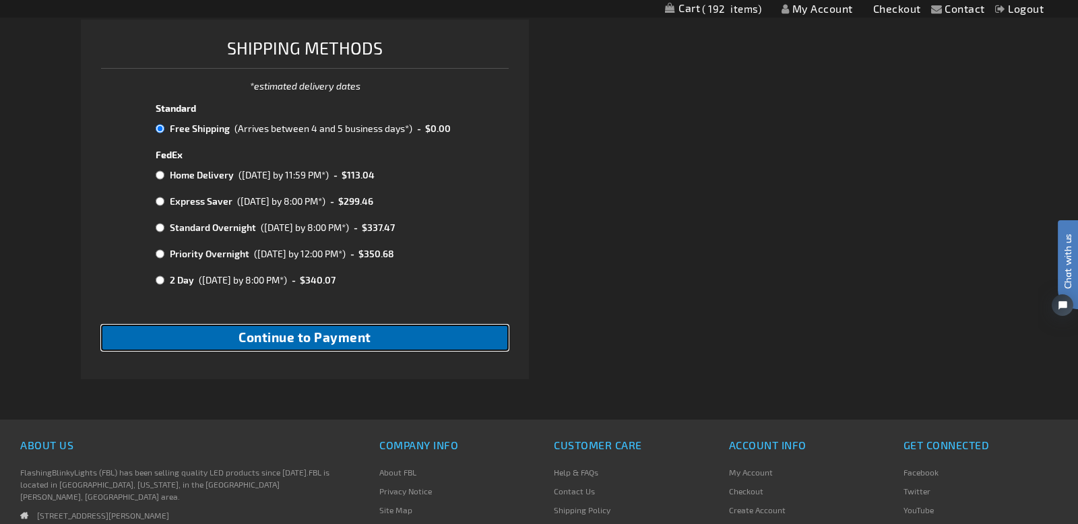
click at [288, 334] on span "Continue to Payment" at bounding box center [305, 338] width 133 height 16
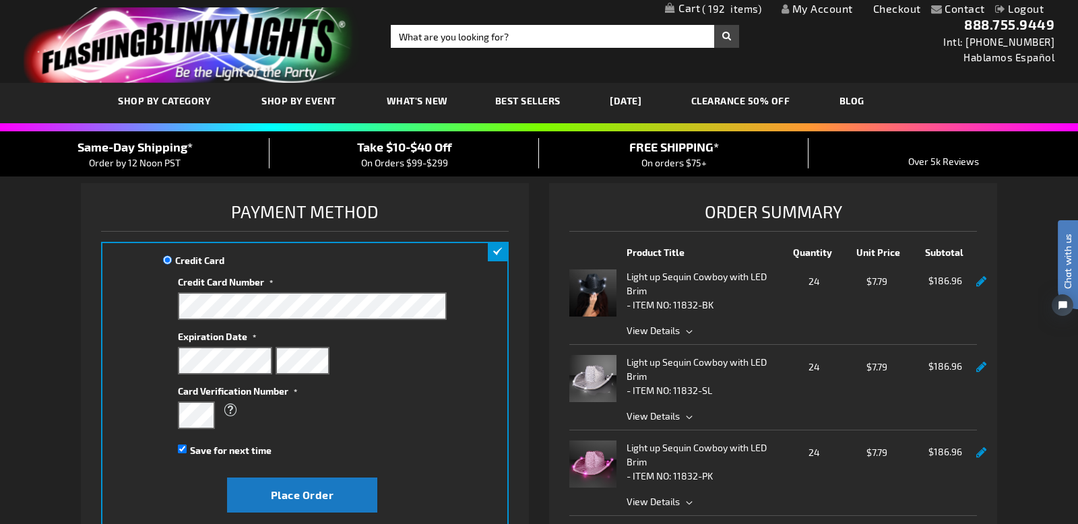
click at [713, 7] on span "192" at bounding box center [731, 9] width 59 height 12
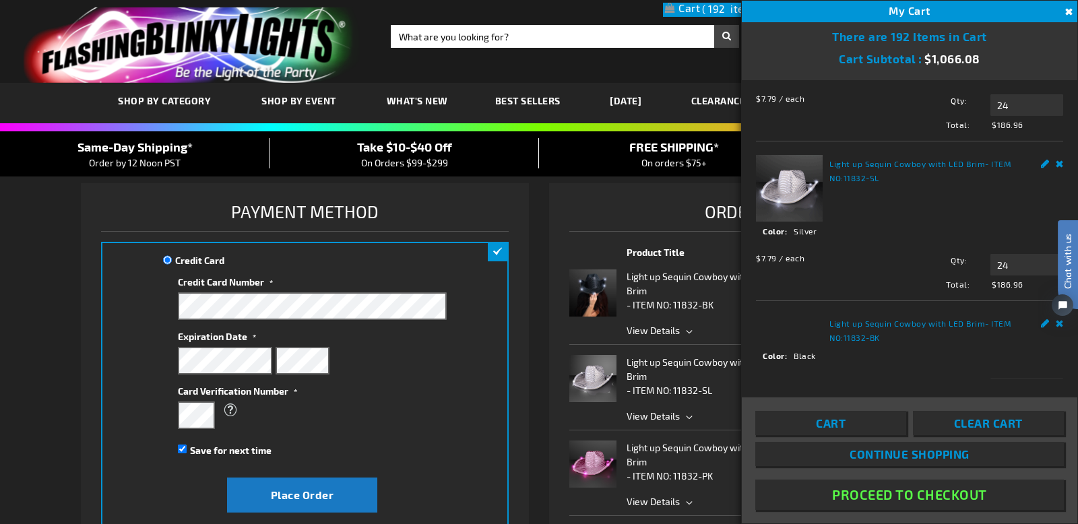
scroll to position [417, 0]
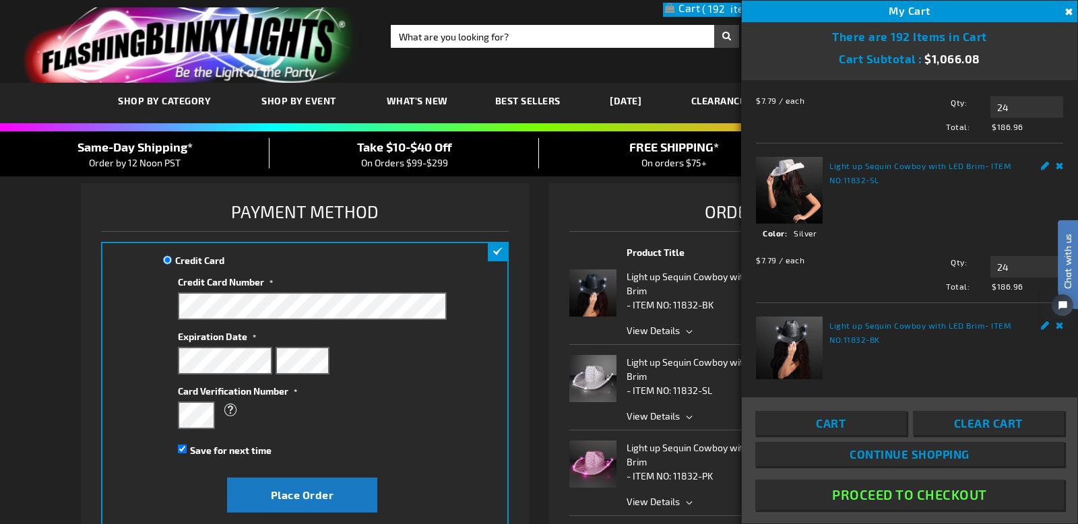
click at [1059, 149] on html "Chat with us" at bounding box center [1058, 262] width 40 height 236
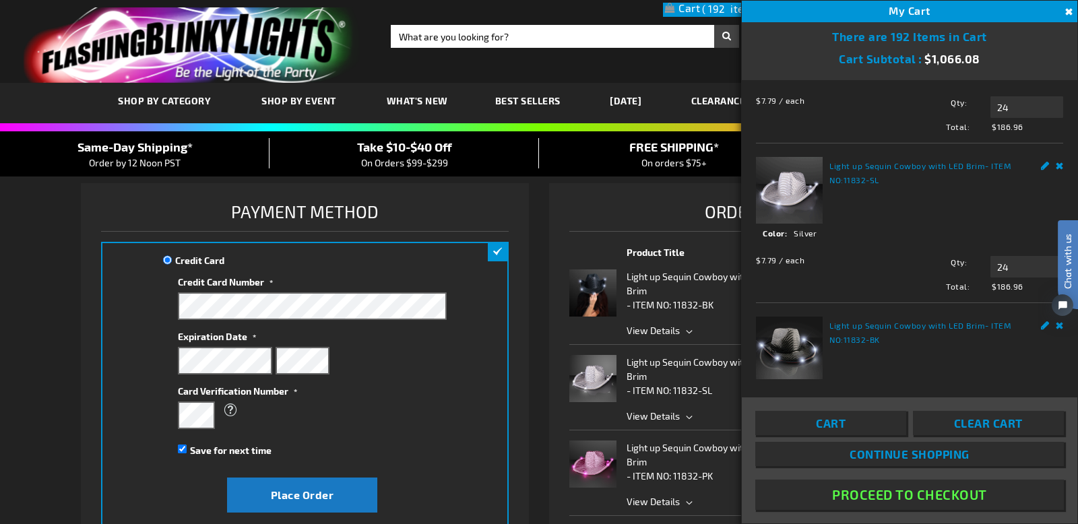
click at [1059, 148] on html "Chat with us" at bounding box center [1058, 262] width 40 height 236
click at [839, 423] on span "Cart" at bounding box center [831, 422] width 30 height 13
click at [821, 424] on span "Cart" at bounding box center [831, 422] width 30 height 13
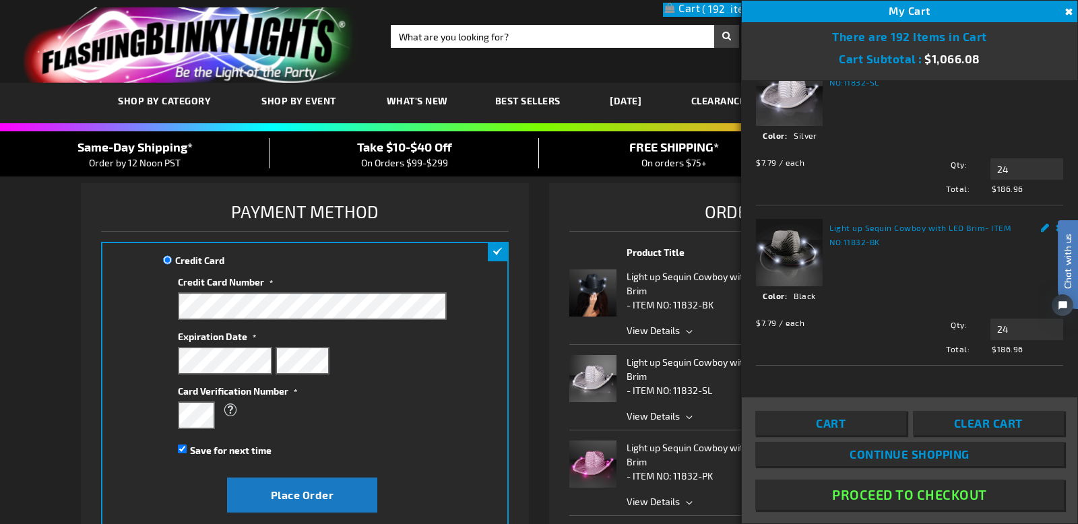
scroll to position [592, 0]
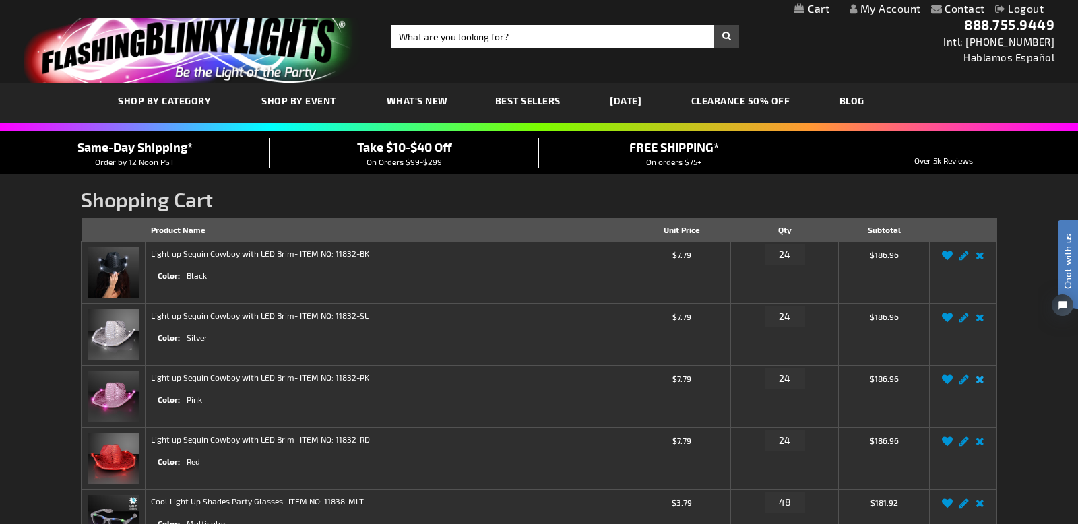
click at [981, 383] on link "Remove item" at bounding box center [980, 383] width 16 height 0
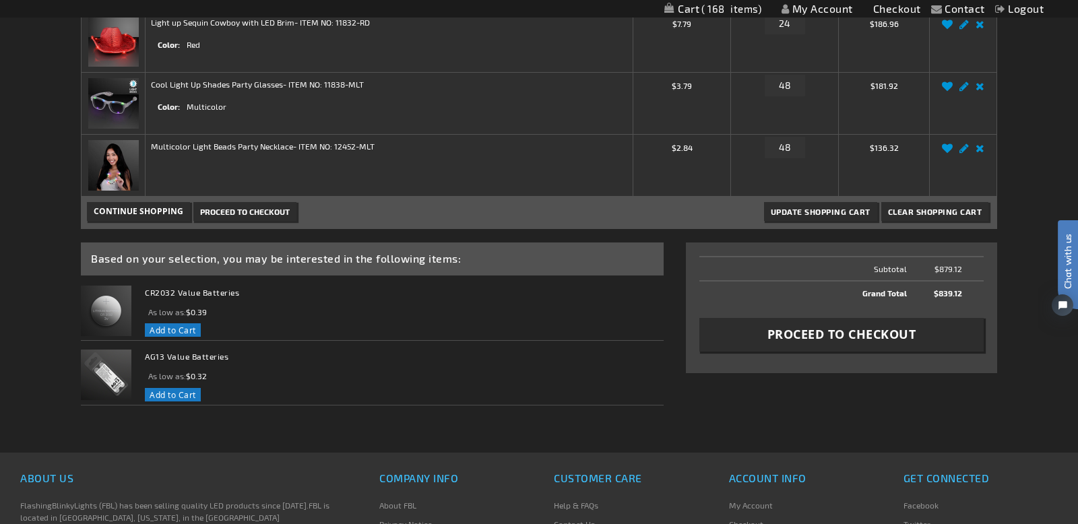
scroll to position [357, 0]
click at [836, 332] on span "Proceed to Checkout" at bounding box center [842, 333] width 149 height 17
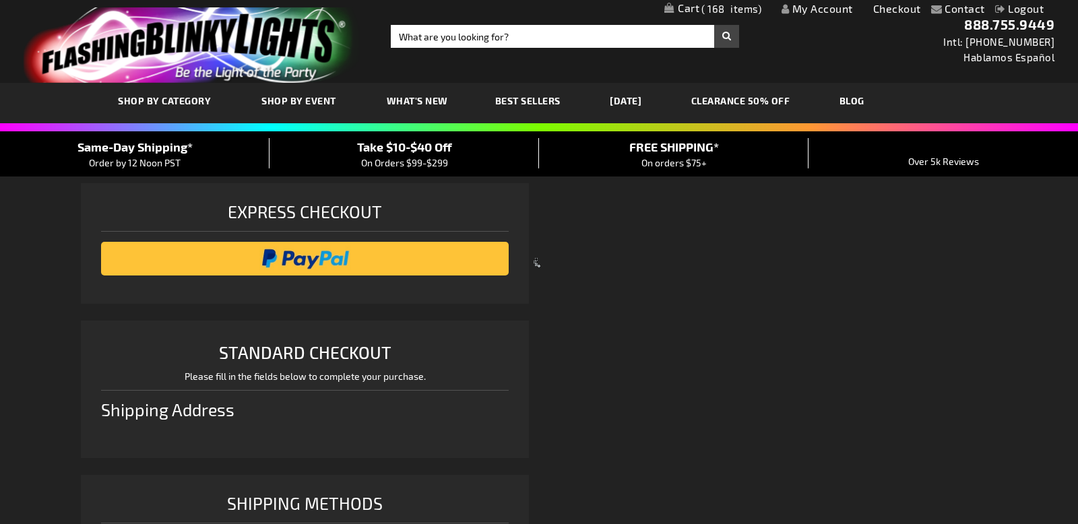
select select "US"
select select "24"
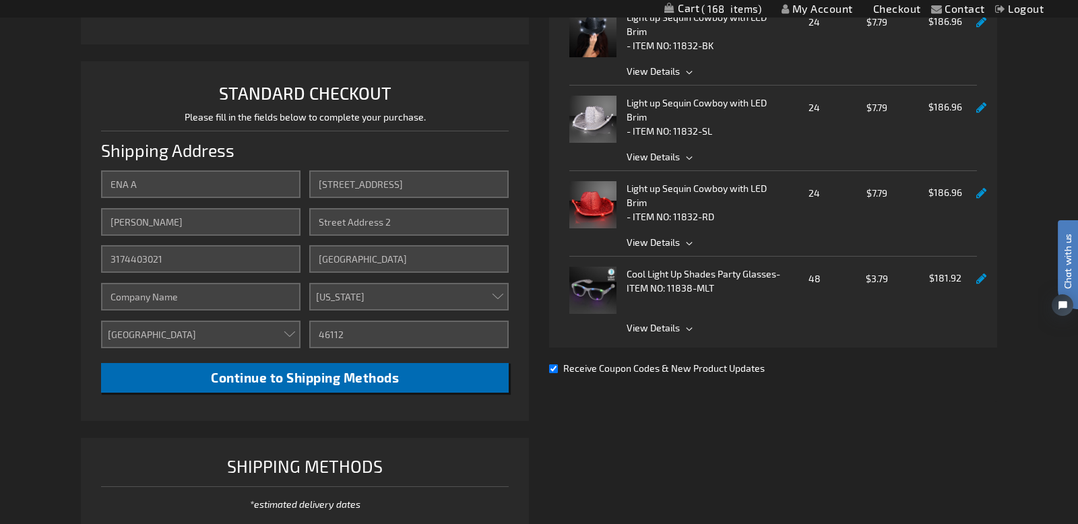
scroll to position [272, 0]
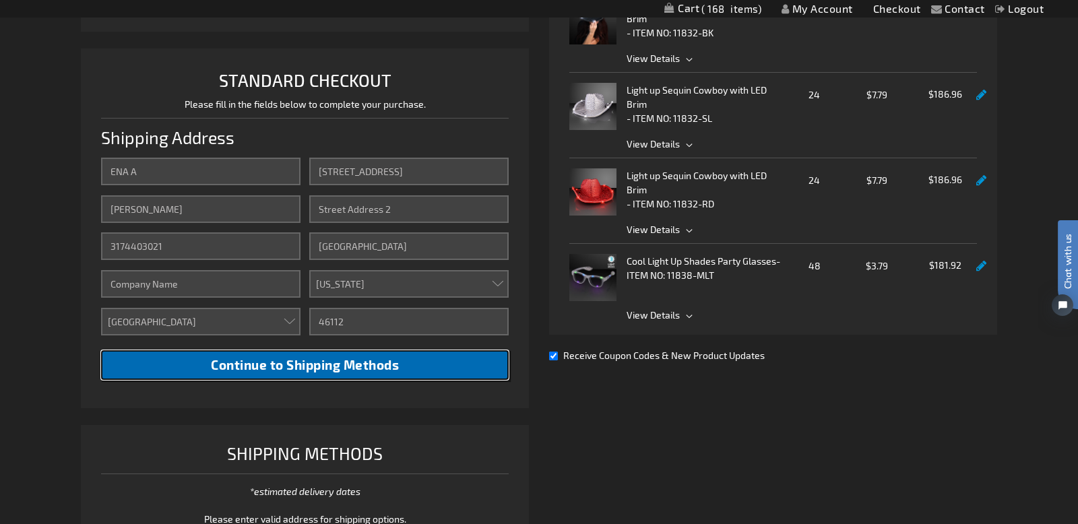
click at [340, 369] on span "Continue to Shipping Methods" at bounding box center [305, 365] width 188 height 16
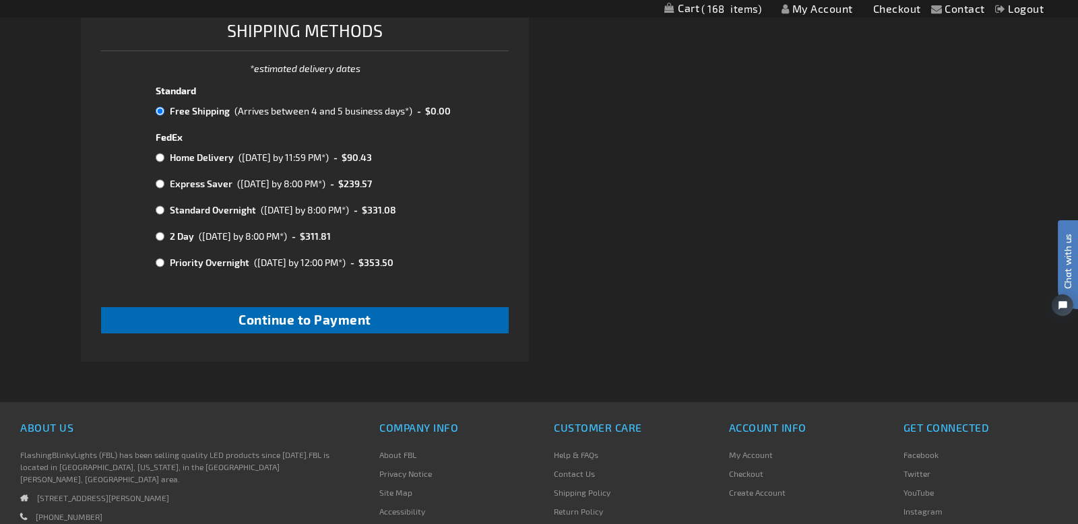
scroll to position [704, 0]
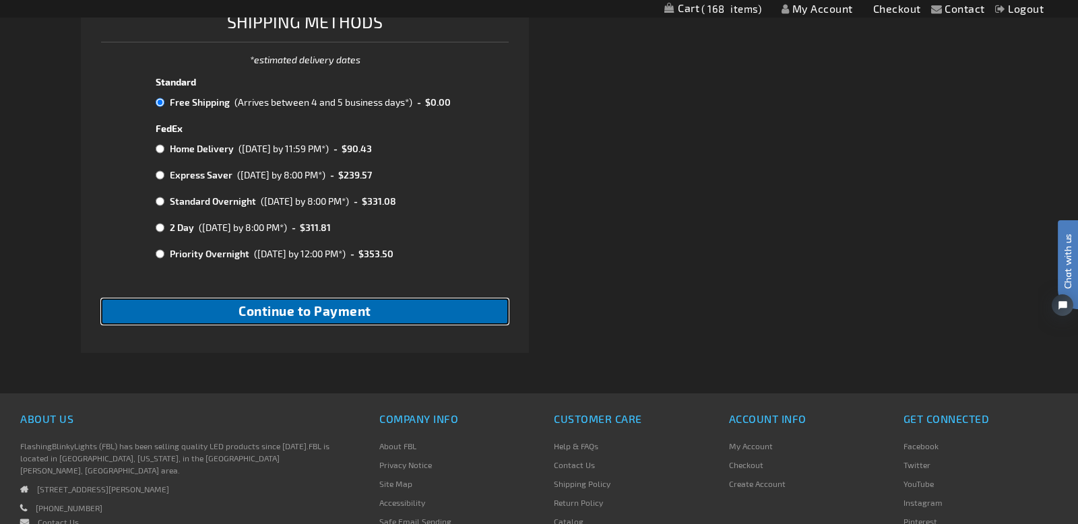
click at [330, 315] on span "Continue to Payment" at bounding box center [305, 311] width 133 height 16
checkbox input "true"
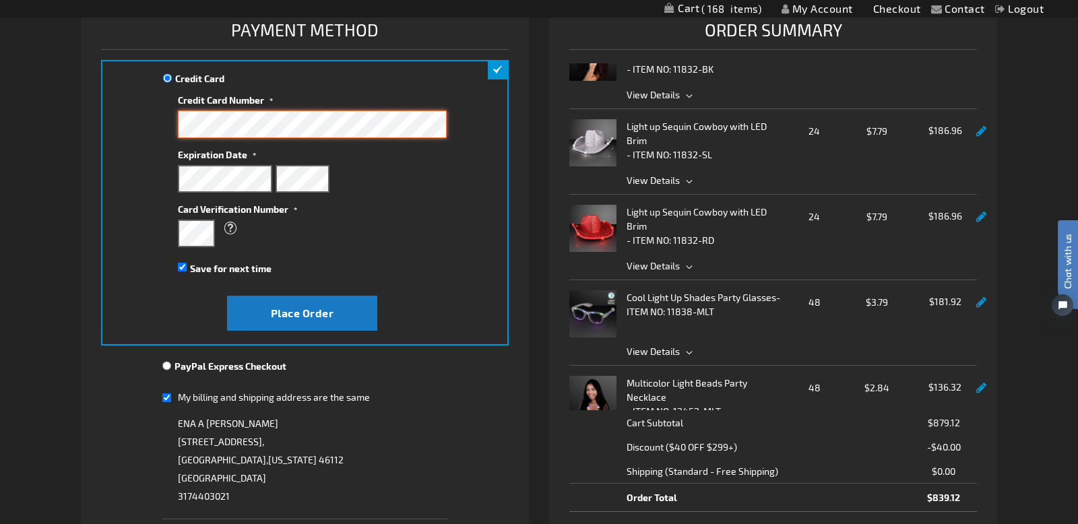
scroll to position [81, 0]
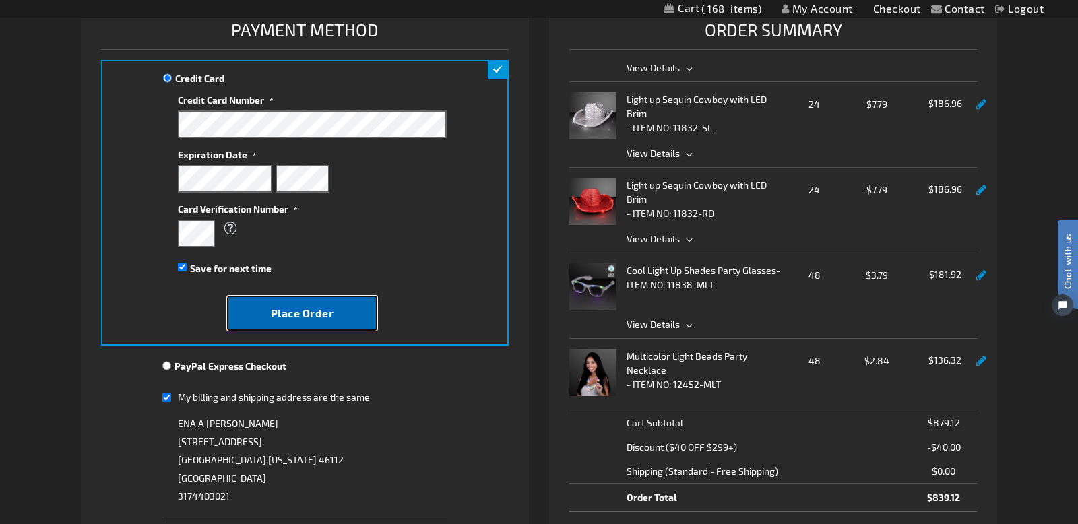
click at [288, 315] on span "Place Order" at bounding box center [302, 313] width 63 height 13
